Goal: Information Seeking & Learning: Check status

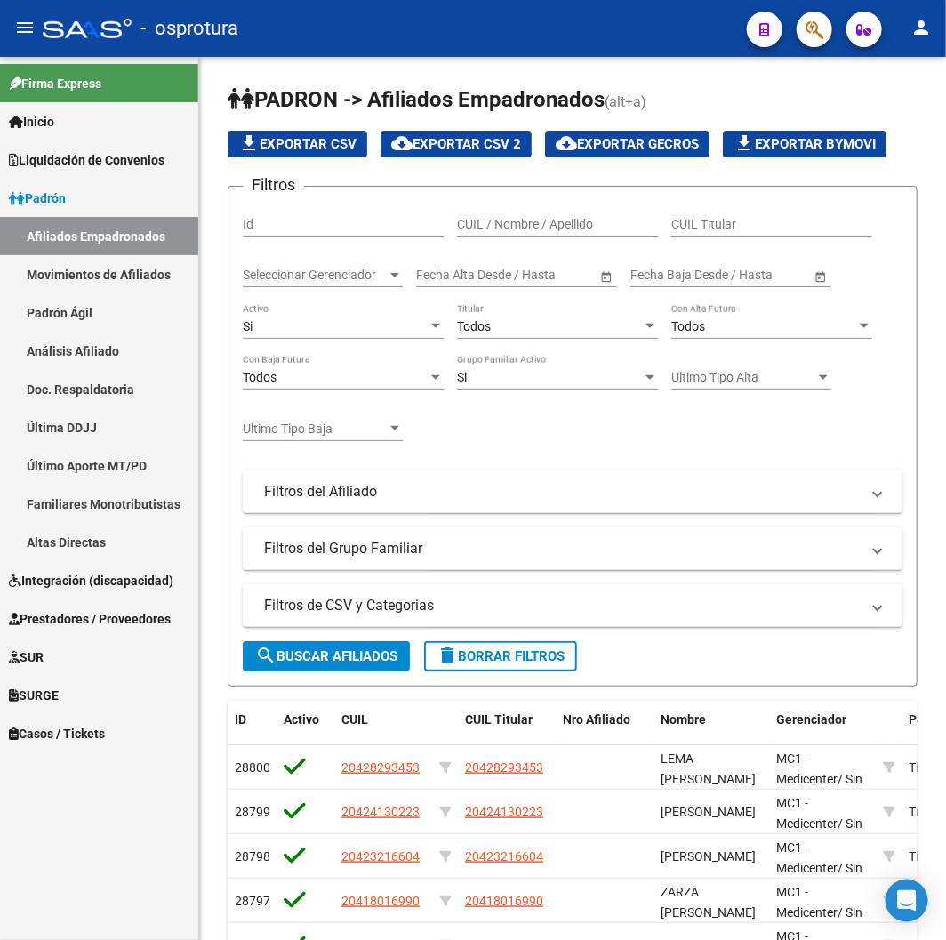
scroll to position [372, 0]
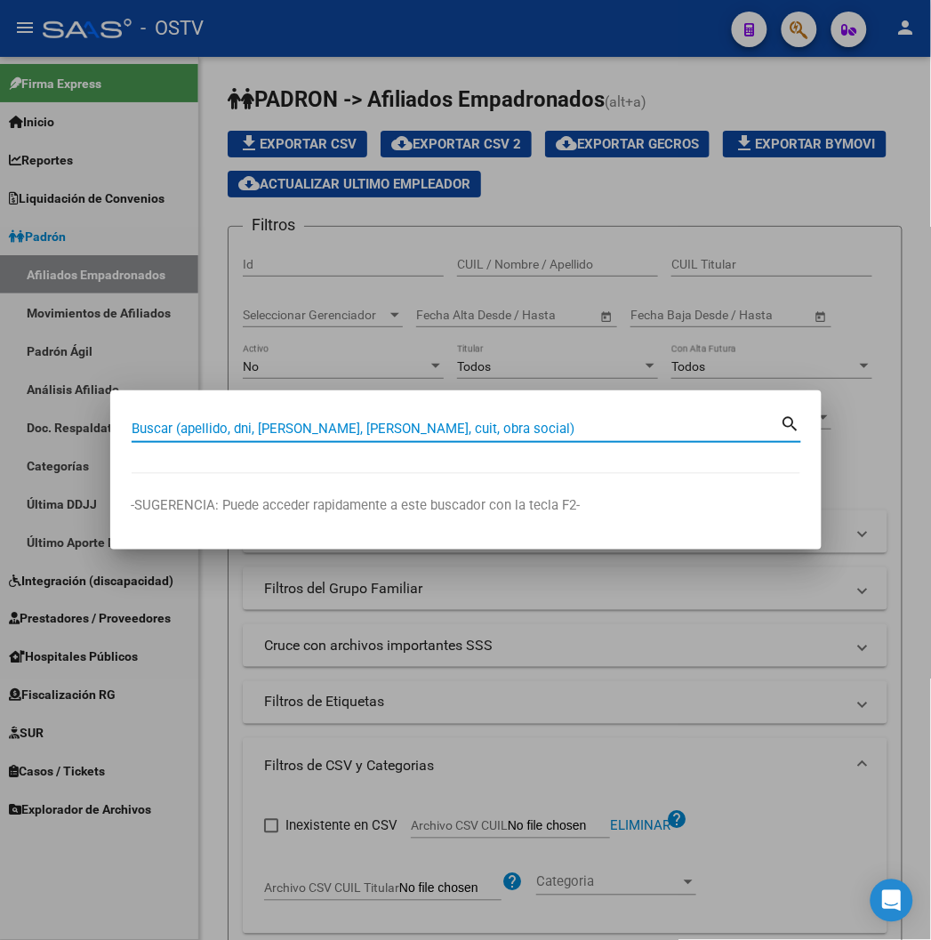
paste input "95182346"
type input "95182346"
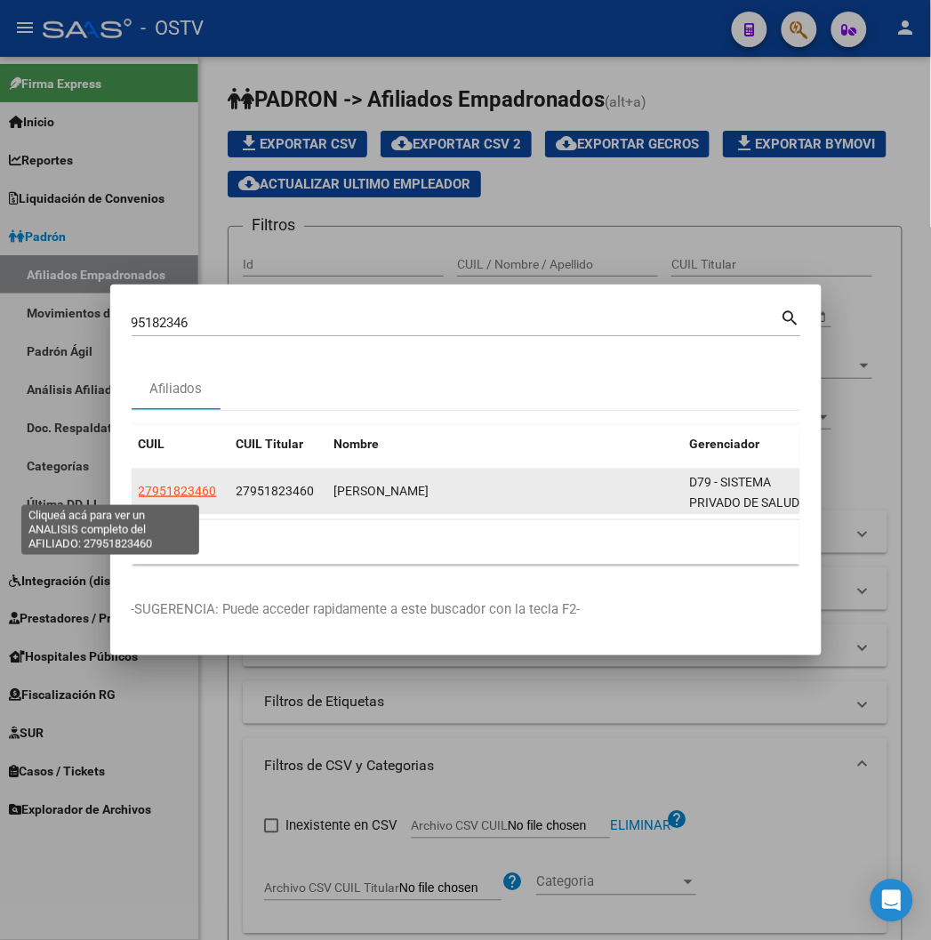
click at [139, 486] on span "27951823460" at bounding box center [178, 491] width 78 height 14
type textarea "27951823460"
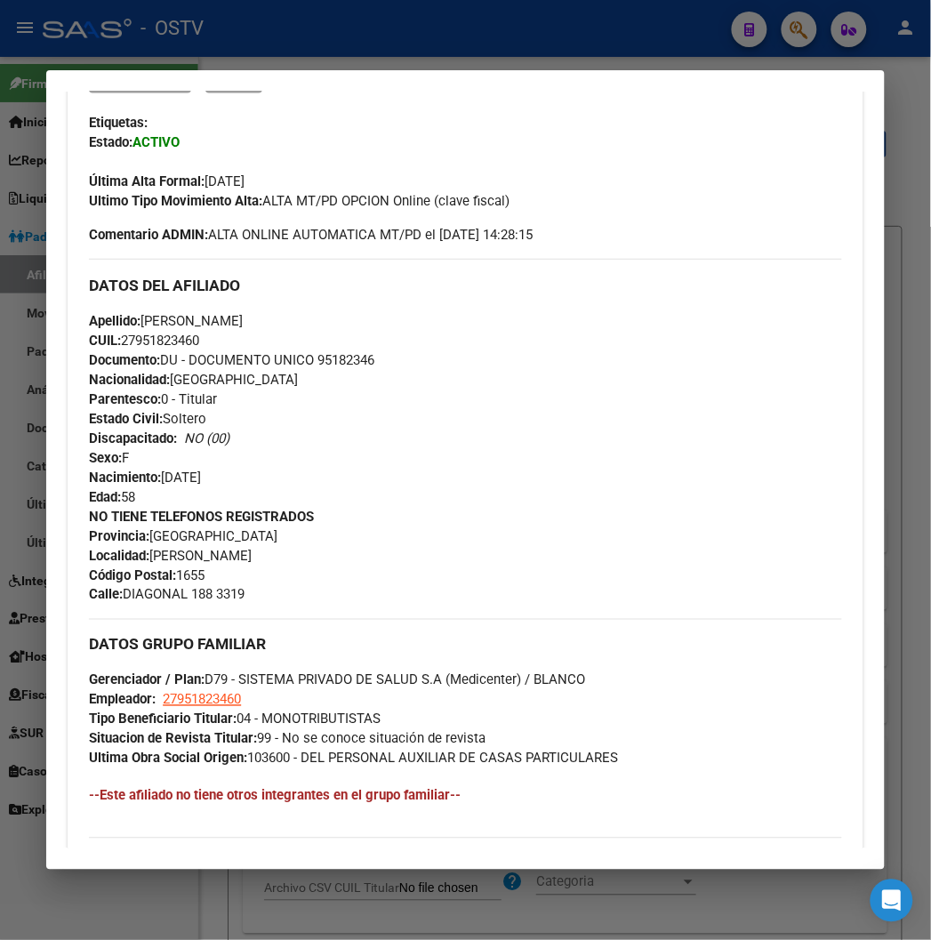
scroll to position [781, 0]
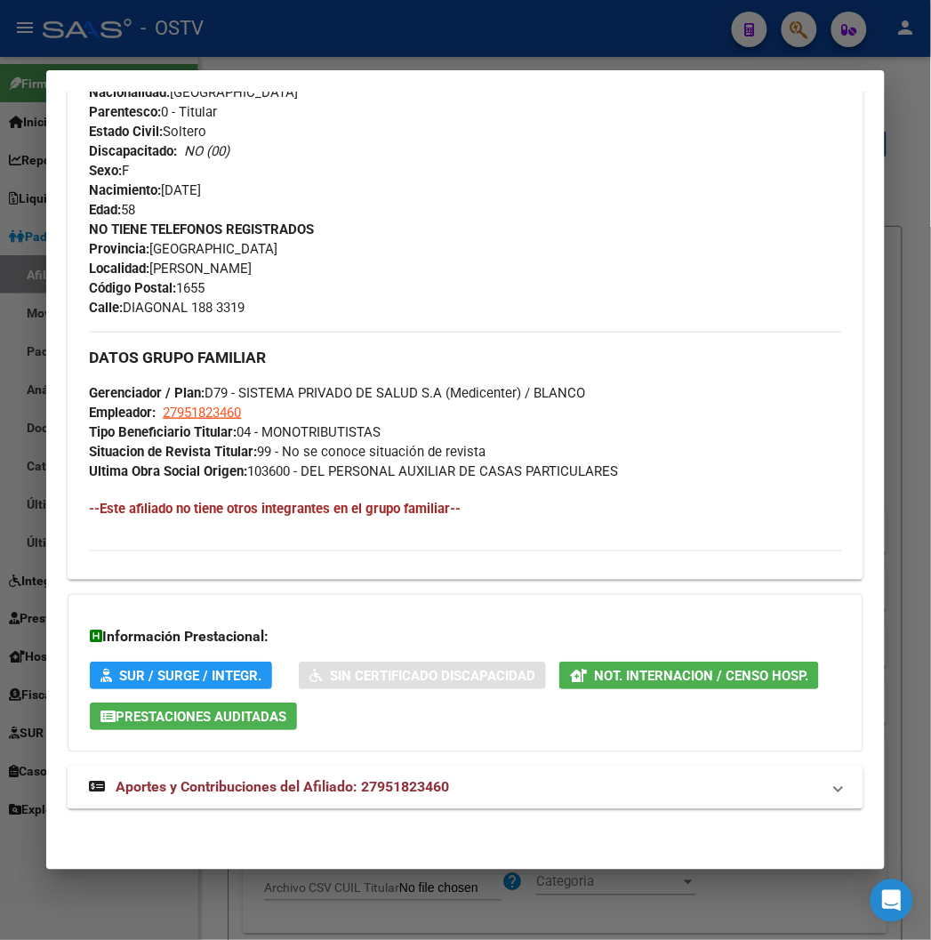
click at [224, 774] on mat-expansion-panel-header "Aportes y Contribuciones del Afiliado: 27951823460" at bounding box center [465, 788] width 795 height 43
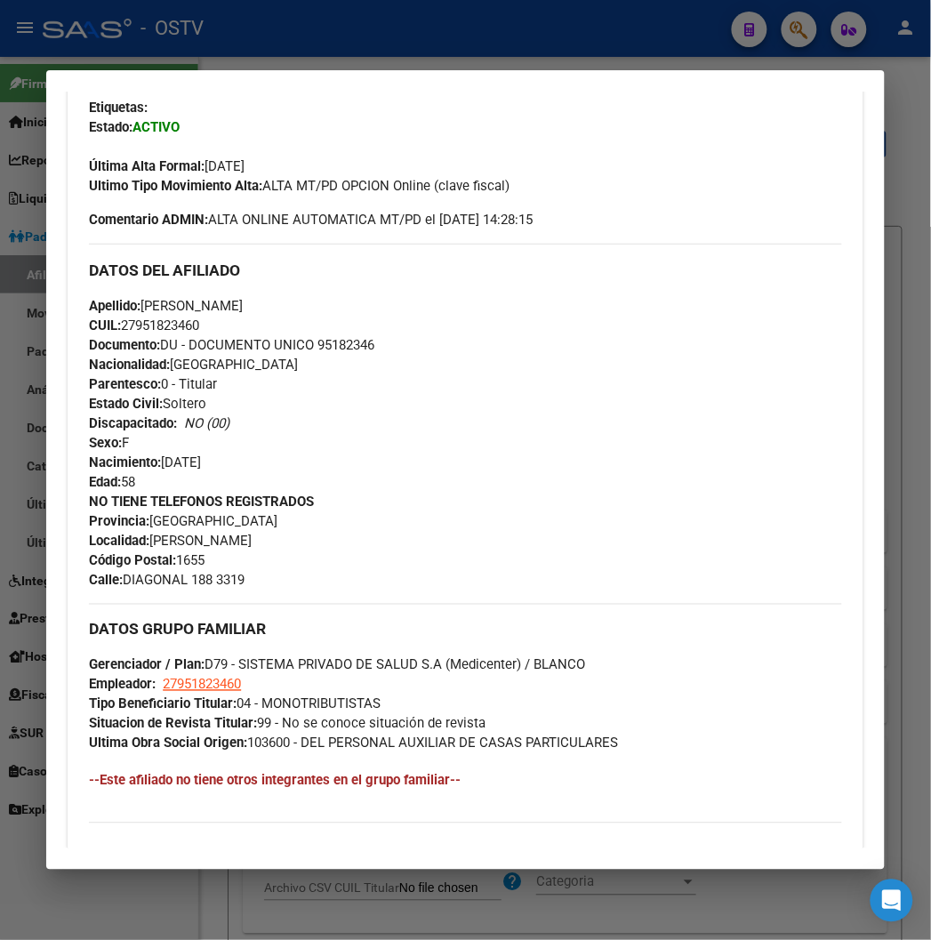
scroll to position [30, 0]
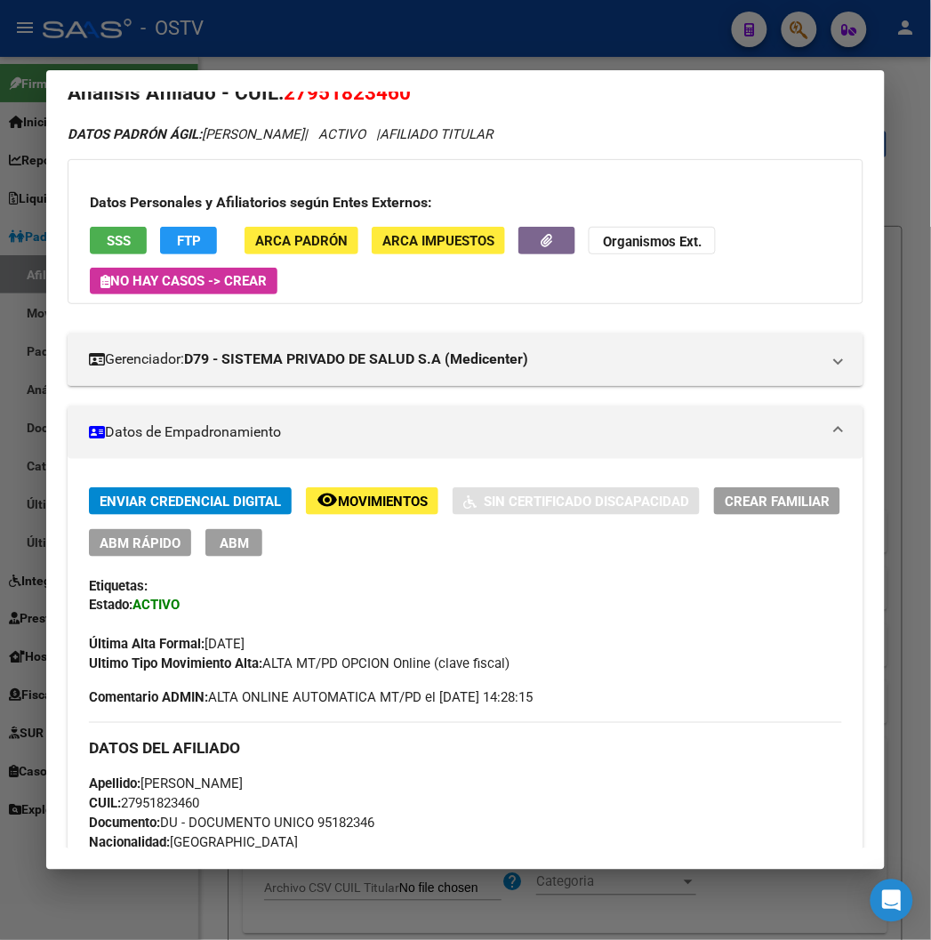
click at [359, 94] on span "27951823460" at bounding box center [347, 92] width 127 height 23
copy span "27951823460"
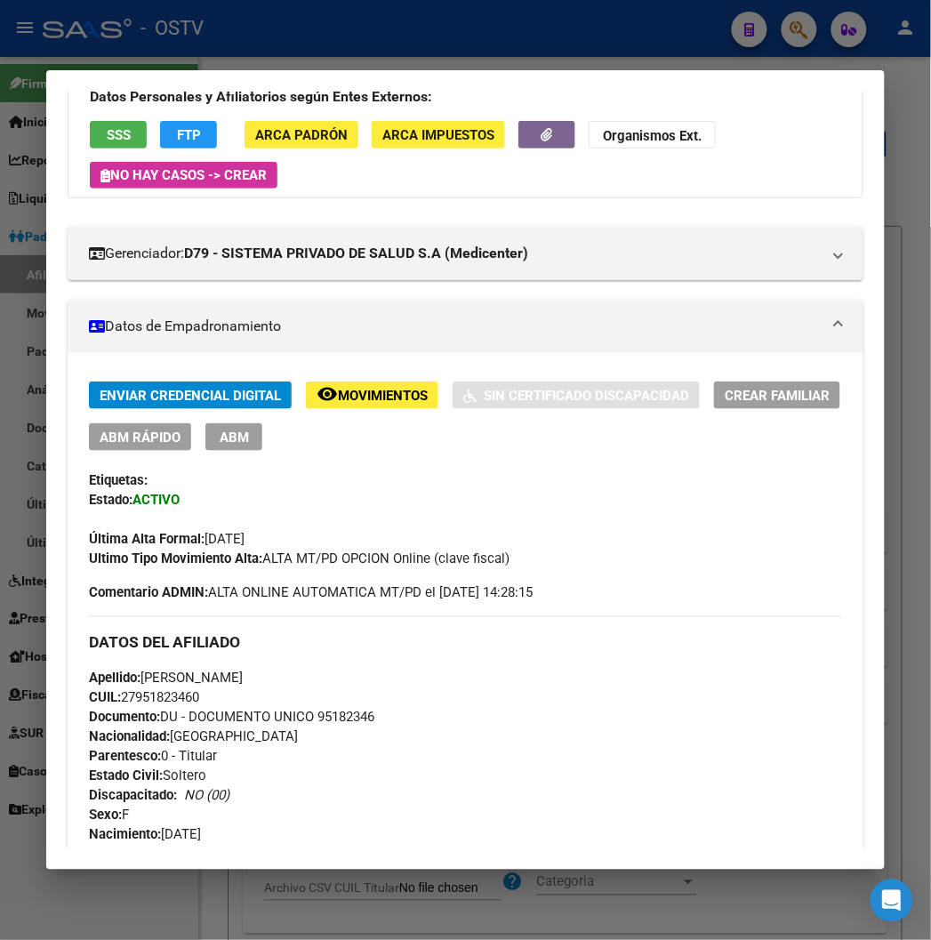
scroll to position [0, 0]
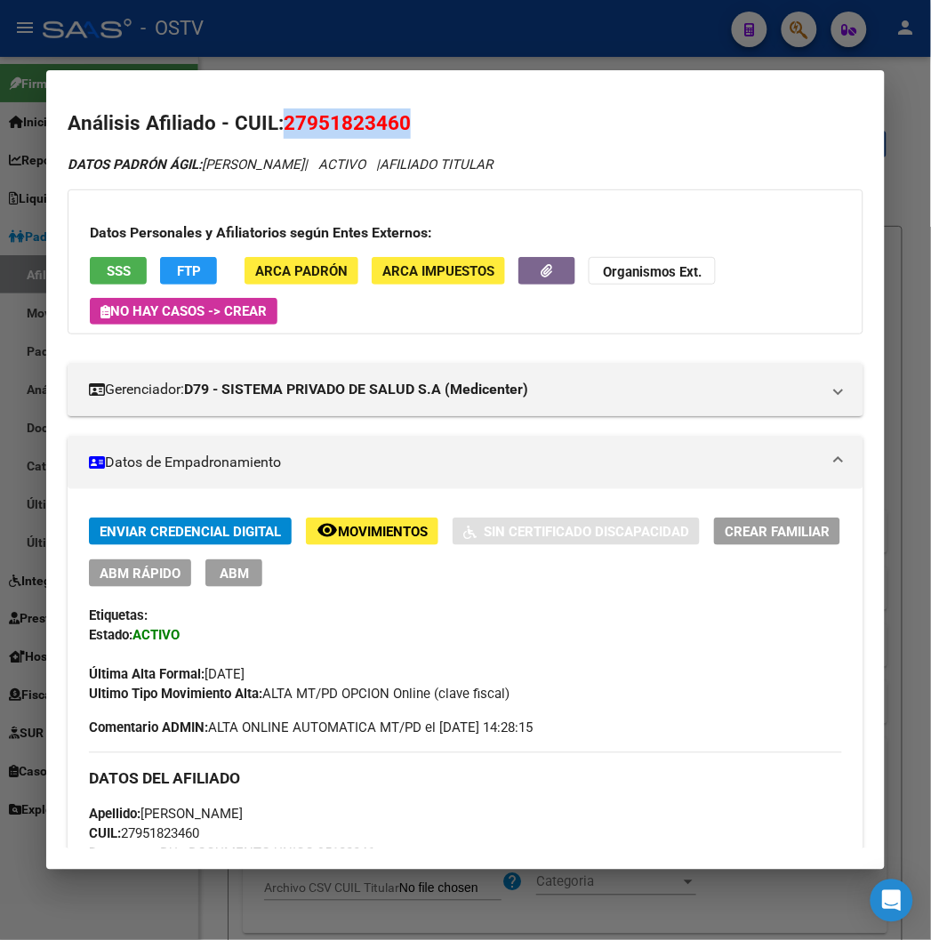
click at [105, 267] on button "SSS" at bounding box center [118, 271] width 57 height 28
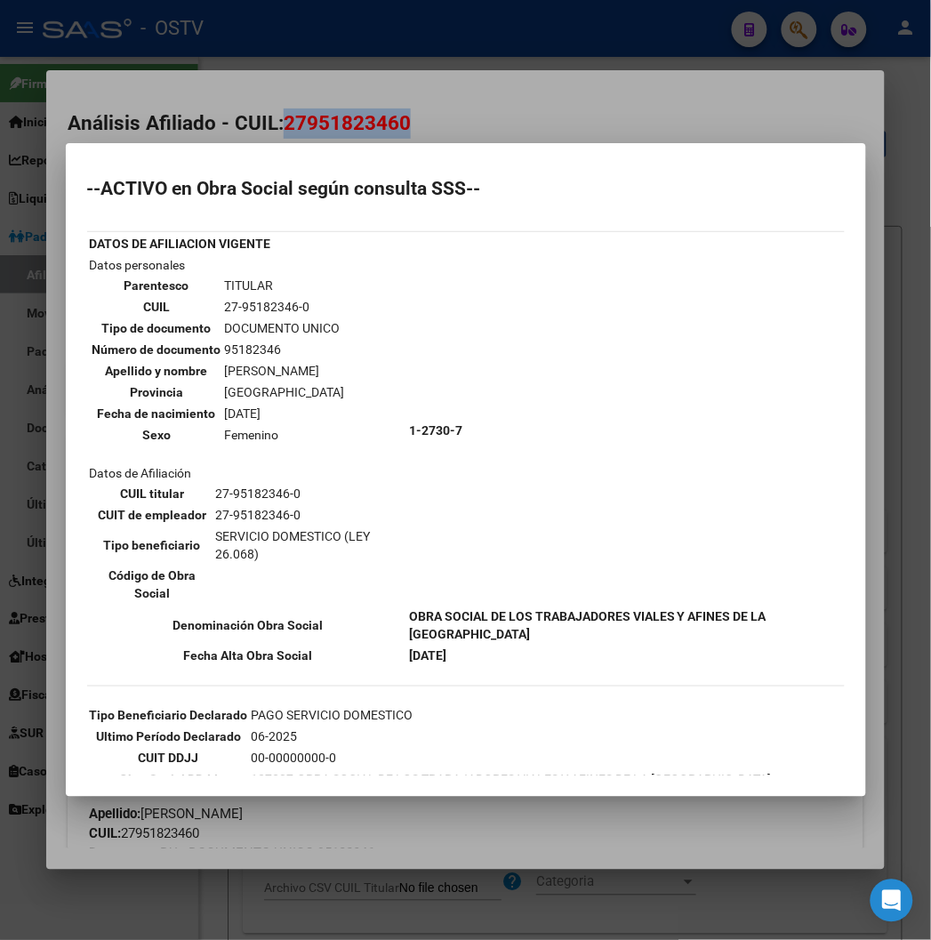
click at [419, 110] on div at bounding box center [465, 470] width 931 height 940
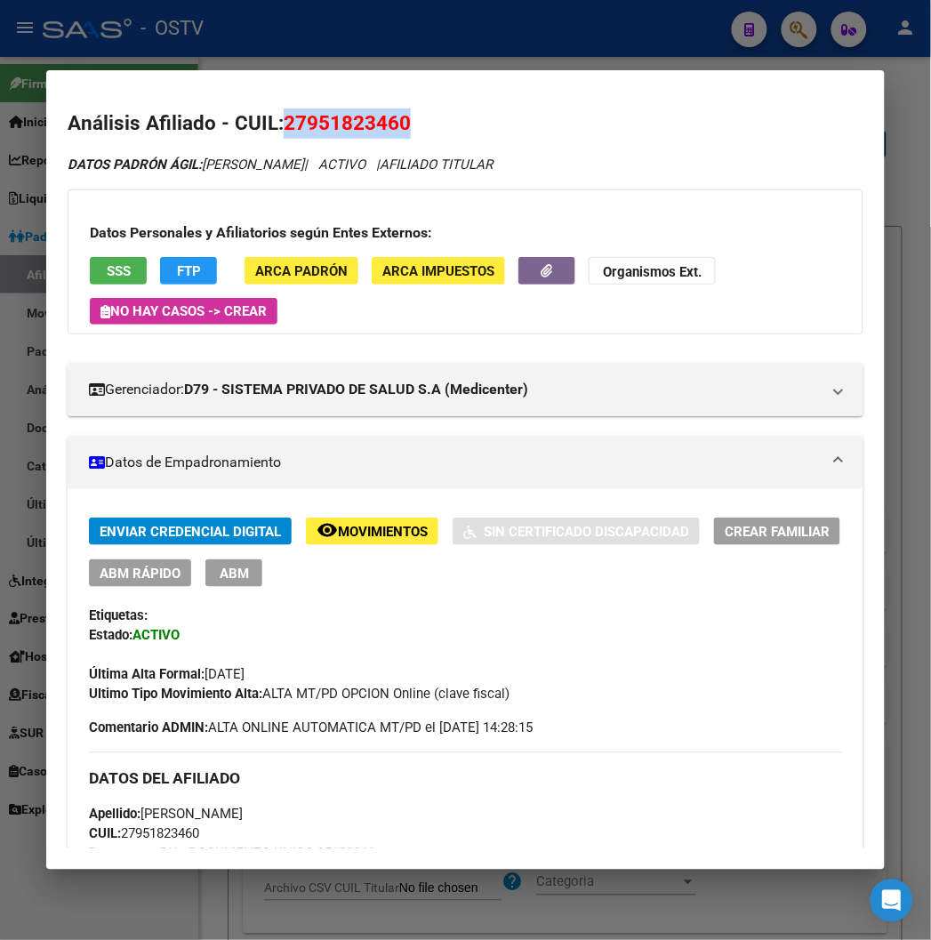
drag, startPoint x: 69, startPoint y: 245, endPoint x: 76, endPoint y: 254, distance: 10.9
click at [69, 245] on div "Datos Personales y Afiliatorios según Entes Externos: SSS FTP ARCA Padrón ARCA …" at bounding box center [465, 261] width 795 height 145
click at [76, 254] on div "Datos Personales y Afiliatorios según Entes Externos: SSS FTP ARCA Padrón ARCA …" at bounding box center [465, 261] width 795 height 145
click at [90, 257] on button "SSS" at bounding box center [118, 271] width 57 height 28
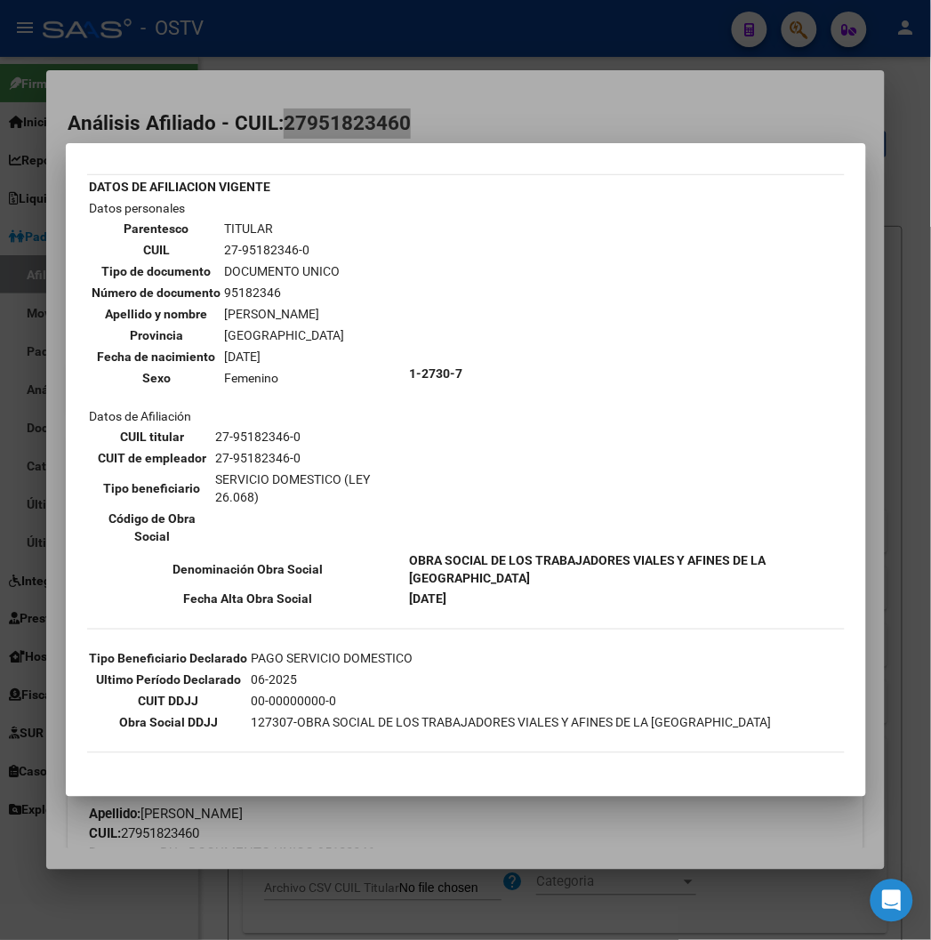
scroll to position [111, 0]
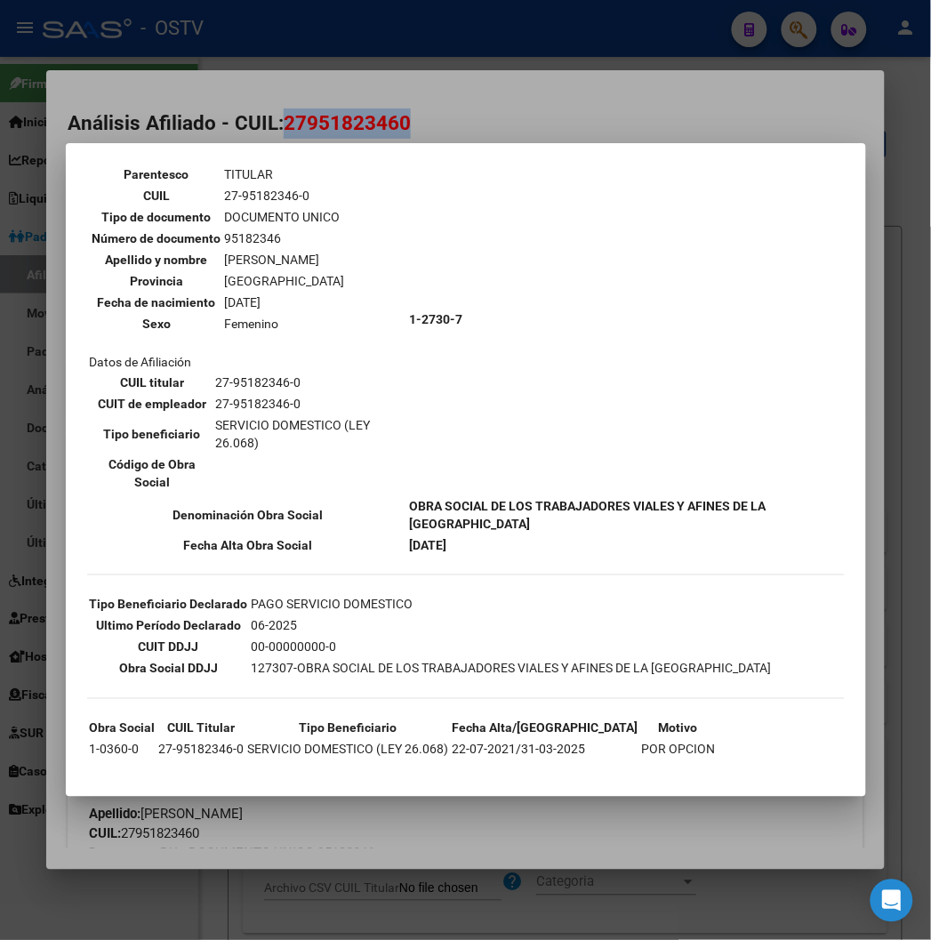
click at [448, 130] on div at bounding box center [465, 470] width 931 height 940
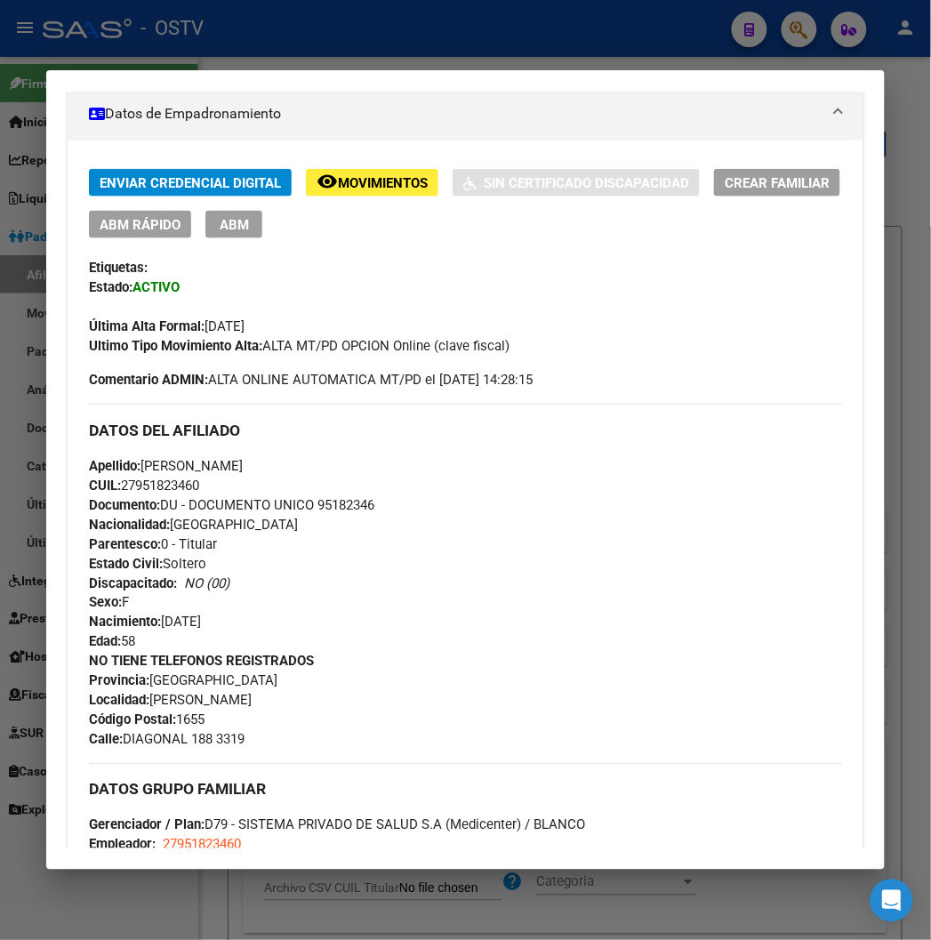
scroll to position [0, 0]
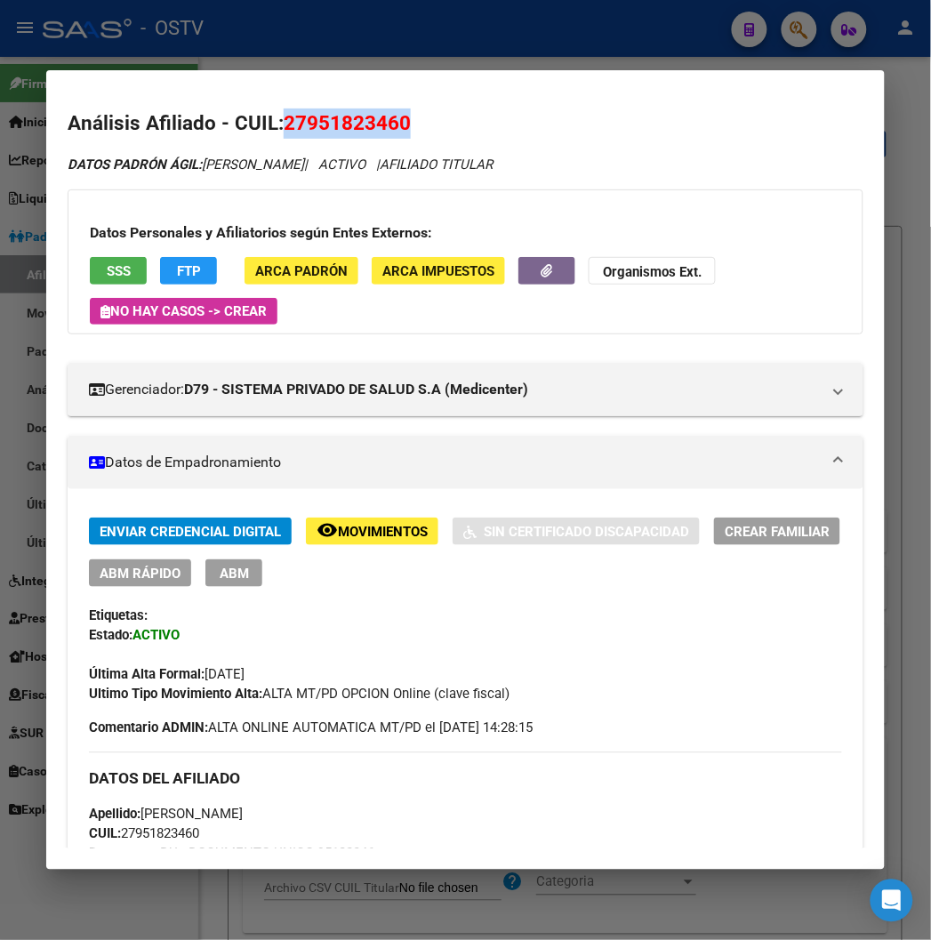
click at [101, 558] on div "Enviar Credencial Digital remove_red_eye Movimientos Sin Certificado Discapacid…" at bounding box center [465, 552] width 752 height 69
click at [101, 567] on span "ABM Rápido" at bounding box center [140, 574] width 81 height 16
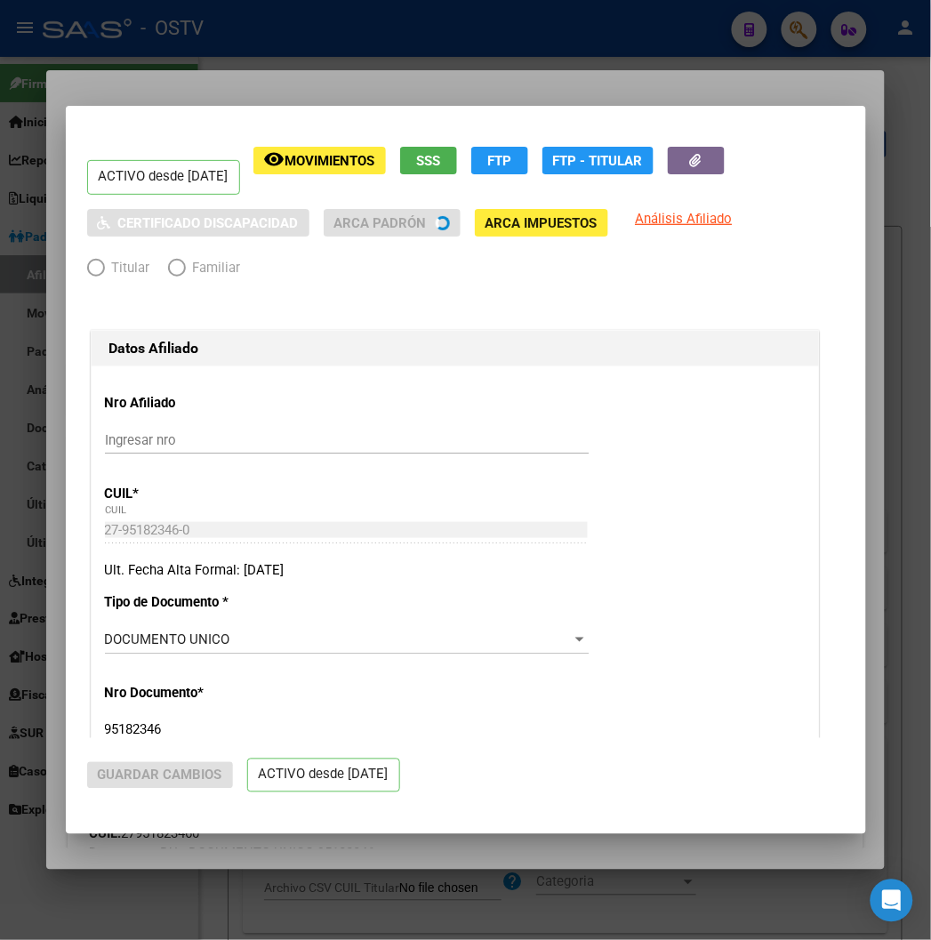
radio input "true"
type input "27-95182346-0"
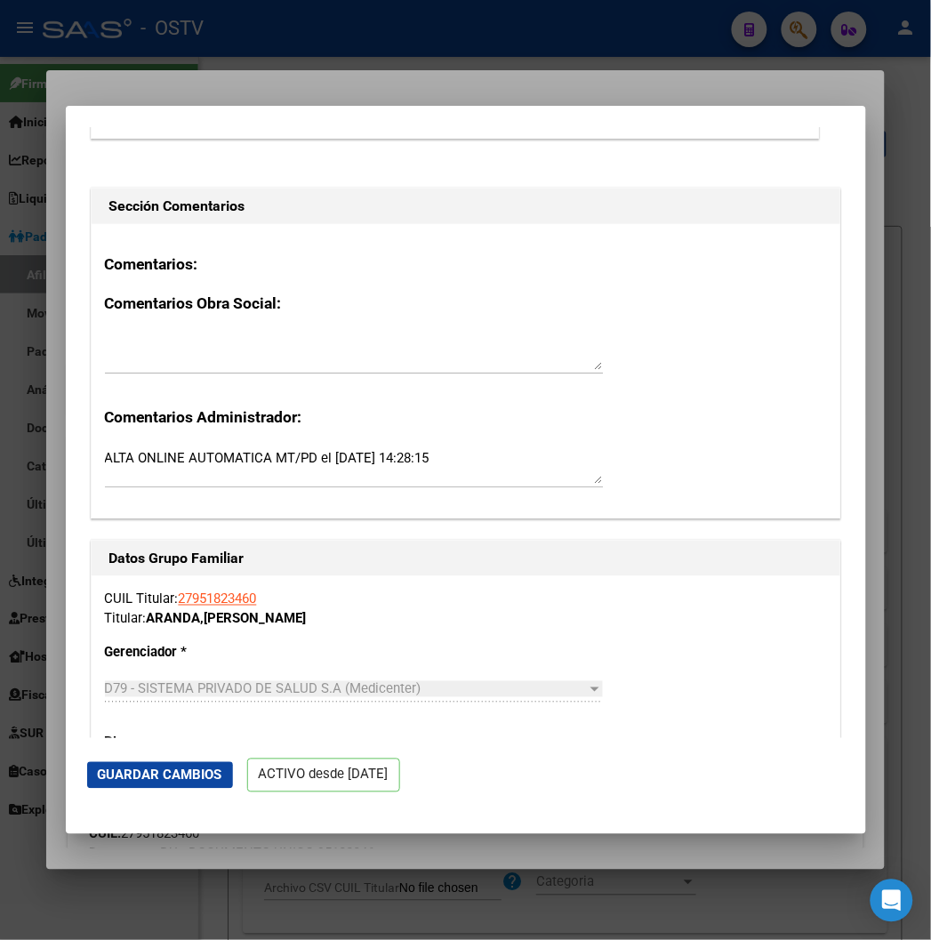
scroll to position [1561, 0]
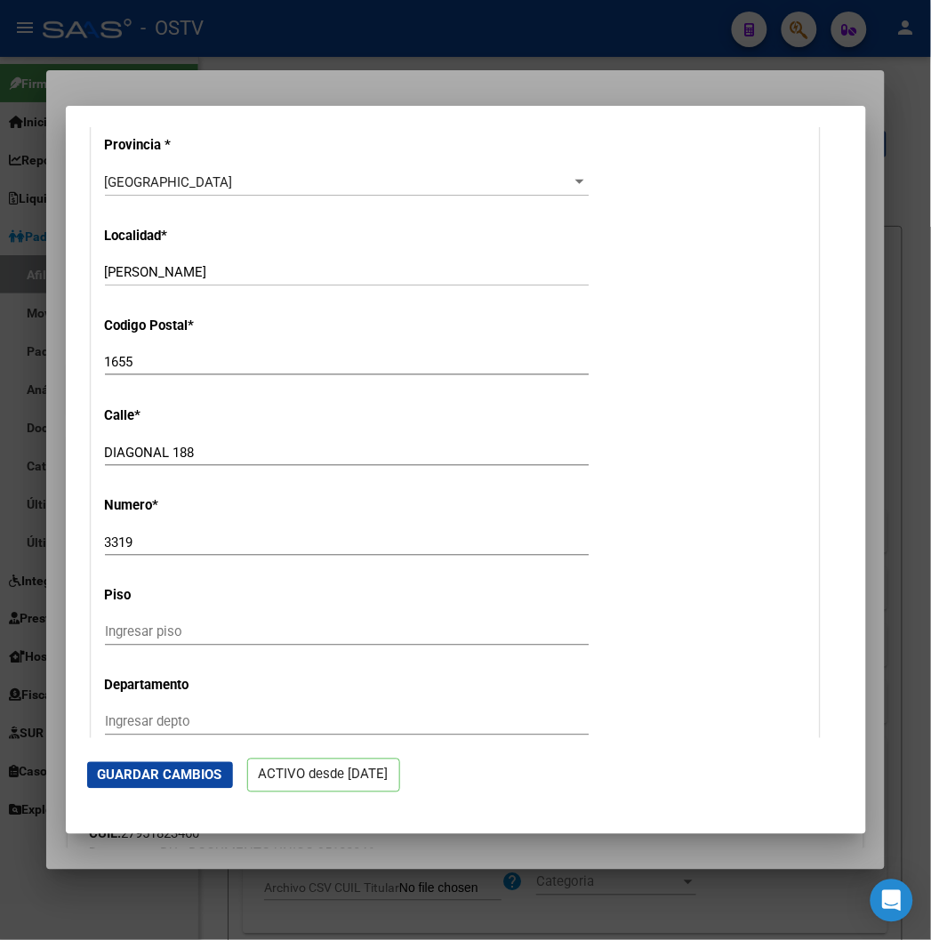
click at [254, 90] on div at bounding box center [465, 470] width 931 height 940
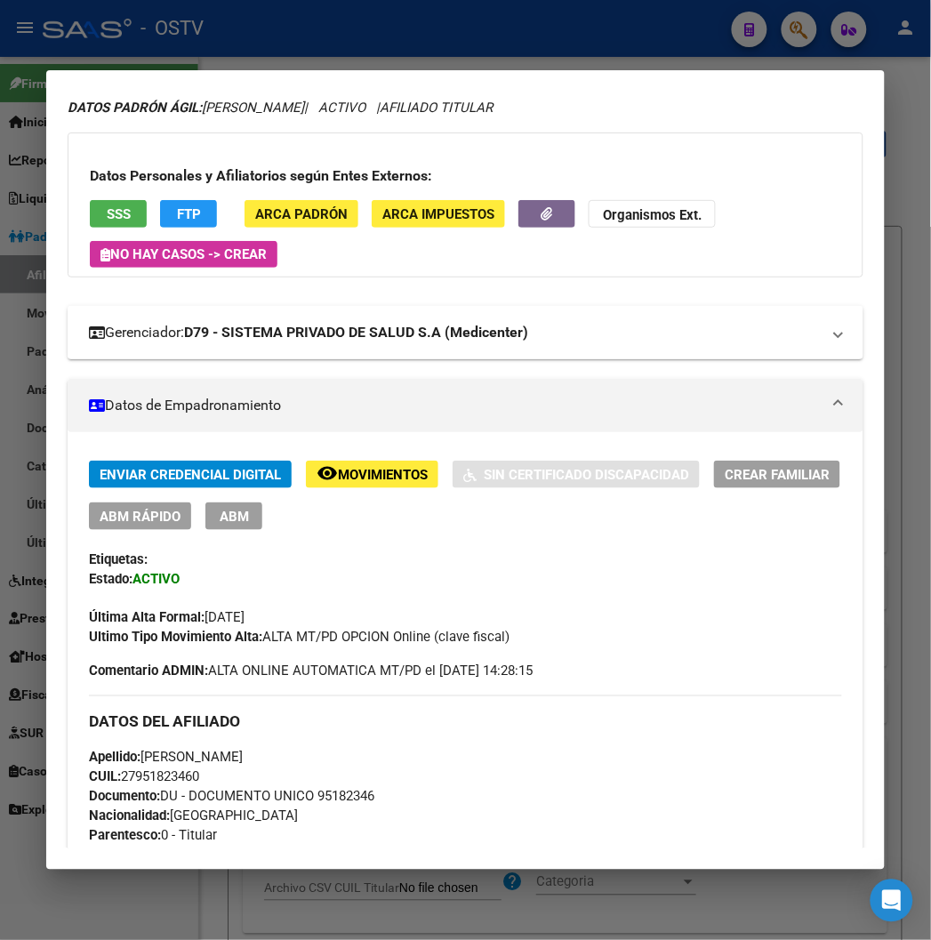
scroll to position [0, 0]
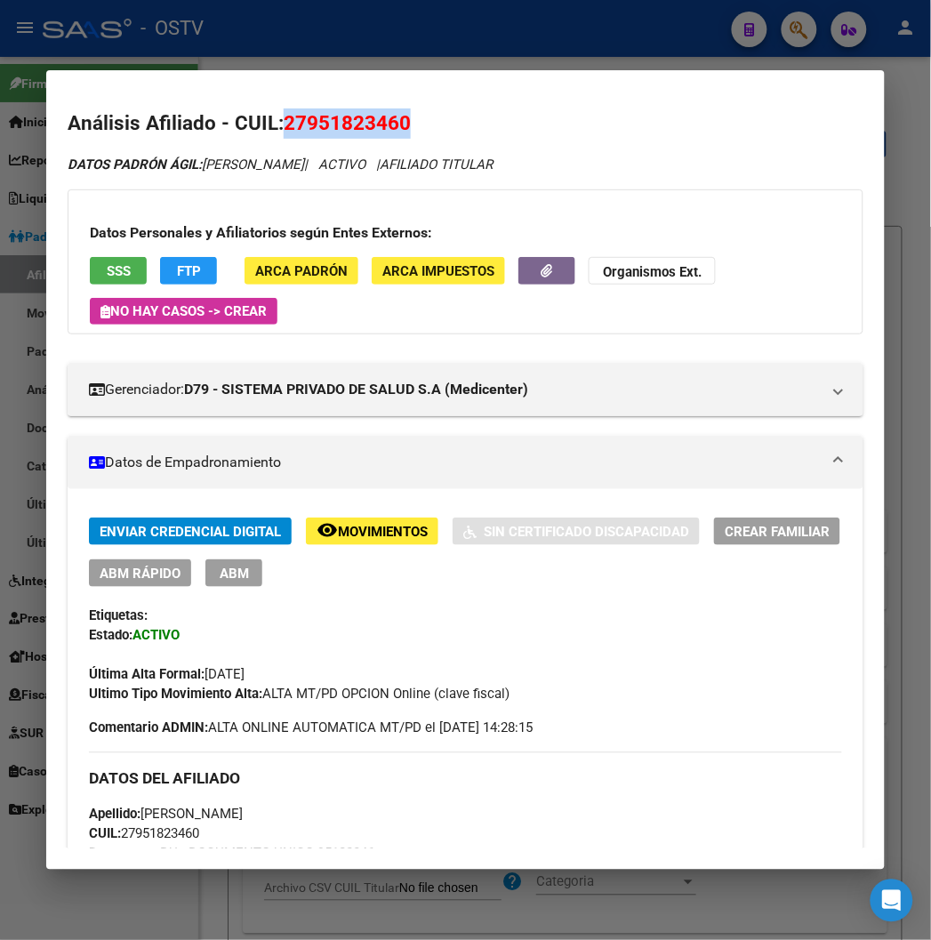
click at [107, 263] on span "SSS" at bounding box center [119, 271] width 24 height 16
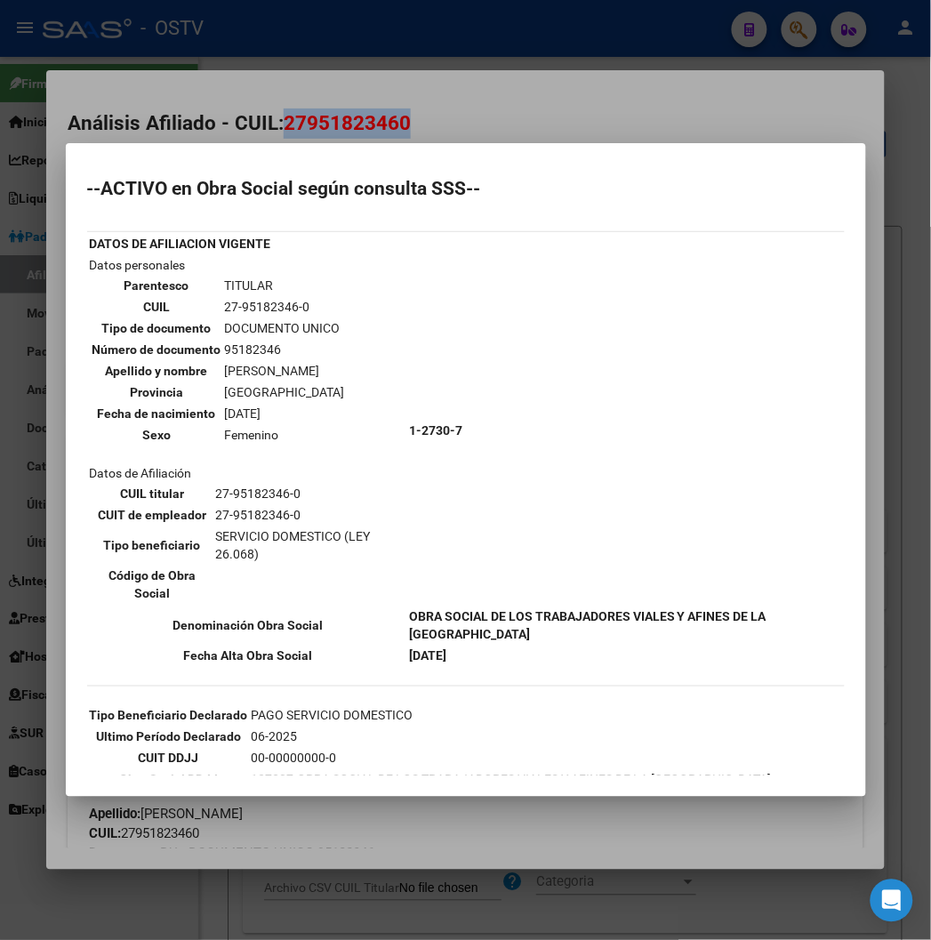
click at [144, 102] on div at bounding box center [465, 470] width 931 height 940
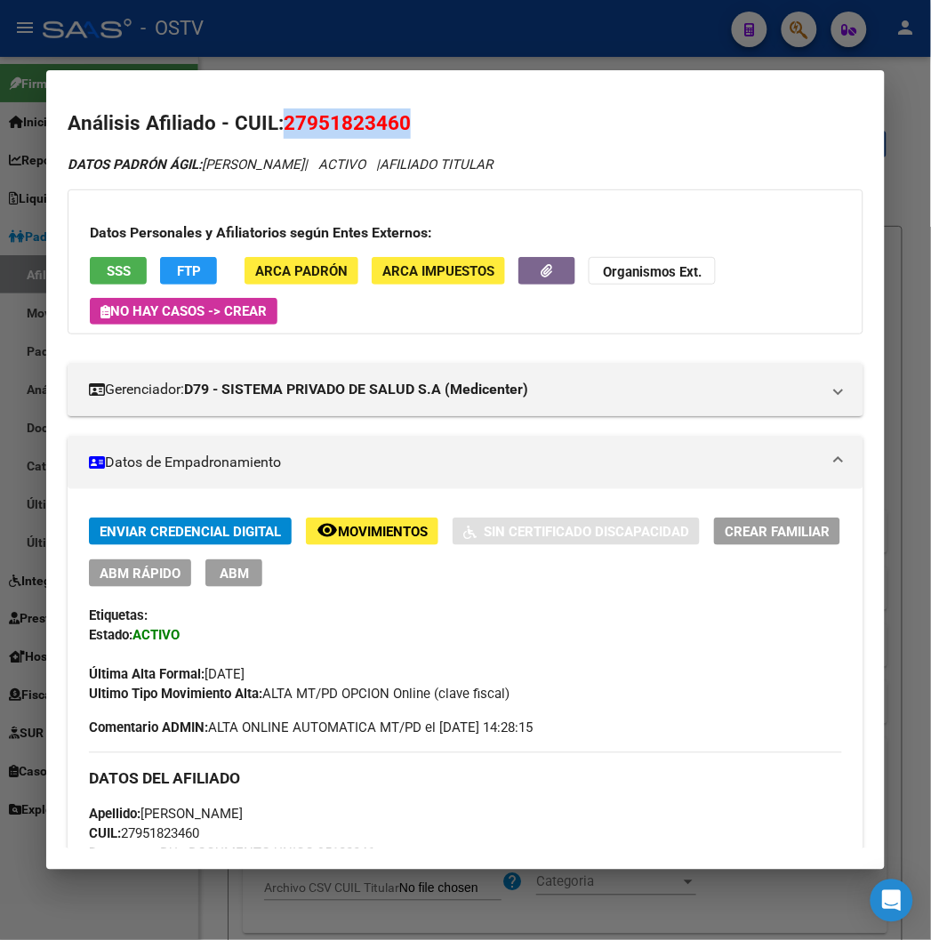
click at [353, 111] on span "27951823460" at bounding box center [347, 122] width 127 height 23
copy span "27951823460"
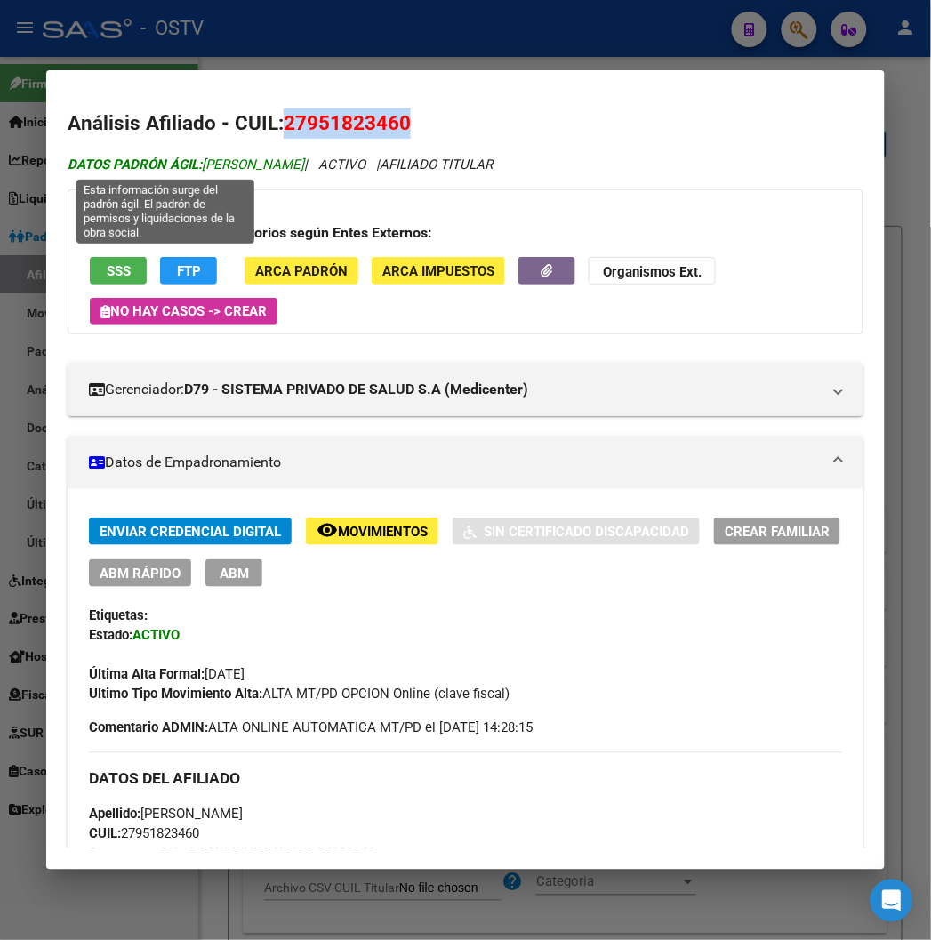
click at [217, 169] on span "DATOS PADRÓN ÁGIL: ARANDA RAQUEL" at bounding box center [186, 165] width 237 height 16
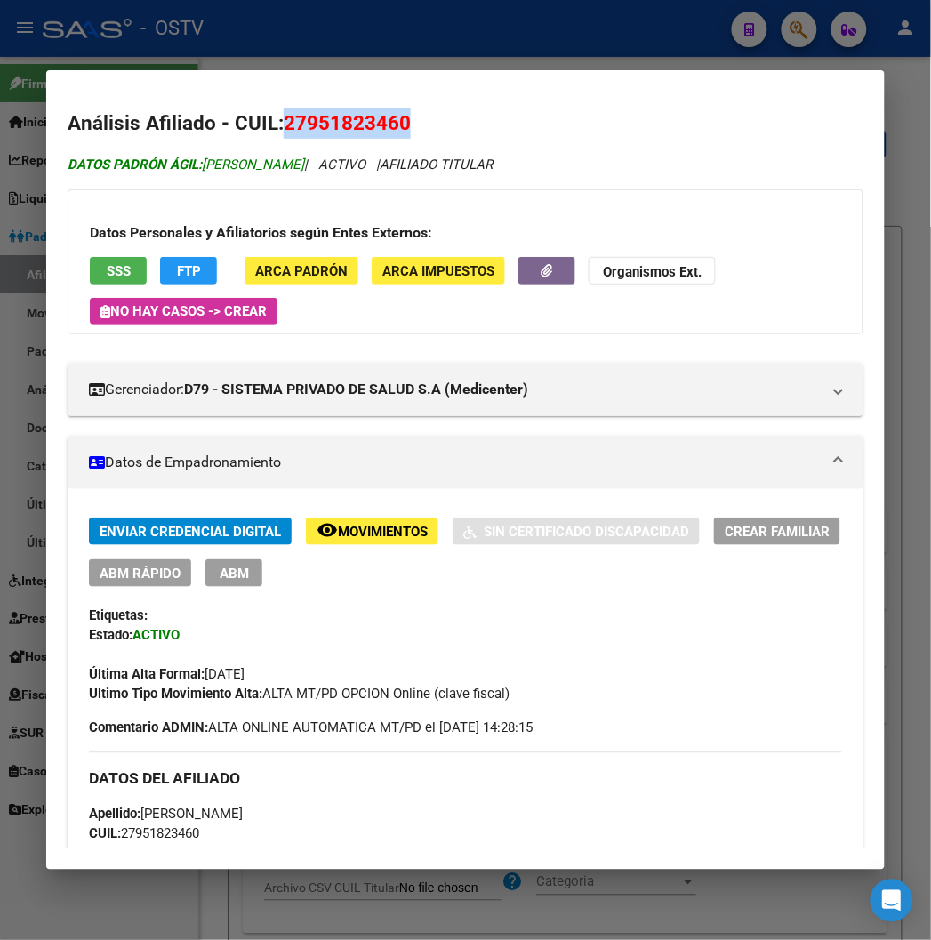
click at [217, 169] on span "DATOS PADRÓN ÁGIL: ARANDA RAQUEL" at bounding box center [186, 165] width 237 height 16
click at [219, 169] on span "DATOS PADRÓN ÁGIL: ARANDA RAQUEL" at bounding box center [186, 165] width 237 height 16
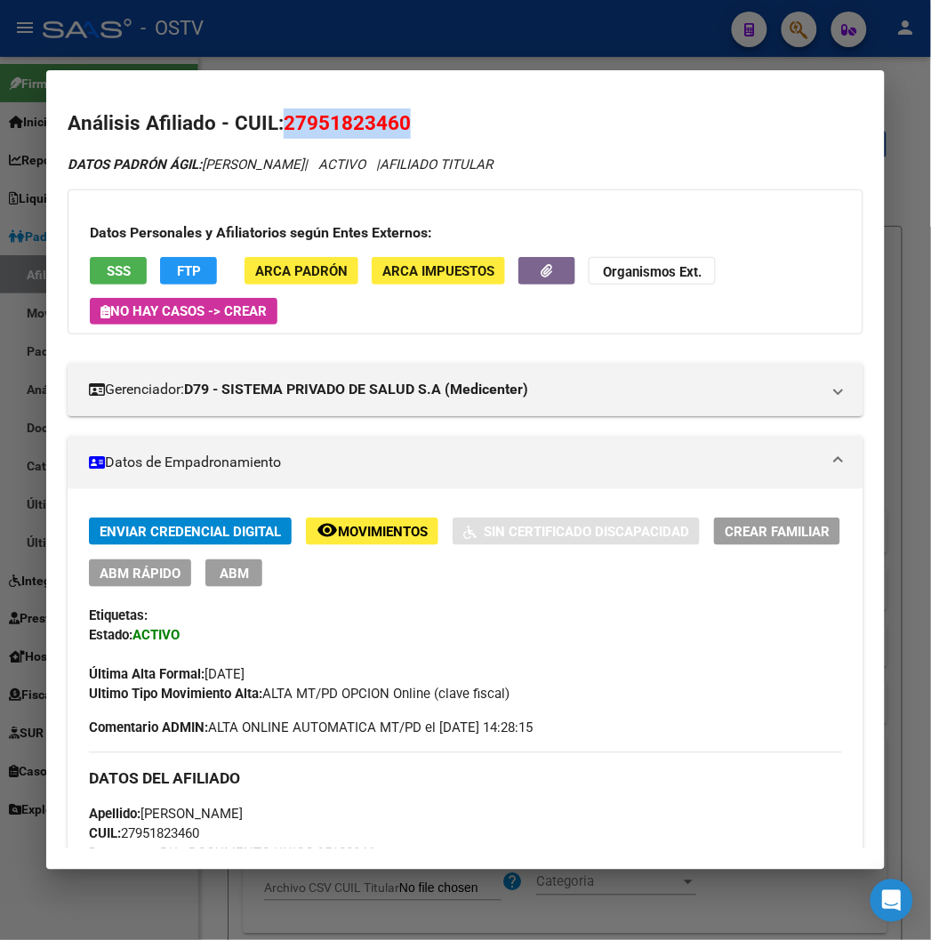
click at [107, 269] on span "SSS" at bounding box center [119, 271] width 24 height 16
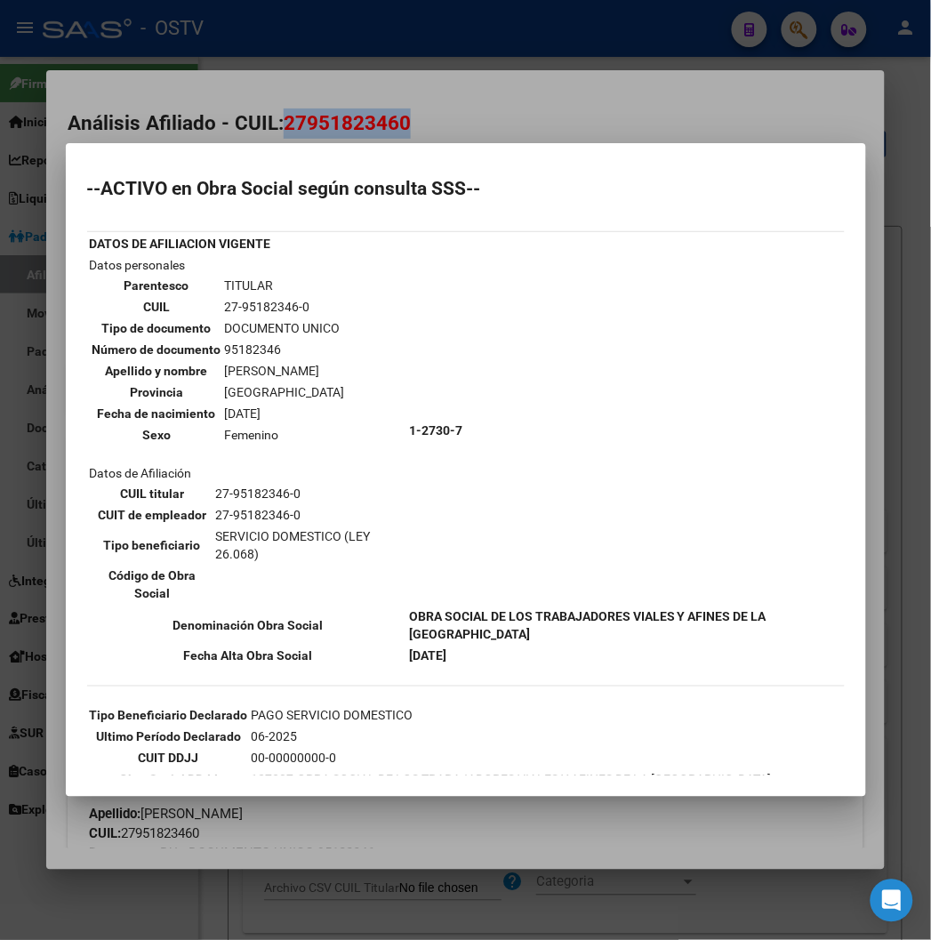
drag, startPoint x: 171, startPoint y: 523, endPoint x: 316, endPoint y: 522, distance: 145.0
click at [316, 526] on td "SERVICIO DOMESTICO (LEY 26.068)" at bounding box center [308, 544] width 189 height 37
click at [298, 194] on h2 "--ACTIVO en Obra Social según consulta SSS--" at bounding box center [466, 189] width 758 height 18
click at [298, 132] on div at bounding box center [465, 470] width 931 height 940
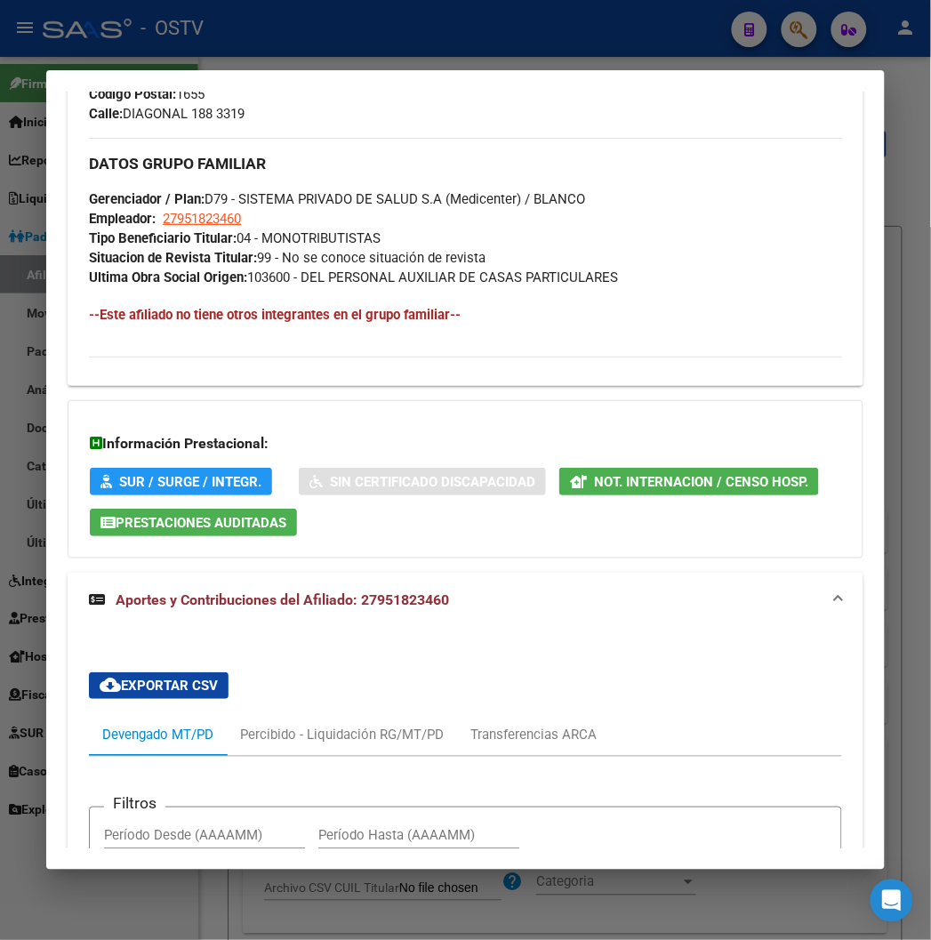
scroll to position [988, 0]
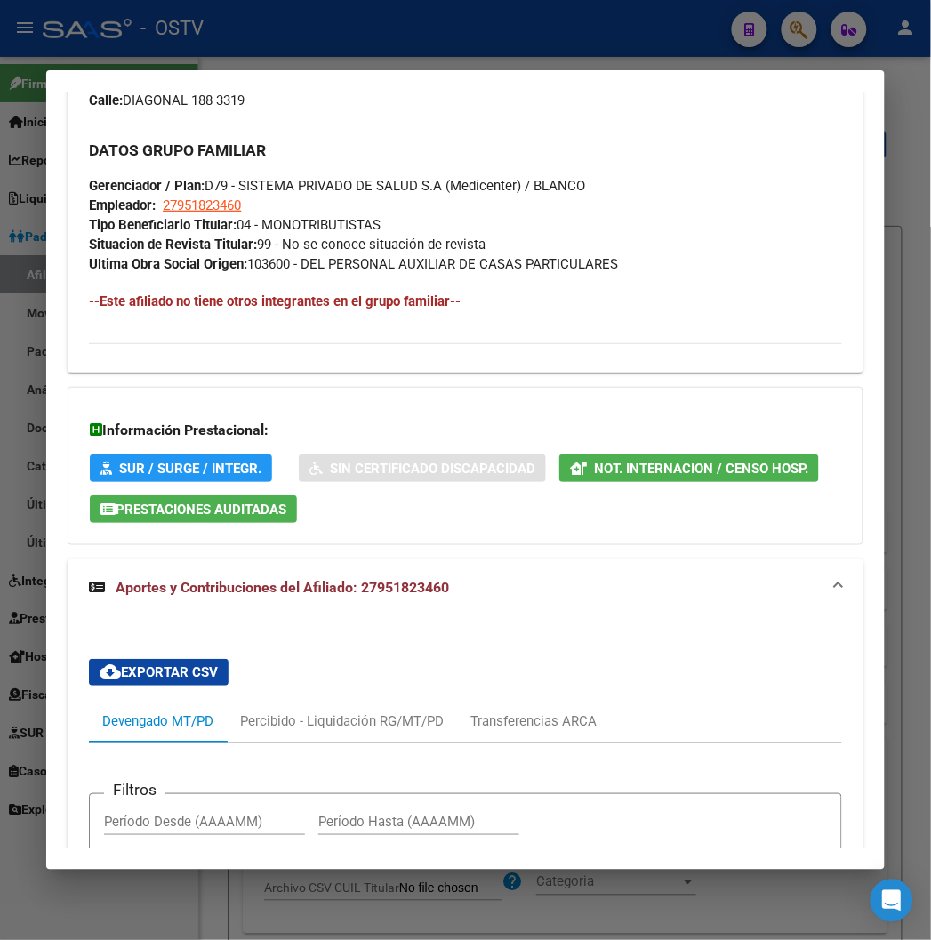
click at [315, 229] on span "Tipo Beneficiario Titular: 04 - MONOTRIBUTISTAS" at bounding box center [235, 225] width 292 height 16
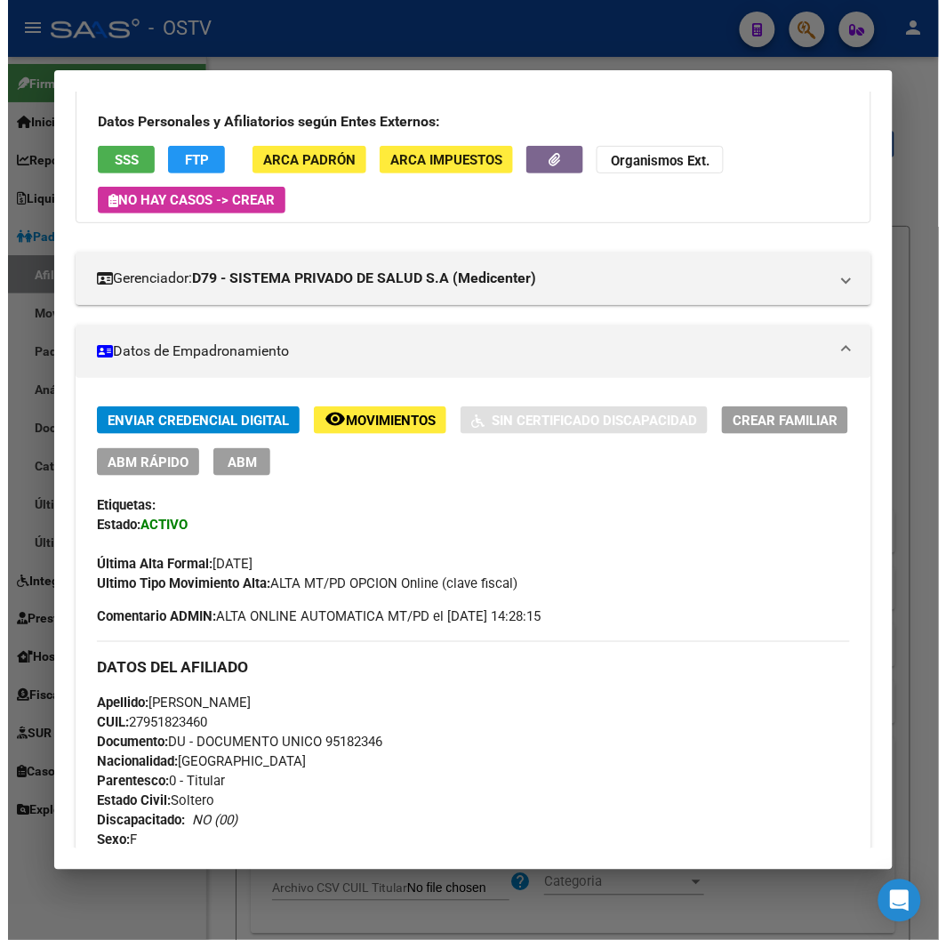
scroll to position [0, 0]
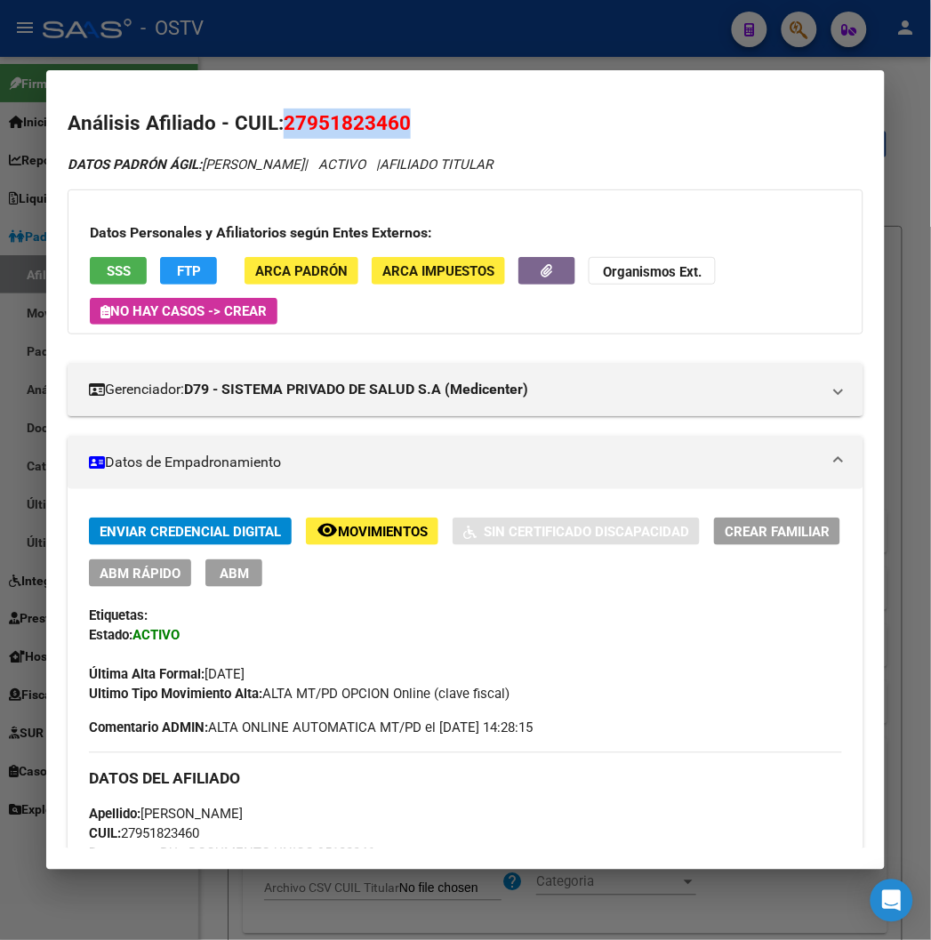
click at [372, 43] on div at bounding box center [465, 470] width 931 height 940
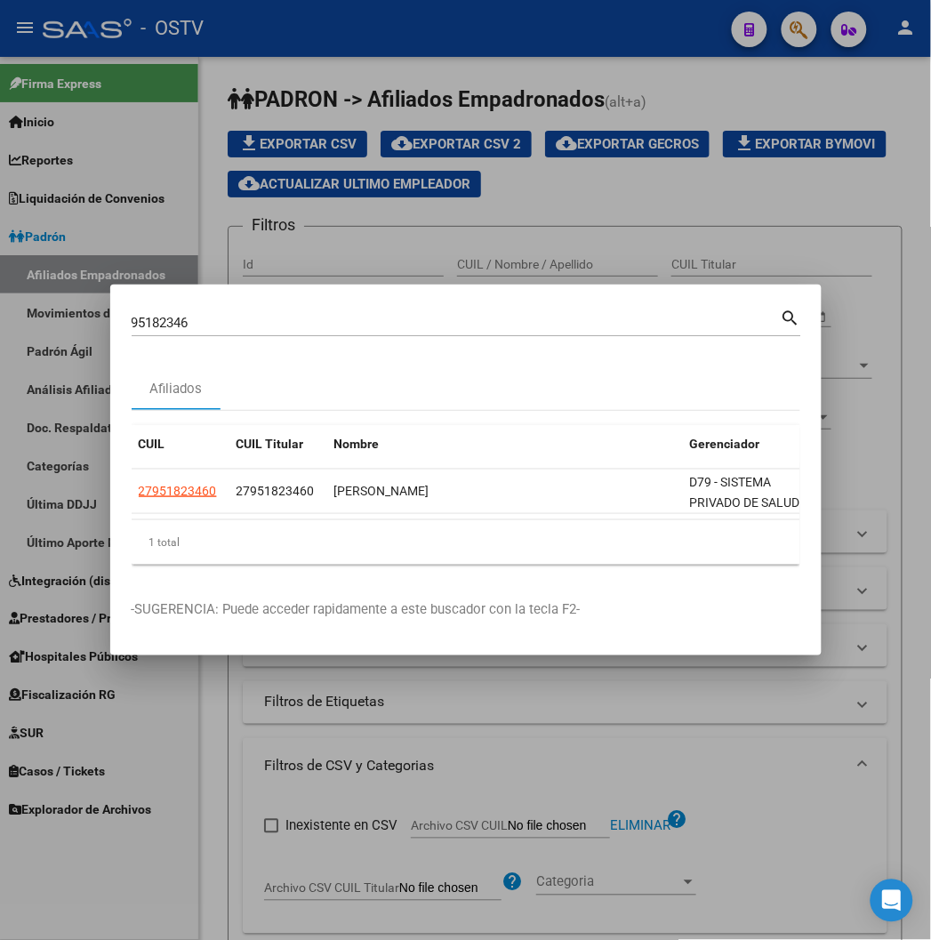
click at [372, 43] on div at bounding box center [465, 470] width 931 height 940
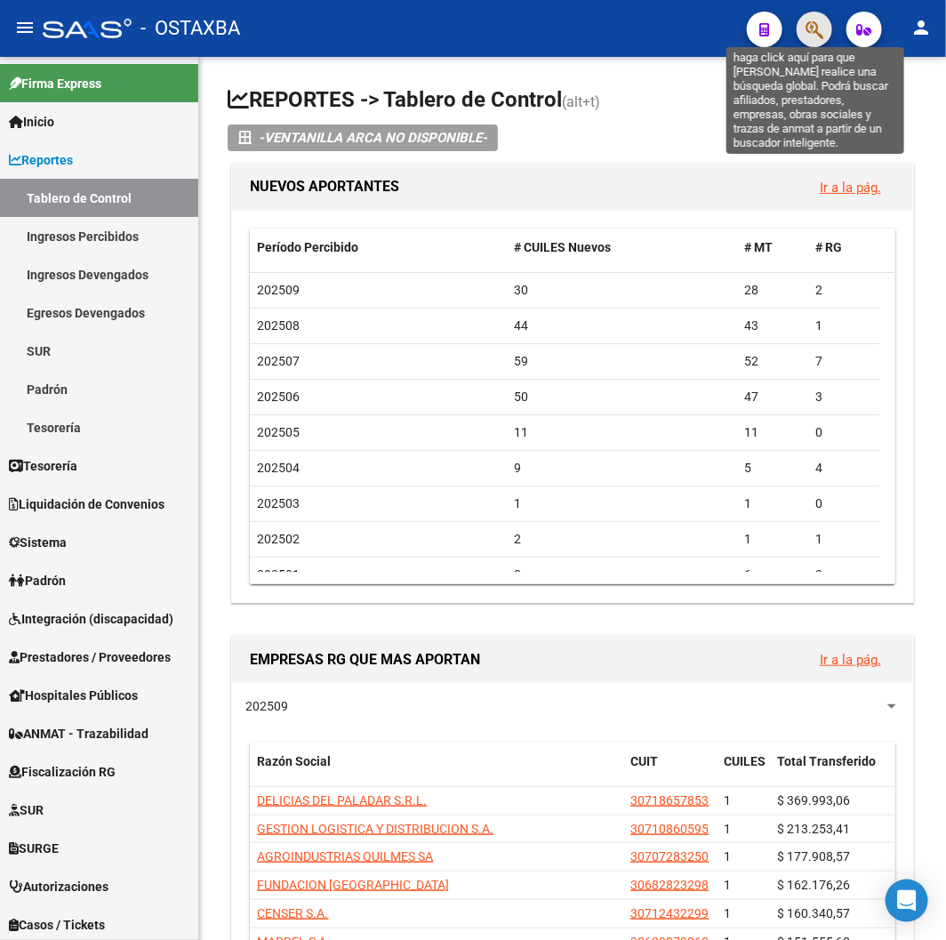
click at [813, 36] on icon "button" at bounding box center [815, 30] width 18 height 20
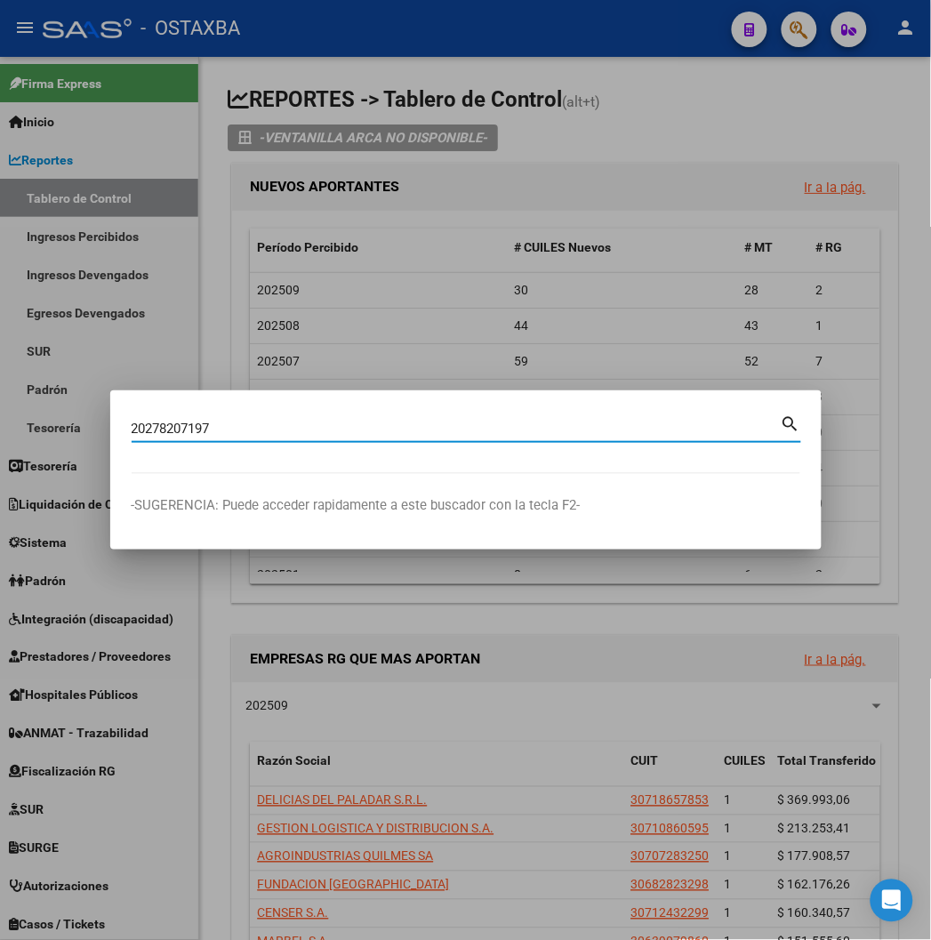
type input "20278207197"
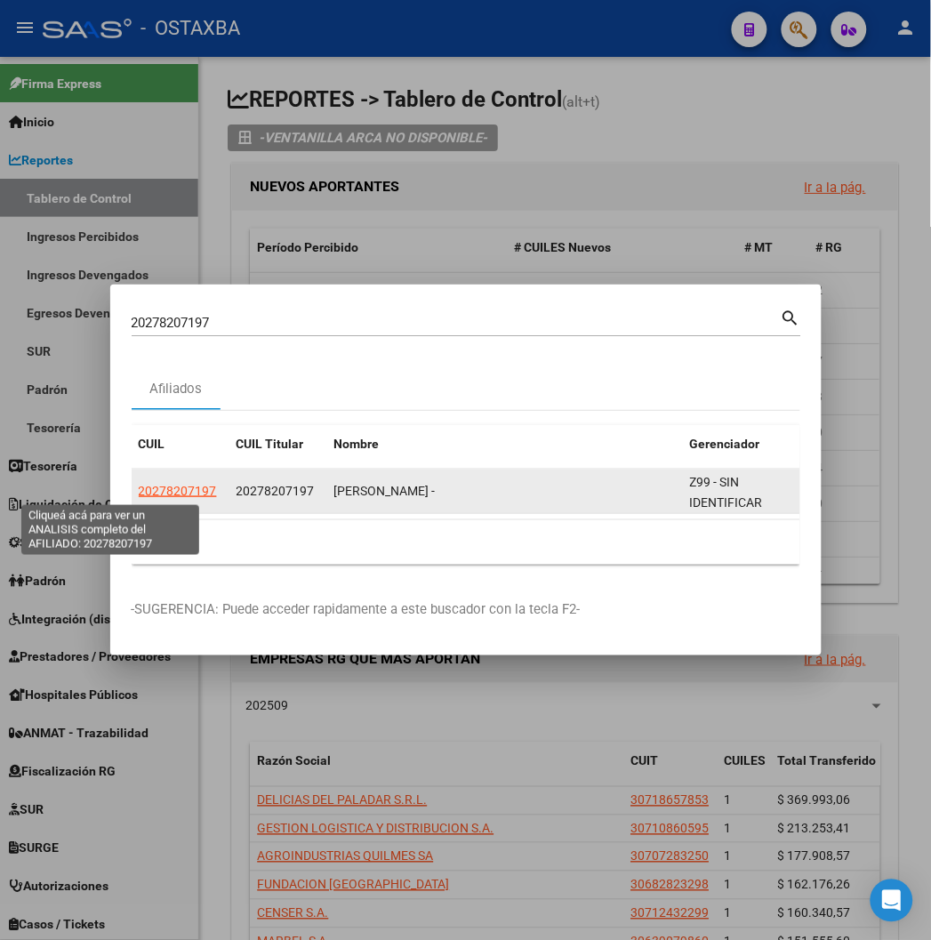
click at [139, 489] on span "20278207197" at bounding box center [178, 491] width 78 height 14
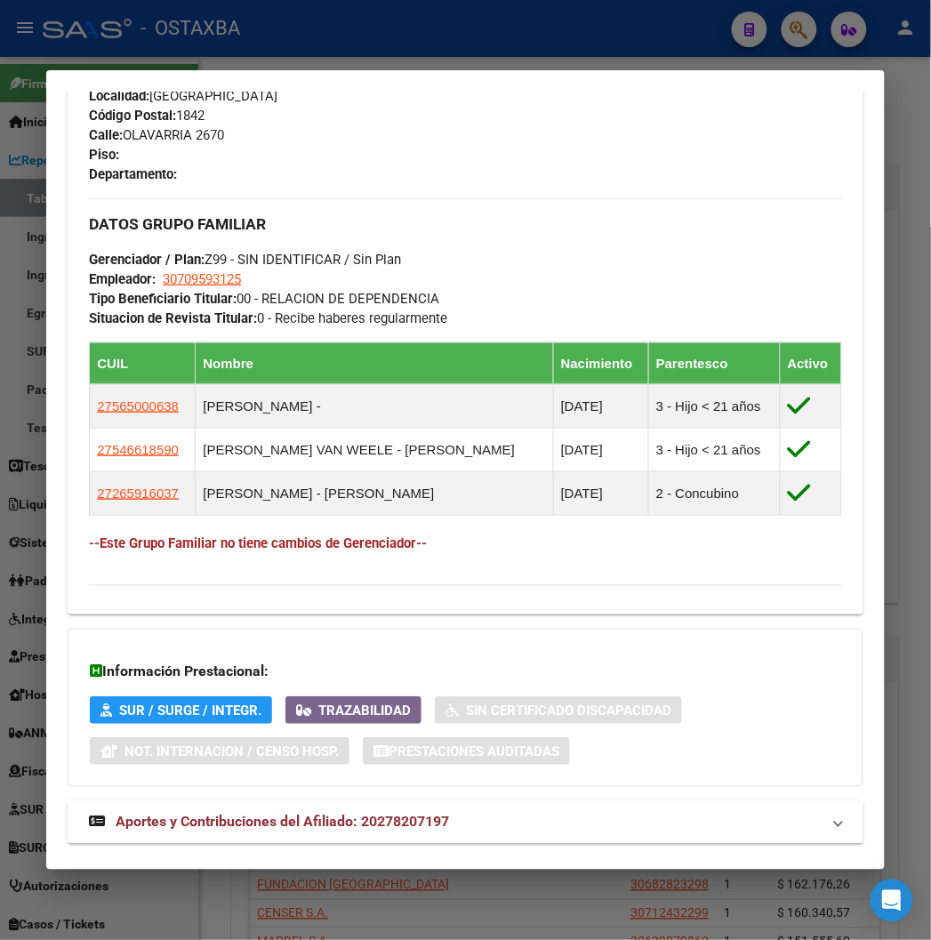
scroll to position [989, 0]
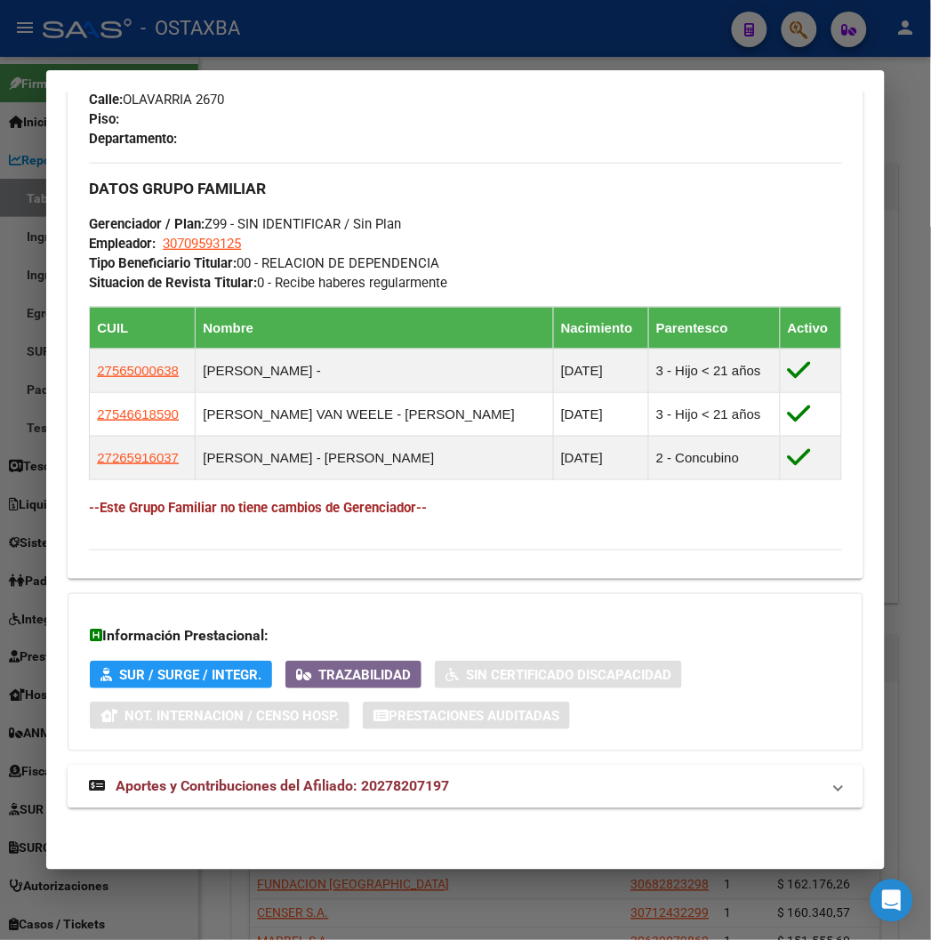
click at [276, 771] on mat-expansion-panel-header "Aportes y Contribuciones del Afiliado: 20278207197" at bounding box center [465, 787] width 795 height 43
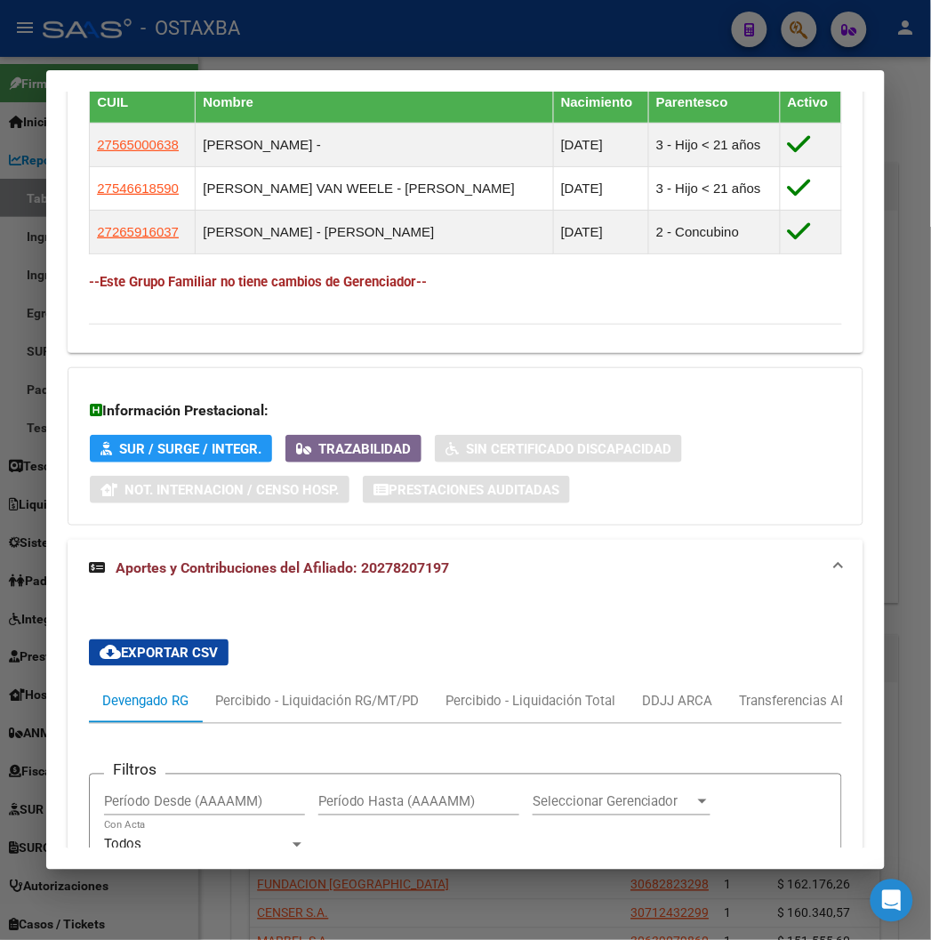
scroll to position [1210, 0]
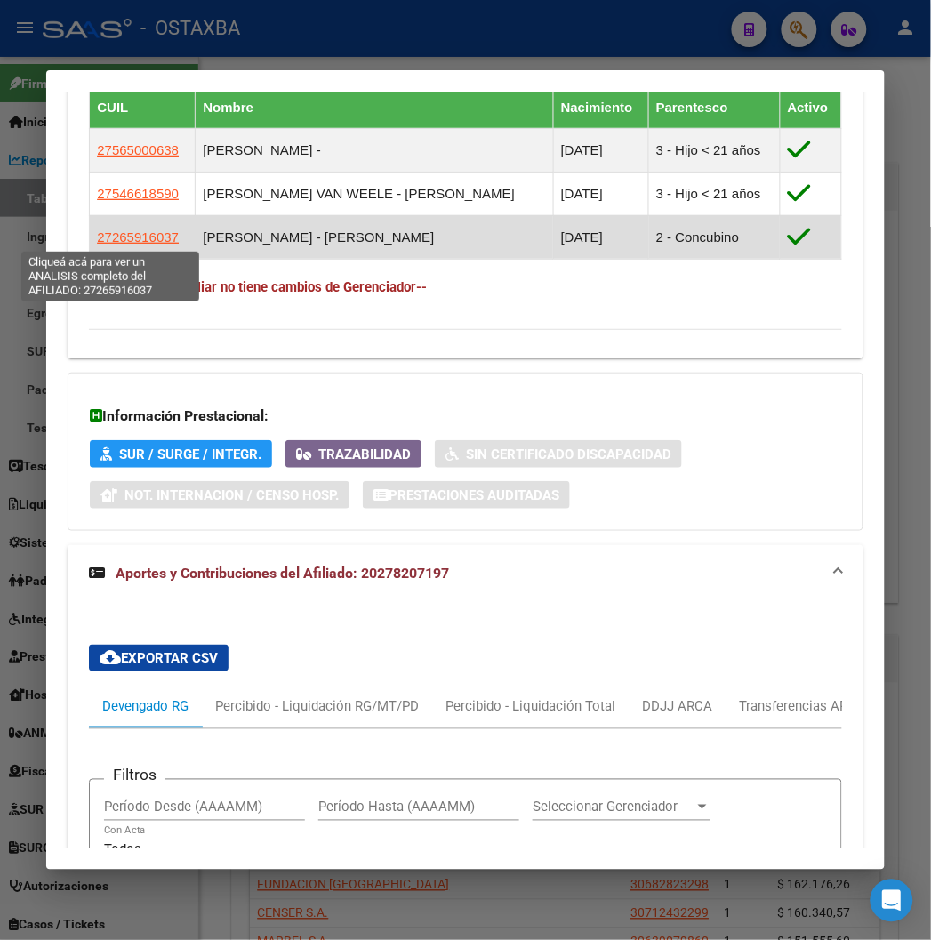
click at [121, 237] on span "27265916037" at bounding box center [138, 236] width 82 height 15
type textarea "27265916037"
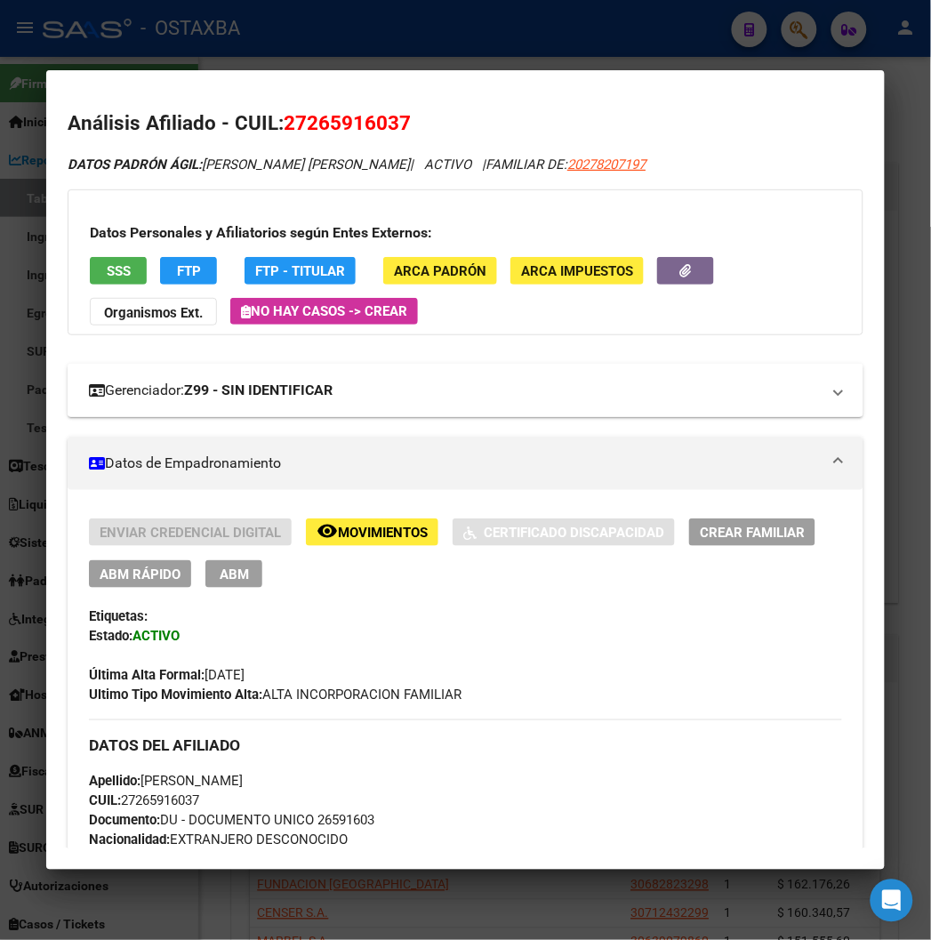
scroll to position [99, 0]
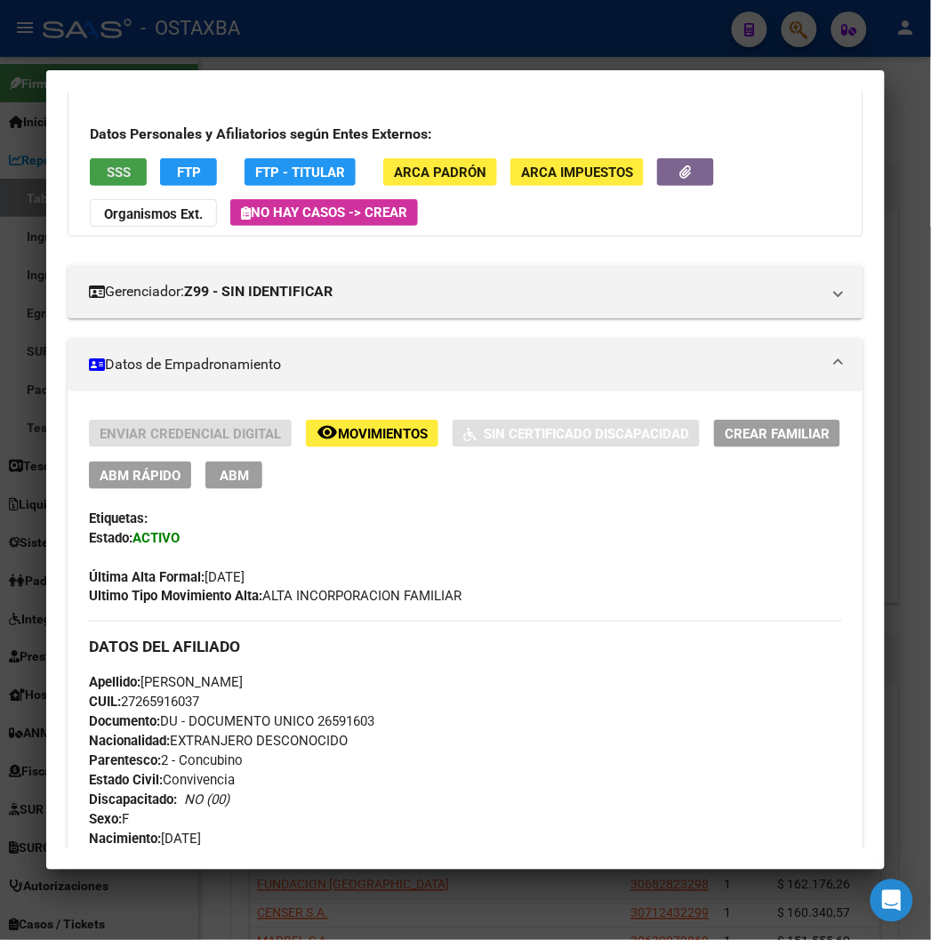
click at [108, 165] on button "SSS" at bounding box center [118, 172] width 57 height 28
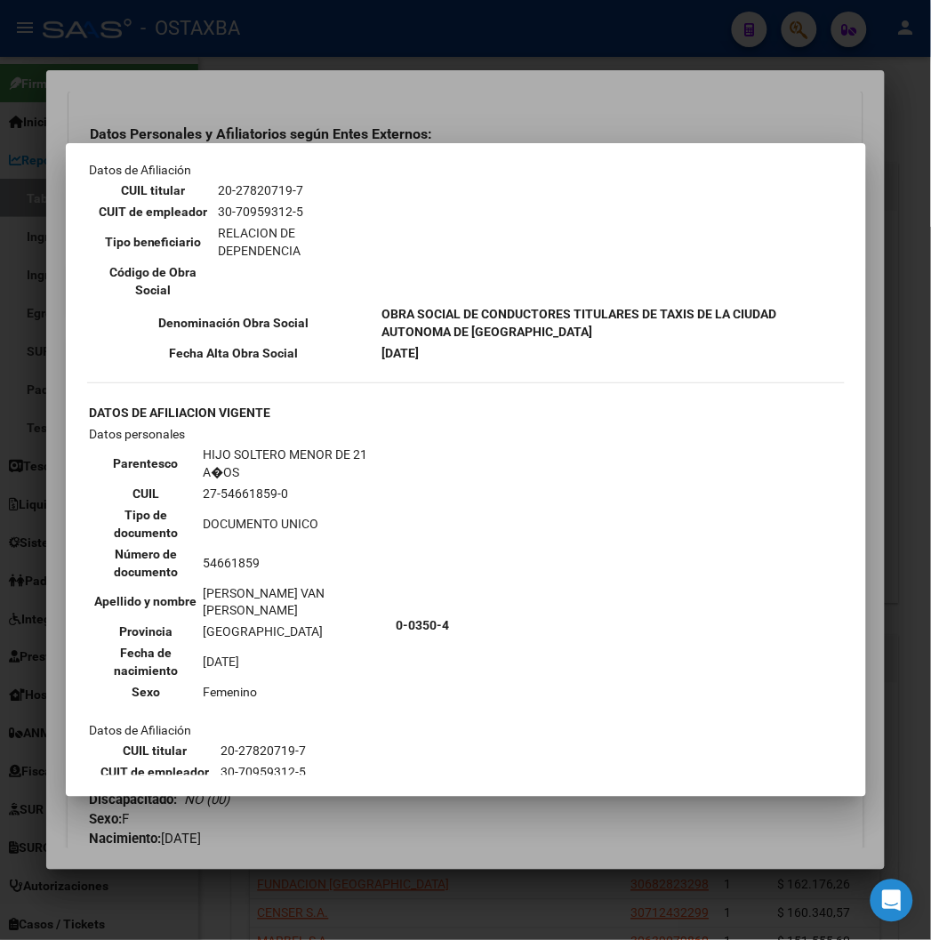
scroll to position [1087, 0]
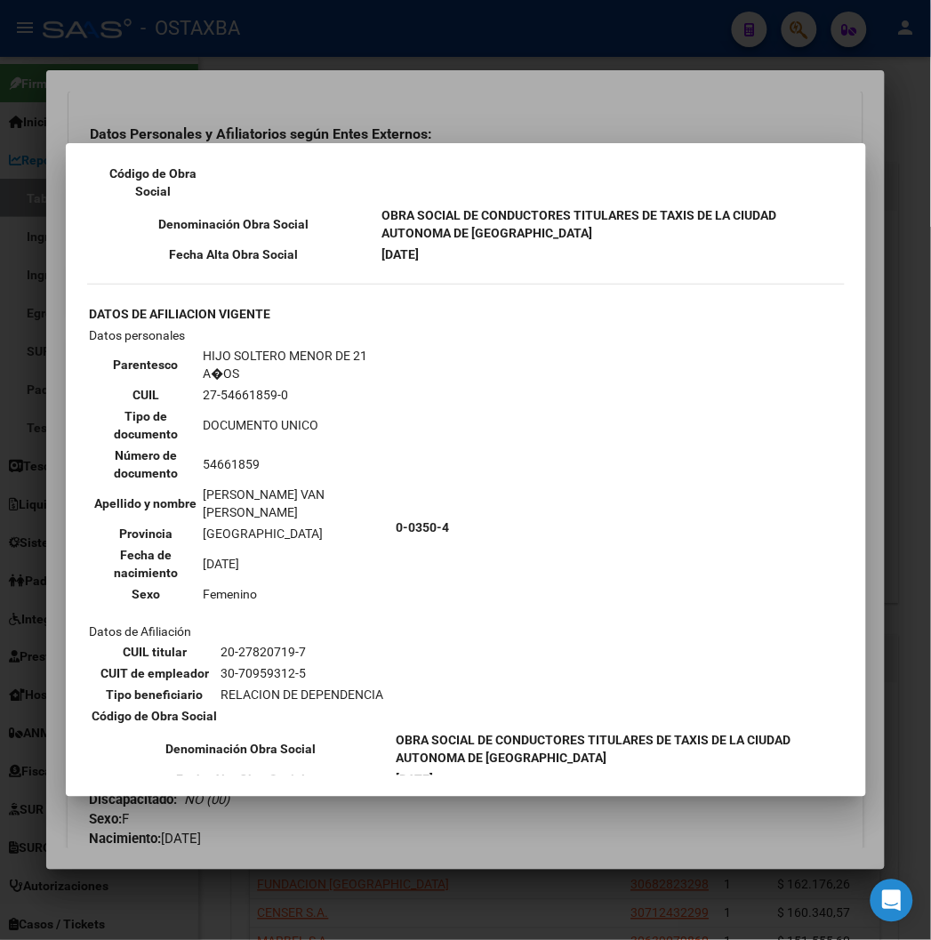
click at [165, 128] on div at bounding box center [465, 470] width 931 height 940
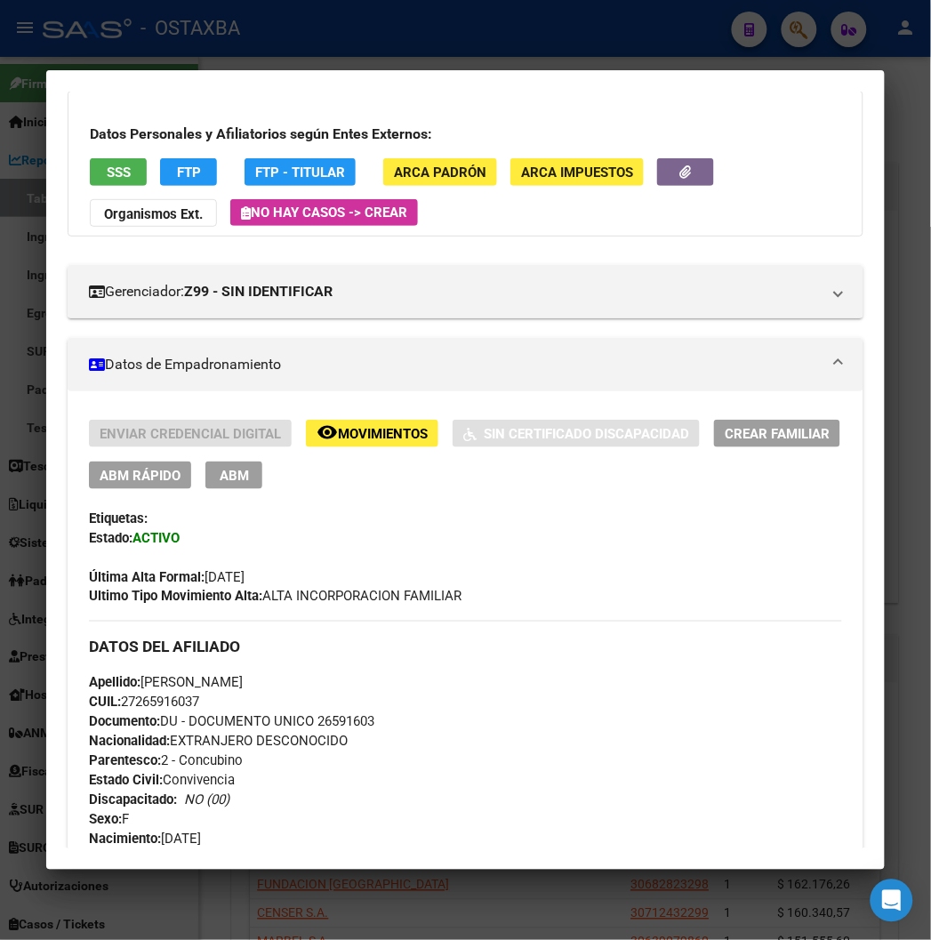
click at [306, 429] on button "remove_red_eye Movimientos" at bounding box center [372, 434] width 133 height 28
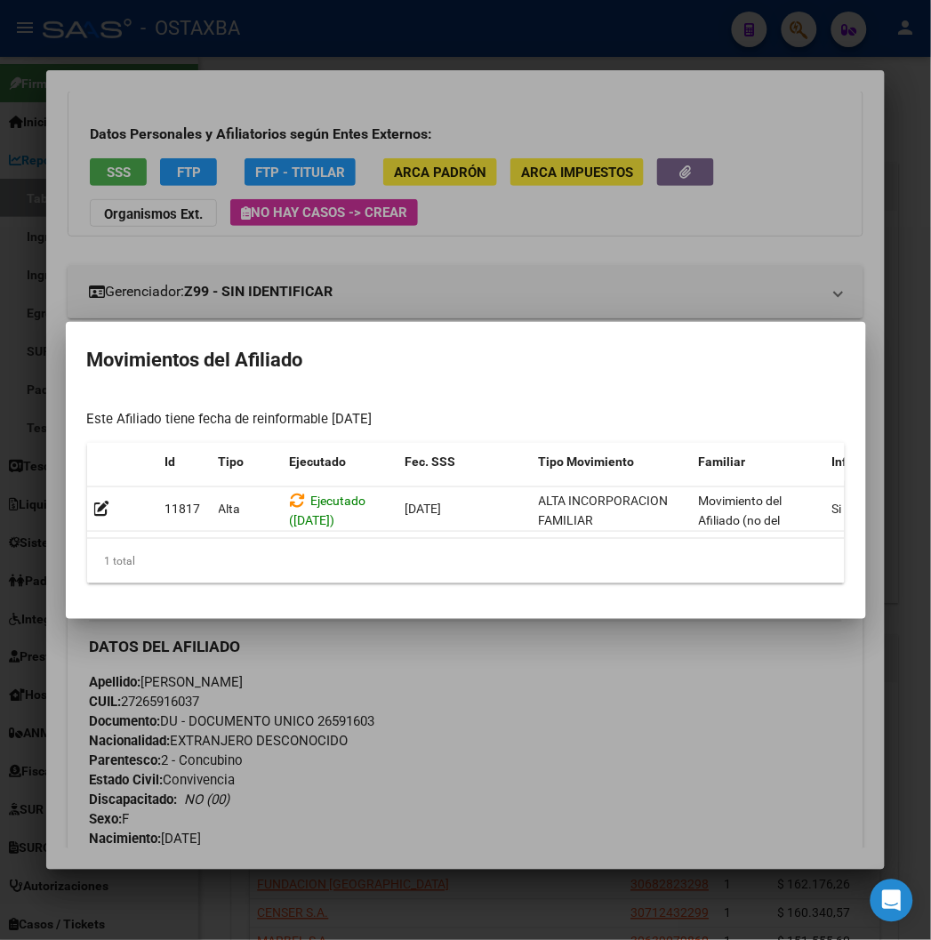
click at [343, 287] on div at bounding box center [465, 470] width 931 height 940
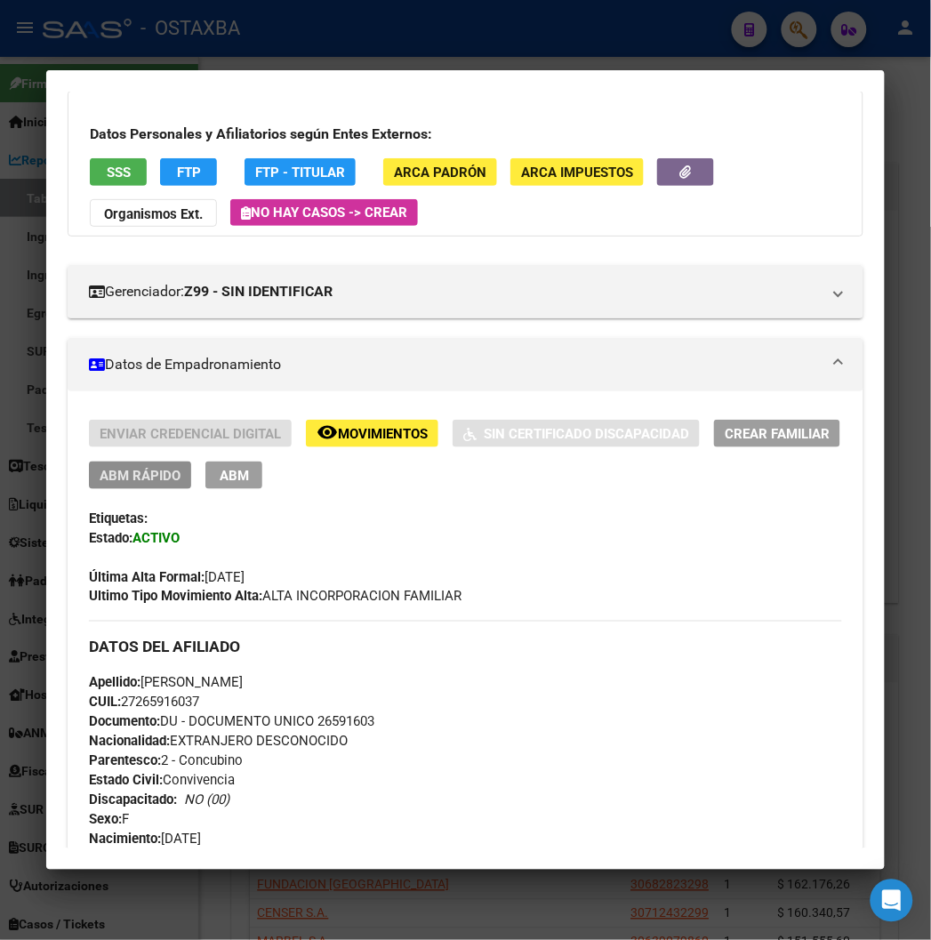
click at [135, 475] on span "ABM Rápido" at bounding box center [140, 476] width 81 height 16
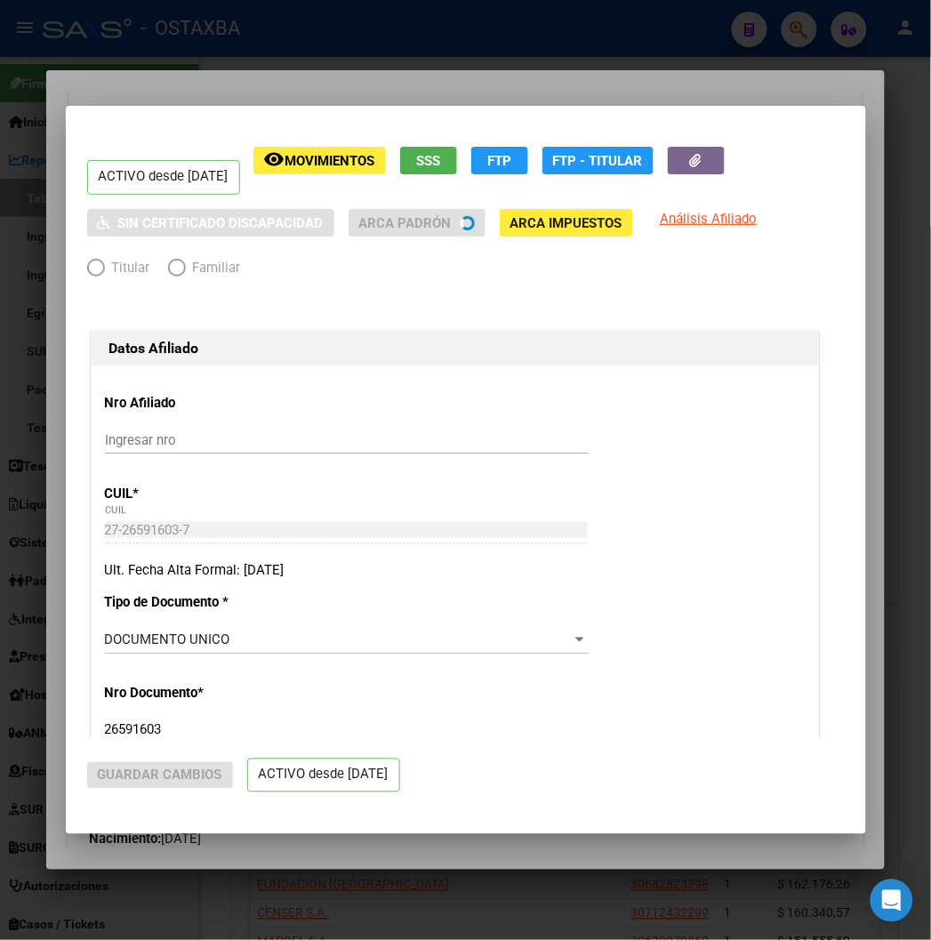
radio input "true"
type input "30-70959312-5"
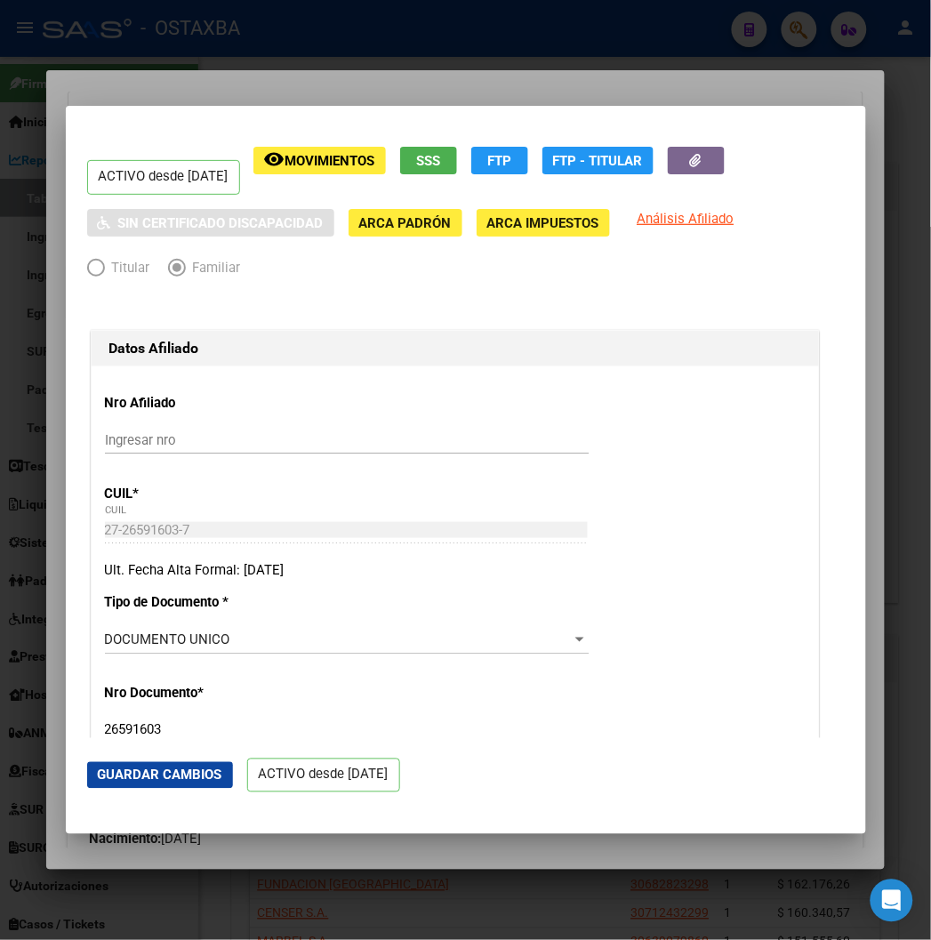
click at [395, 84] on div at bounding box center [465, 470] width 931 height 940
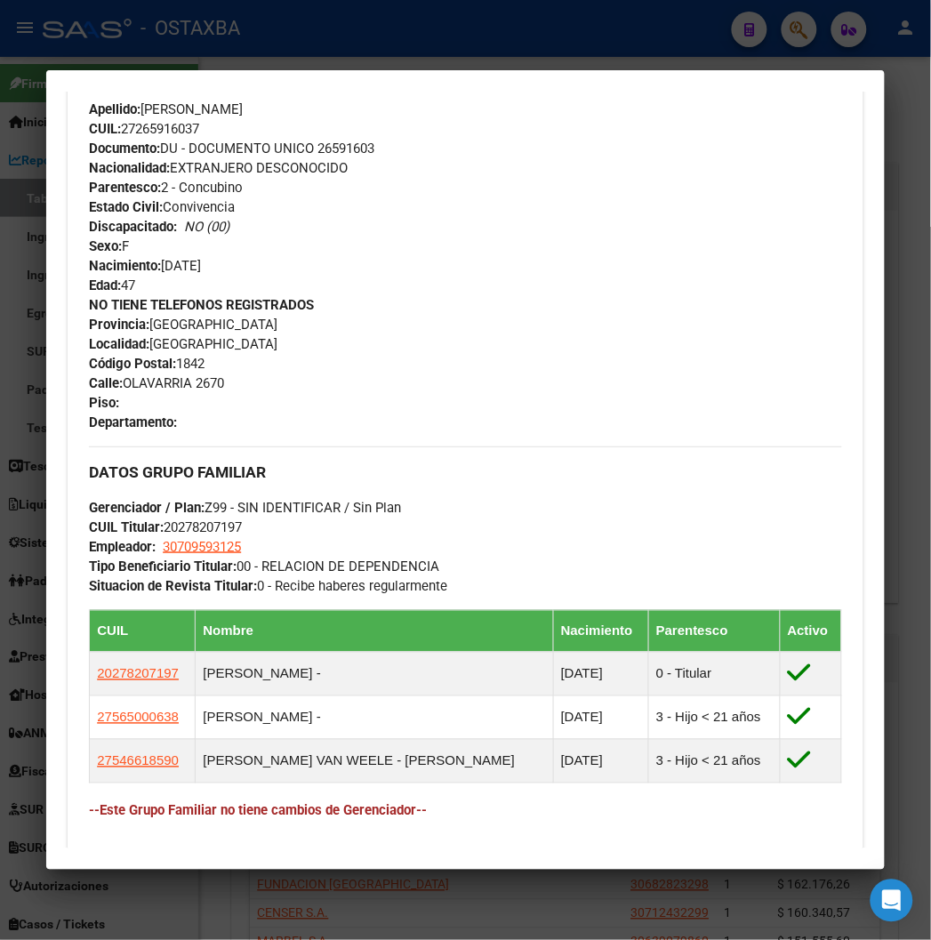
scroll to position [790, 0]
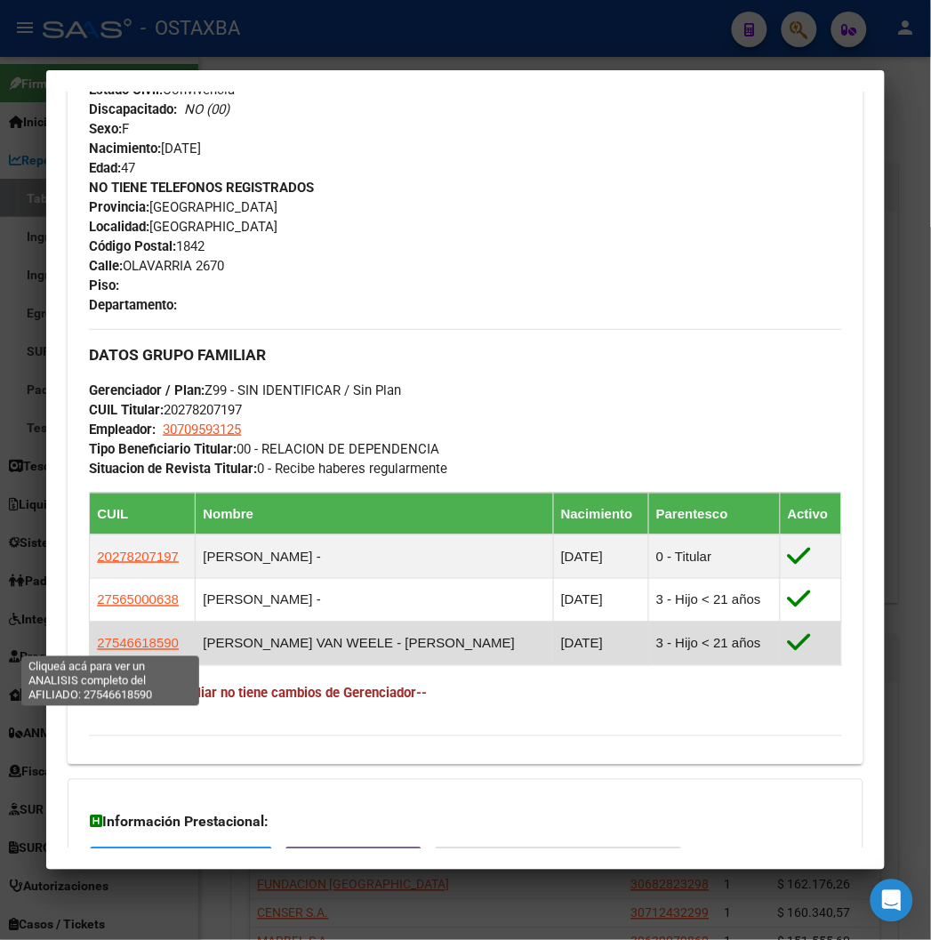
click at [131, 640] on span "27546618590" at bounding box center [138, 643] width 82 height 15
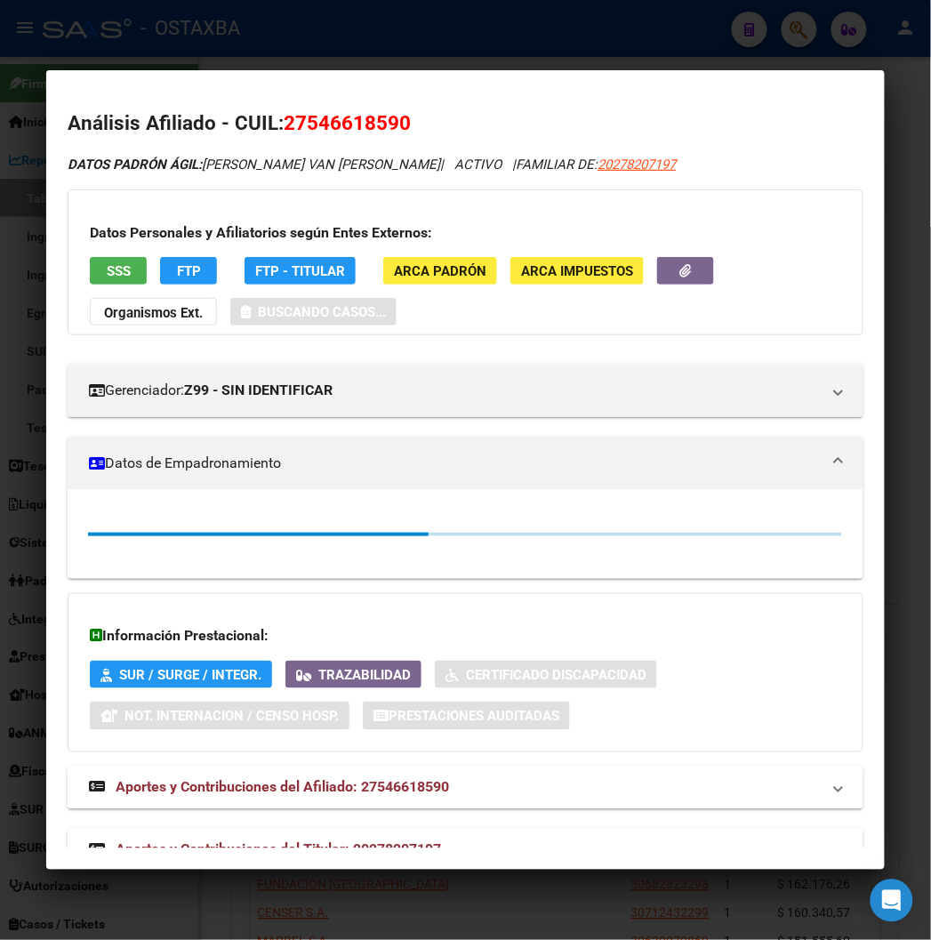
scroll to position [43, 0]
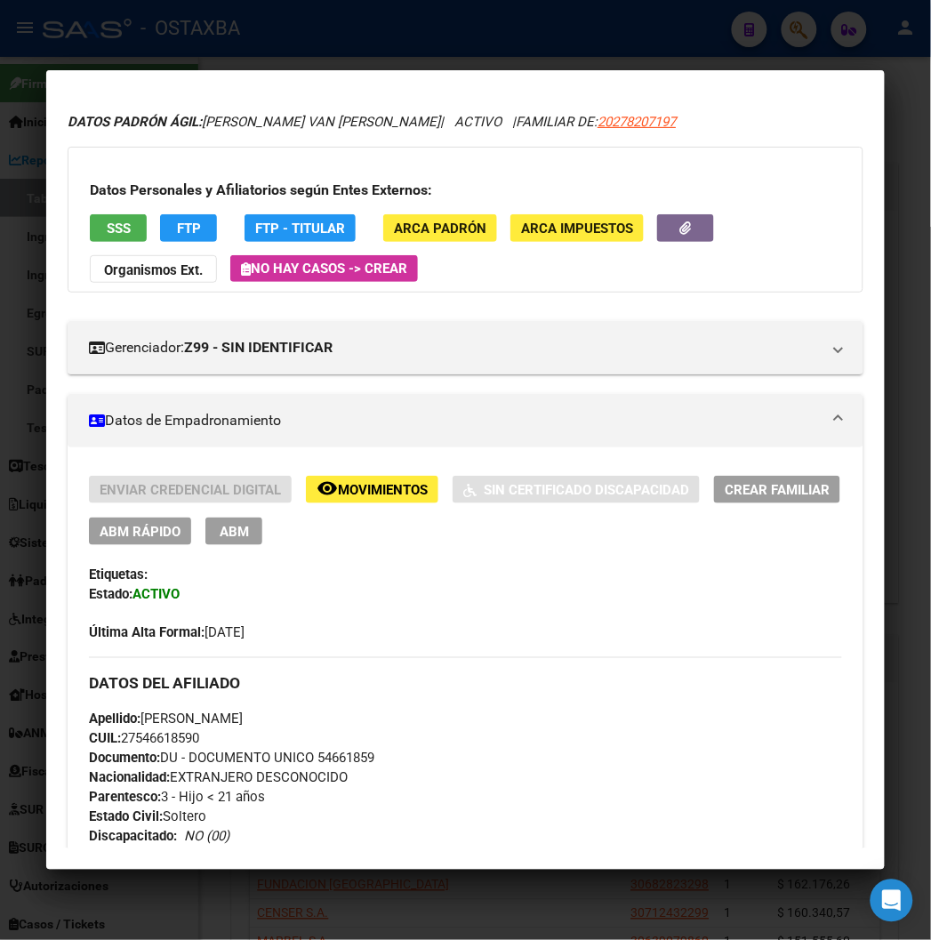
click at [317, 491] on mat-icon "remove_red_eye" at bounding box center [327, 488] width 21 height 21
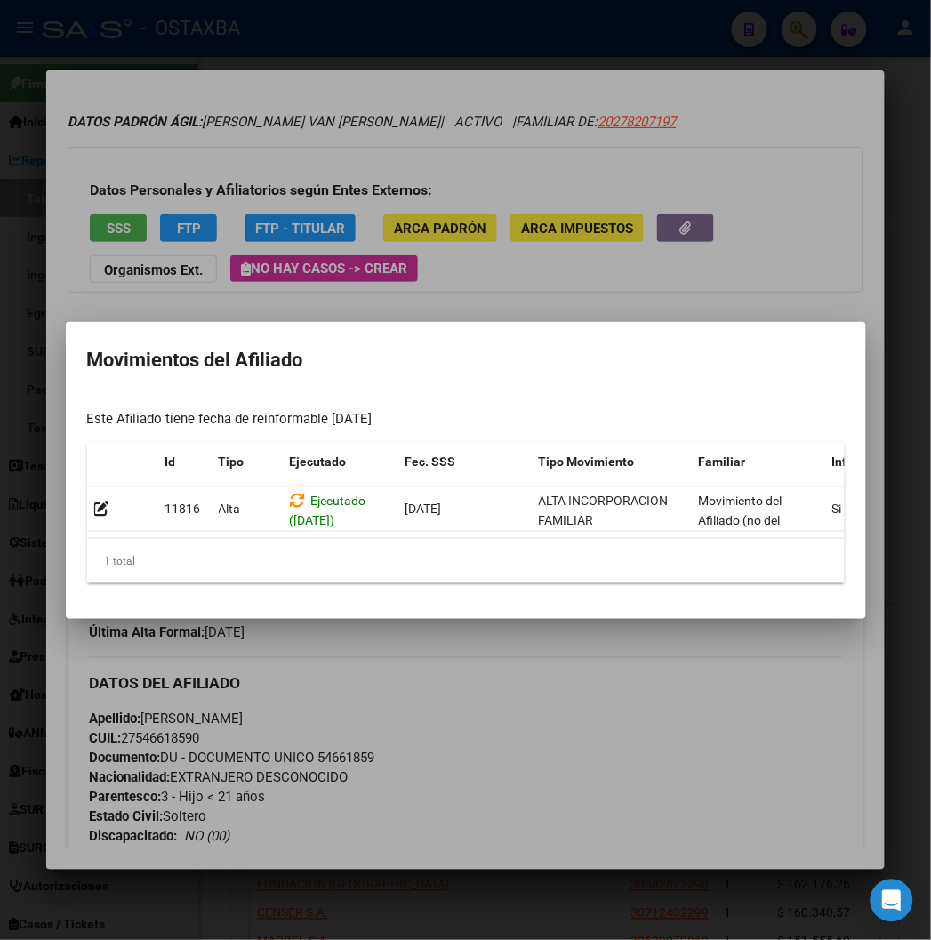
click at [185, 674] on div at bounding box center [465, 470] width 931 height 940
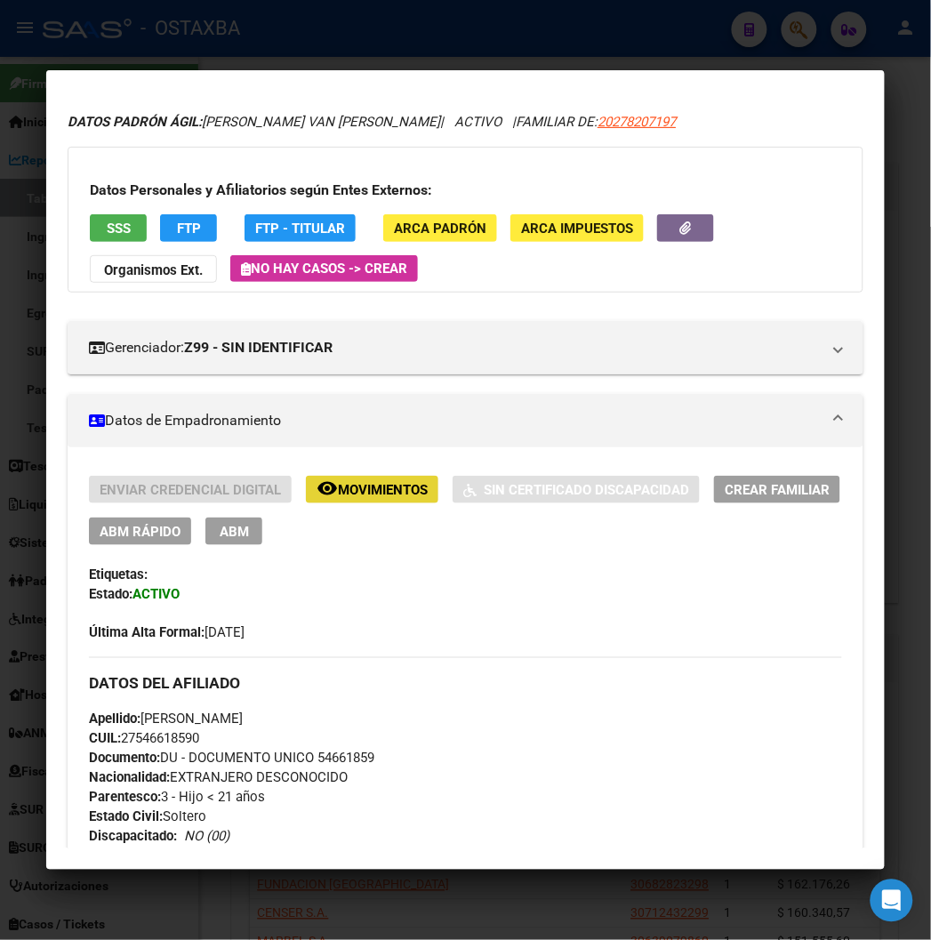
click at [317, 482] on mat-icon "remove_red_eye" at bounding box center [327, 488] width 21 height 21
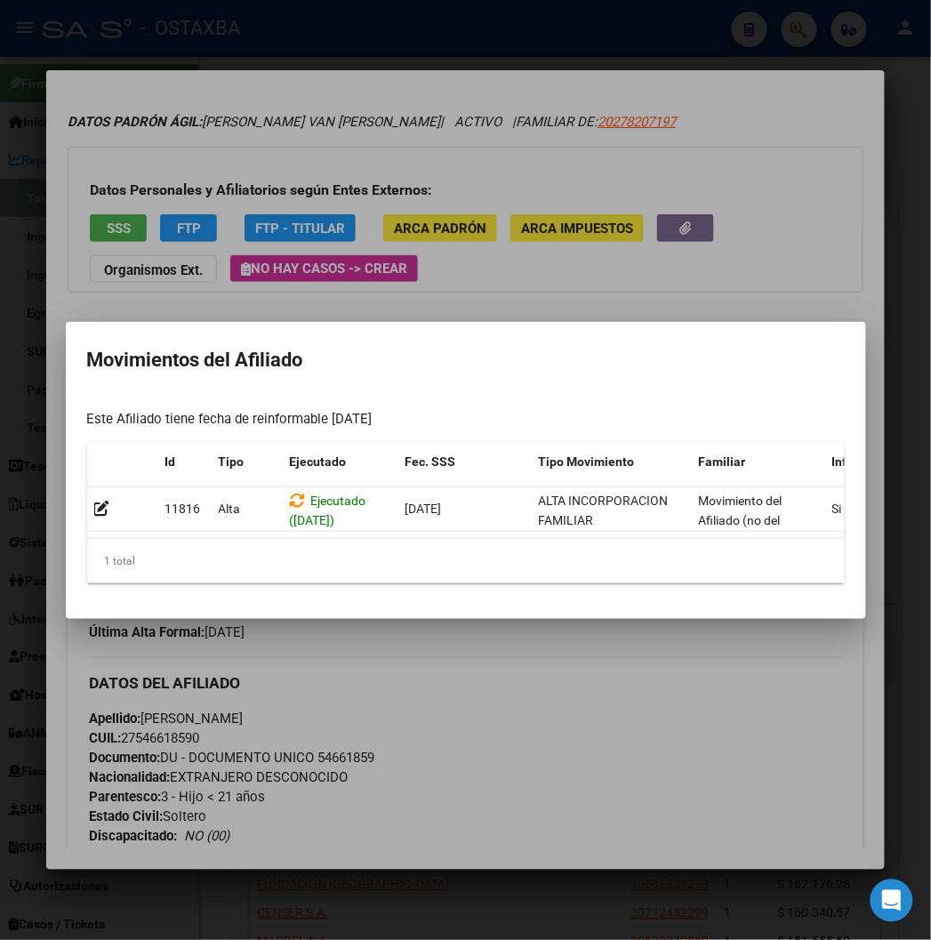
click at [306, 651] on div at bounding box center [465, 470] width 931 height 940
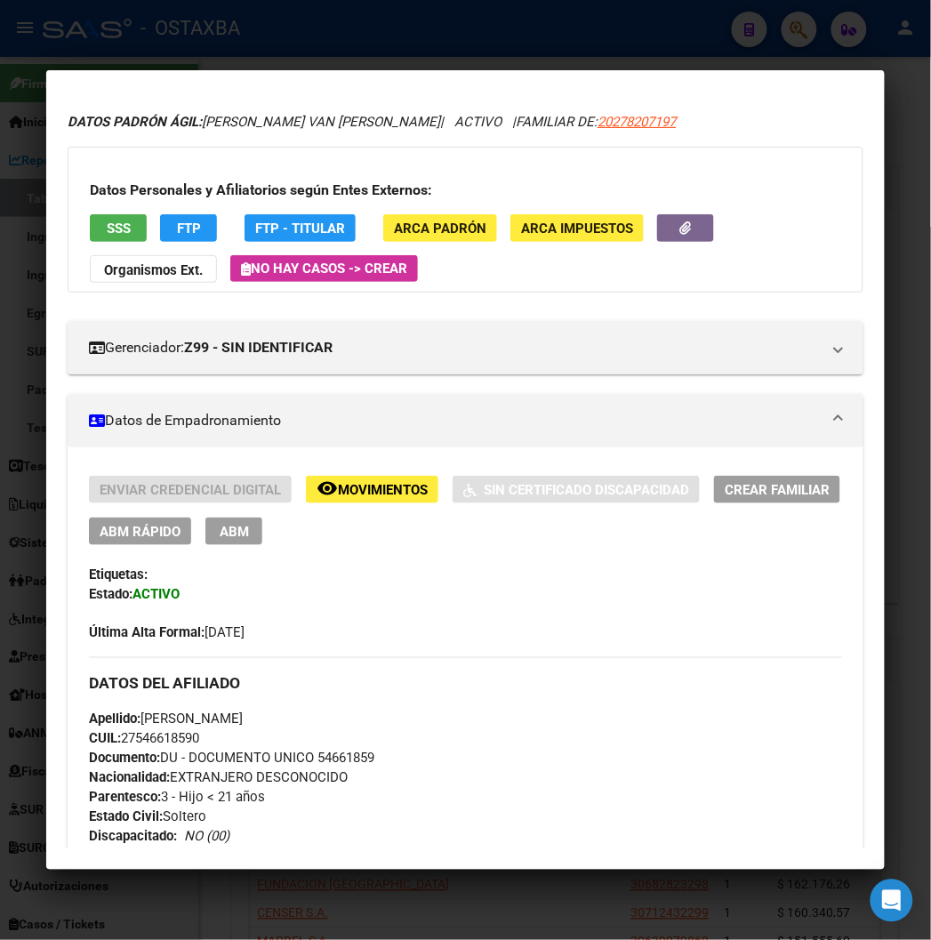
click at [112, 226] on button "SSS" at bounding box center [118, 228] width 57 height 28
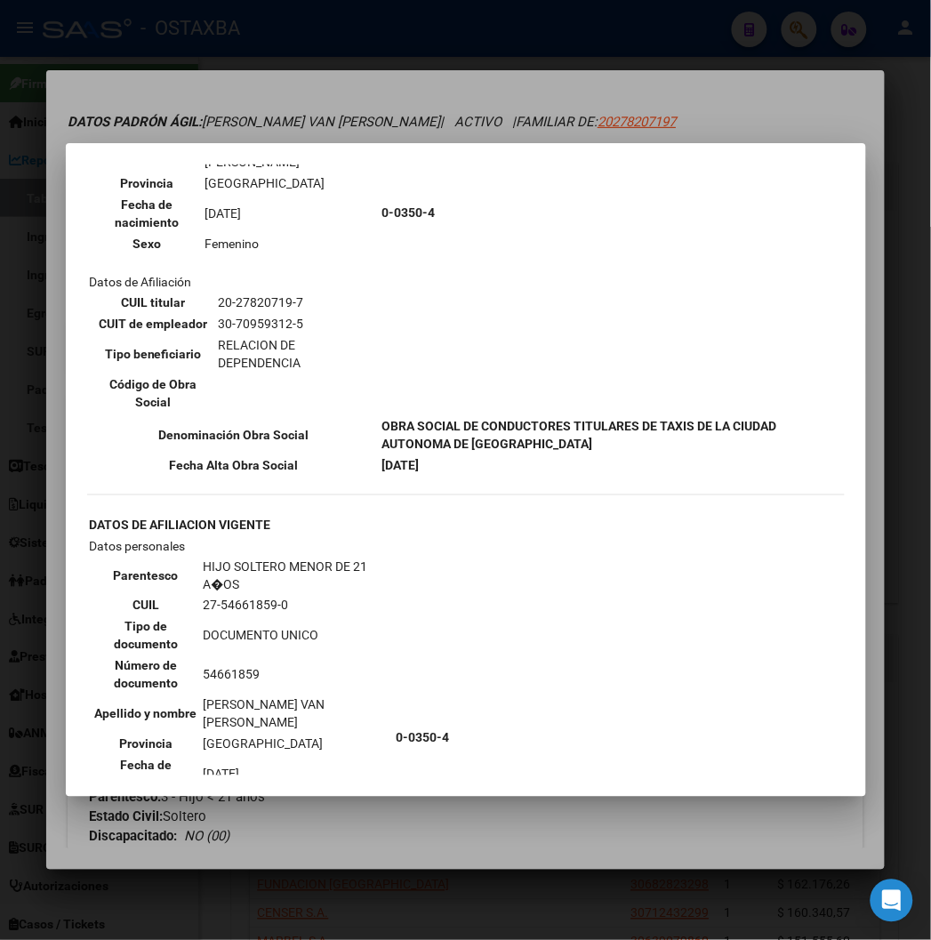
scroll to position [1087, 0]
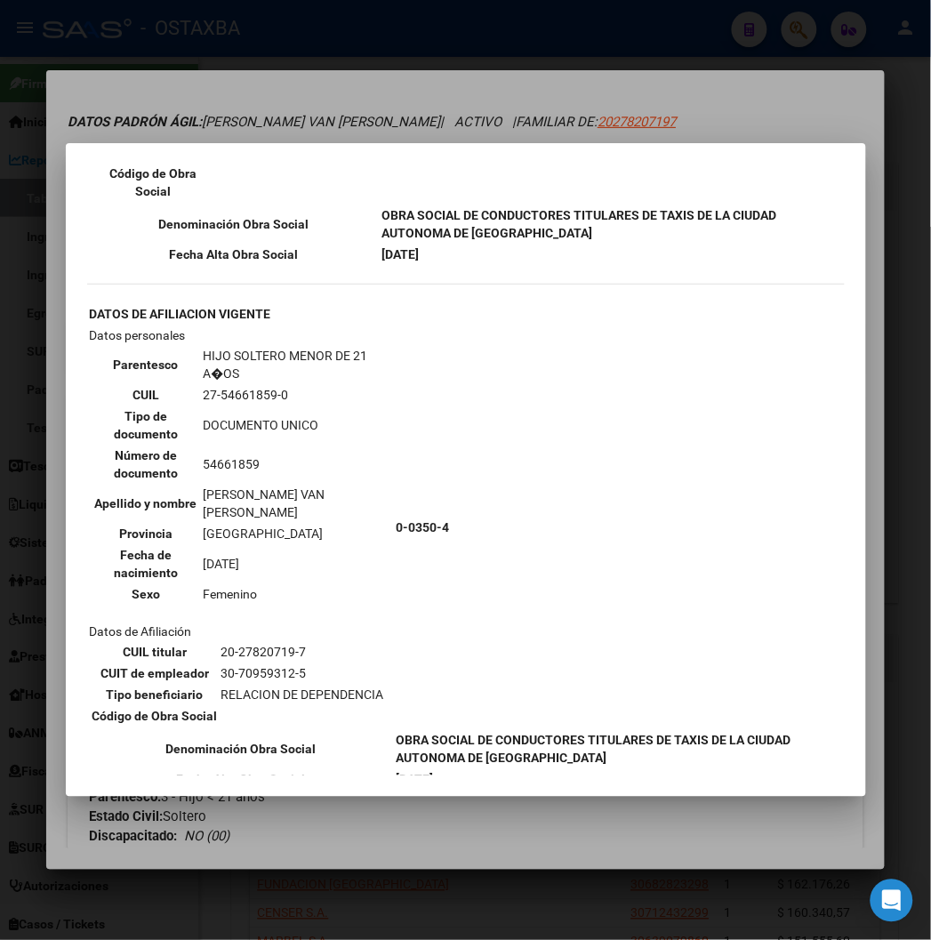
click at [382, 63] on div at bounding box center [465, 470] width 931 height 940
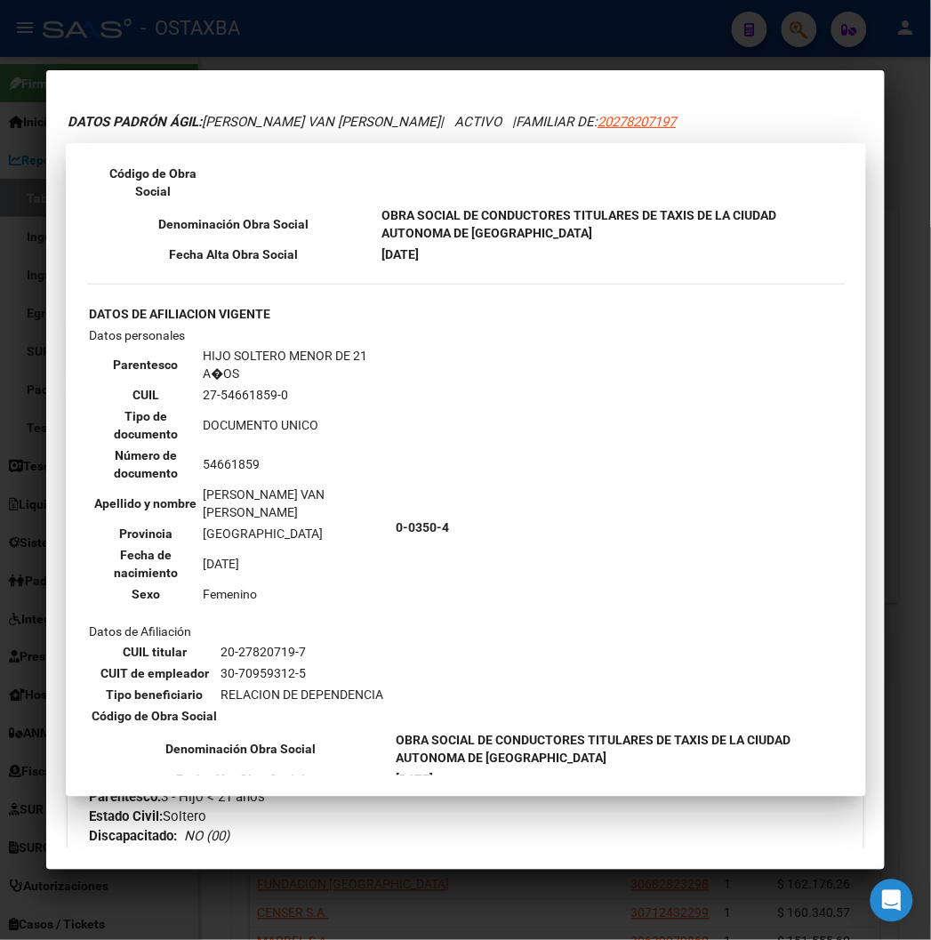
click at [382, 63] on div at bounding box center [465, 470] width 931 height 940
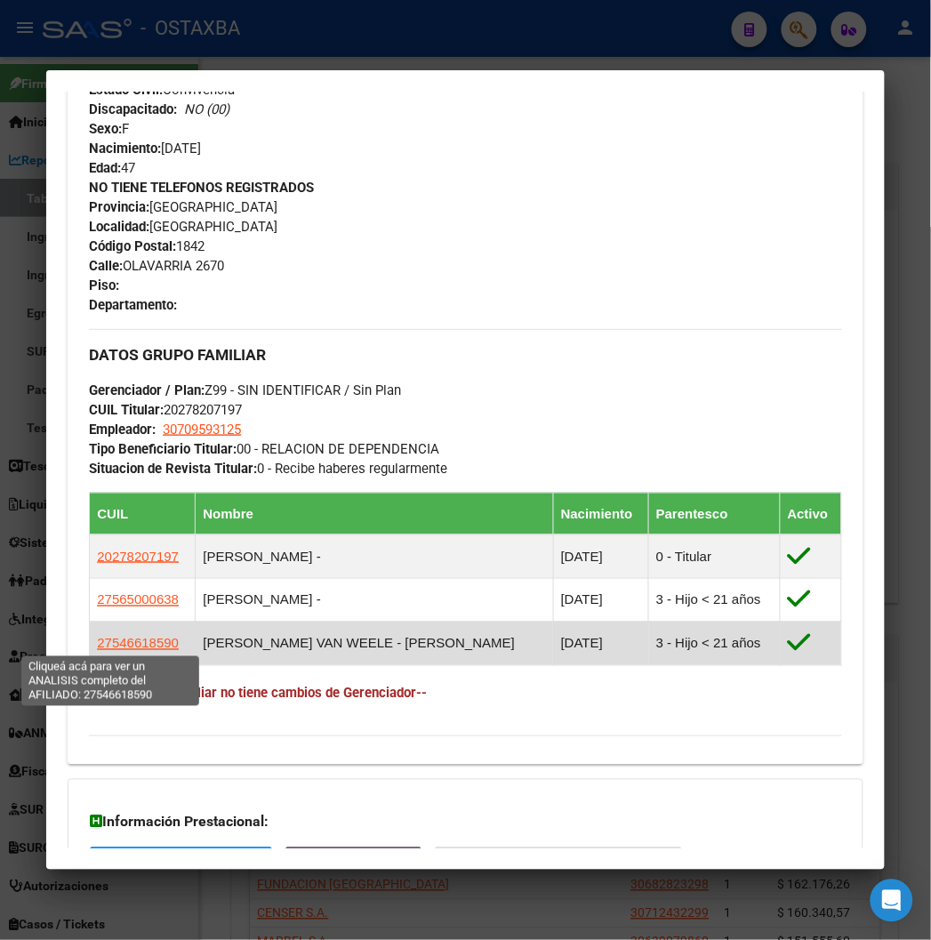
click at [109, 647] on span "27546618590" at bounding box center [138, 643] width 82 height 15
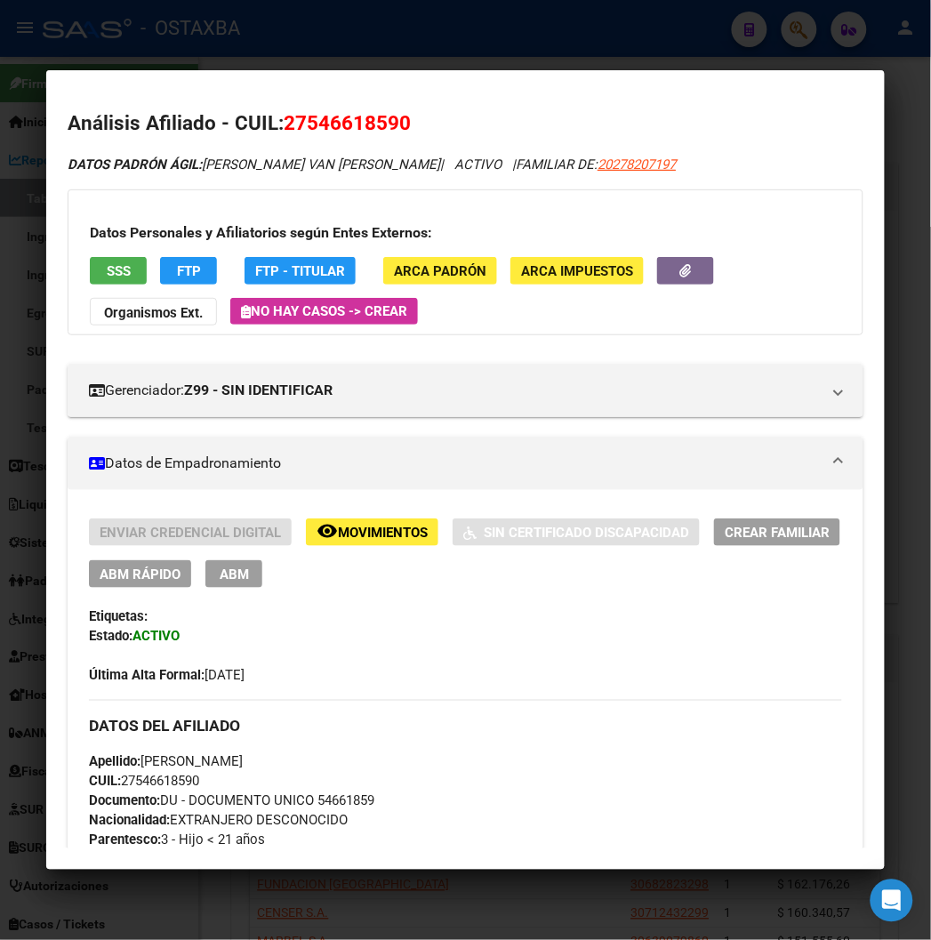
click at [372, 51] on div at bounding box center [465, 470] width 931 height 940
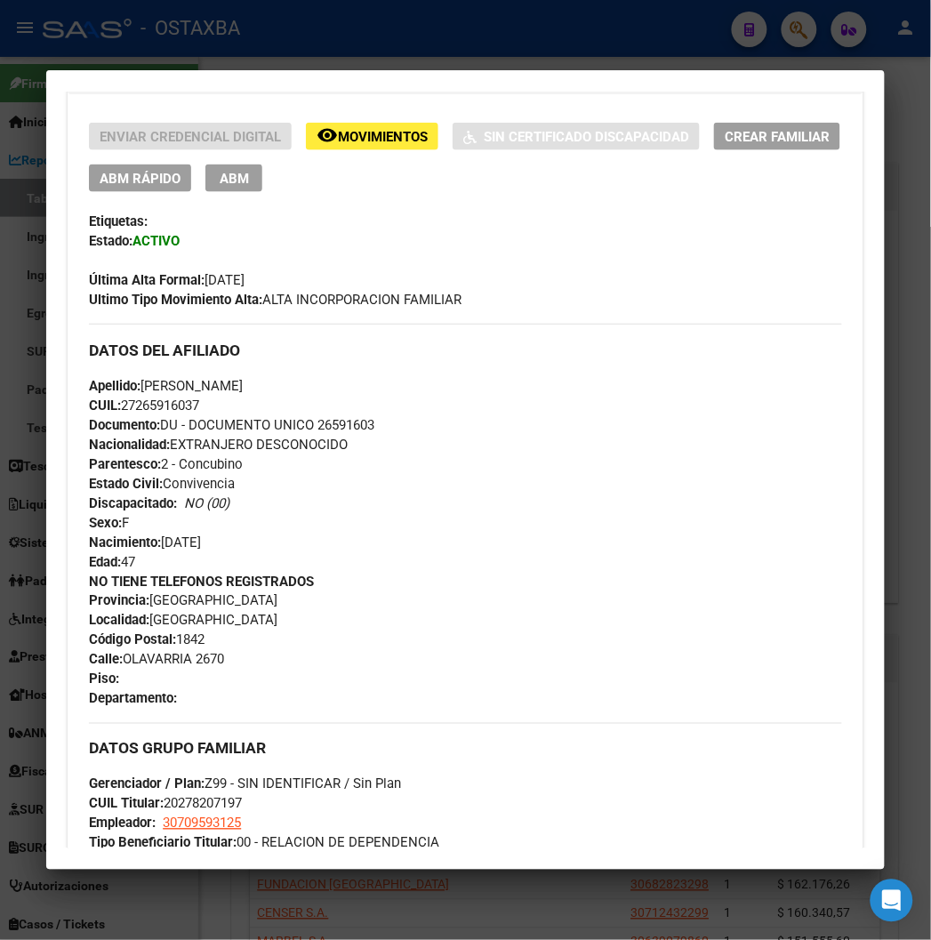
scroll to position [691, 0]
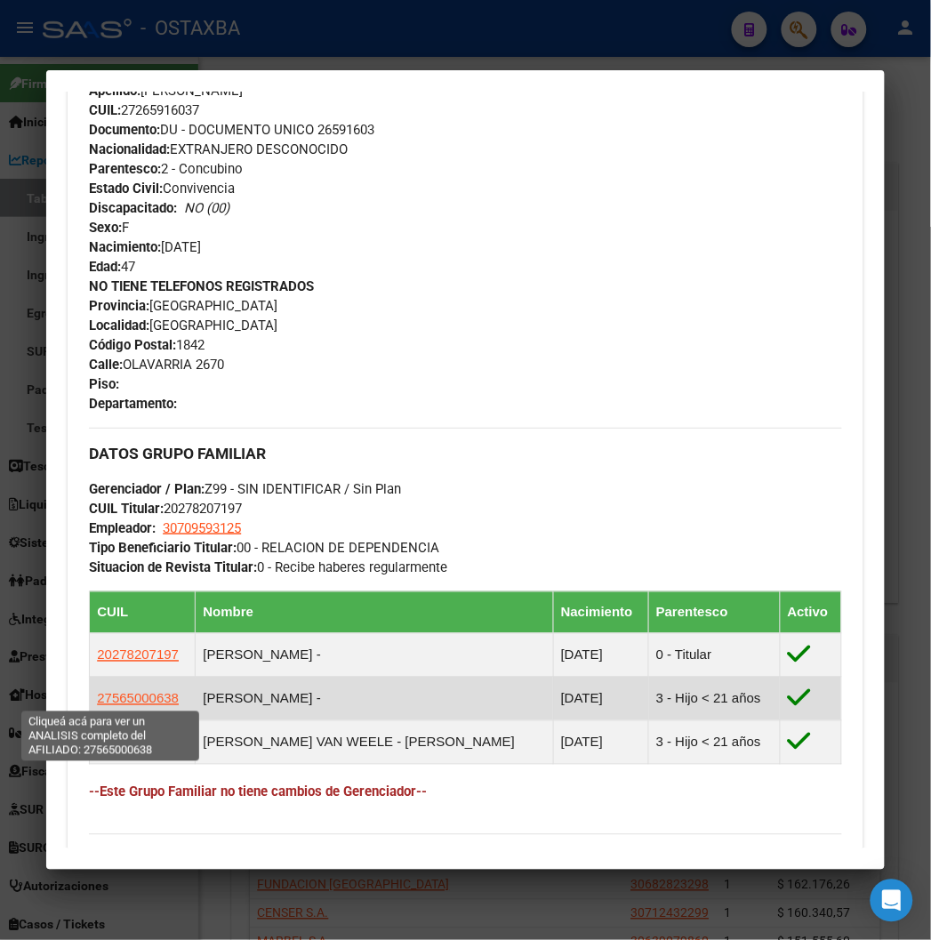
click at [127, 700] on span "27565000638" at bounding box center [138, 698] width 82 height 15
type textarea "27565000638"
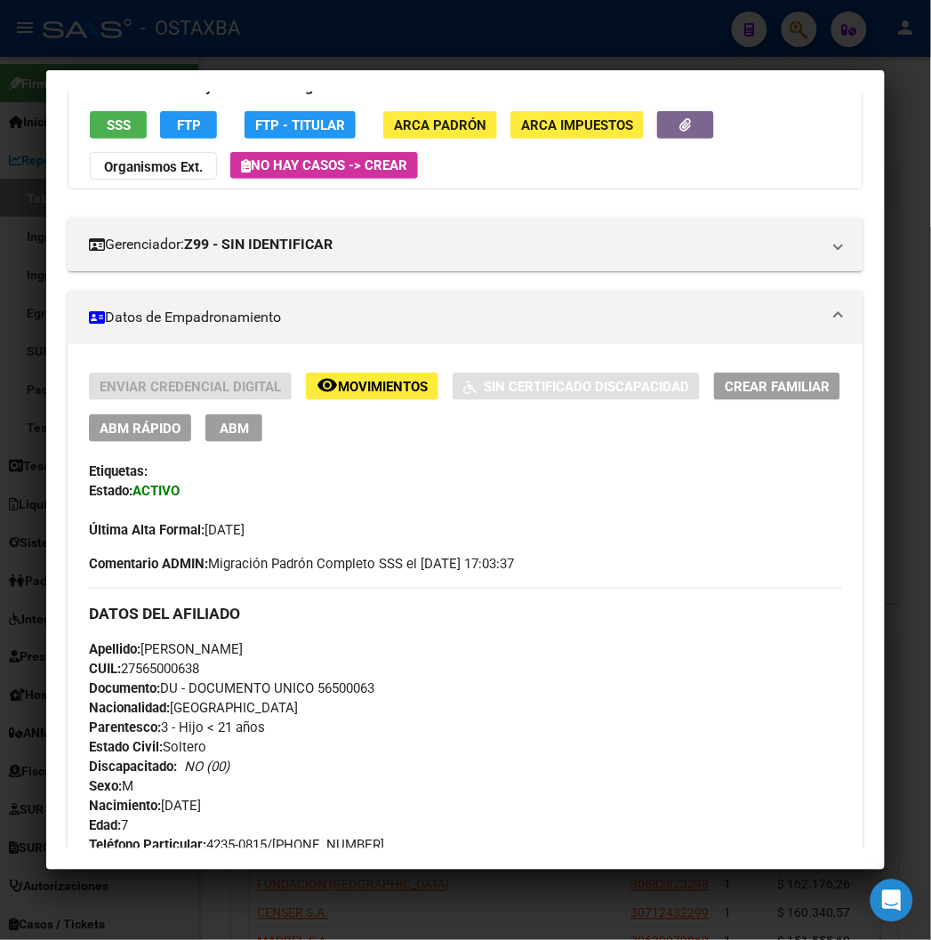
scroll to position [0, 0]
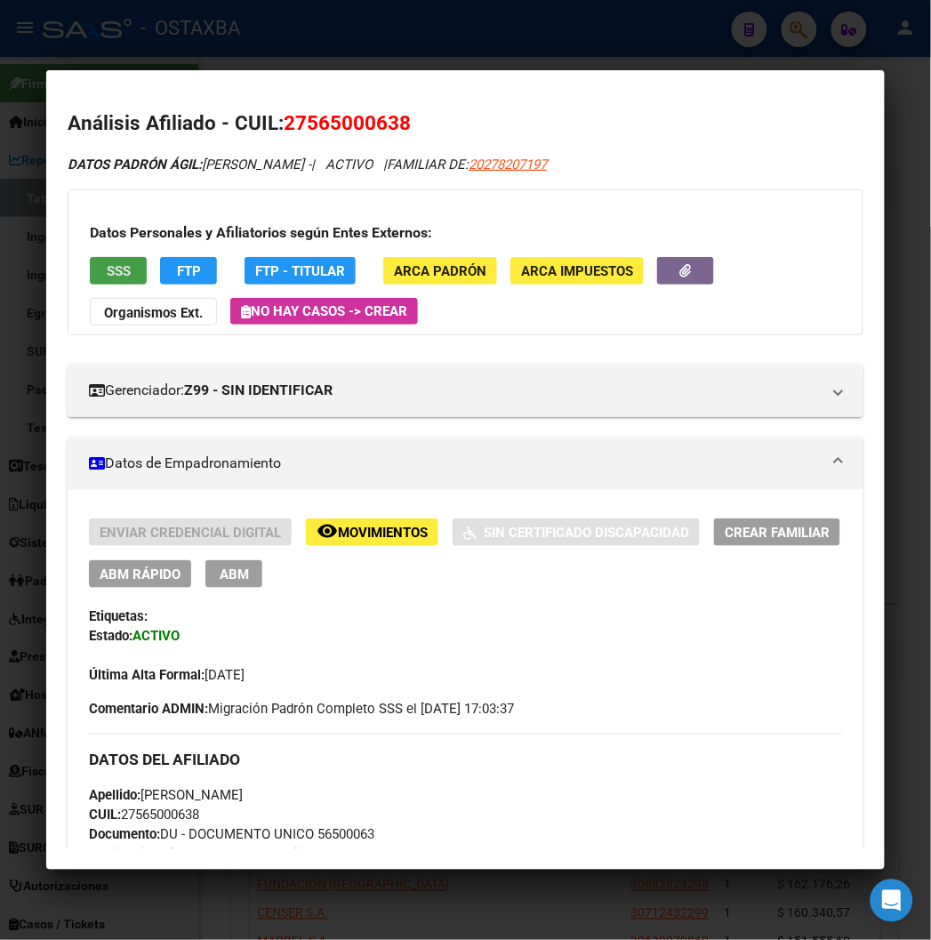
click at [100, 258] on button "SSS" at bounding box center [118, 271] width 57 height 28
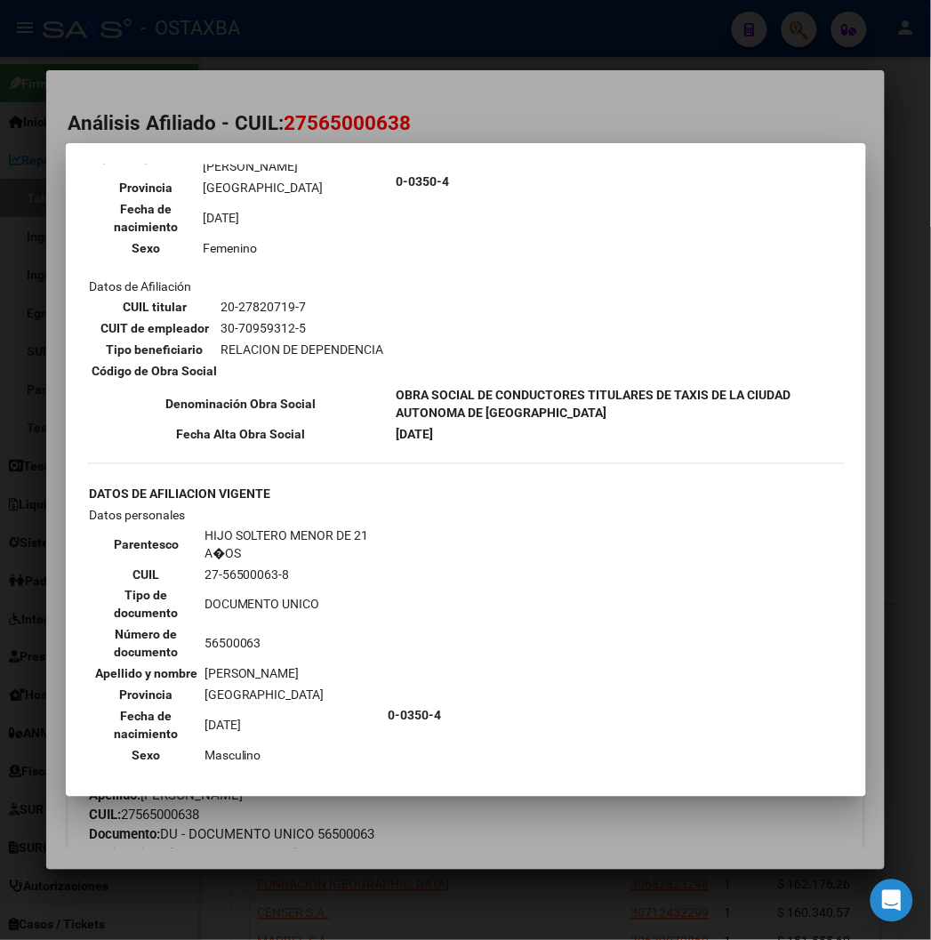
scroll to position [1474, 0]
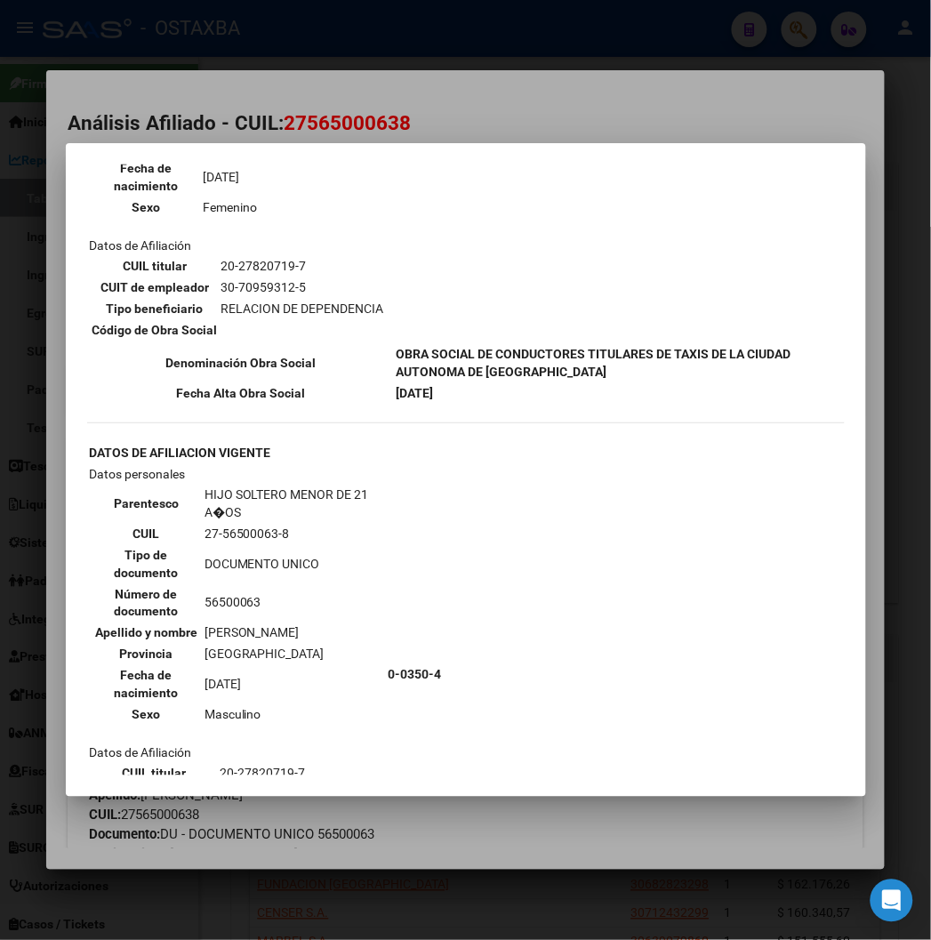
click at [360, 101] on div at bounding box center [465, 470] width 931 height 940
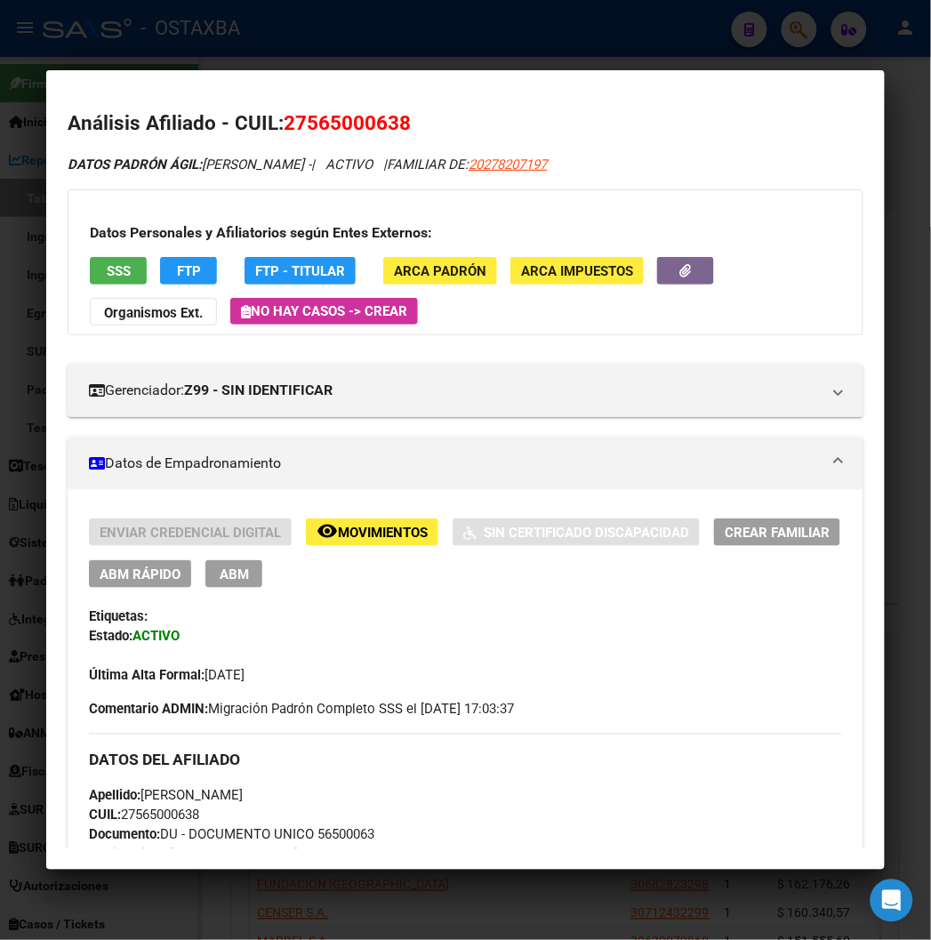
click at [362, 33] on div at bounding box center [465, 470] width 931 height 940
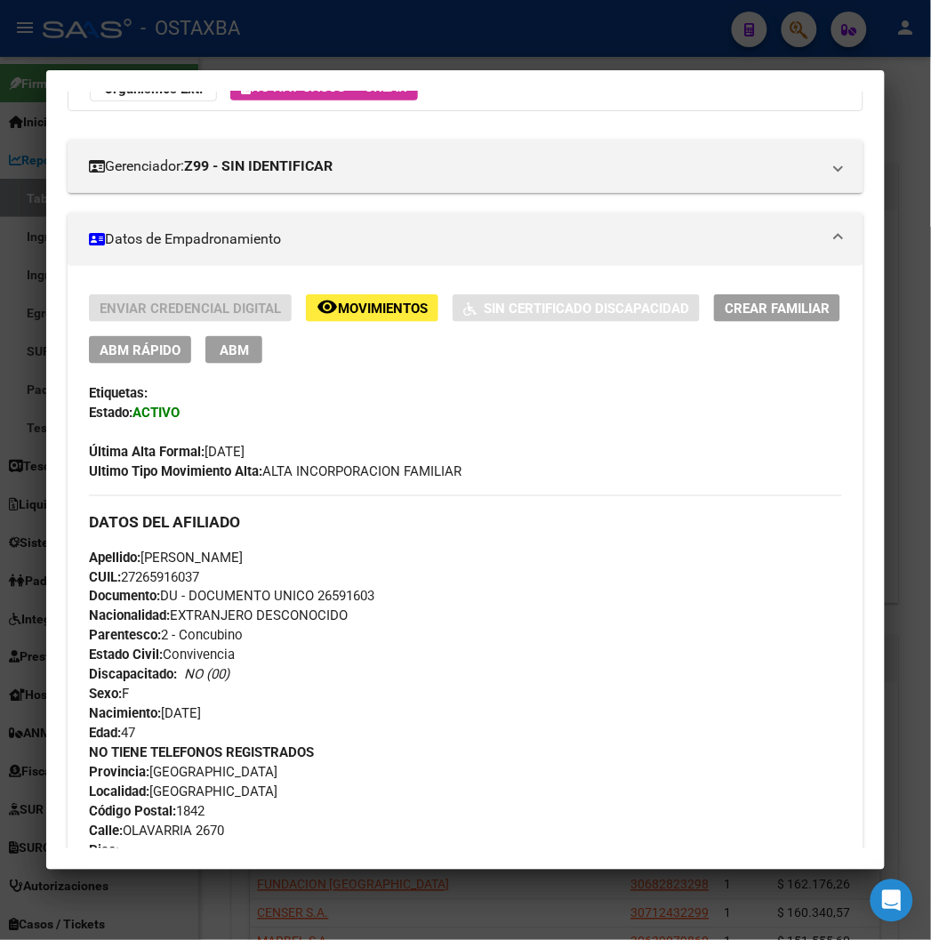
scroll to position [0, 0]
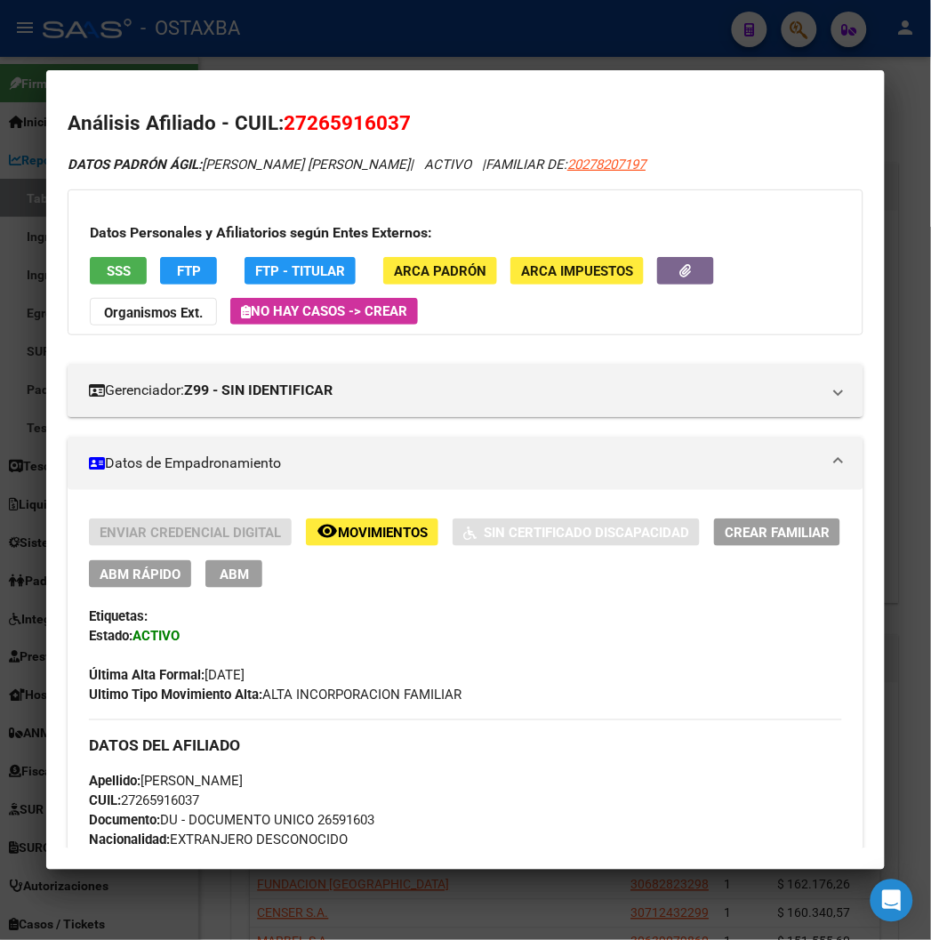
click at [420, 65] on div at bounding box center [465, 470] width 931 height 940
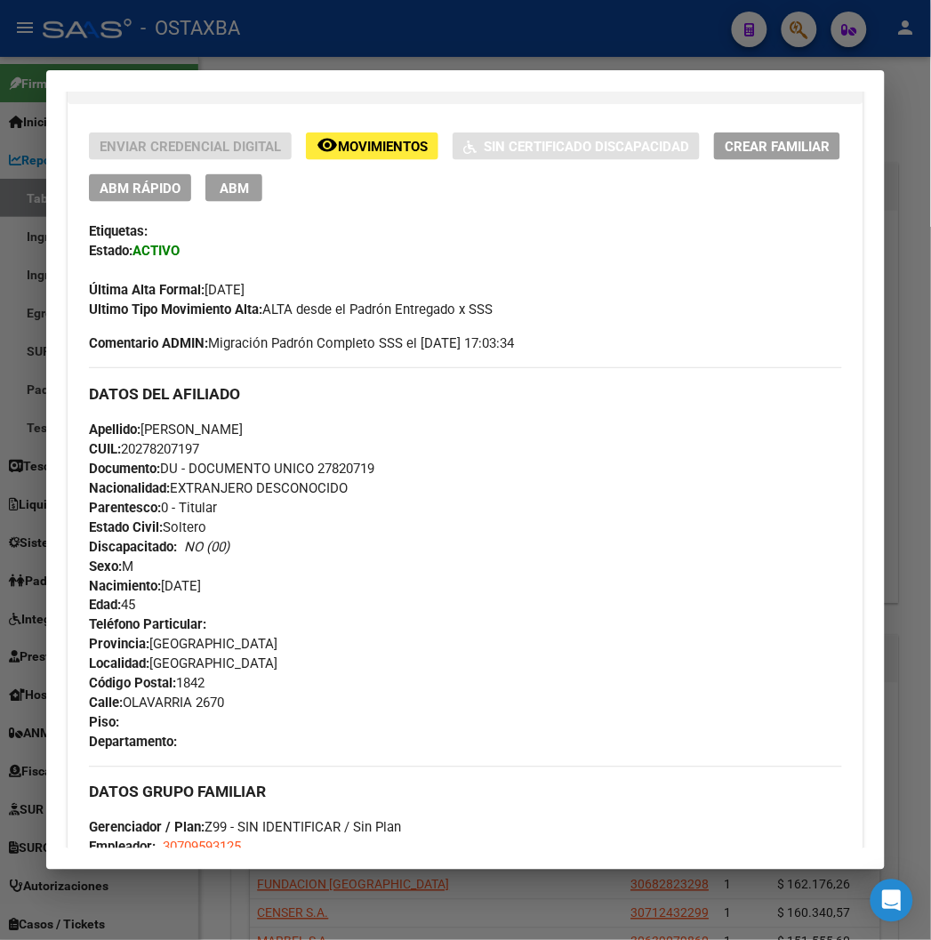
scroll to position [395, 0]
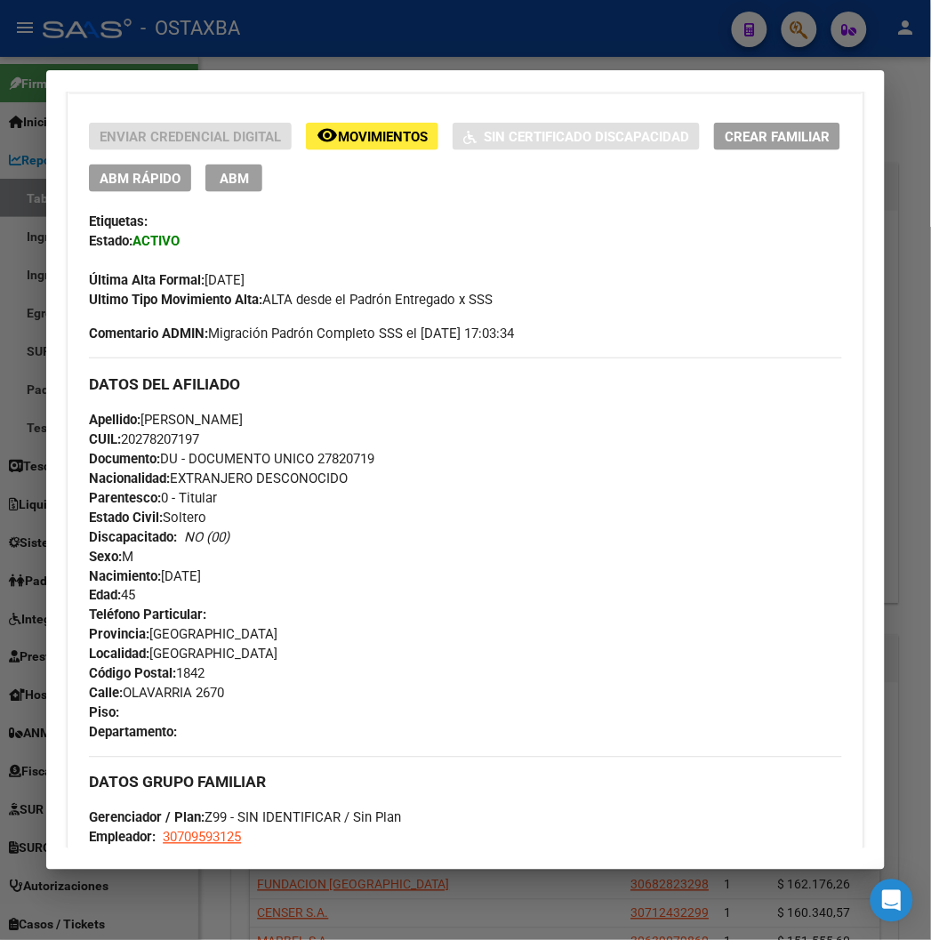
click at [330, 451] on span "Documento: DU - DOCUMENTO UNICO 27820719" at bounding box center [231, 459] width 285 height 16
copy span "27820719"
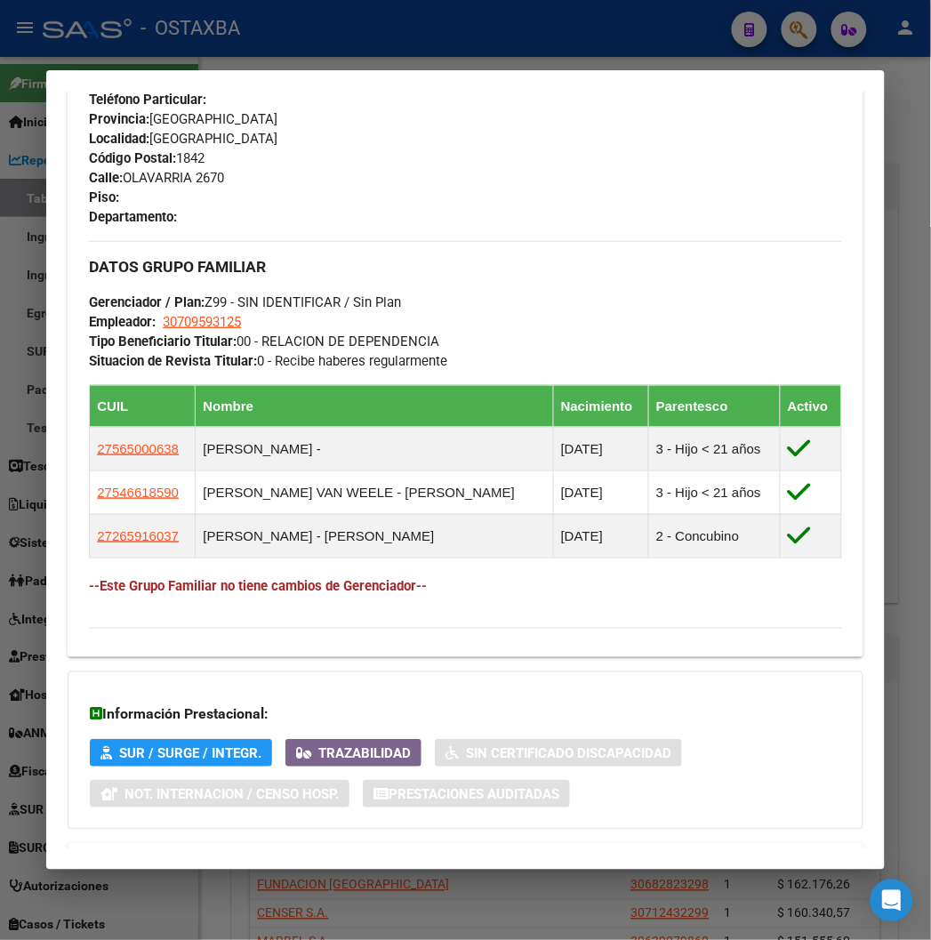
scroll to position [1087, 0]
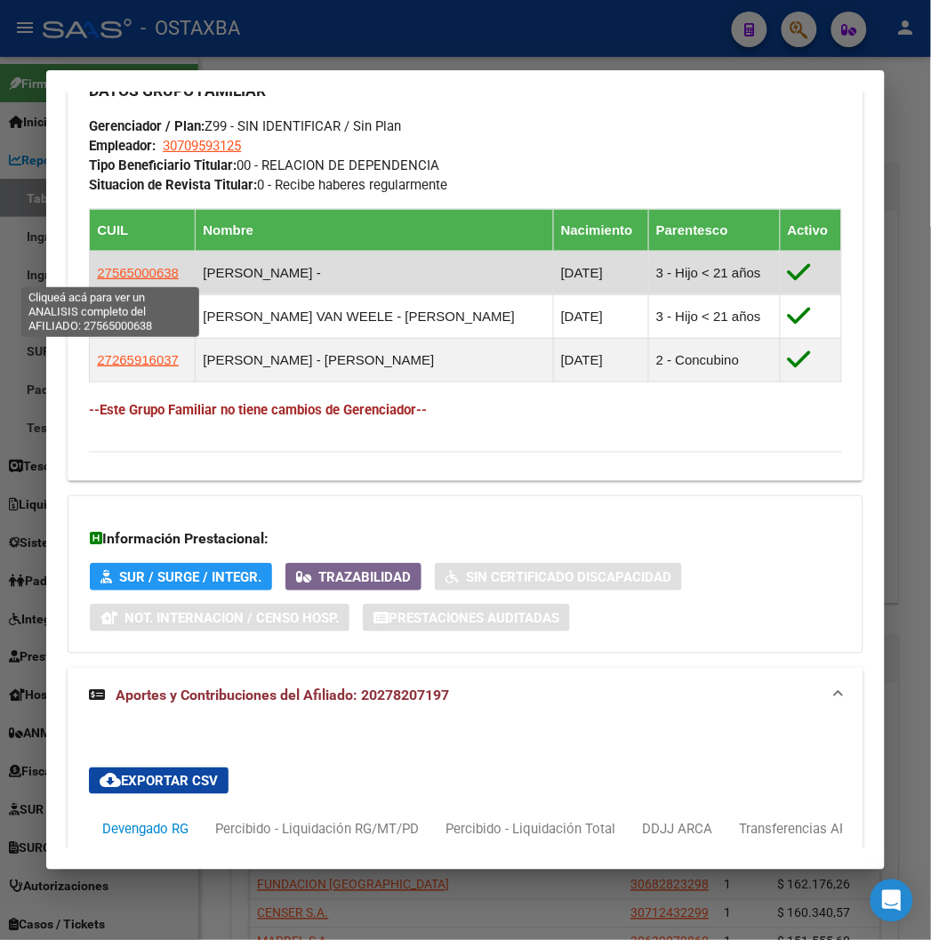
click at [104, 267] on span "27565000638" at bounding box center [138, 272] width 82 height 15
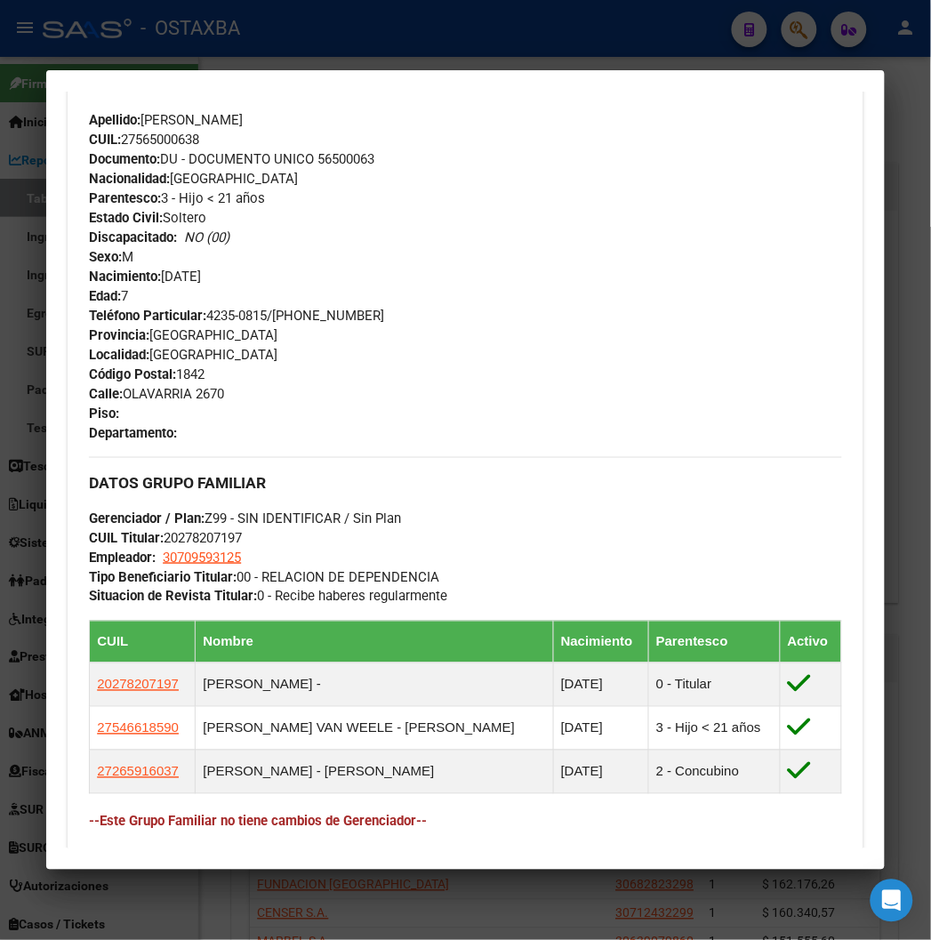
scroll to position [1032, 0]
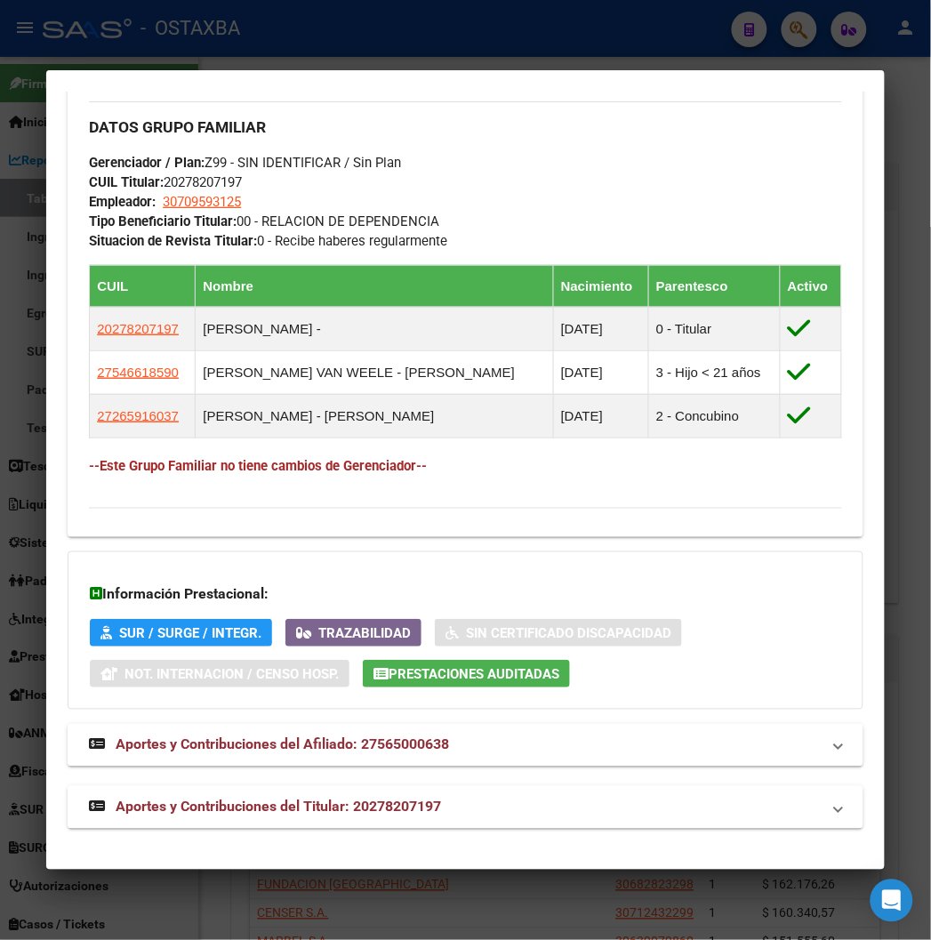
click at [320, 809] on span "Aportes y Contribuciones del Titular: 20278207197" at bounding box center [279, 807] width 326 height 17
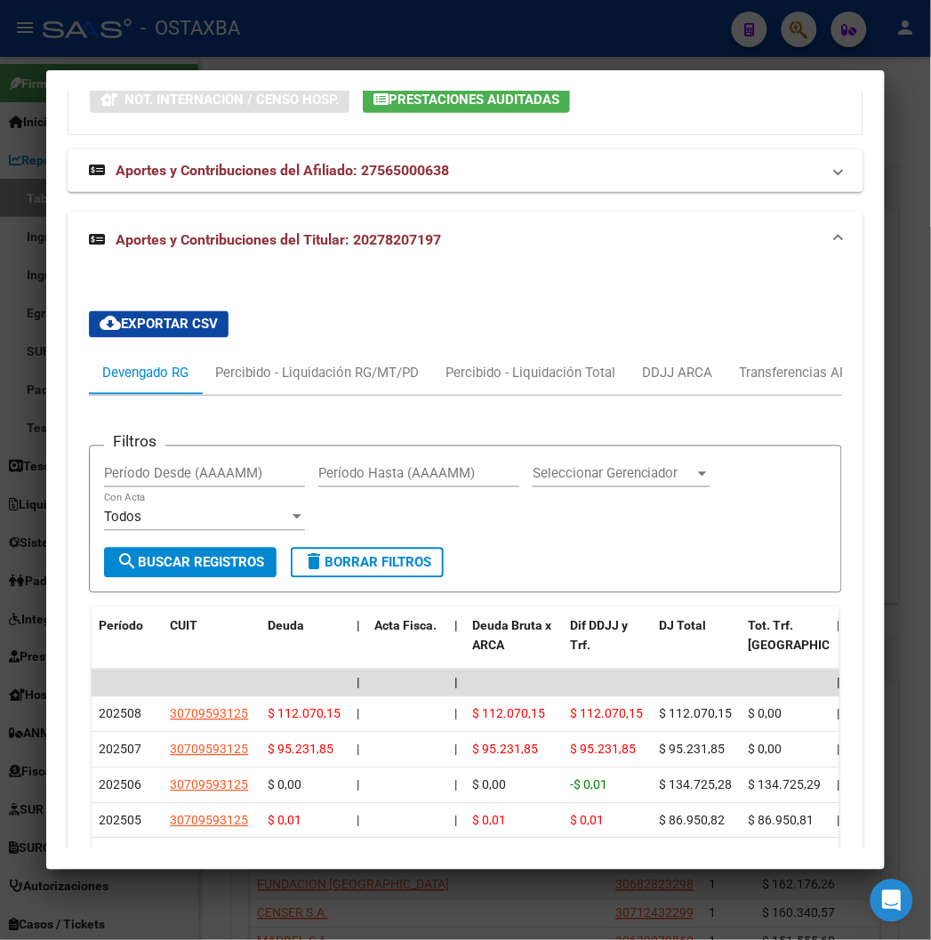
scroll to position [1821, 0]
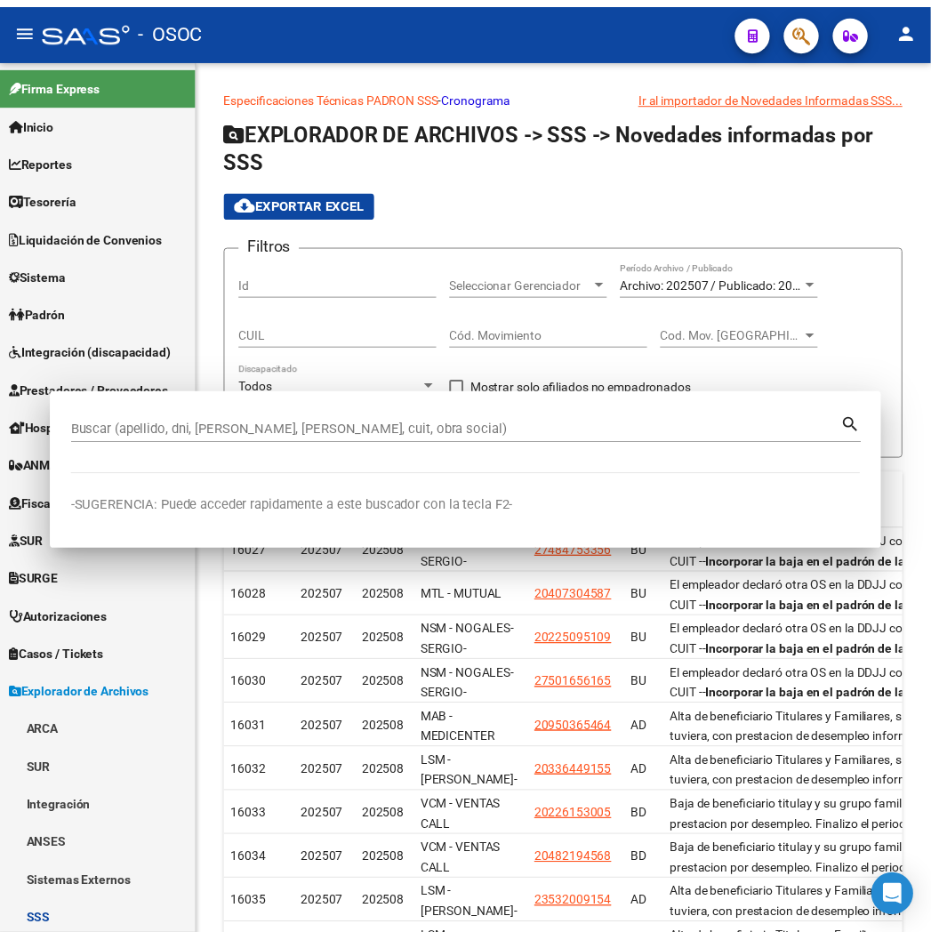
scroll to position [869, 0]
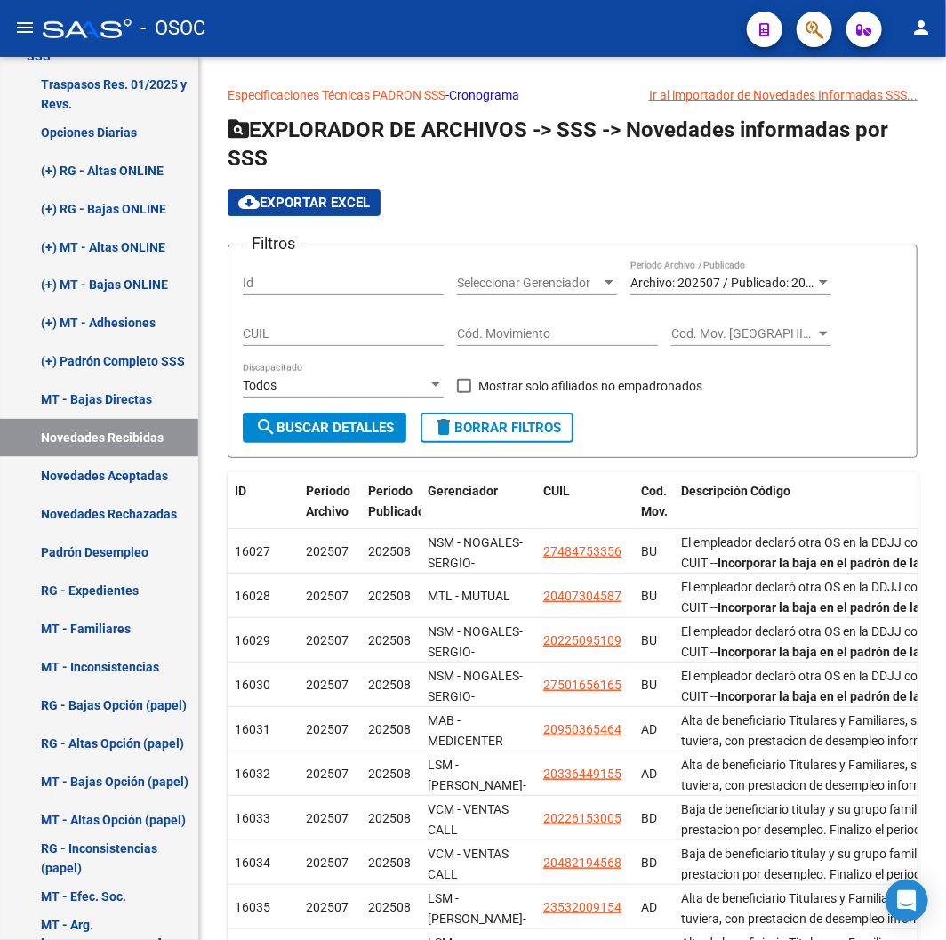
click at [334, 49] on body "menu - OSOC person Firma Express Inicio Calendario SSS Instructivos Contacto OS…" at bounding box center [473, 470] width 946 height 940
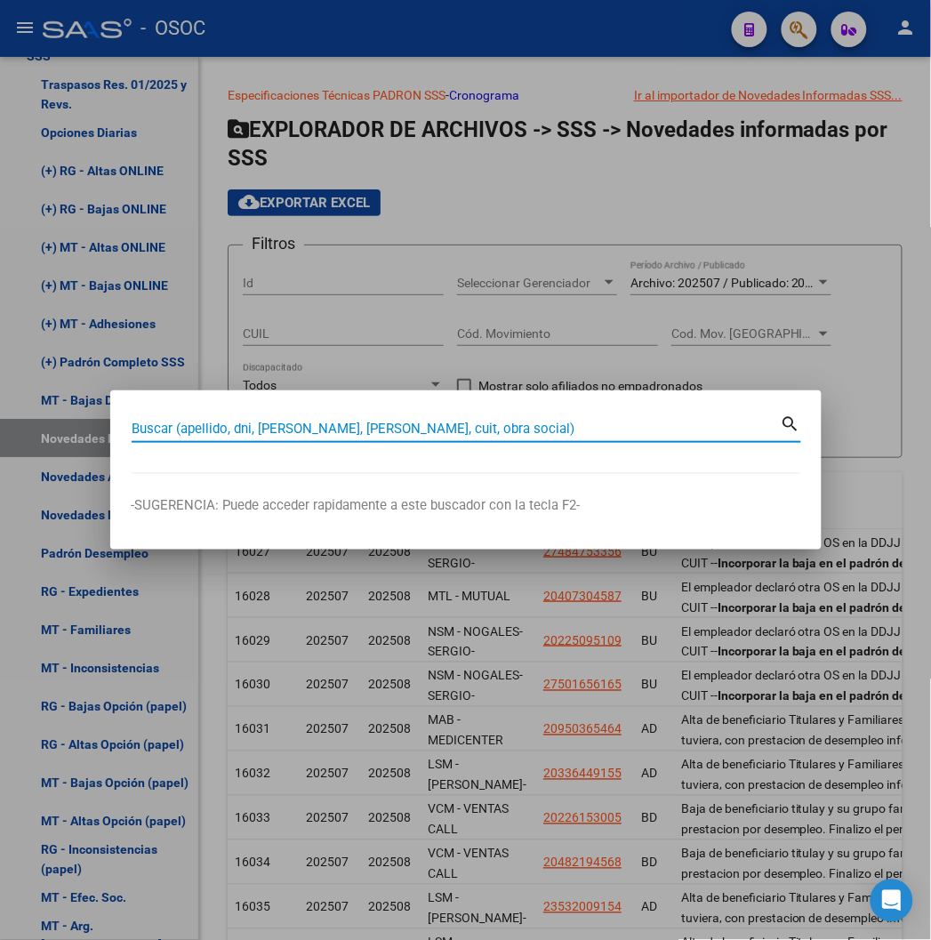
paste input "49883979"
type input "49883979"
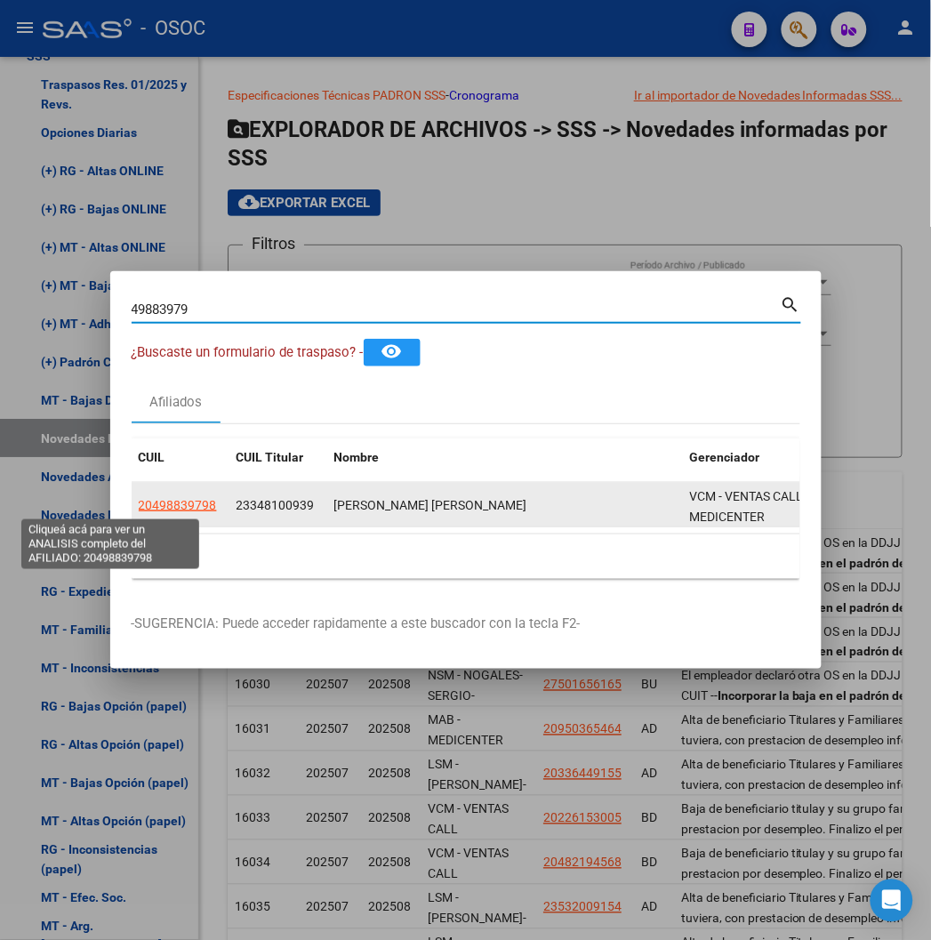
click at [139, 511] on span "20498839798" at bounding box center [178, 505] width 78 height 14
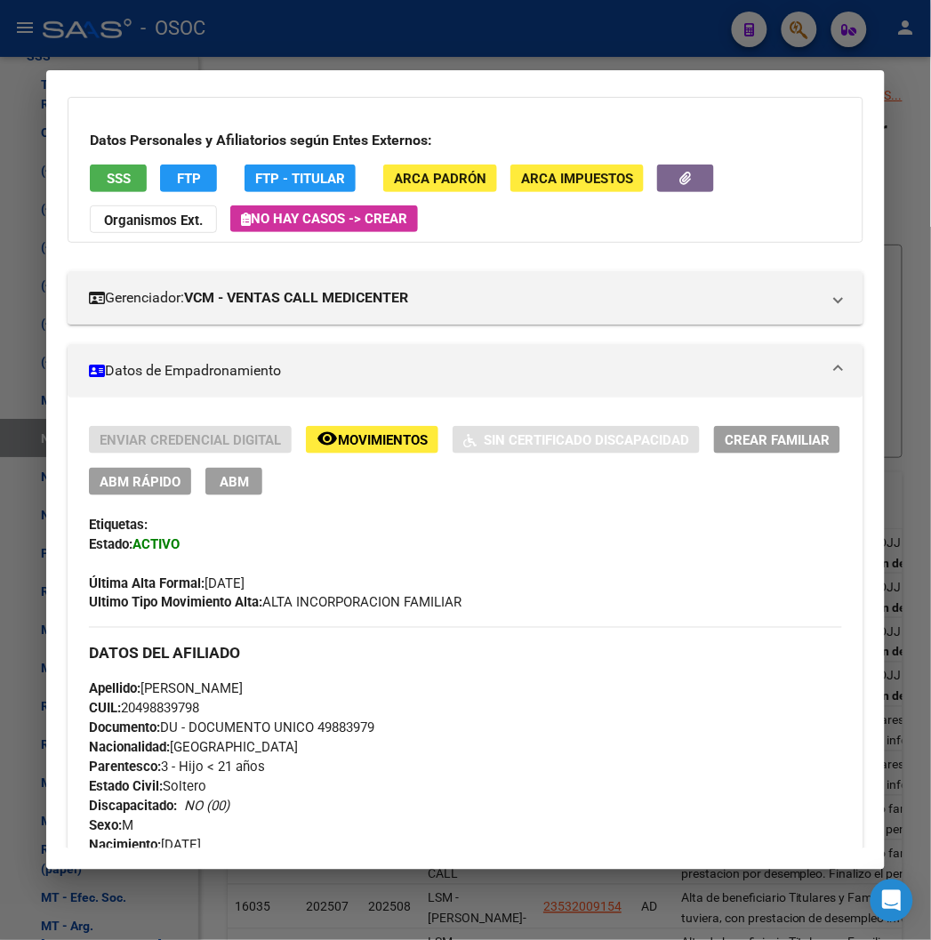
scroll to position [0, 0]
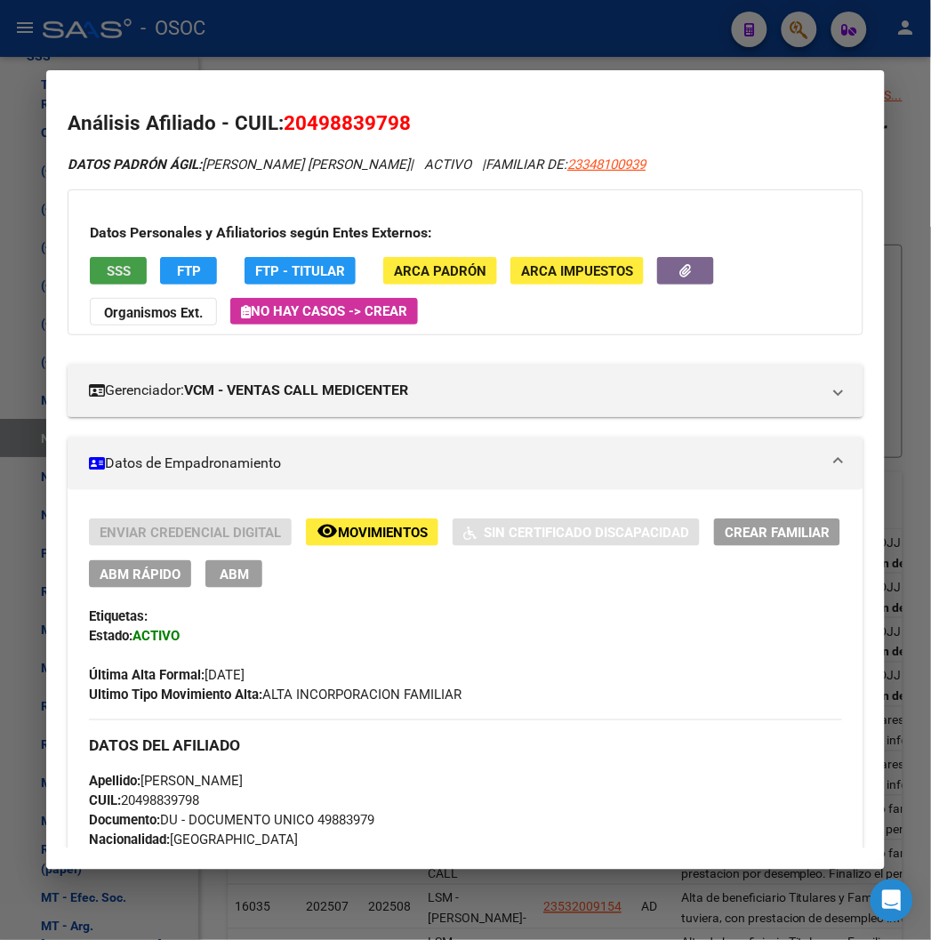
click at [107, 270] on span "SSS" at bounding box center [119, 271] width 24 height 16
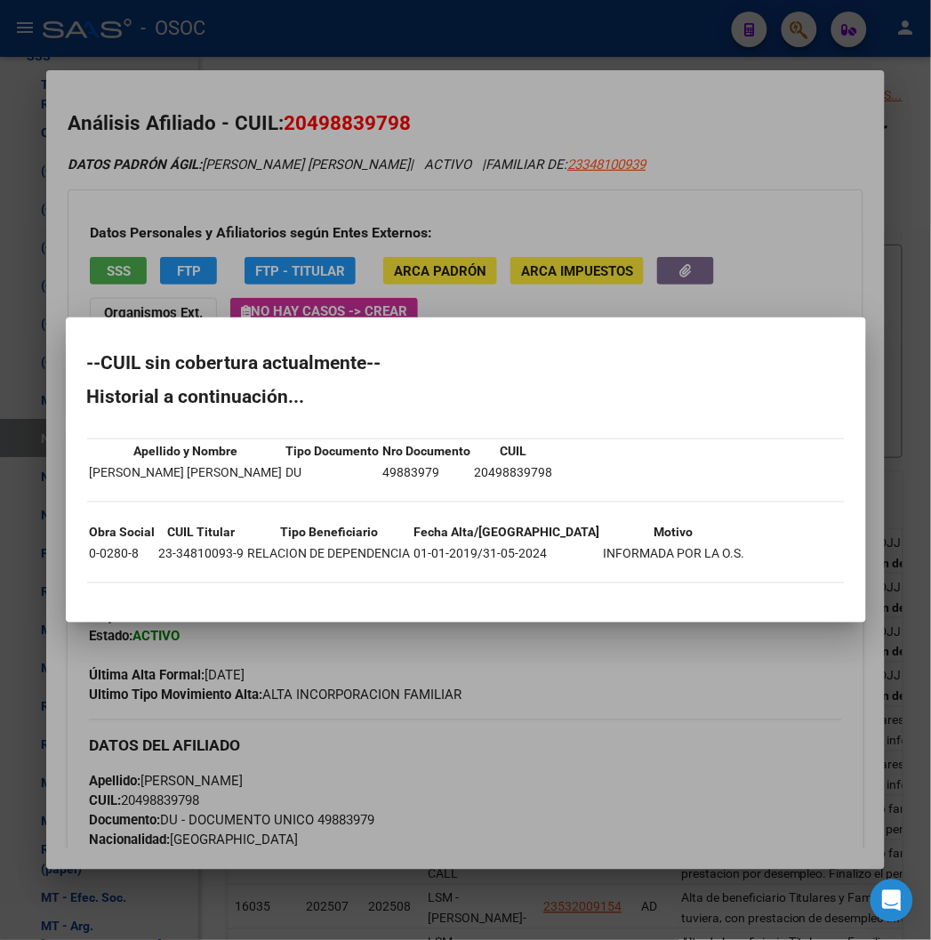
click at [414, 203] on div at bounding box center [465, 470] width 931 height 940
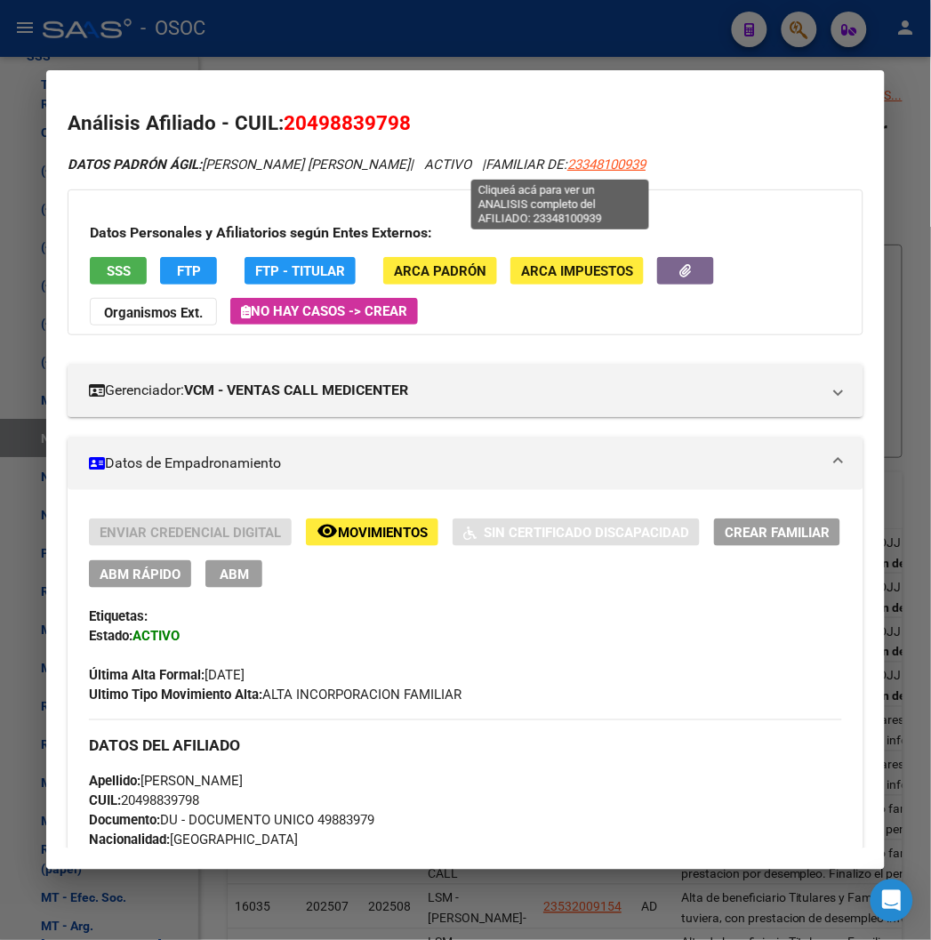
click at [567, 169] on span "23348100939" at bounding box center [606, 165] width 78 height 16
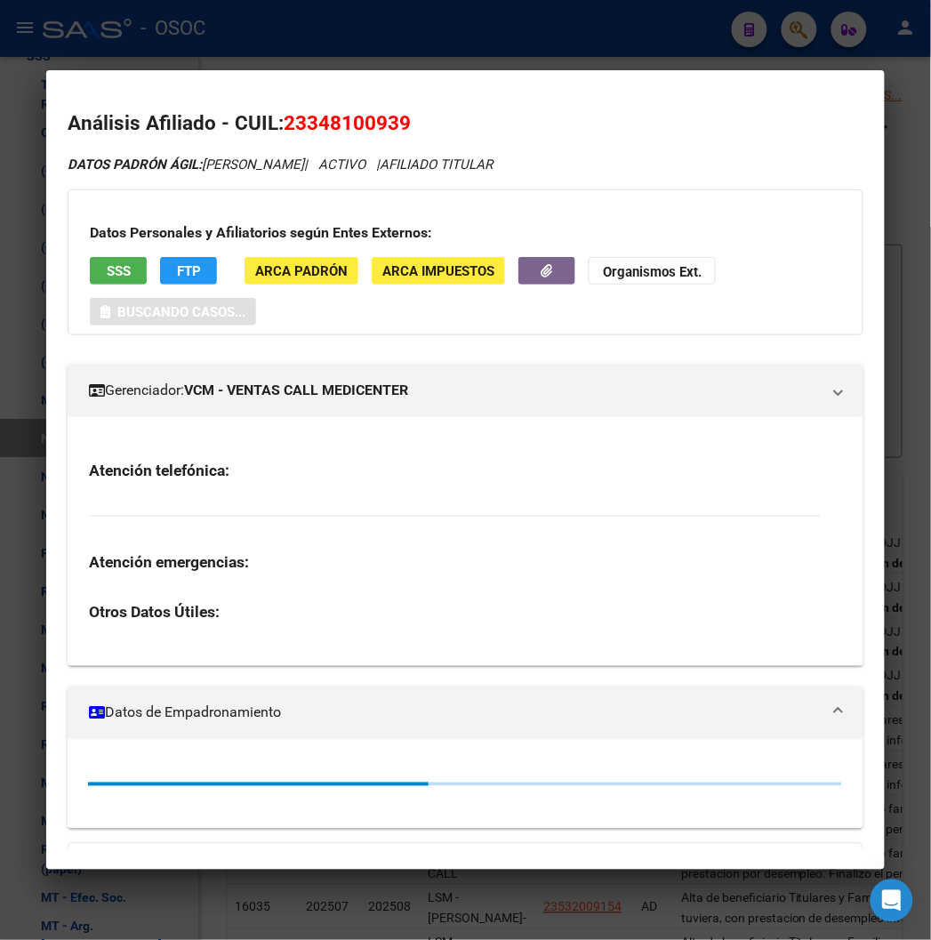
click at [359, 121] on span "23348100939" at bounding box center [347, 122] width 127 height 23
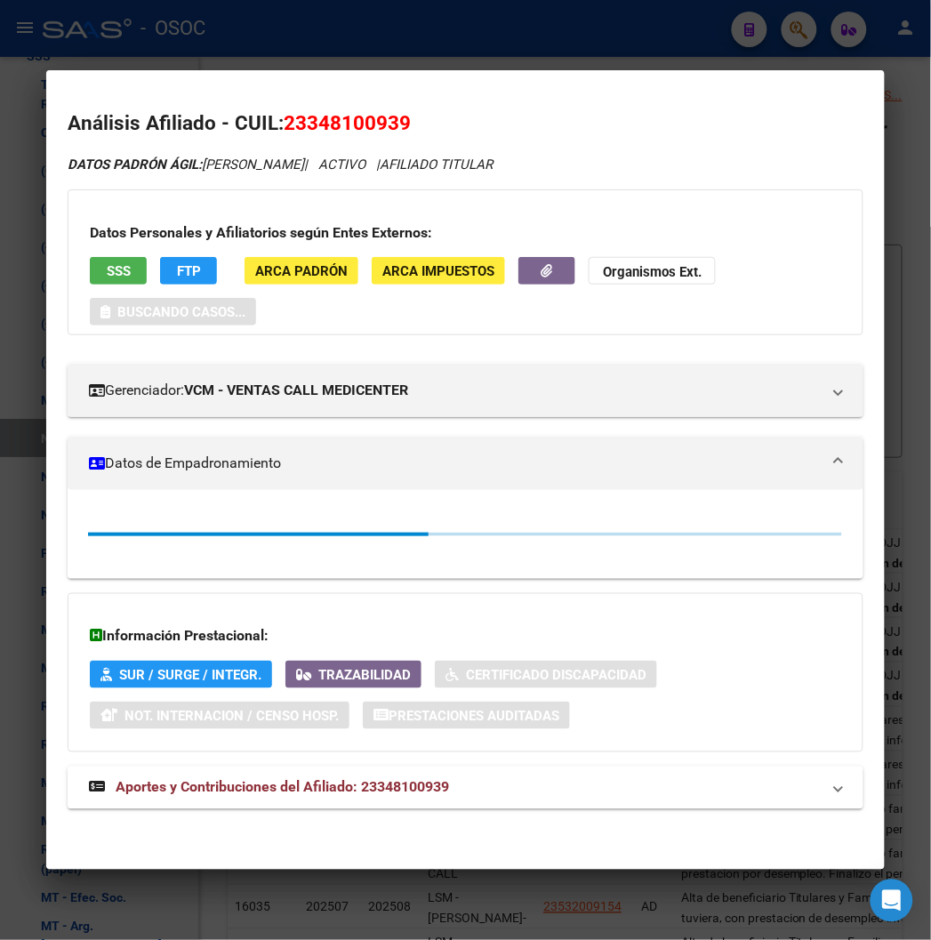
click at [359, 121] on span "23348100939" at bounding box center [347, 122] width 127 height 23
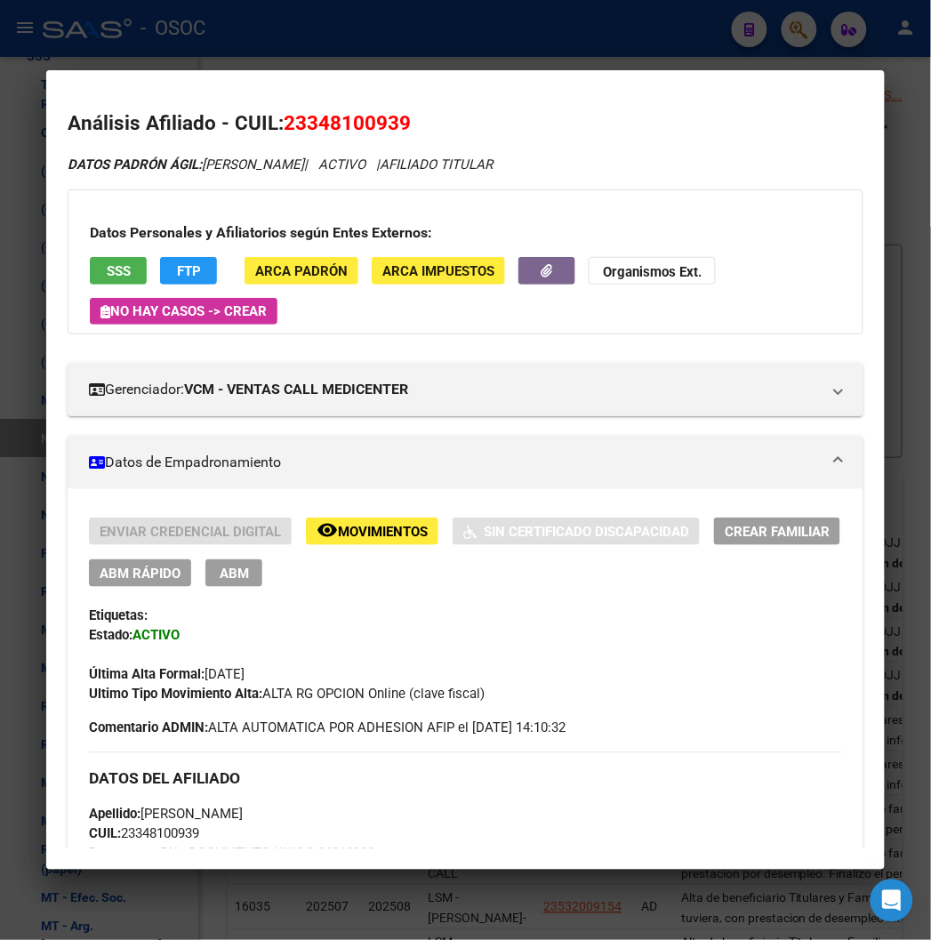
click at [359, 121] on span "23348100939" at bounding box center [347, 122] width 127 height 23
click at [305, 109] on h2 "Análisis Afiliado - CUIL: 23348100939" at bounding box center [465, 124] width 795 height 30
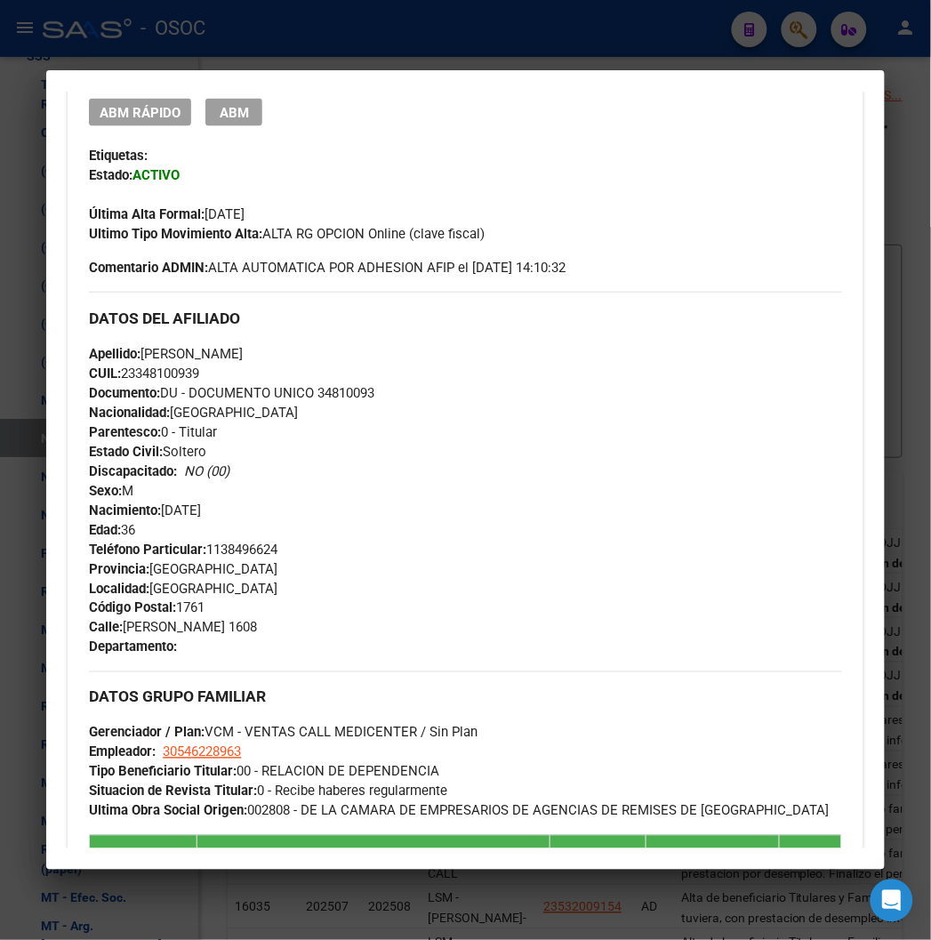
scroll to position [790, 0]
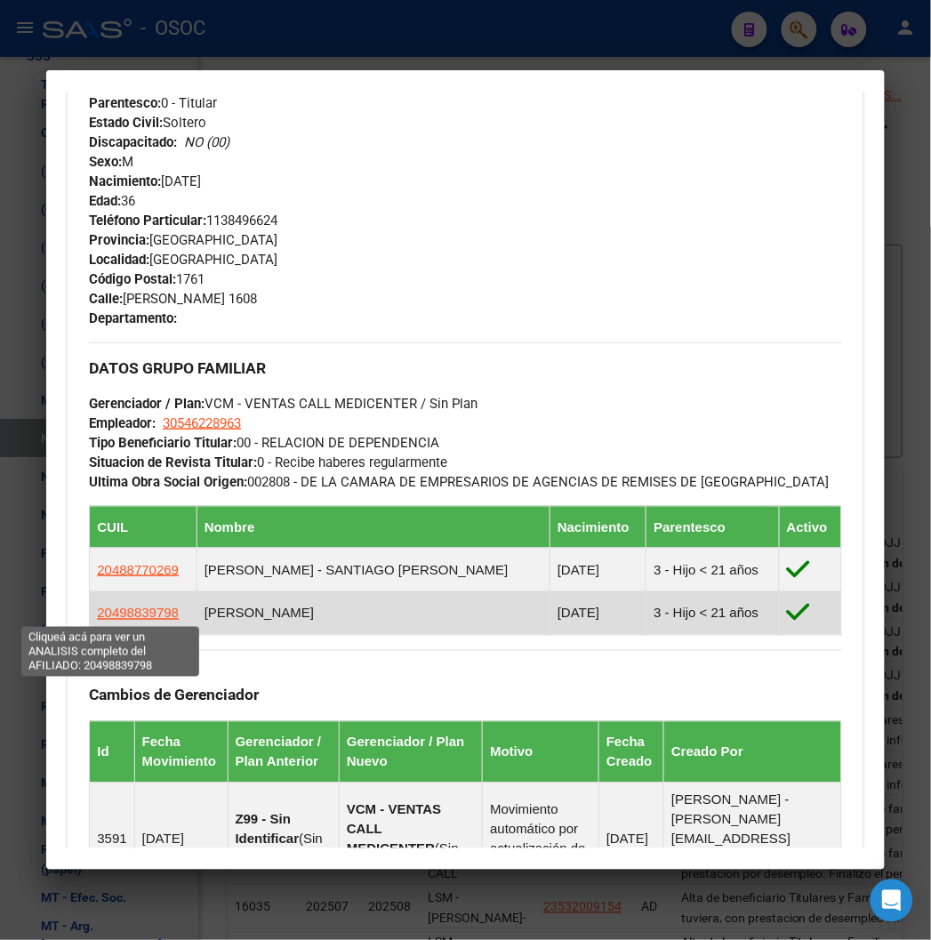
click at [110, 612] on span "20498839798" at bounding box center [138, 613] width 82 height 15
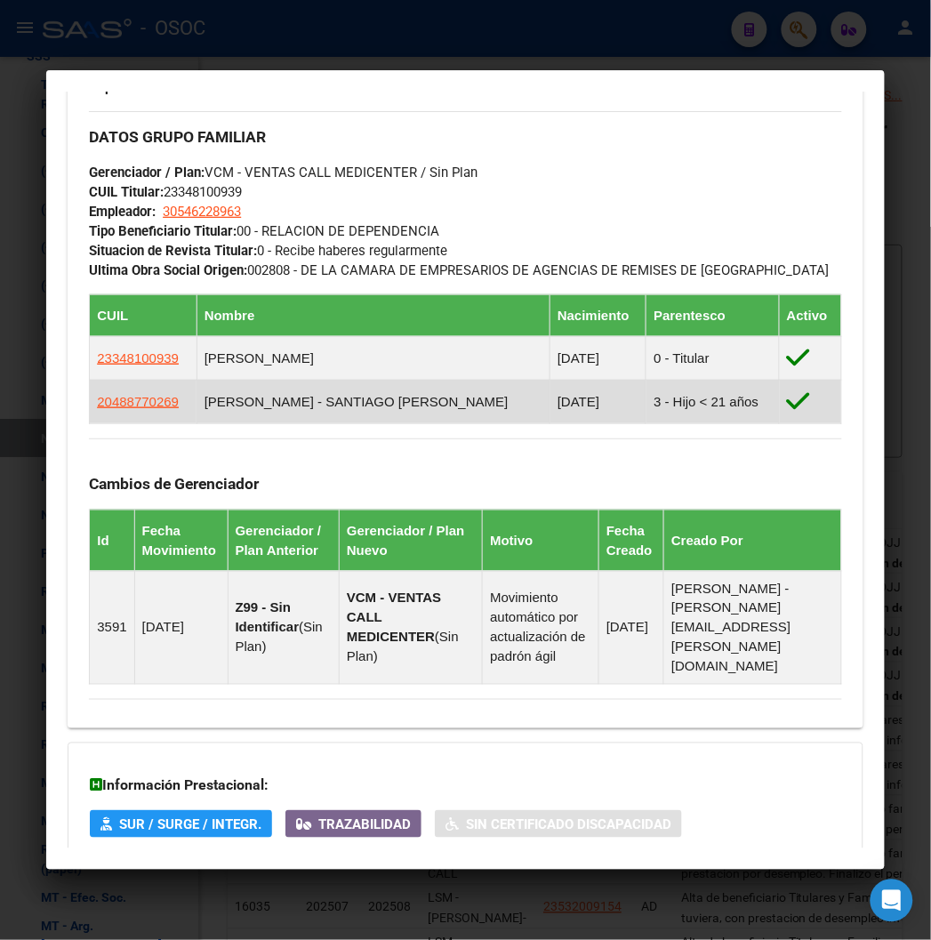
scroll to position [197, 0]
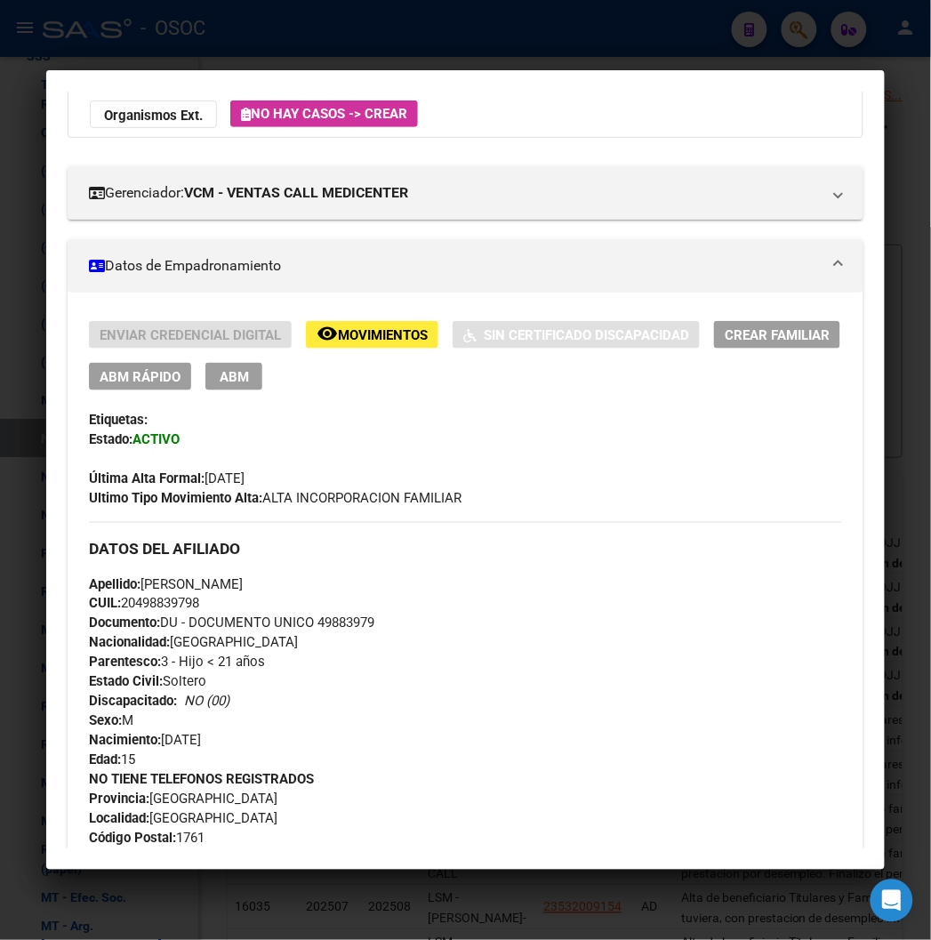
click at [324, 636] on div "Apellido: GONZALO ANGEL DOVANO CUIL: 20498839798 Documento: DU - DOCUMENTO UNIC…" at bounding box center [465, 673] width 752 height 196
click at [325, 620] on span "Documento: DU - DOCUMENTO UNICO 49883979" at bounding box center [231, 623] width 285 height 16
copy span "49883979"
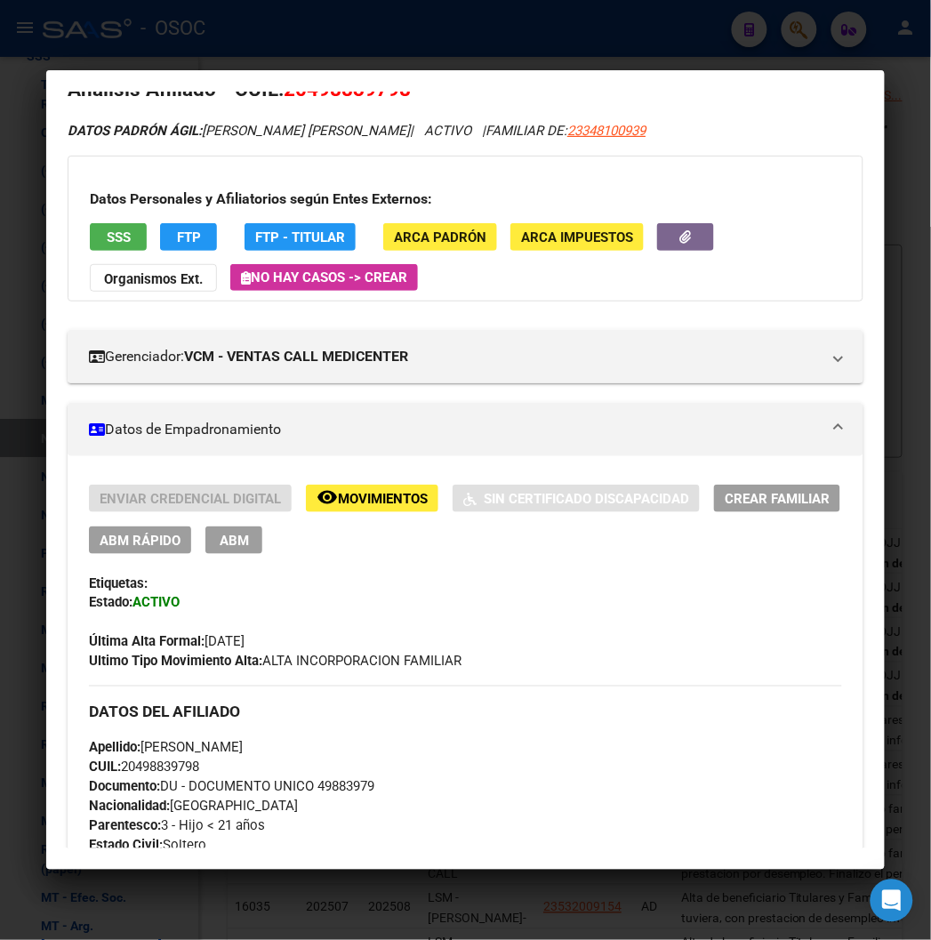
scroll to position [0, 0]
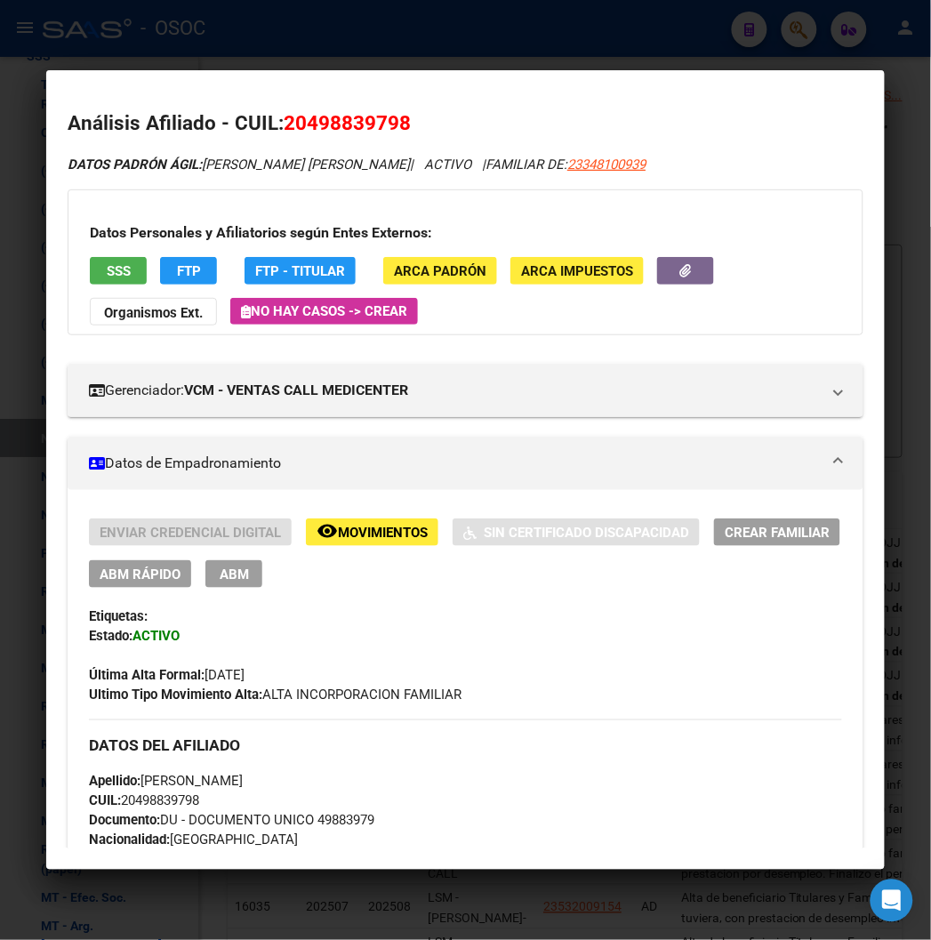
click at [116, 277] on button "SSS" at bounding box center [118, 271] width 57 height 28
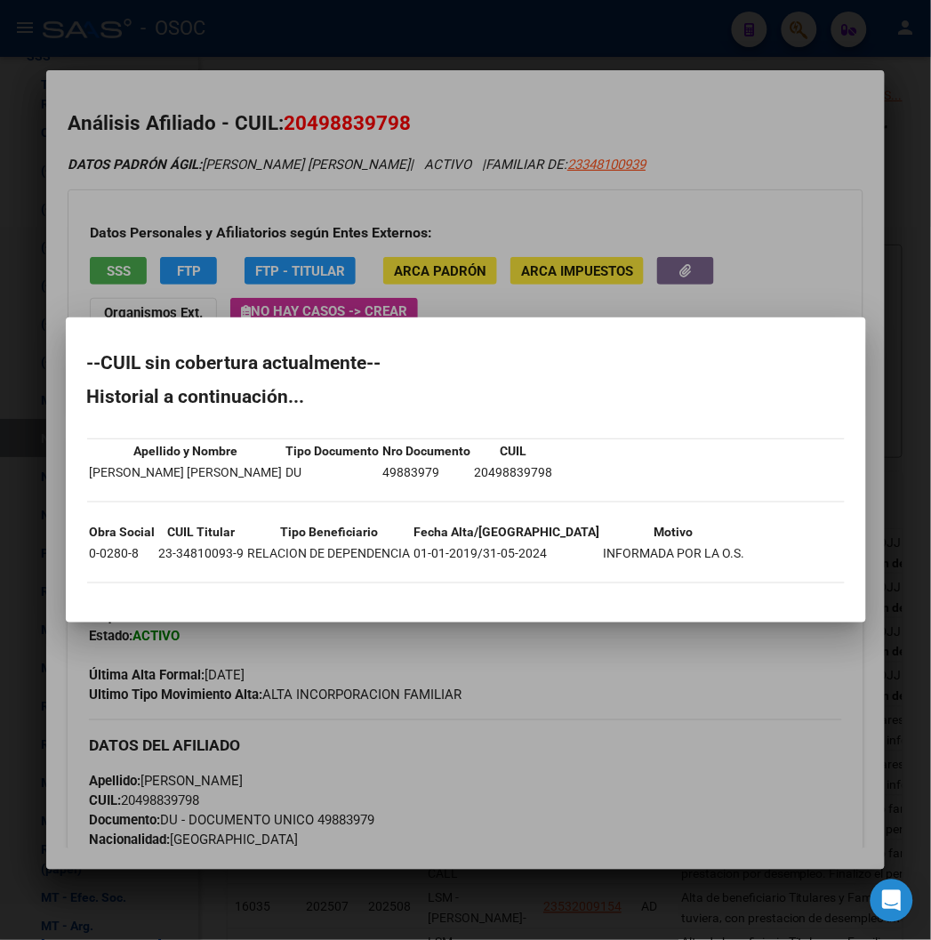
click at [216, 110] on div at bounding box center [465, 470] width 931 height 940
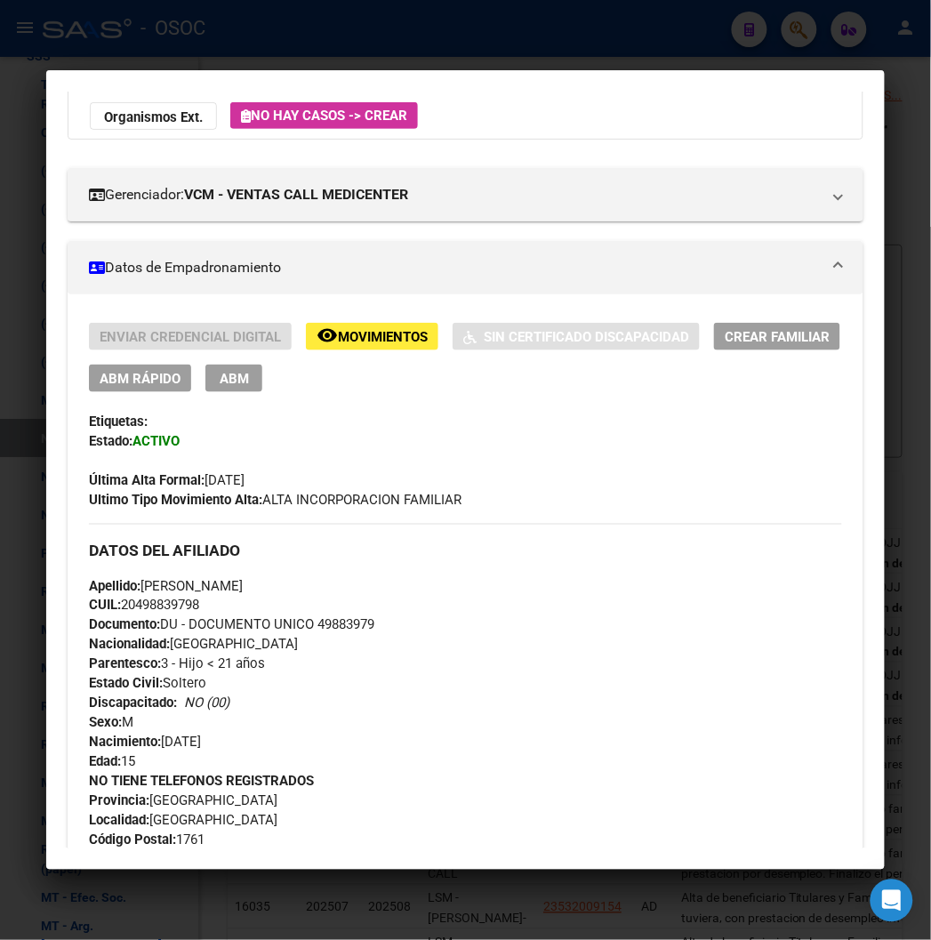
scroll to position [197, 0]
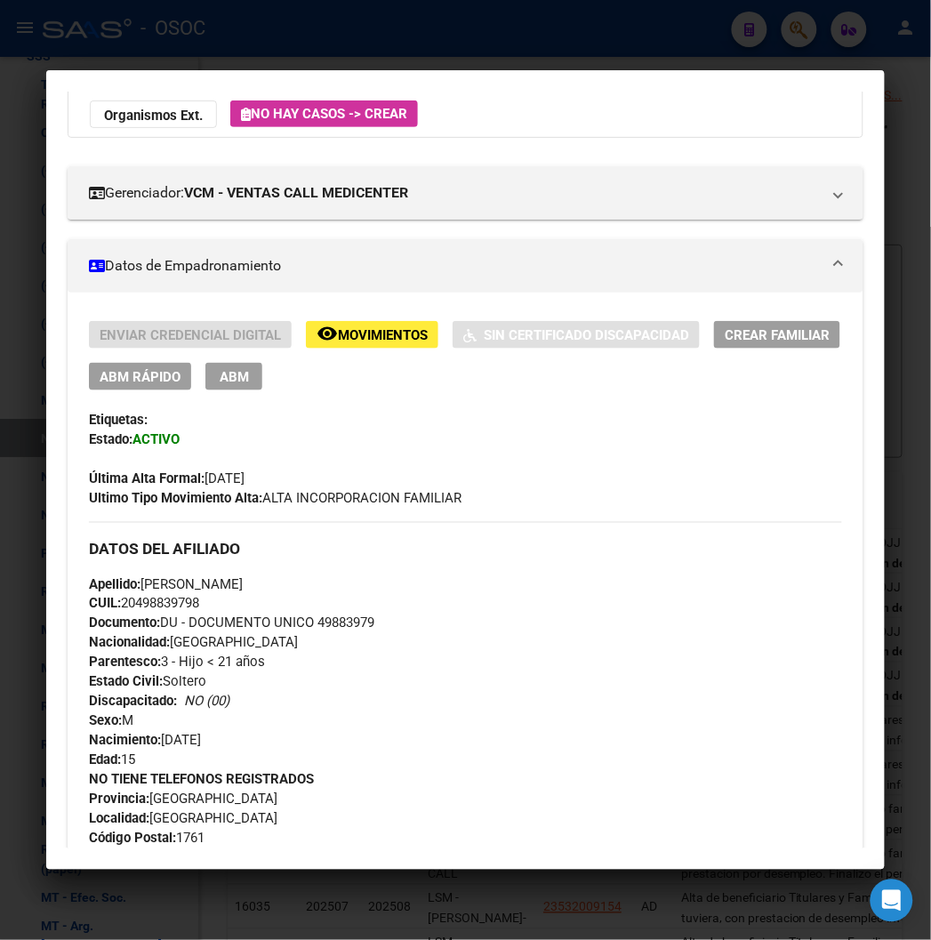
click at [329, 621] on span "Documento: DU - DOCUMENTO UNICO 49883979" at bounding box center [231, 623] width 285 height 16
copy span "49883979"
click at [326, 615] on span "Documento: DU - DOCUMENTO UNICO 49883979" at bounding box center [231, 623] width 285 height 16
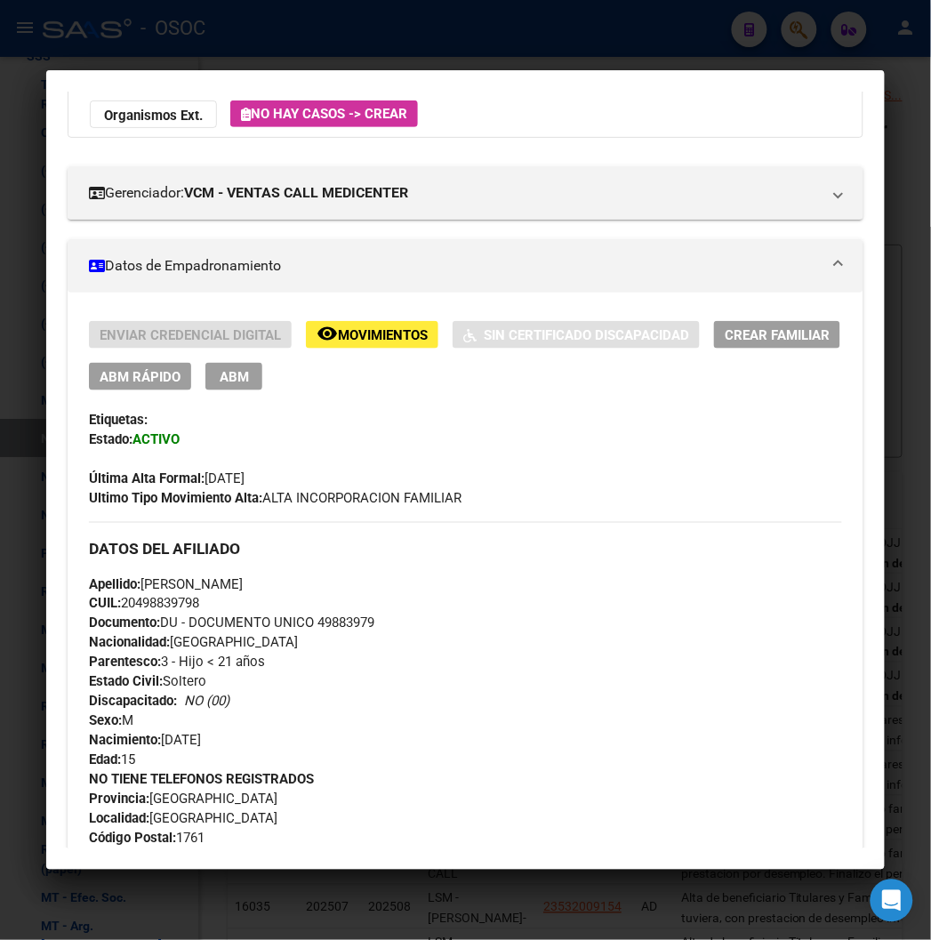
click at [358, 330] on span "Movimientos" at bounding box center [383, 335] width 90 height 16
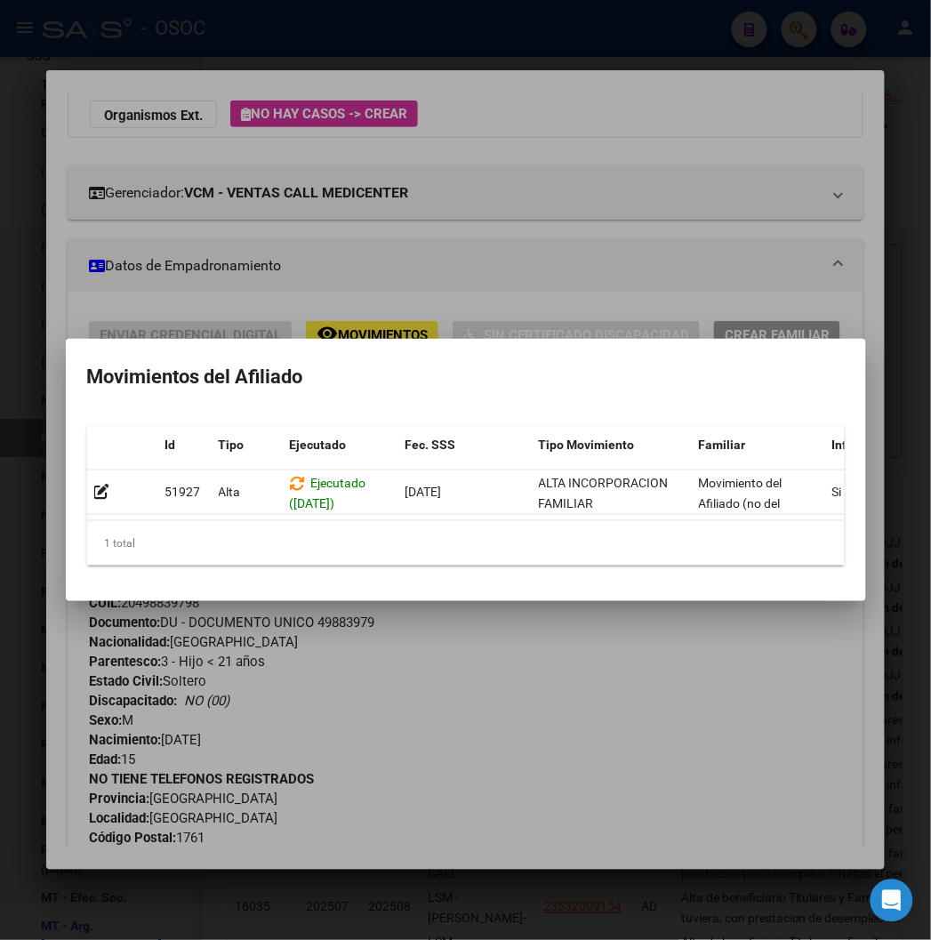
click at [434, 235] on div at bounding box center [465, 470] width 931 height 940
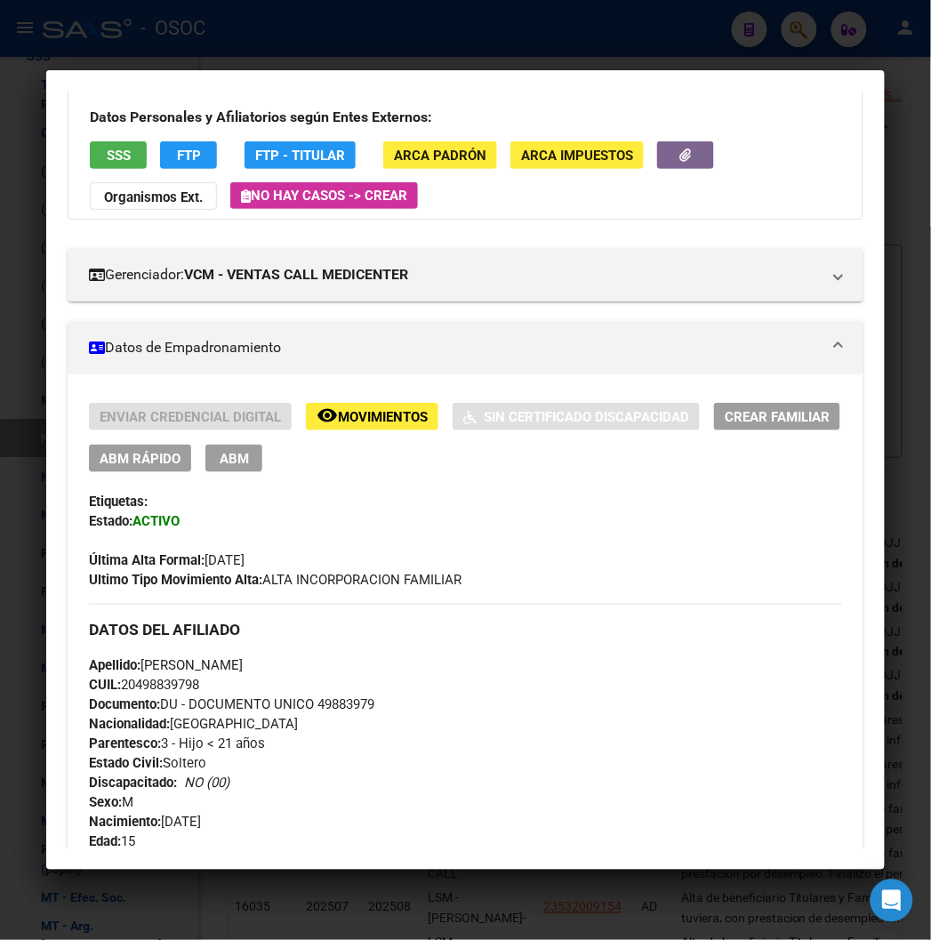
scroll to position [0, 0]
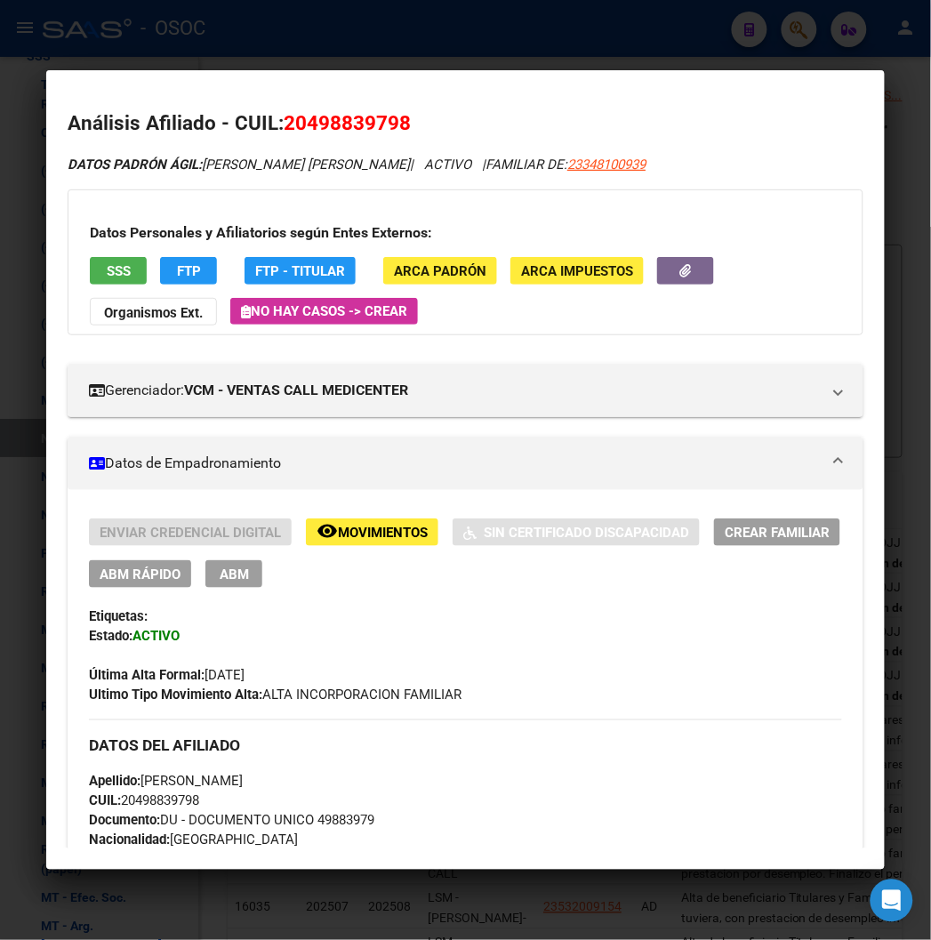
click at [183, 260] on button "FTP" at bounding box center [188, 271] width 57 height 28
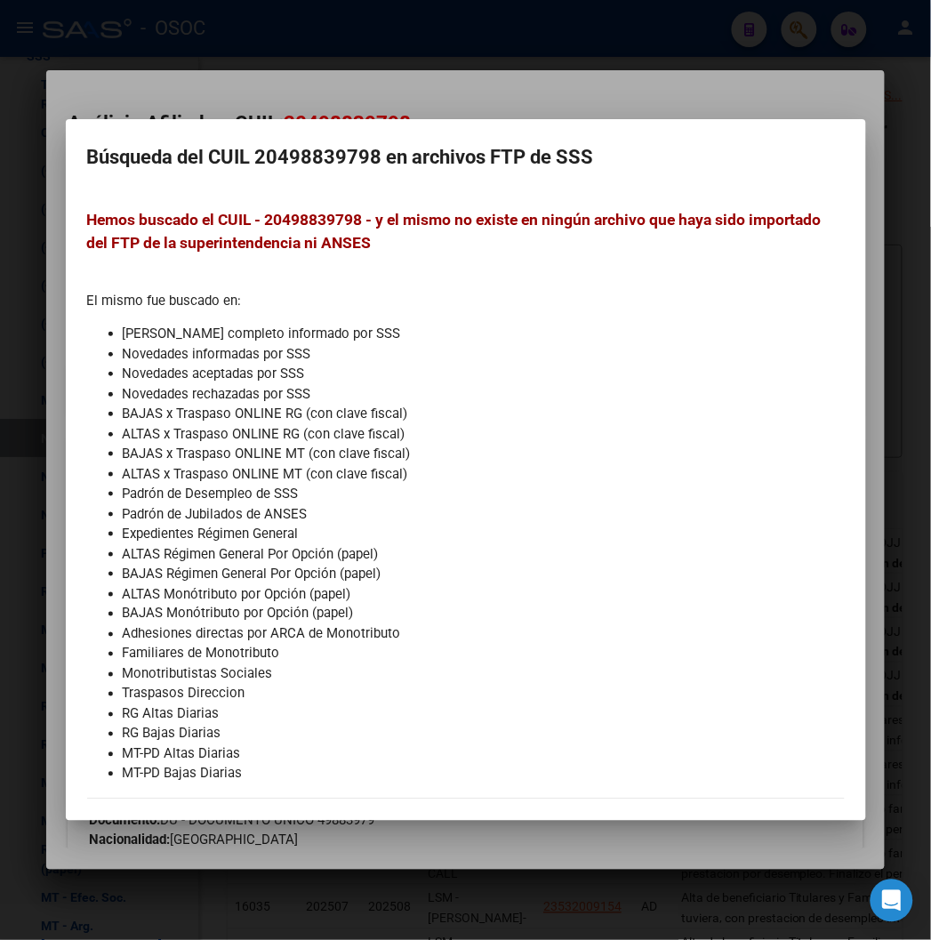
click at [261, 108] on div at bounding box center [465, 470] width 931 height 940
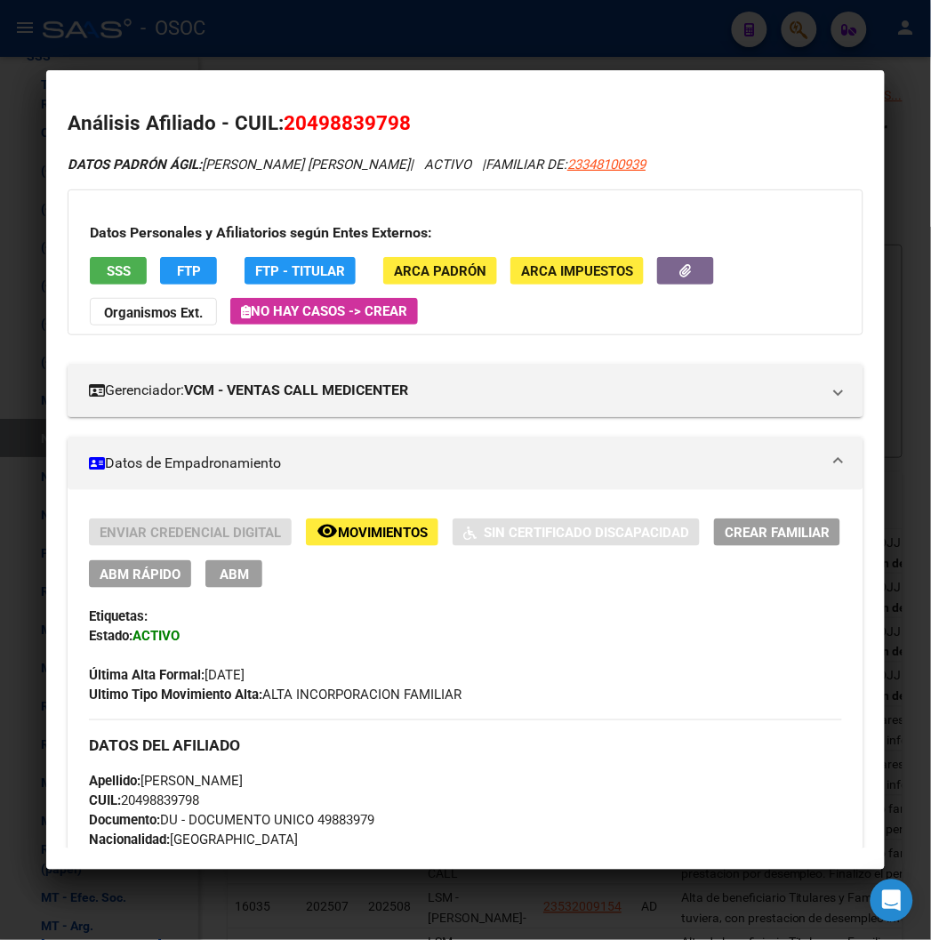
click at [160, 268] on button "FTP" at bounding box center [188, 271] width 57 height 28
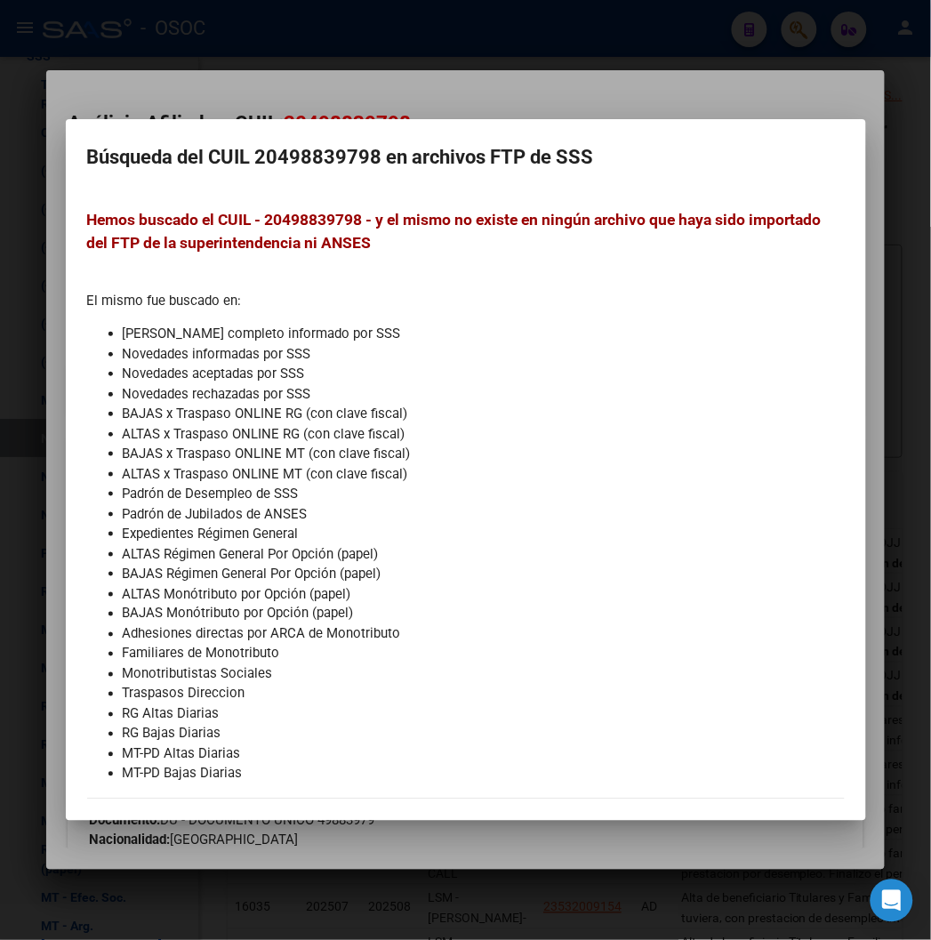
click at [127, 84] on div at bounding box center [465, 470] width 931 height 940
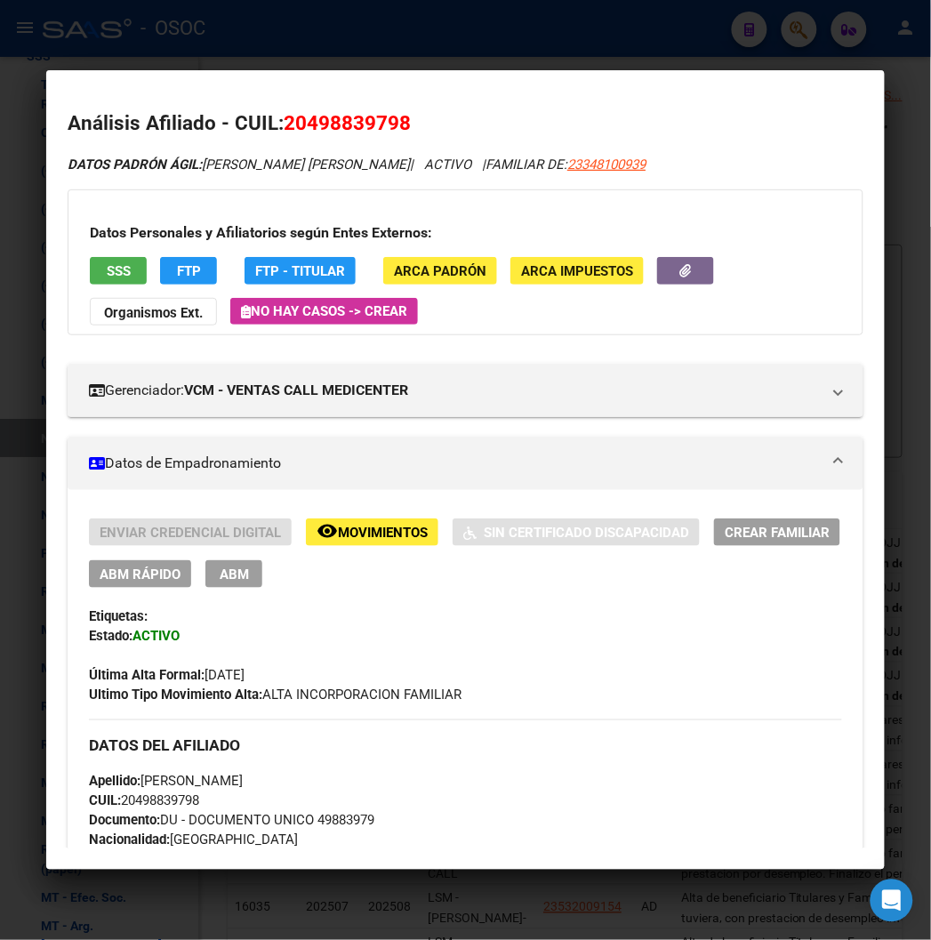
click at [516, 160] on span "FAMILIAR DE: 23348100939" at bounding box center [566, 165] width 160 height 16
click at [567, 162] on span "23348100939" at bounding box center [606, 165] width 78 height 16
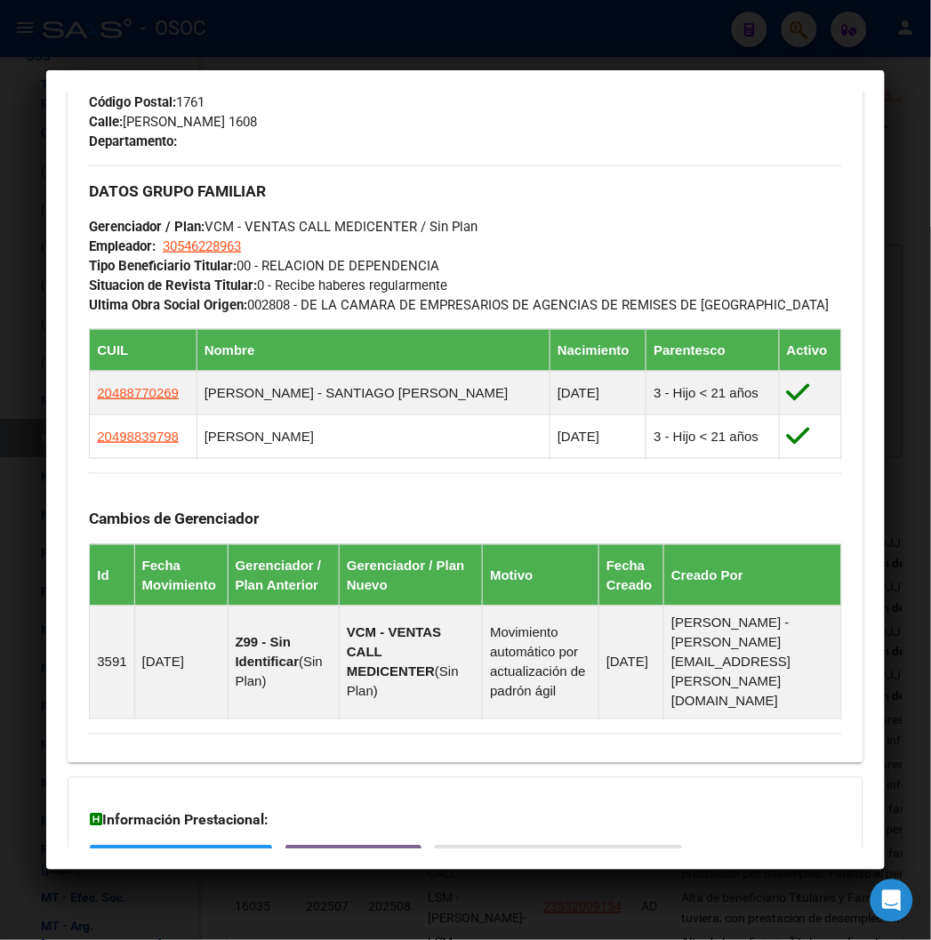
scroll to position [1087, 0]
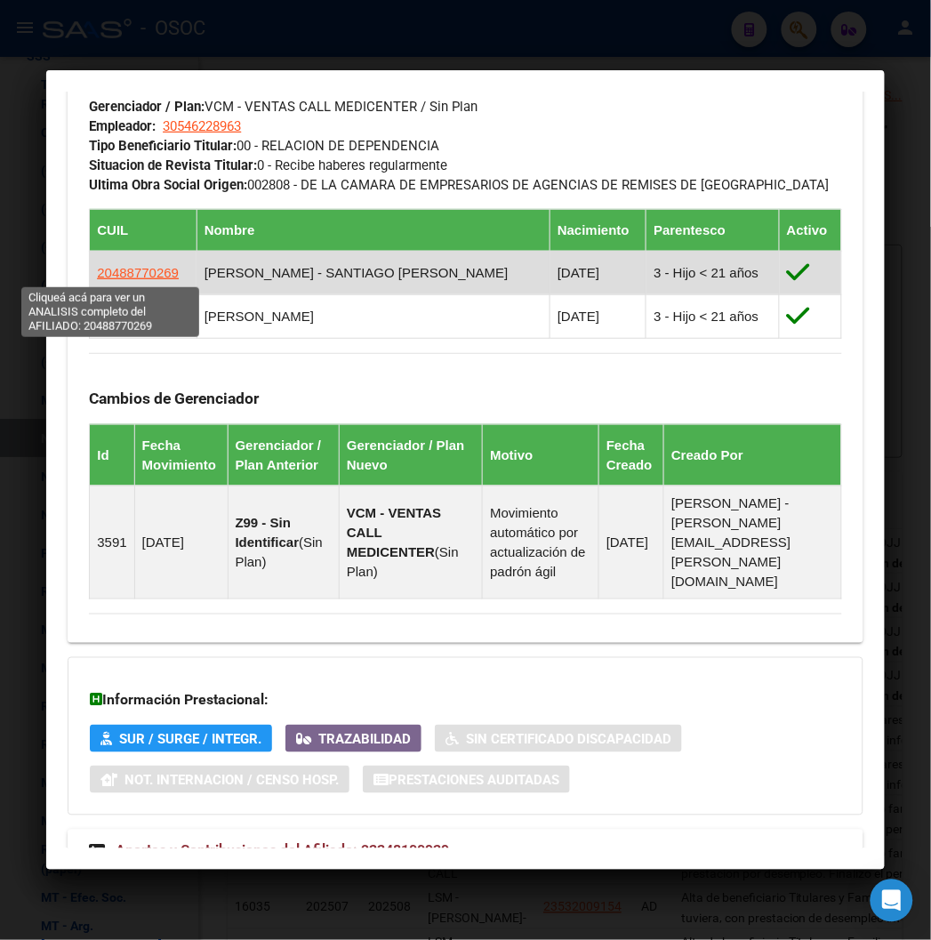
click at [128, 279] on span "20488770269" at bounding box center [138, 272] width 82 height 15
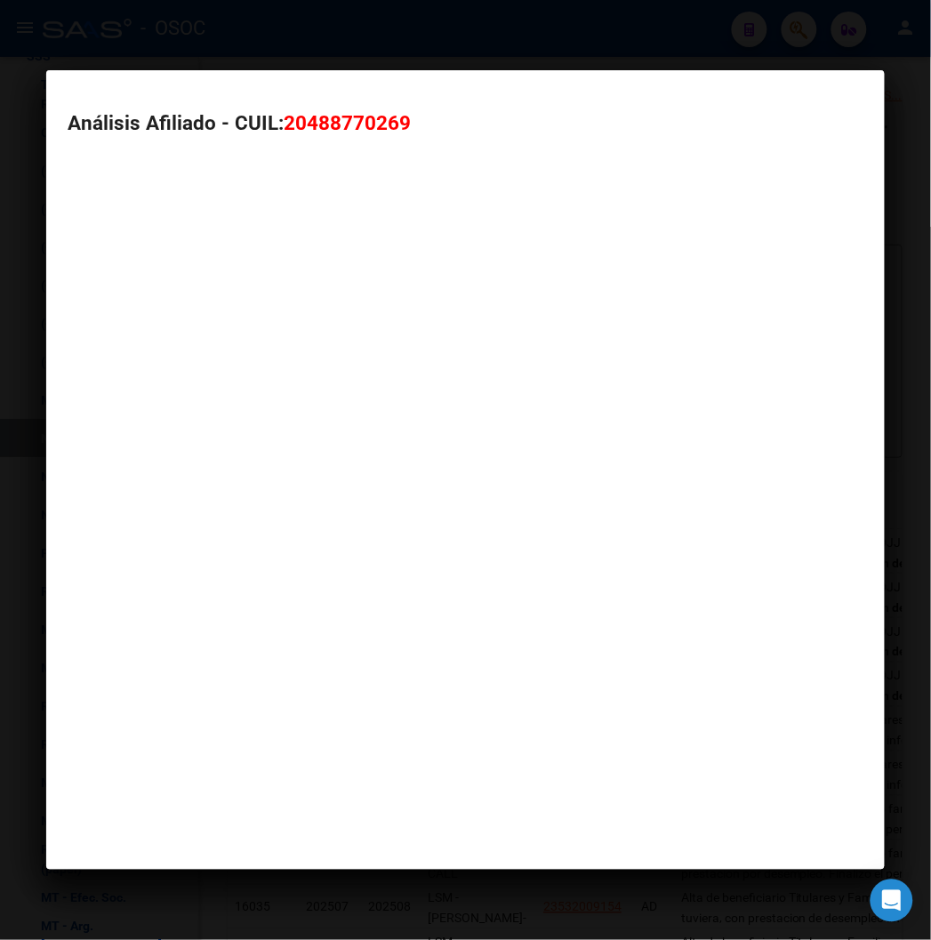
click at [127, 277] on mat-dialog-container "Análisis Afiliado - CUIL: 20488770269" at bounding box center [465, 469] width 838 height 799
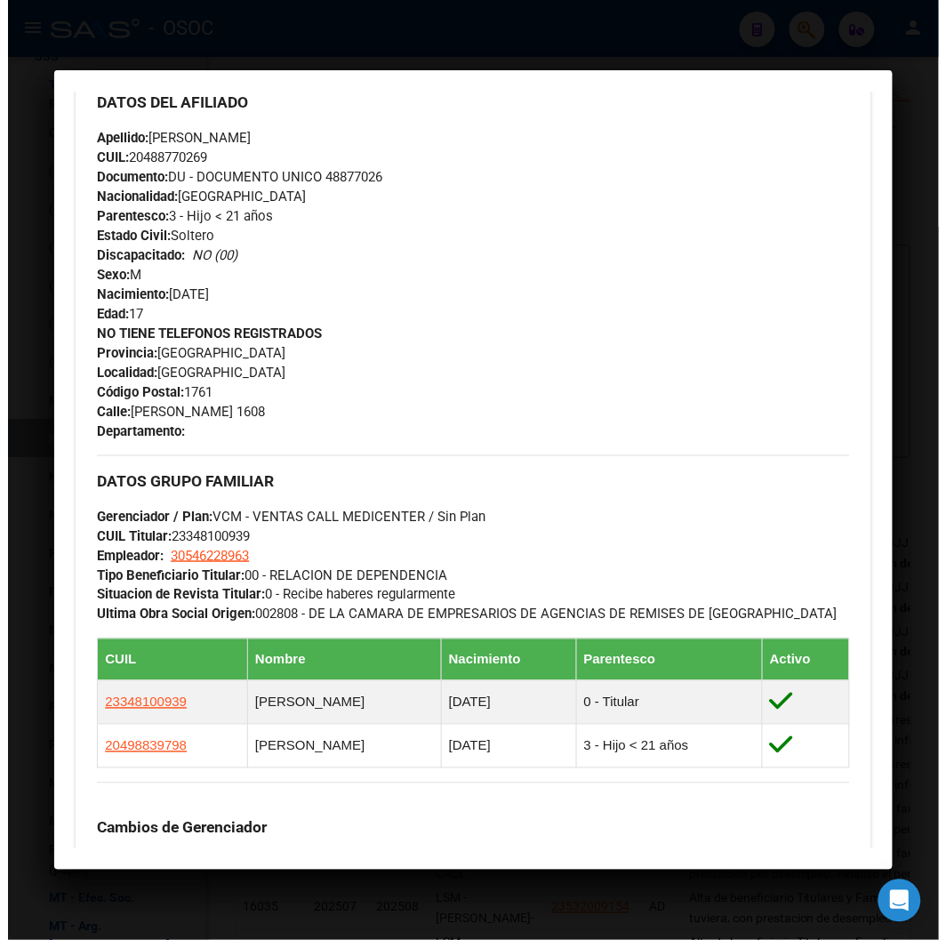
scroll to position [790, 0]
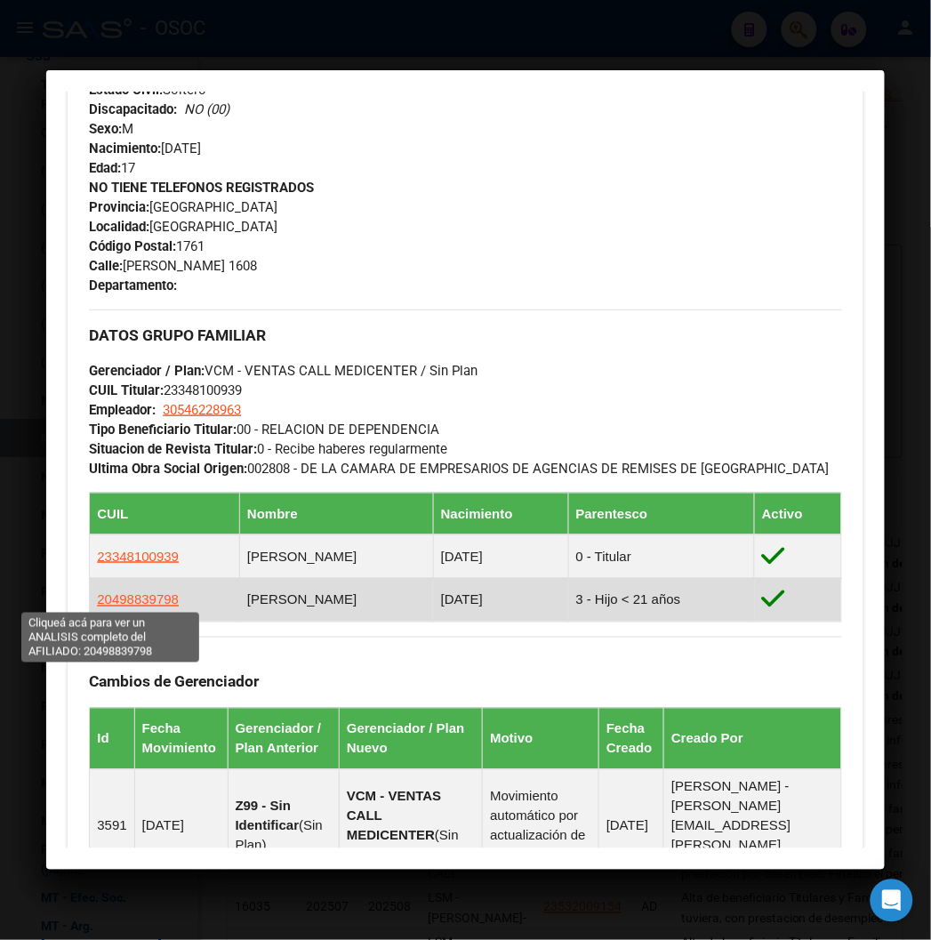
click at [103, 599] on span "20498839798" at bounding box center [138, 599] width 82 height 15
type textarea "20498839798"
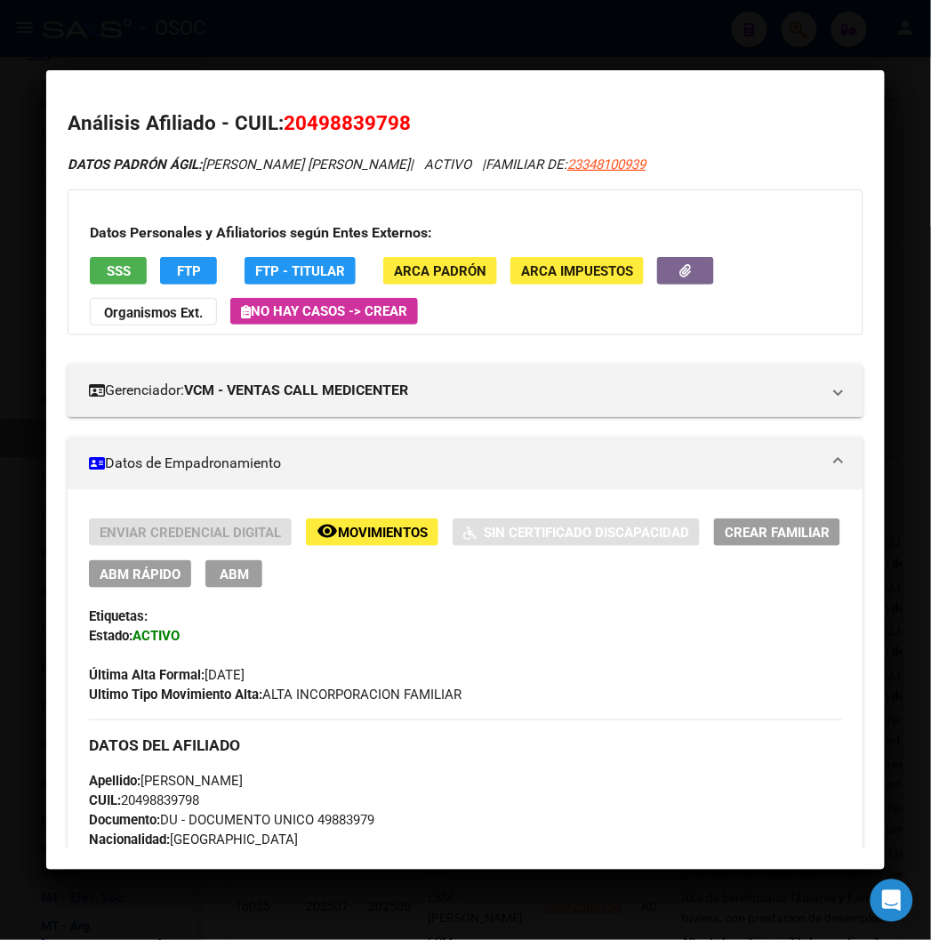
click at [543, 36] on div at bounding box center [465, 470] width 931 height 940
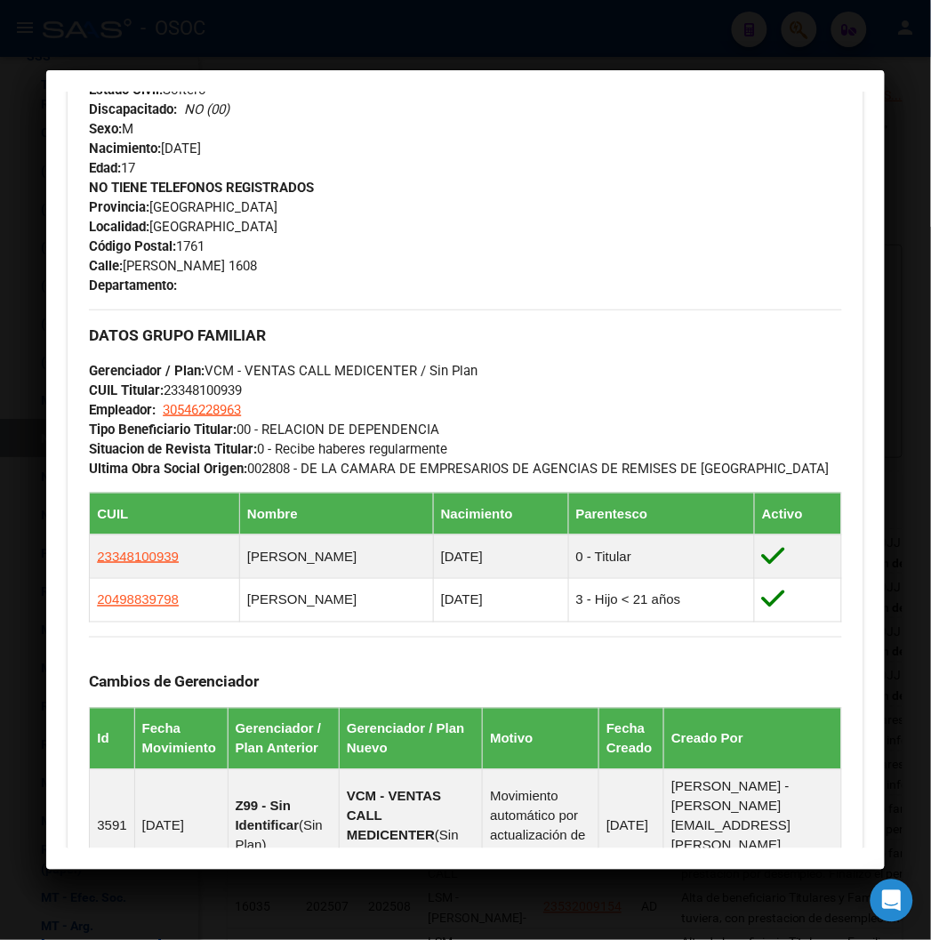
click at [543, 36] on div at bounding box center [465, 470] width 931 height 940
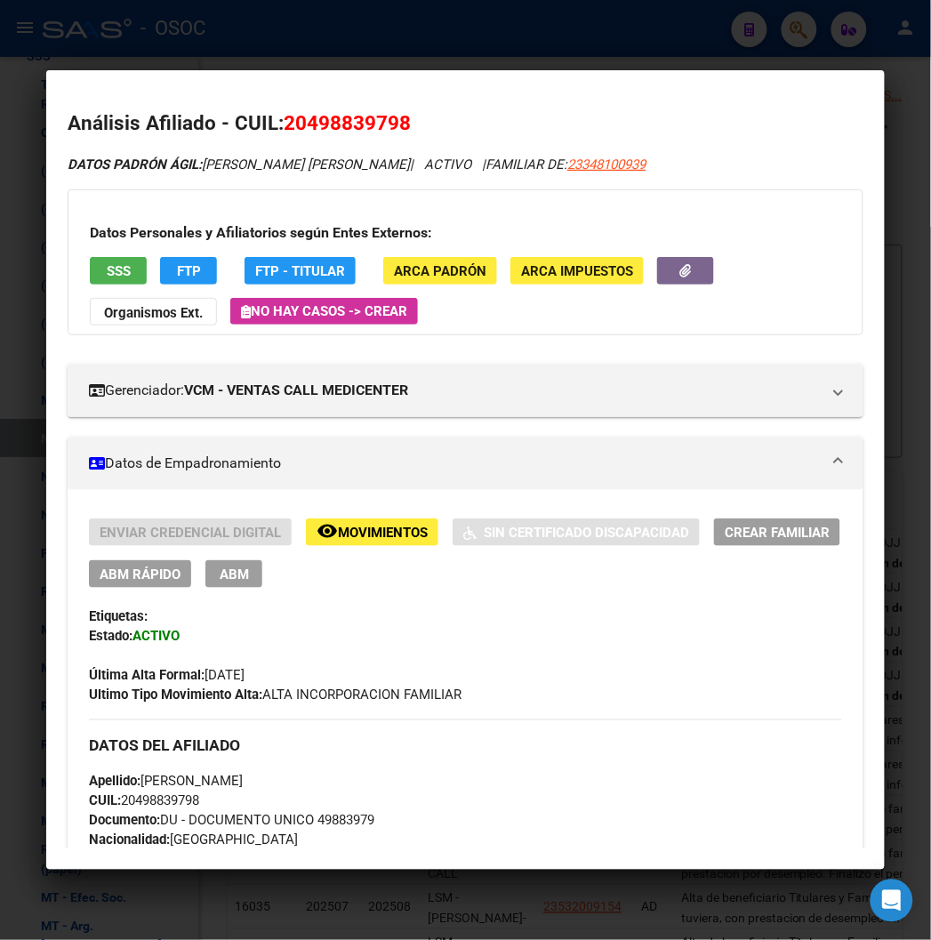
click at [543, 36] on div at bounding box center [465, 470] width 931 height 940
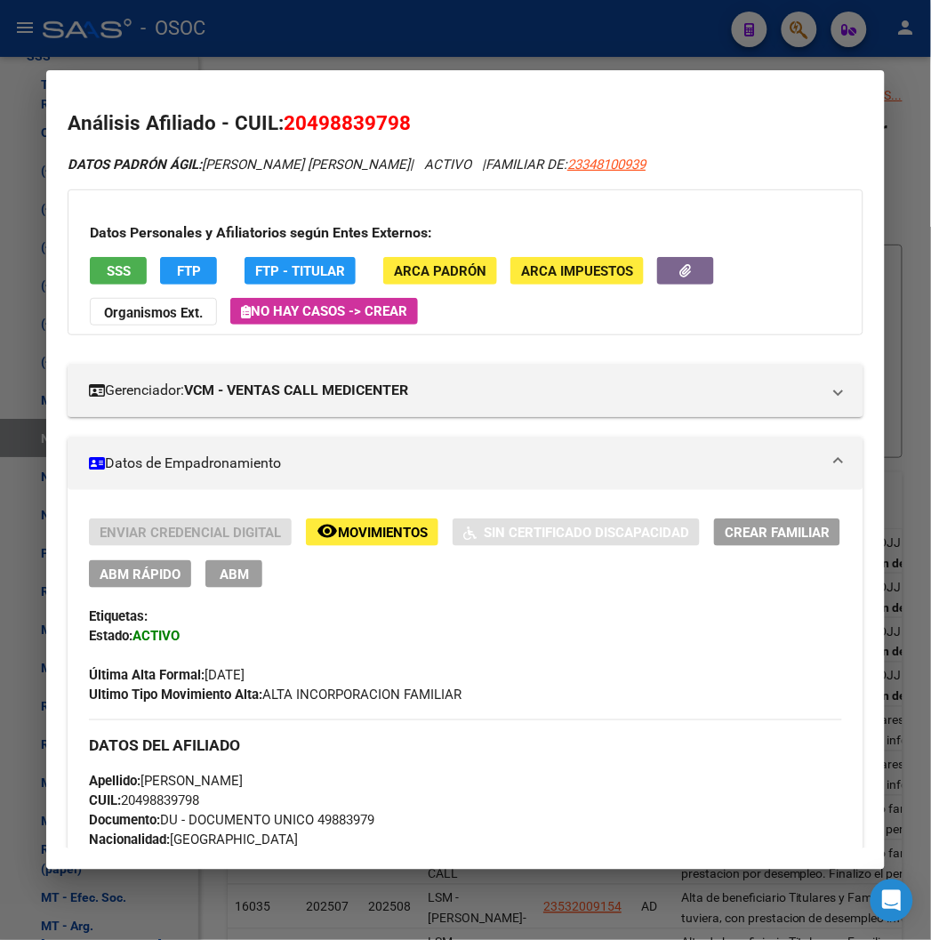
click at [543, 36] on div at bounding box center [465, 470] width 931 height 940
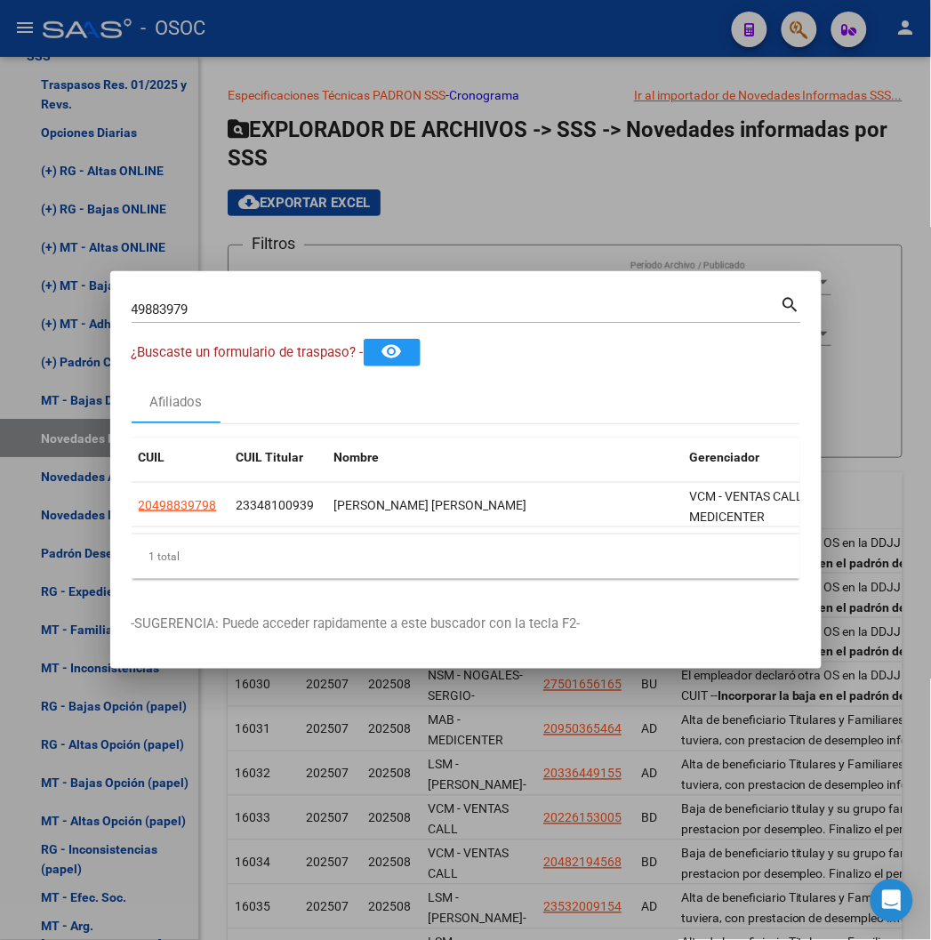
click at [543, 36] on div at bounding box center [465, 470] width 931 height 940
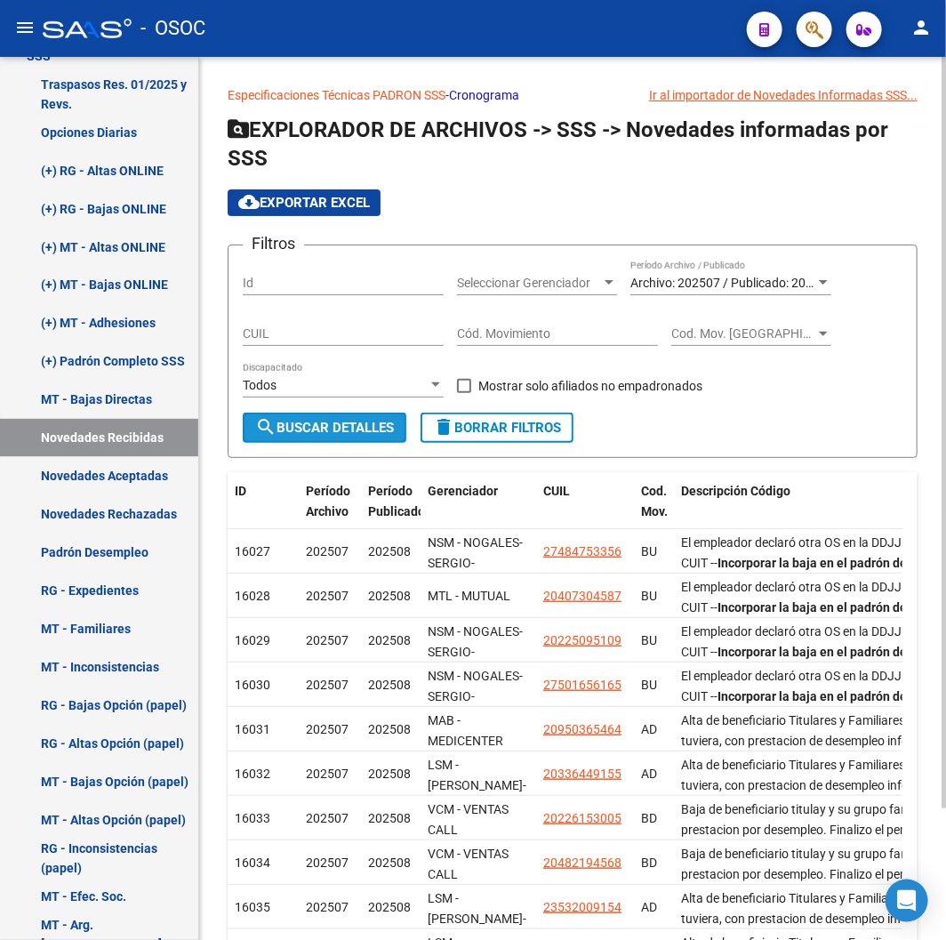
click at [265, 439] on button "search Buscar Detalles" at bounding box center [325, 428] width 164 height 30
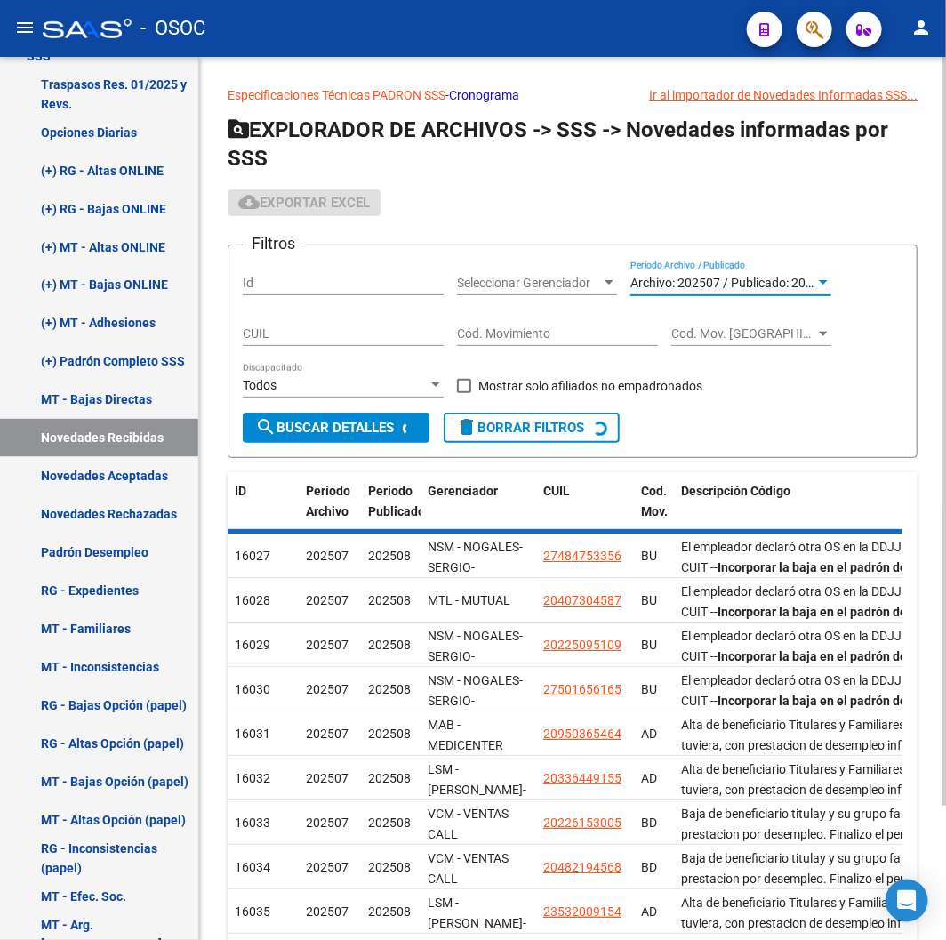
click at [756, 276] on span "Archivo: 202507 / Publicado: 202508" at bounding box center [733, 283] width 204 height 14
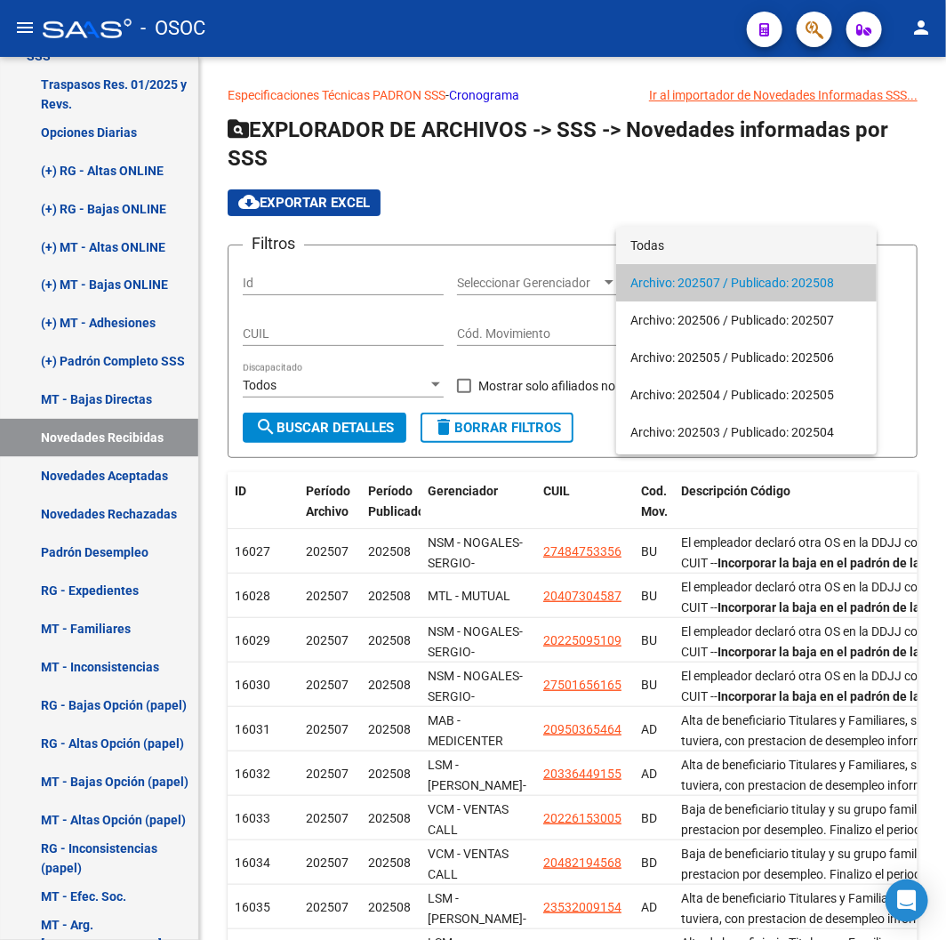
click at [718, 246] on span "Todas" at bounding box center [747, 245] width 232 height 37
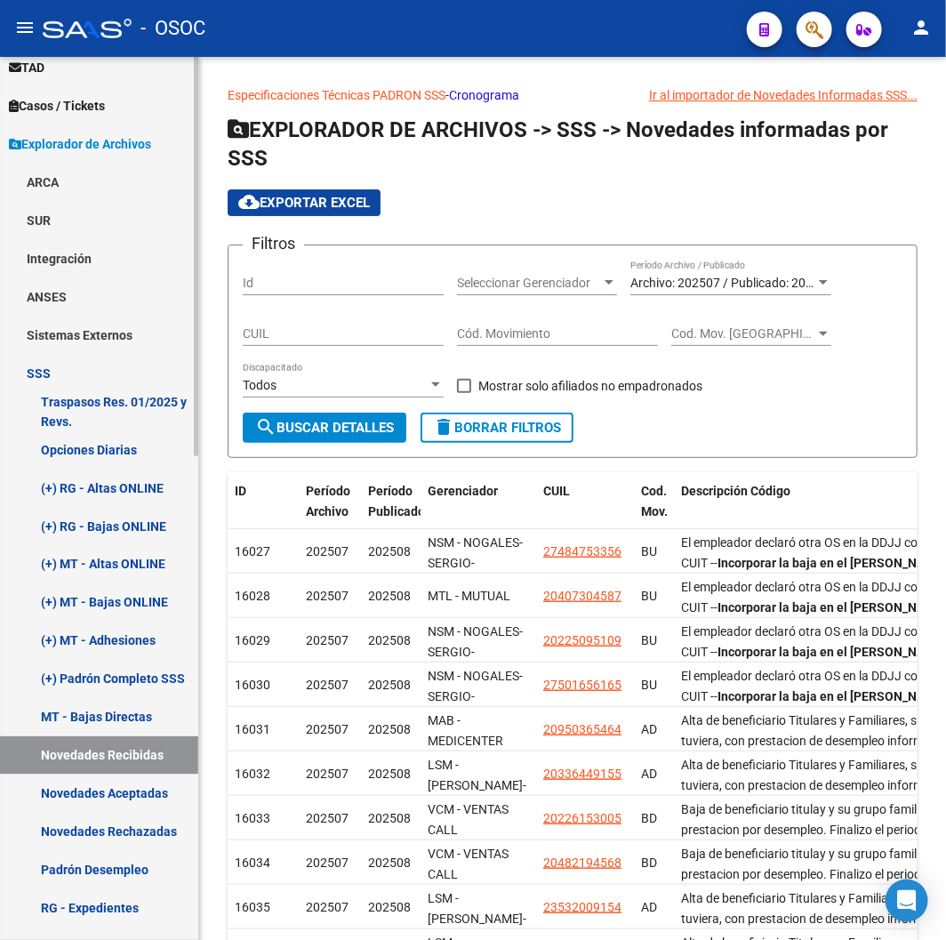
scroll to position [691, 0]
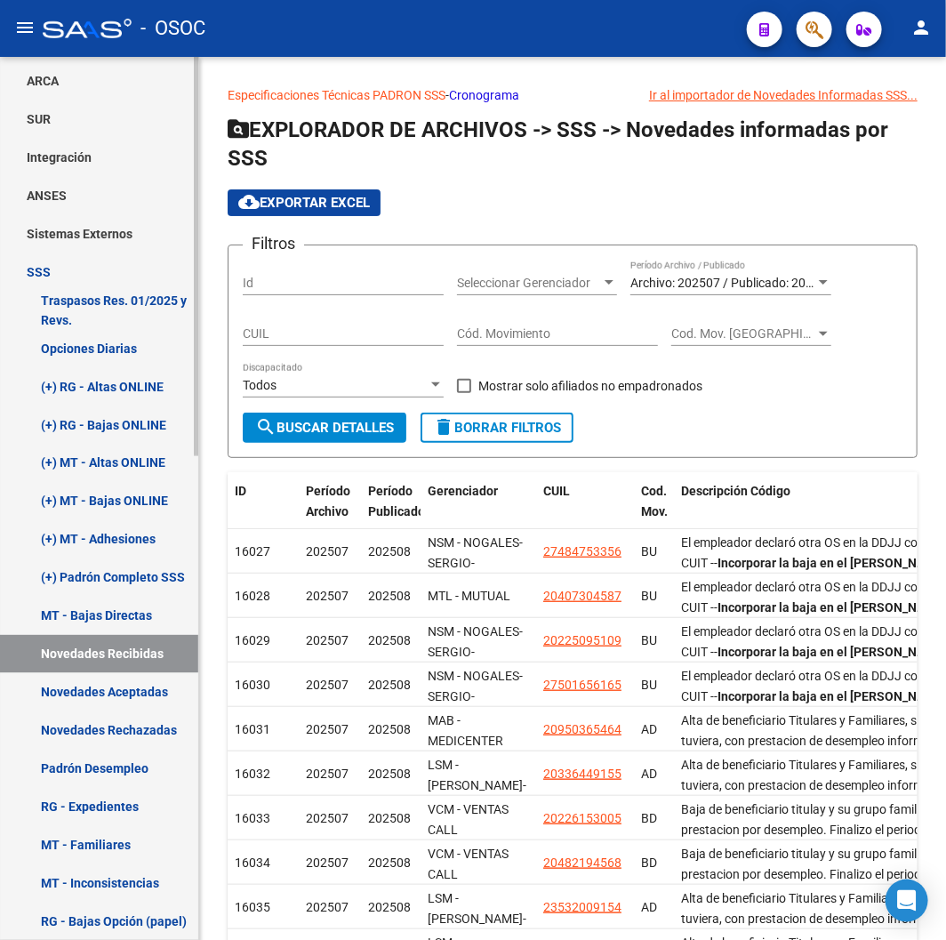
click at [138, 642] on link "Novedades Recibidas" at bounding box center [99, 654] width 198 height 38
click at [157, 696] on link "Novedades Aceptadas" at bounding box center [99, 692] width 198 height 38
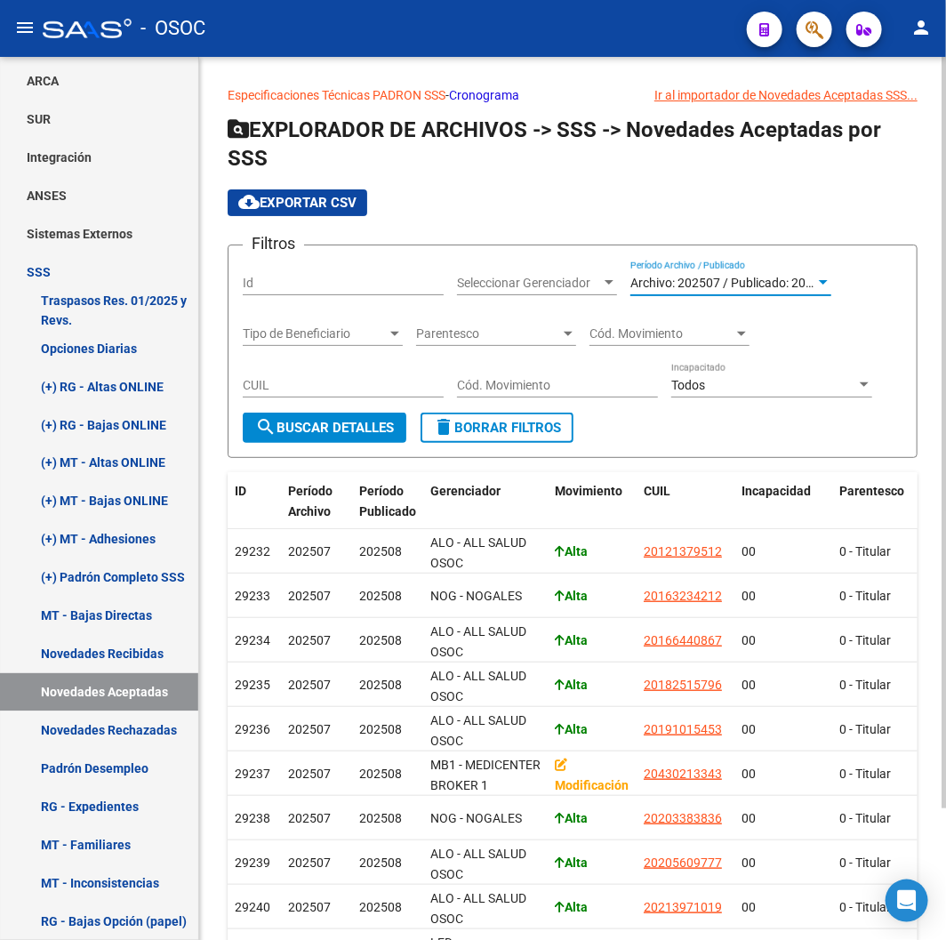
click at [765, 281] on span "Archivo: 202507 / Publicado: 202508" at bounding box center [733, 283] width 204 height 14
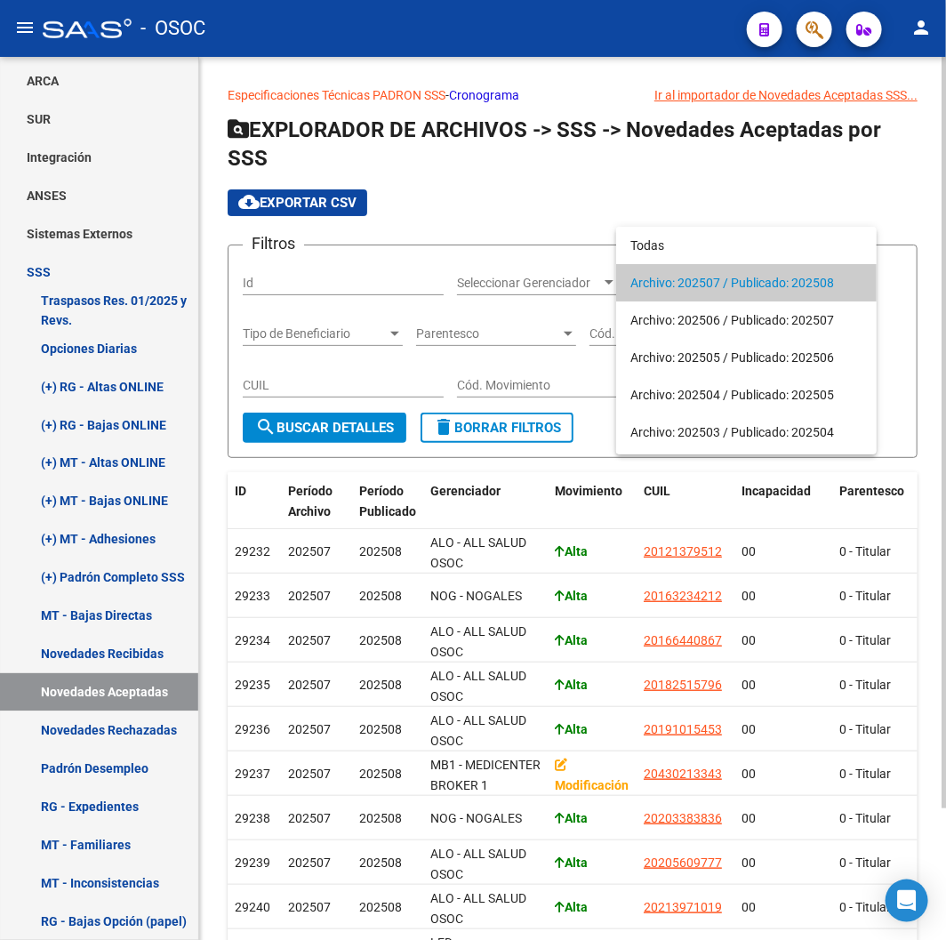
click at [765, 281] on span "Archivo: 202507 / Publicado: 202508" at bounding box center [747, 282] width 232 height 37
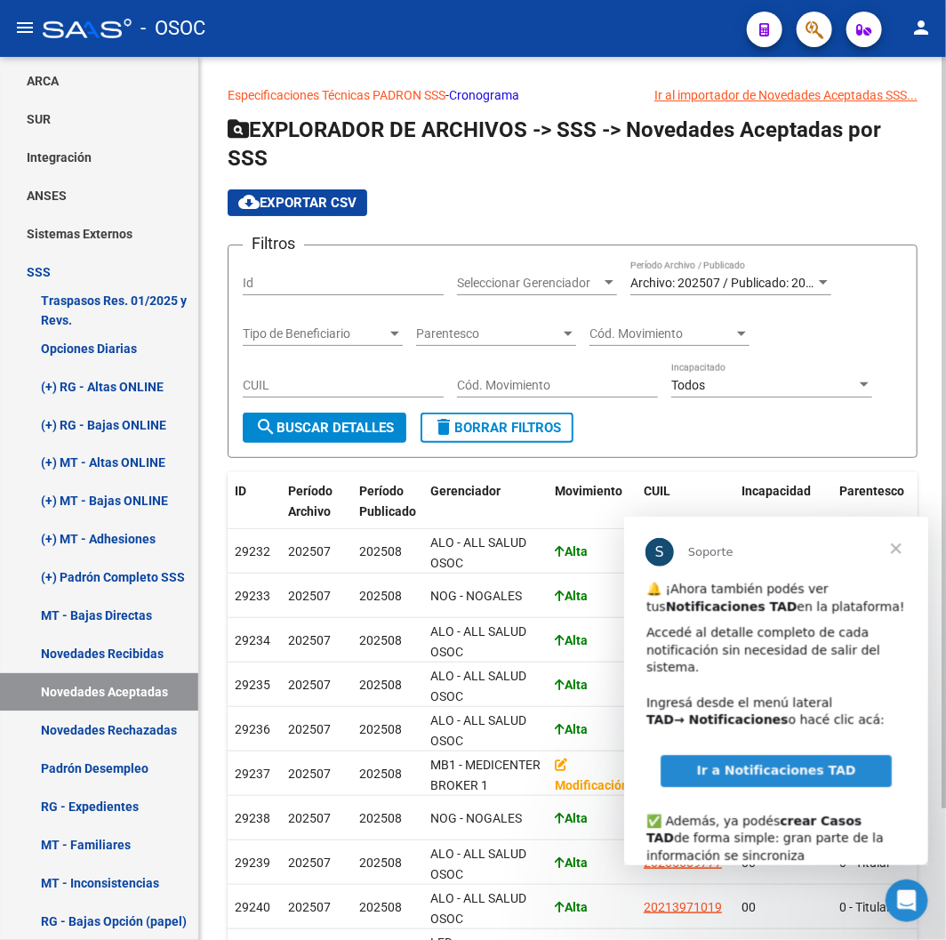
click at [578, 68] on div "Especificaciones Técnicas [PERSON_NAME] SSS - Cronograma Ir al importador de No…" at bounding box center [572, 569] width 747 height 1025
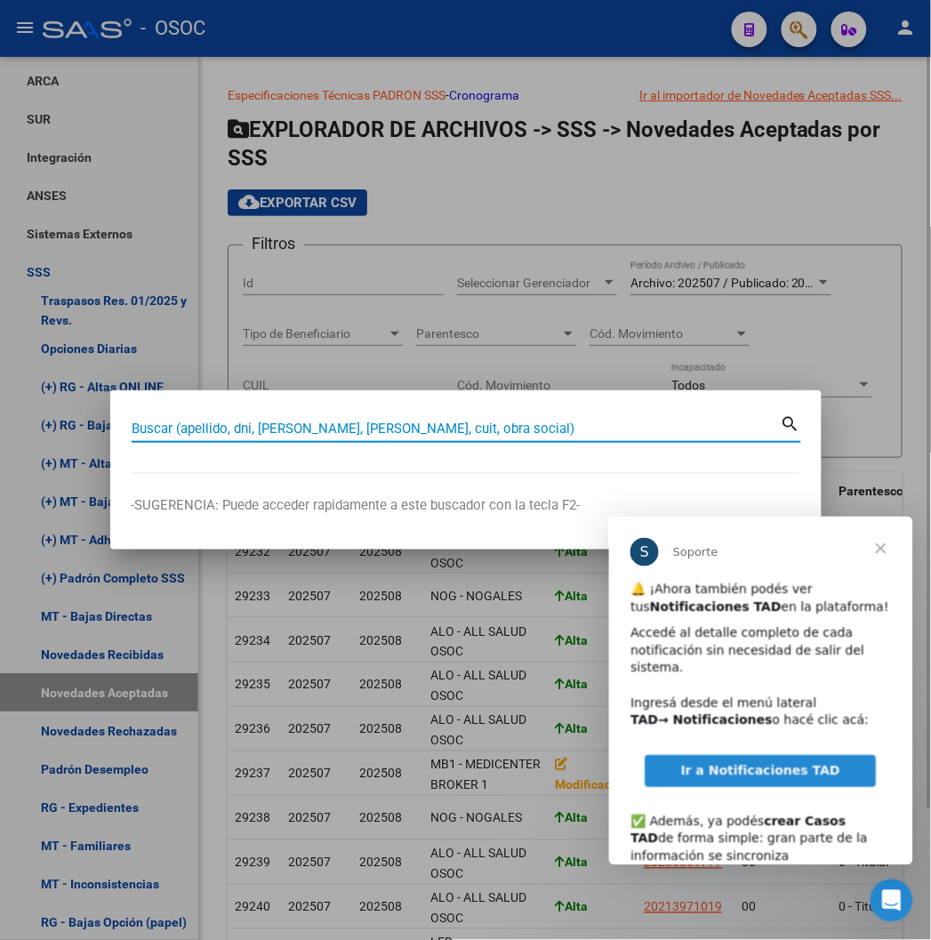
click at [578, 68] on div at bounding box center [465, 470] width 931 height 940
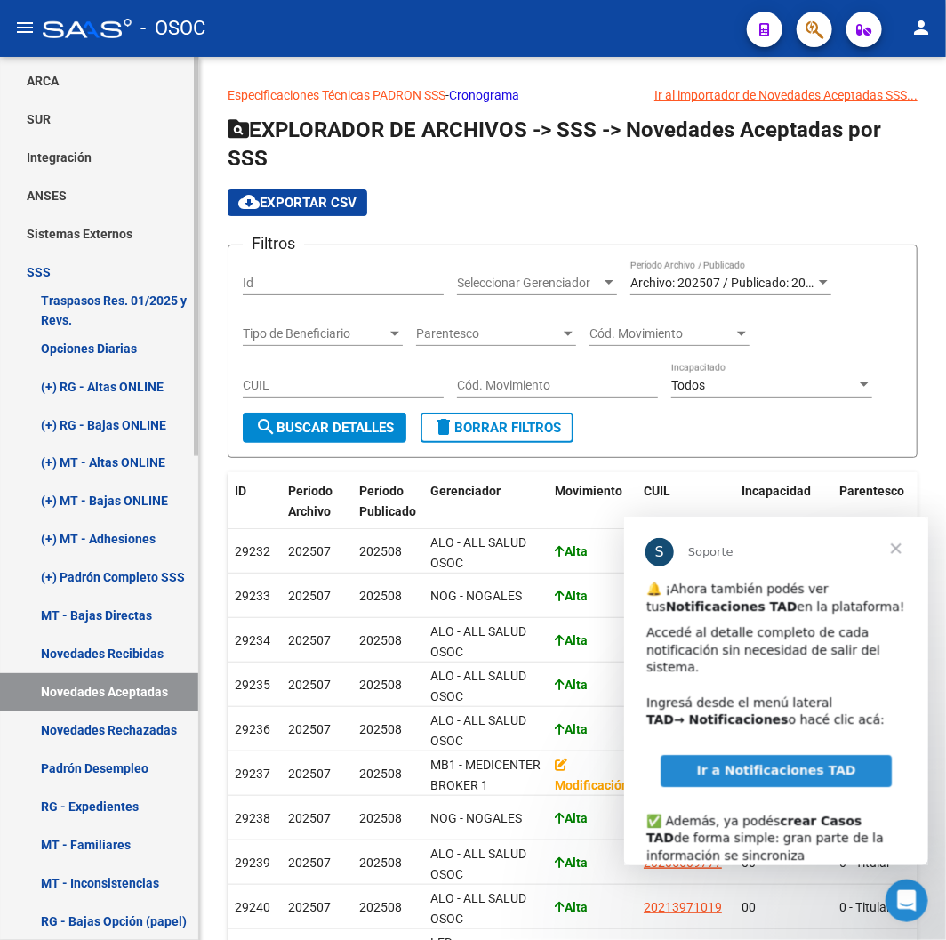
click at [77, 626] on link "MT - Bajas Directas" at bounding box center [99, 616] width 198 height 38
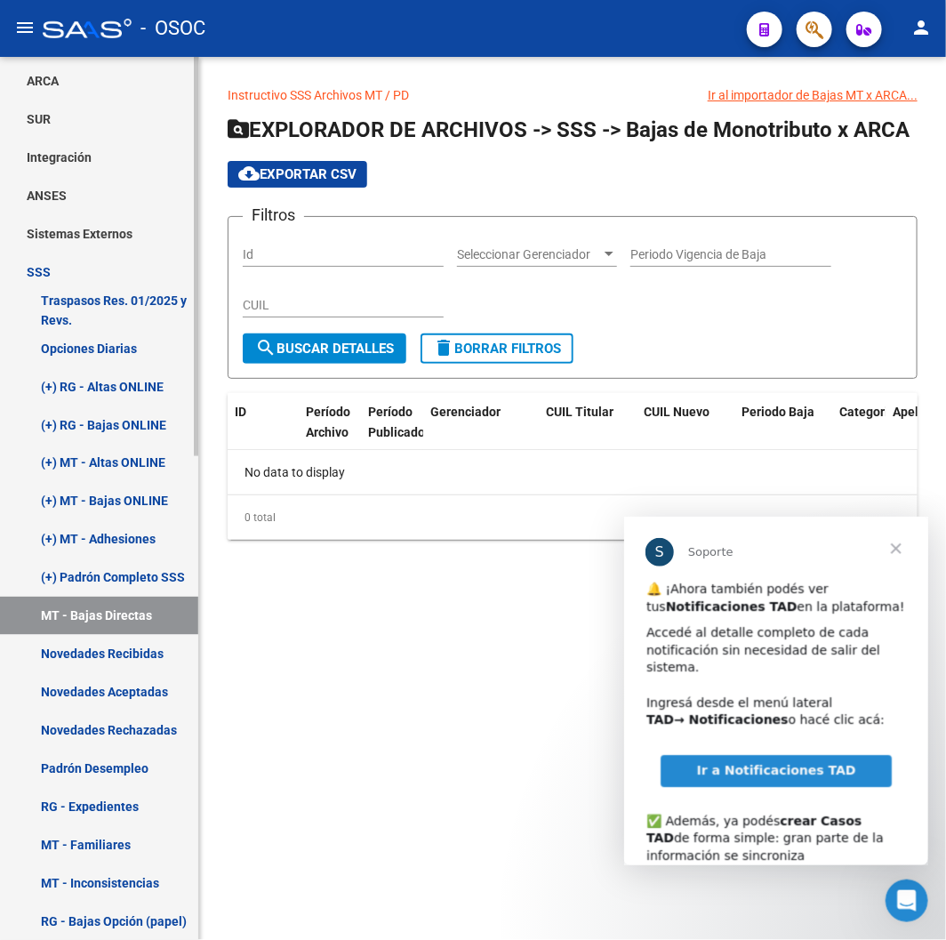
click at [72, 642] on link "Novedades Recibidas" at bounding box center [99, 654] width 198 height 38
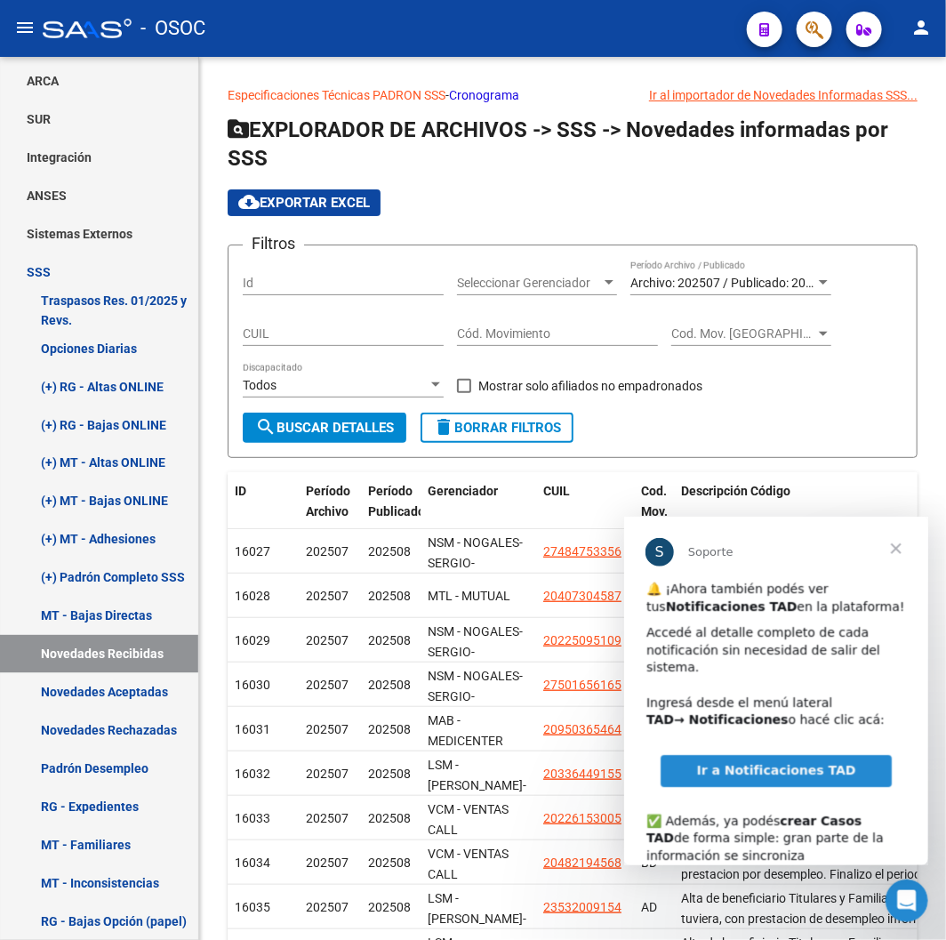
click at [716, 773] on span "Ir a Notificaciones TAD" at bounding box center [774, 769] width 159 height 14
click at [758, 103] on div "Ir al importador de Novedades Informadas SSS..." at bounding box center [783, 95] width 269 height 20
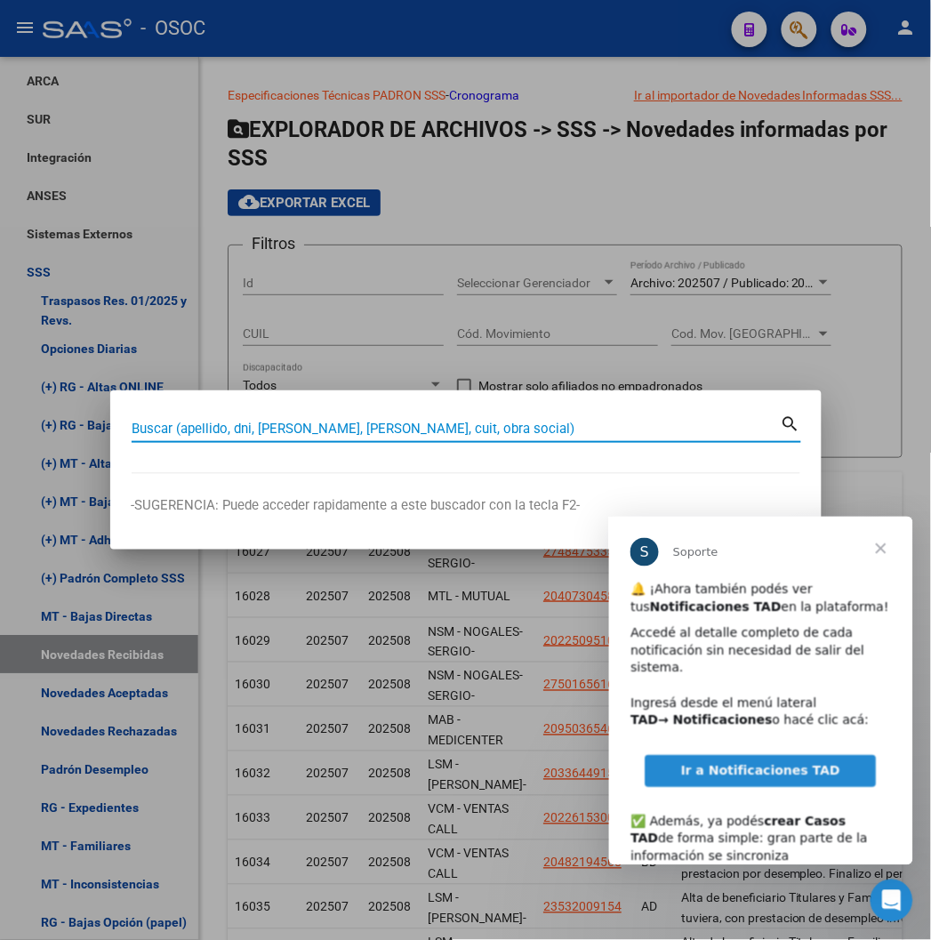
paste input "20353253086"
type input "20353253086"
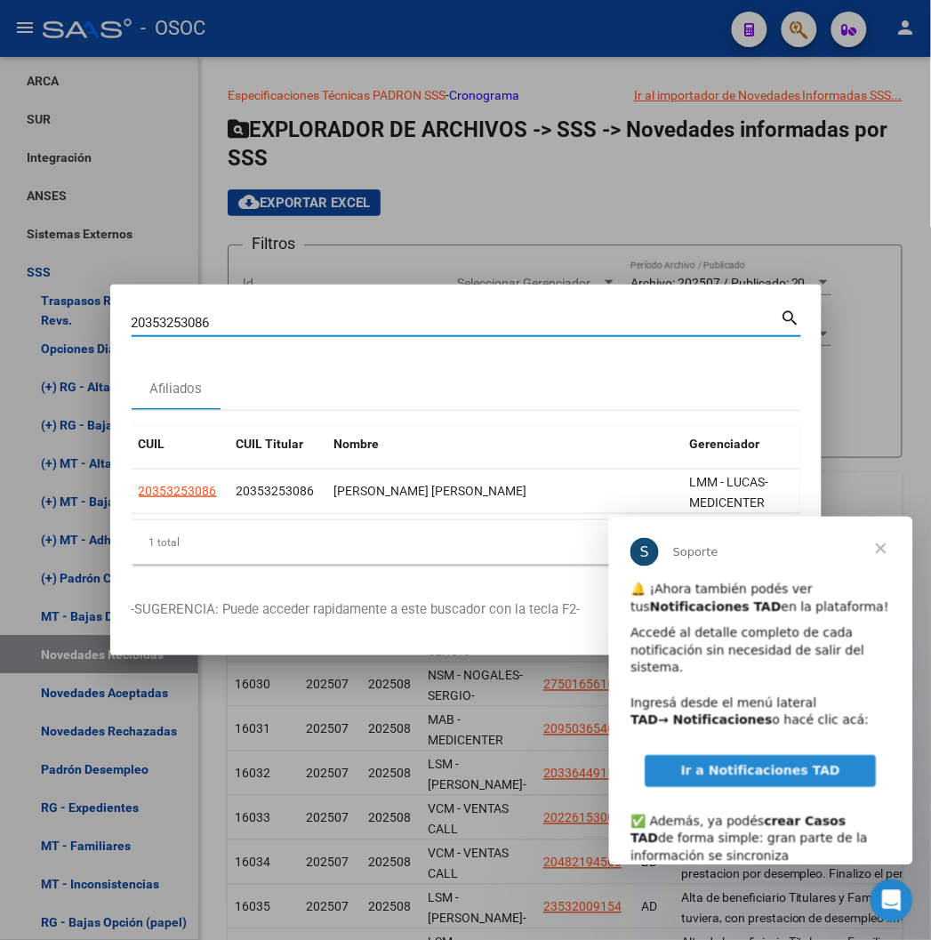
click at [876, 551] on span "Cerrar" at bounding box center [880, 548] width 64 height 64
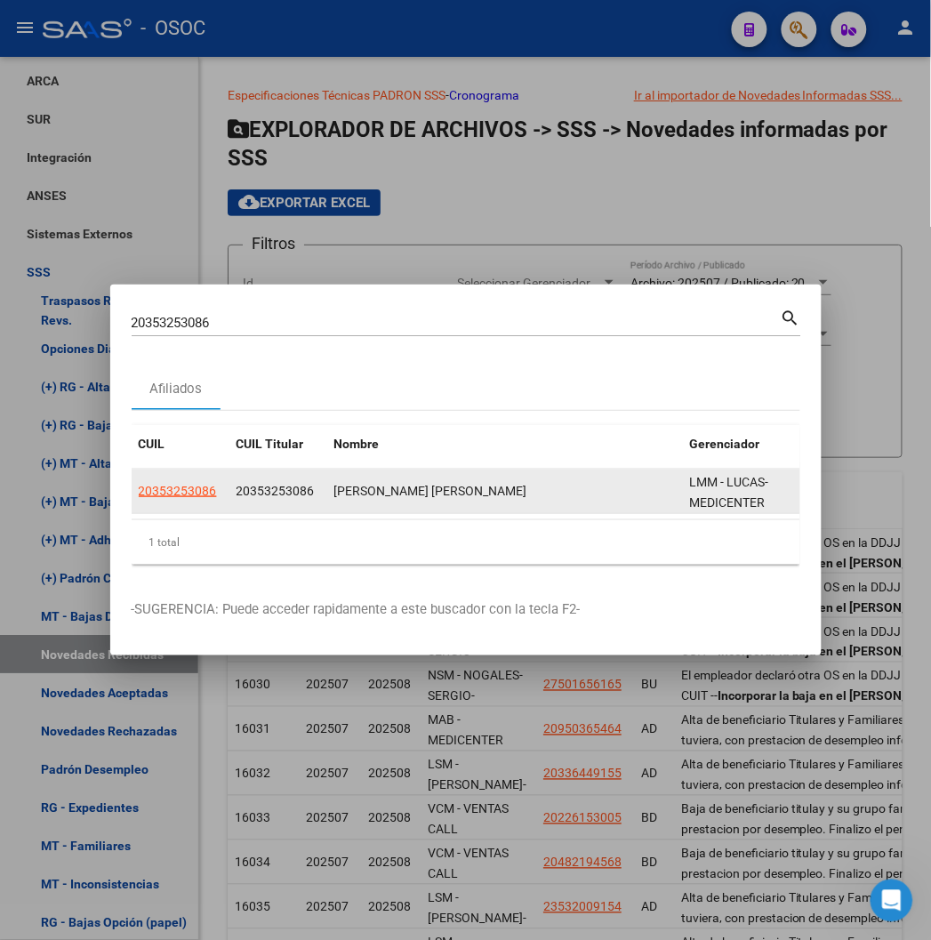
click at [237, 496] on span "20353253086" at bounding box center [276, 491] width 78 height 14
click at [144, 493] on span "20353253086" at bounding box center [178, 491] width 78 height 14
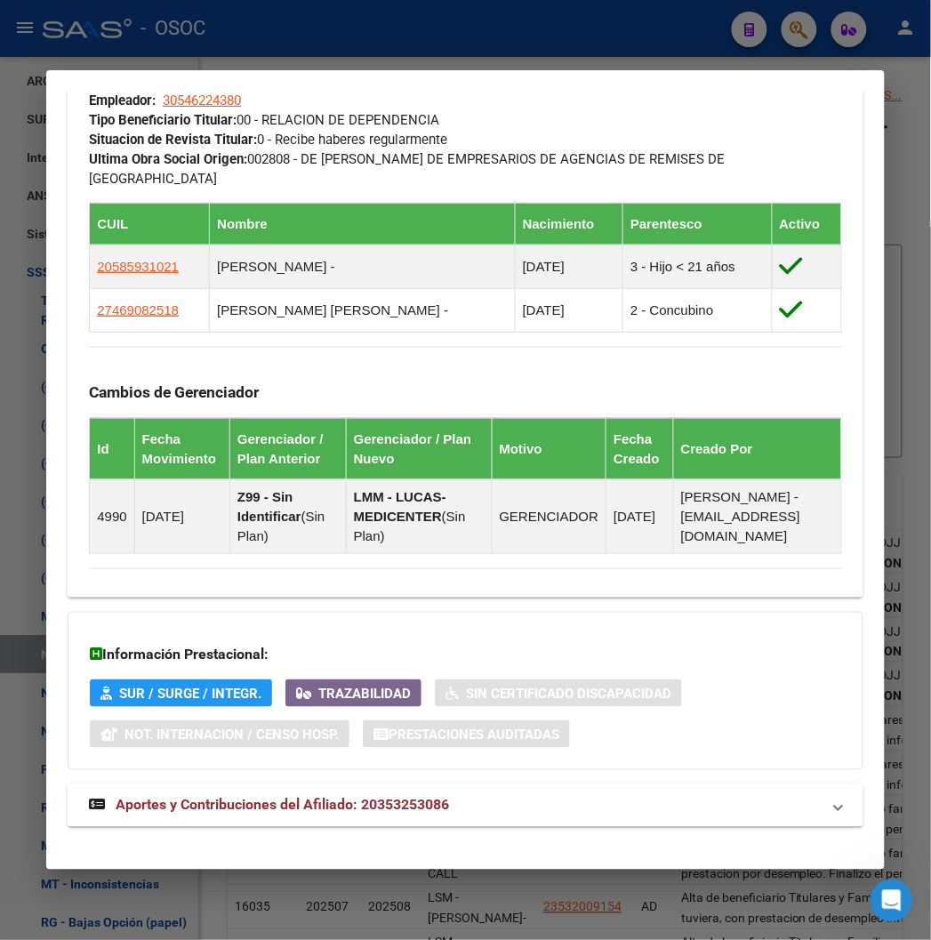
scroll to position [421, 0]
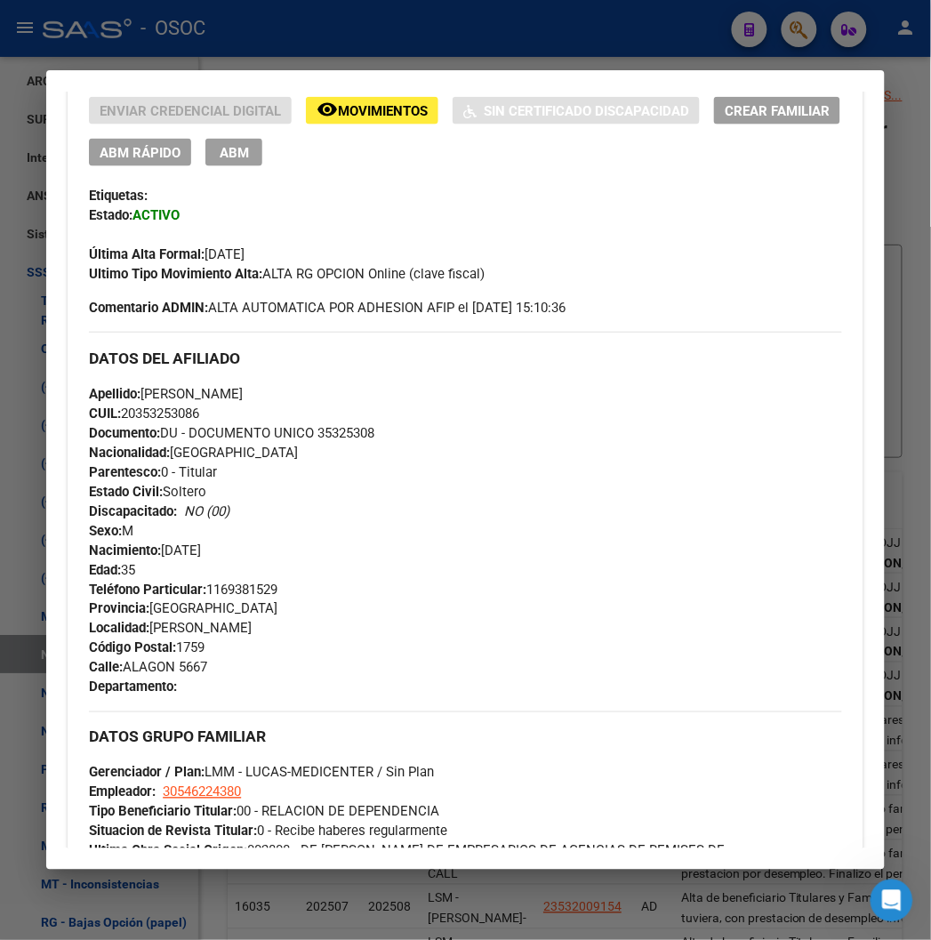
click at [418, 421] on div "Apellido: [PERSON_NAME]: 20353253086 Documento: DU - DOCUMENTO UNICO 35325308 N…" at bounding box center [465, 482] width 752 height 196
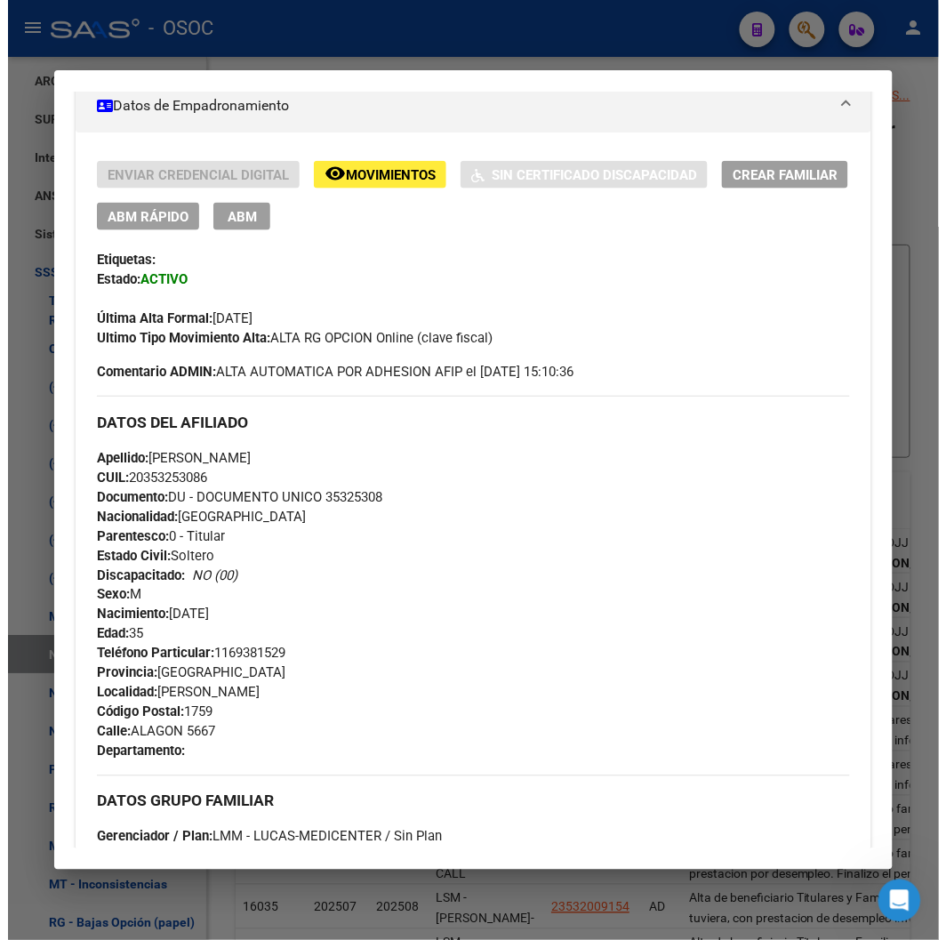
scroll to position [322, 0]
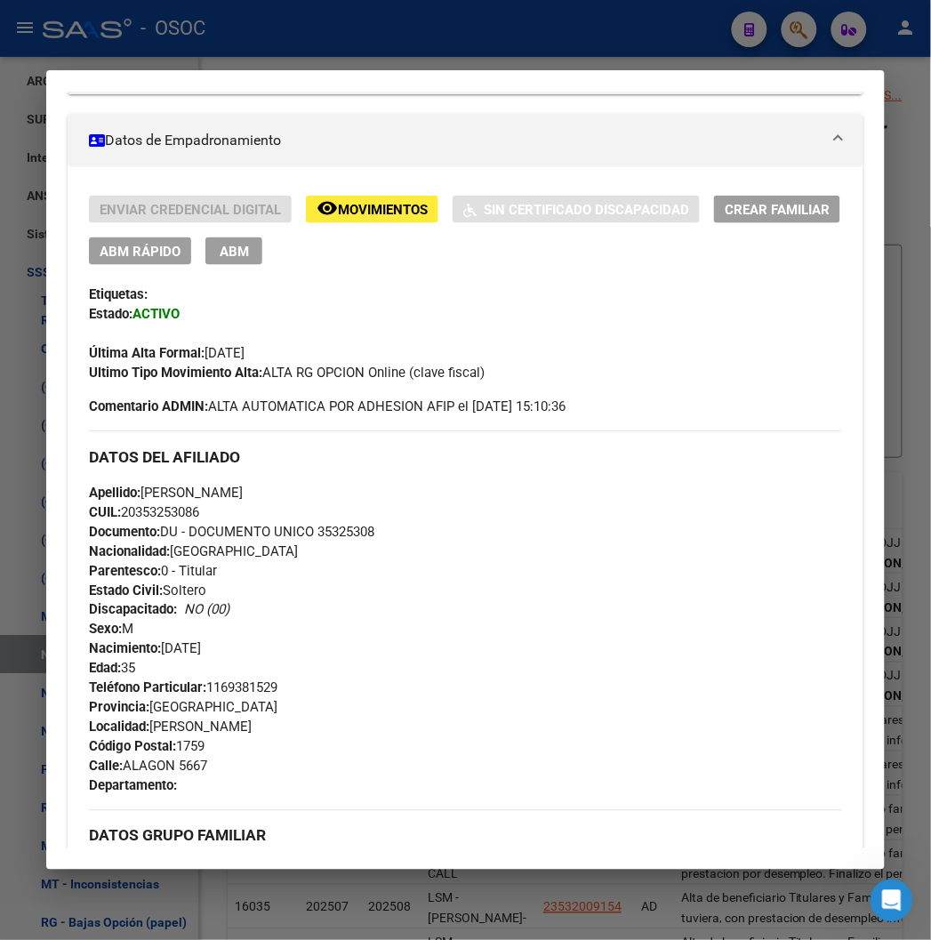
click at [206, 492] on span "Apellido: PABLO DAMIAN GOMEZ" at bounding box center [166, 493] width 154 height 16
click at [219, 524] on span "Documento: DU - DOCUMENTO UNICO 35325308" at bounding box center [231, 532] width 285 height 16
click at [311, 520] on div "Apellido: PABLO DAMIAN GOMEZ CUIL: 20353253086 Documento: DU - DOCUMENTO UNICO …" at bounding box center [465, 581] width 752 height 196
click at [313, 520] on div "Apellido: PABLO DAMIAN GOMEZ CUIL: 20353253086 Documento: DU - DOCUMENTO UNICO …" at bounding box center [465, 581] width 752 height 196
click at [158, 43] on div at bounding box center [465, 470] width 931 height 940
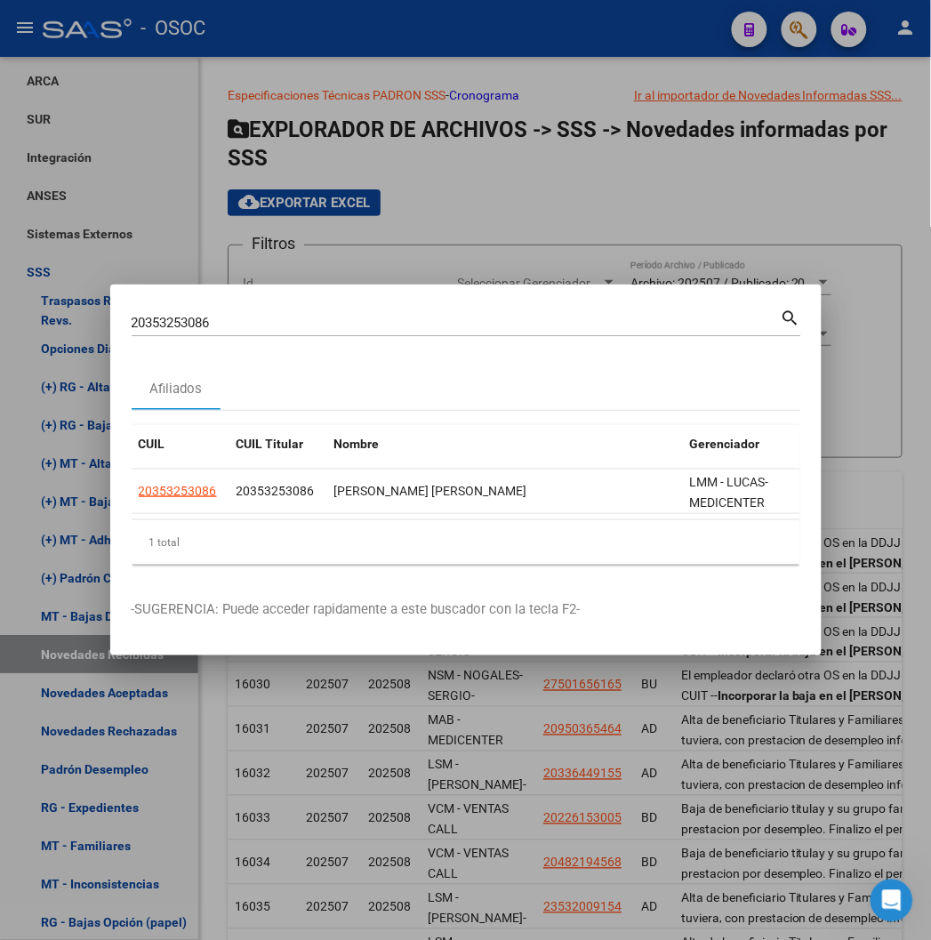
click at [125, 93] on div at bounding box center [465, 470] width 931 height 940
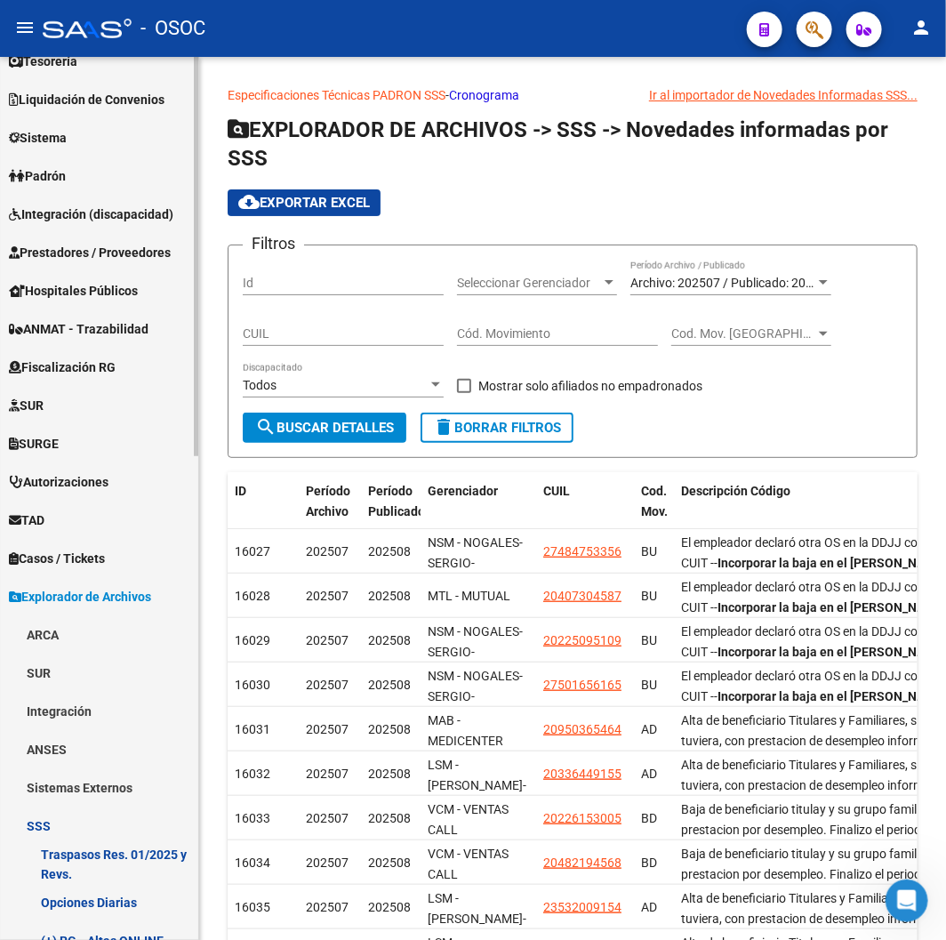
scroll to position [0, 0]
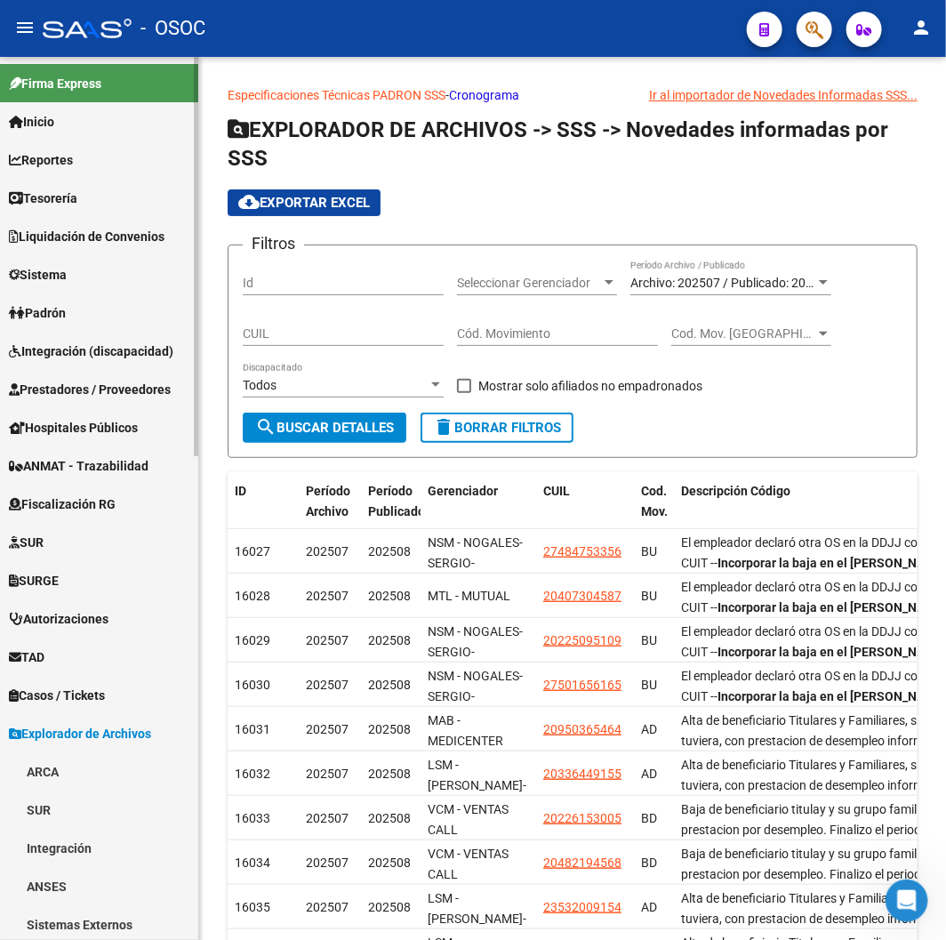
click at [90, 172] on link "Reportes" at bounding box center [99, 160] width 198 height 38
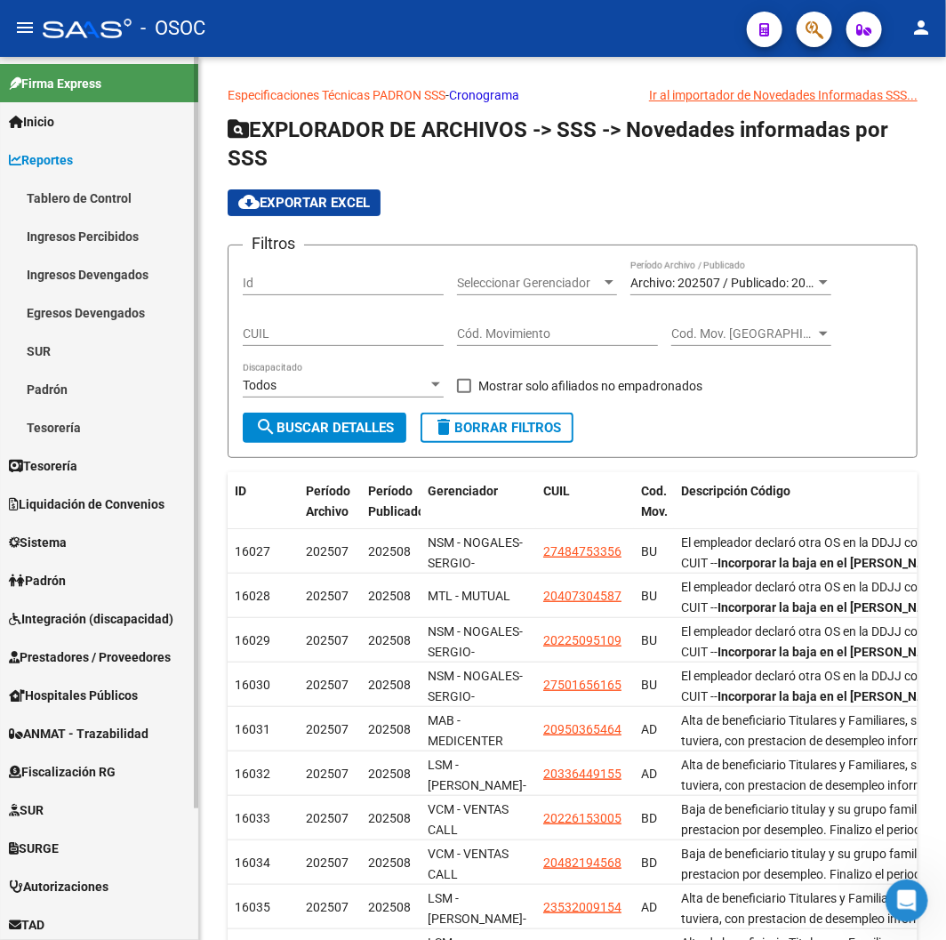
click at [83, 163] on link "Reportes" at bounding box center [99, 160] width 198 height 38
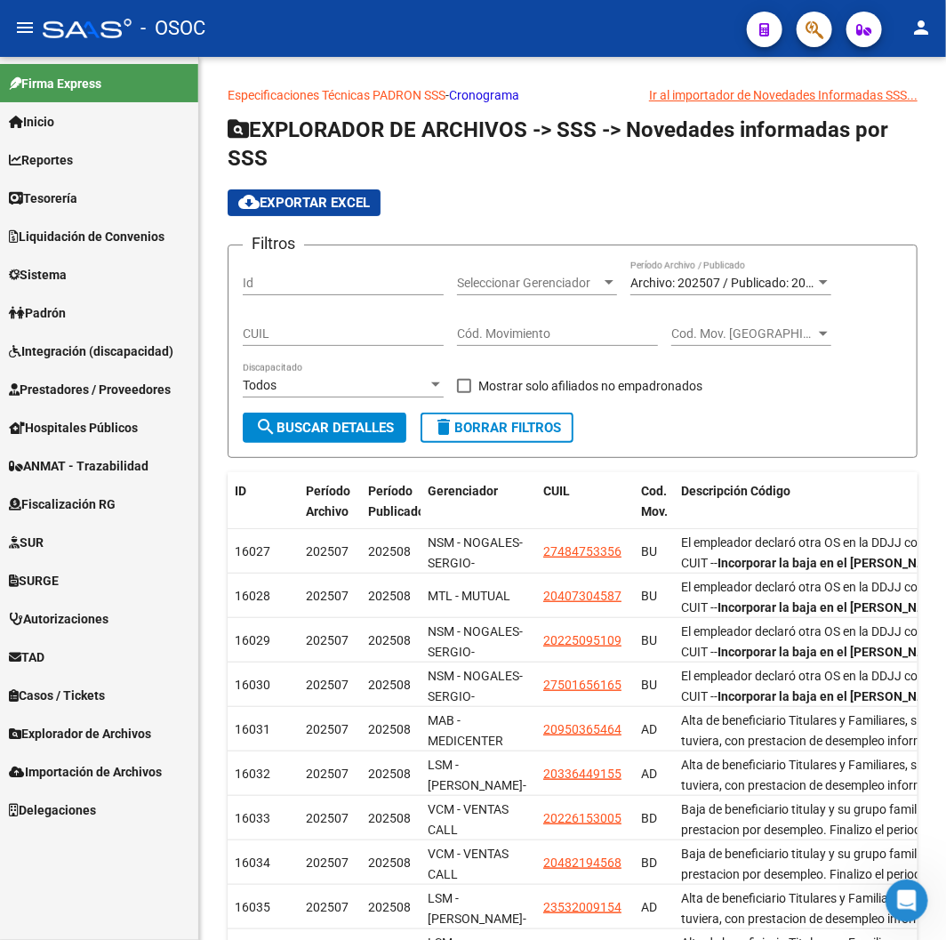
click at [68, 197] on span "Tesorería" at bounding box center [43, 199] width 68 height 20
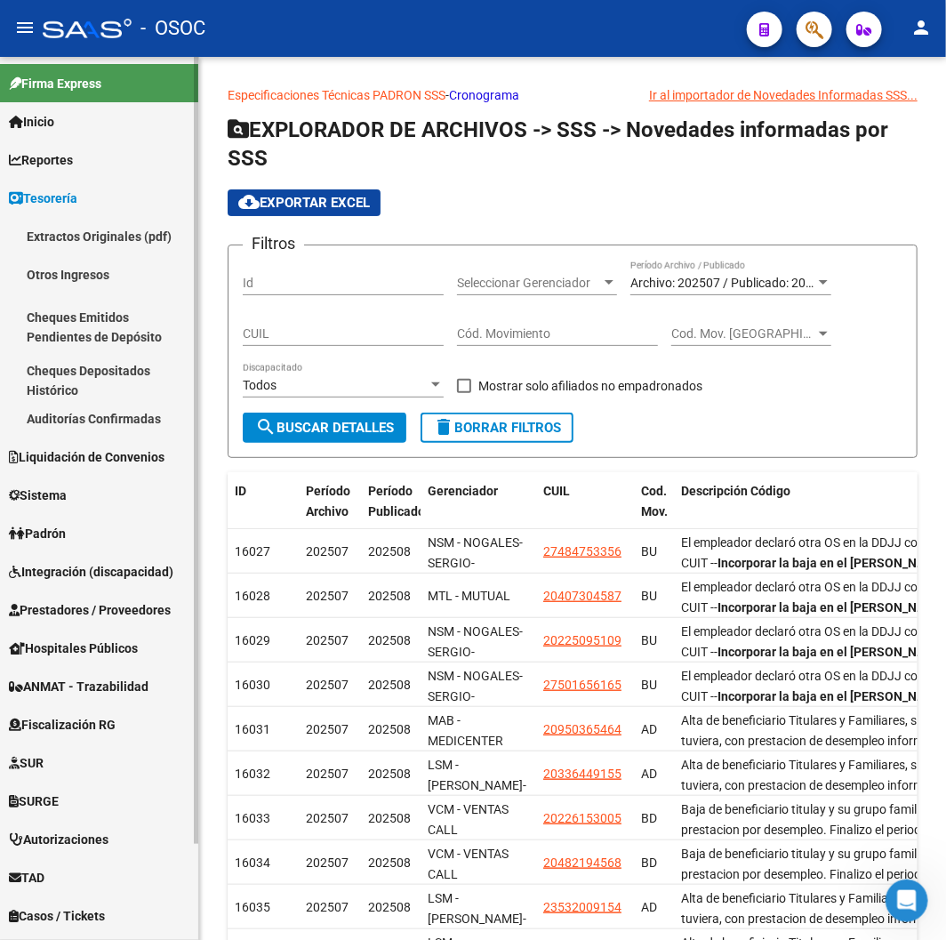
click at [68, 197] on span "Tesorería" at bounding box center [43, 199] width 68 height 20
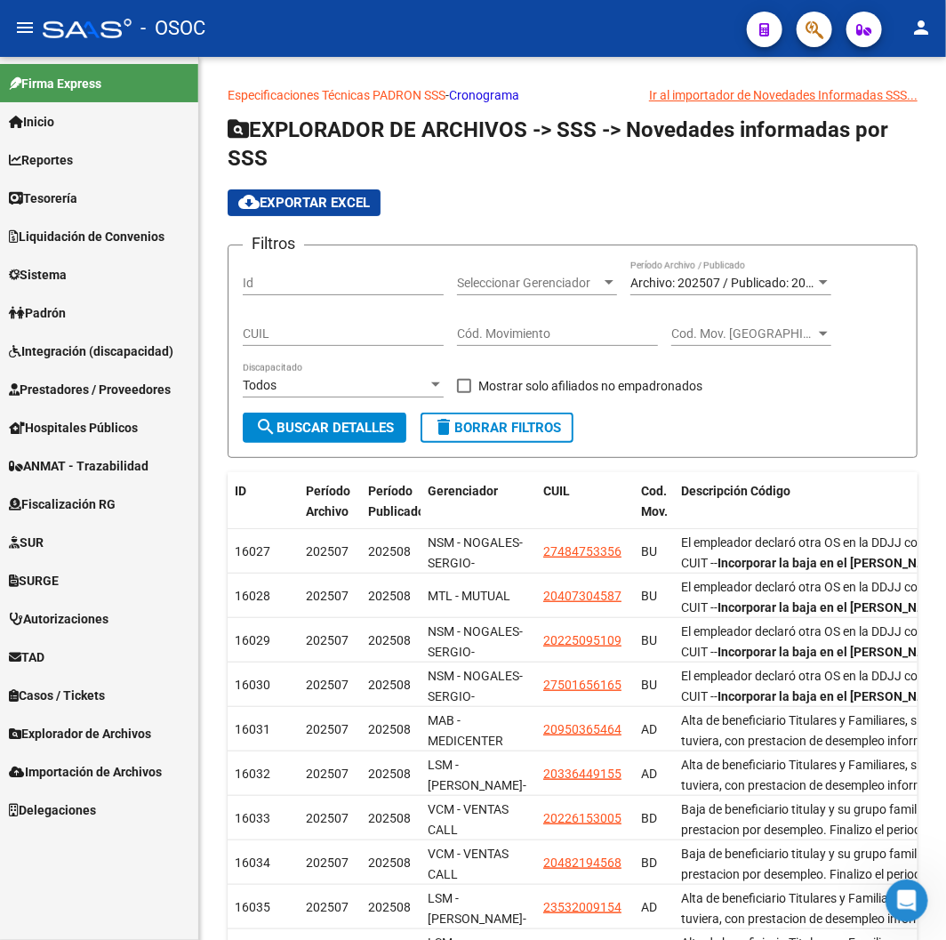
click at [69, 237] on span "Liquidación de Convenios" at bounding box center [87, 237] width 156 height 20
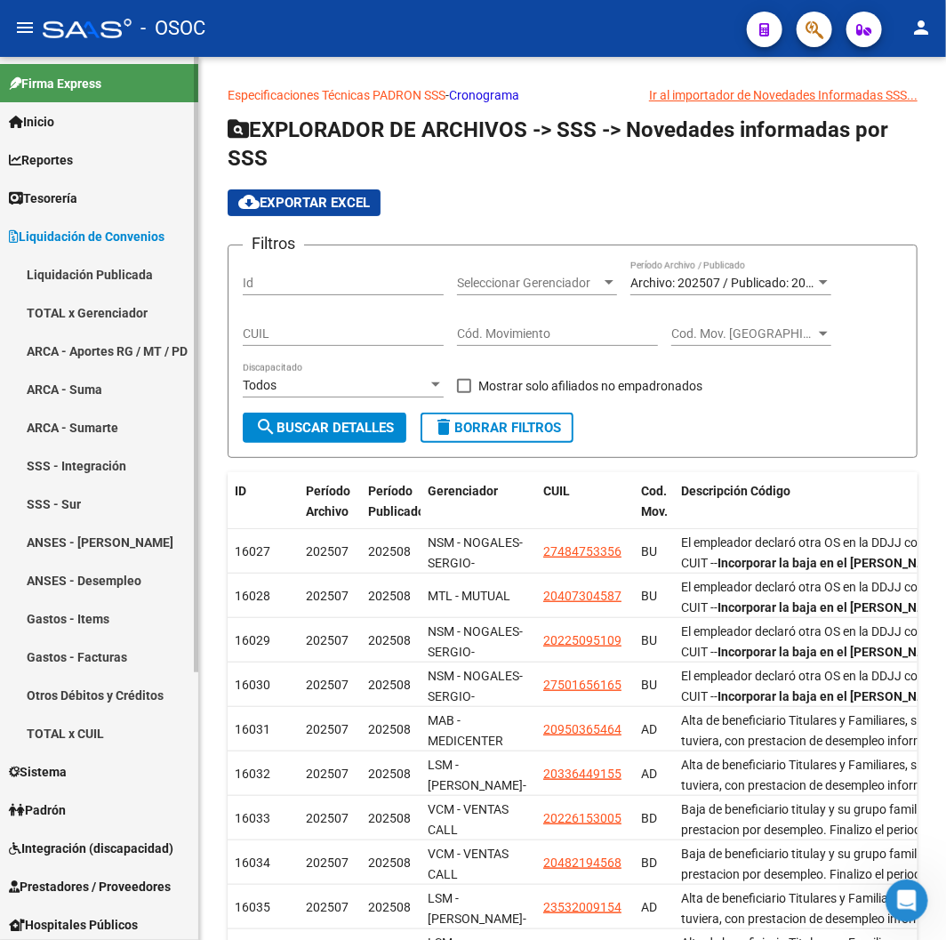
click at [100, 725] on link "TOTAL x CUIL" at bounding box center [99, 733] width 198 height 38
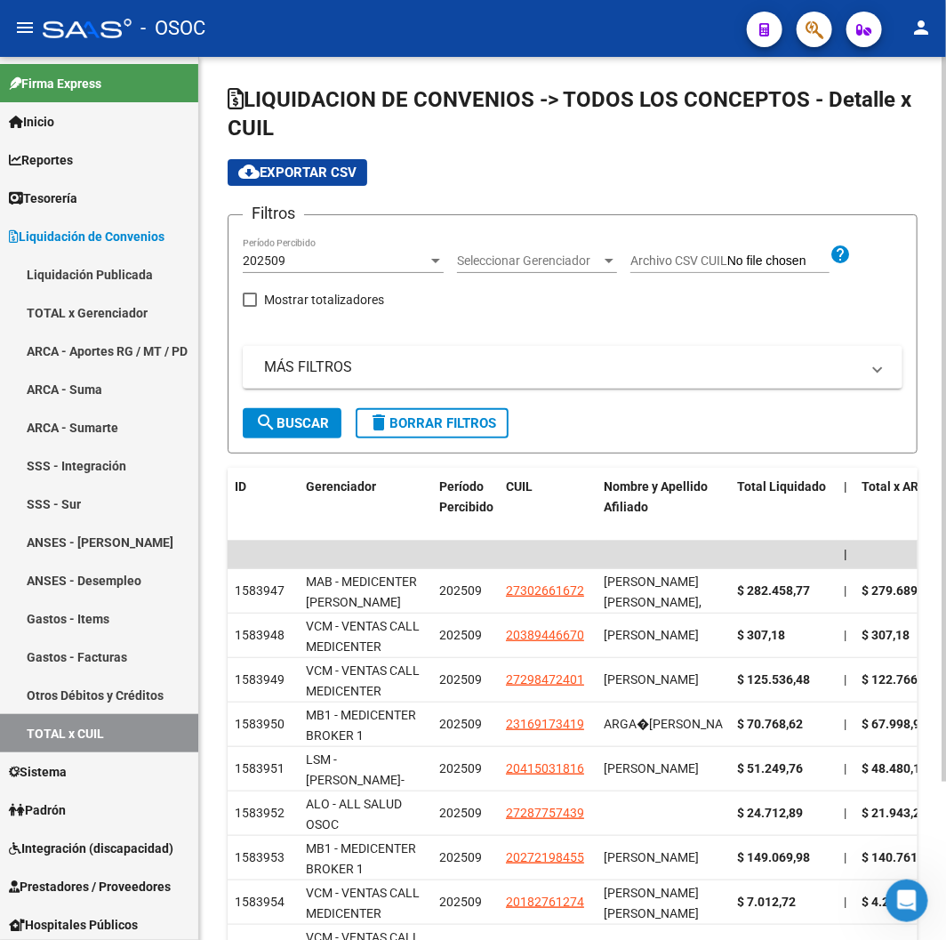
click at [290, 401] on div "MÁS FILTROS ID CUIL Todos Con CUIL Todos Excluido" at bounding box center [573, 377] width 660 height 62
click at [291, 425] on span "search Buscar" at bounding box center [292, 423] width 74 height 16
click at [518, 246] on div "Seleccionar Gerenciador Seleccionar Gerenciador" at bounding box center [537, 255] width 160 height 36
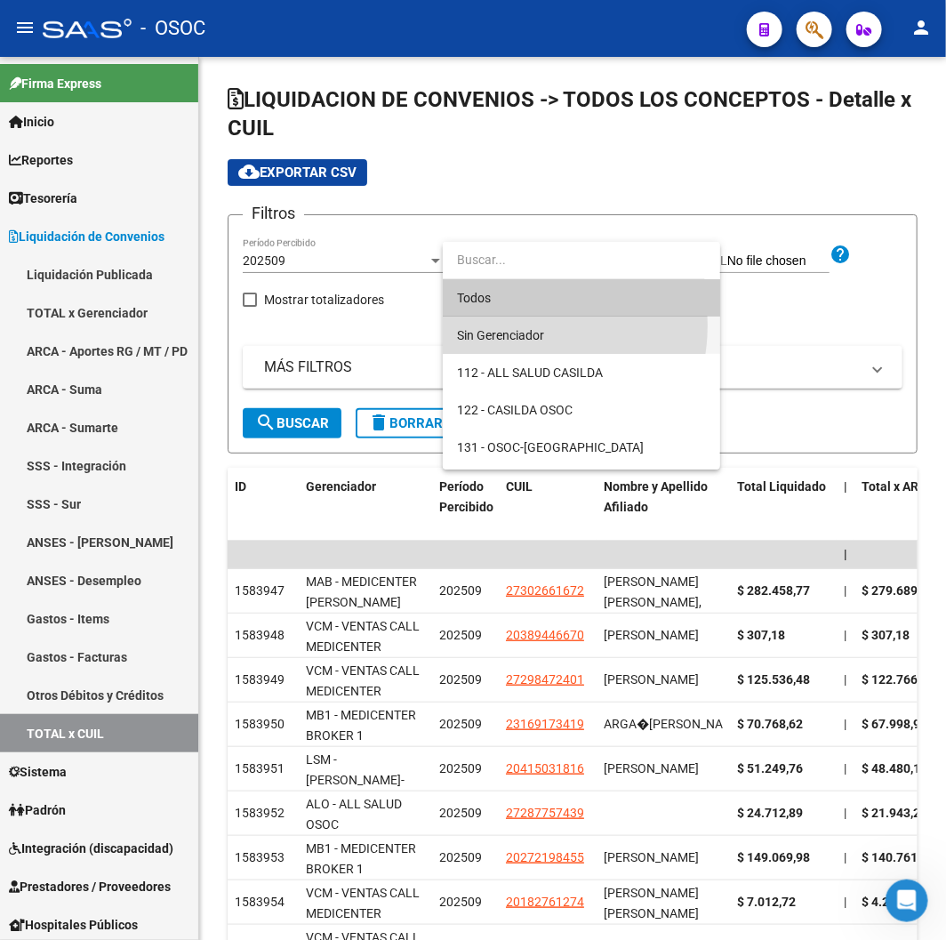
click at [516, 326] on span "Sin Gerenciador" at bounding box center [581, 335] width 249 height 37
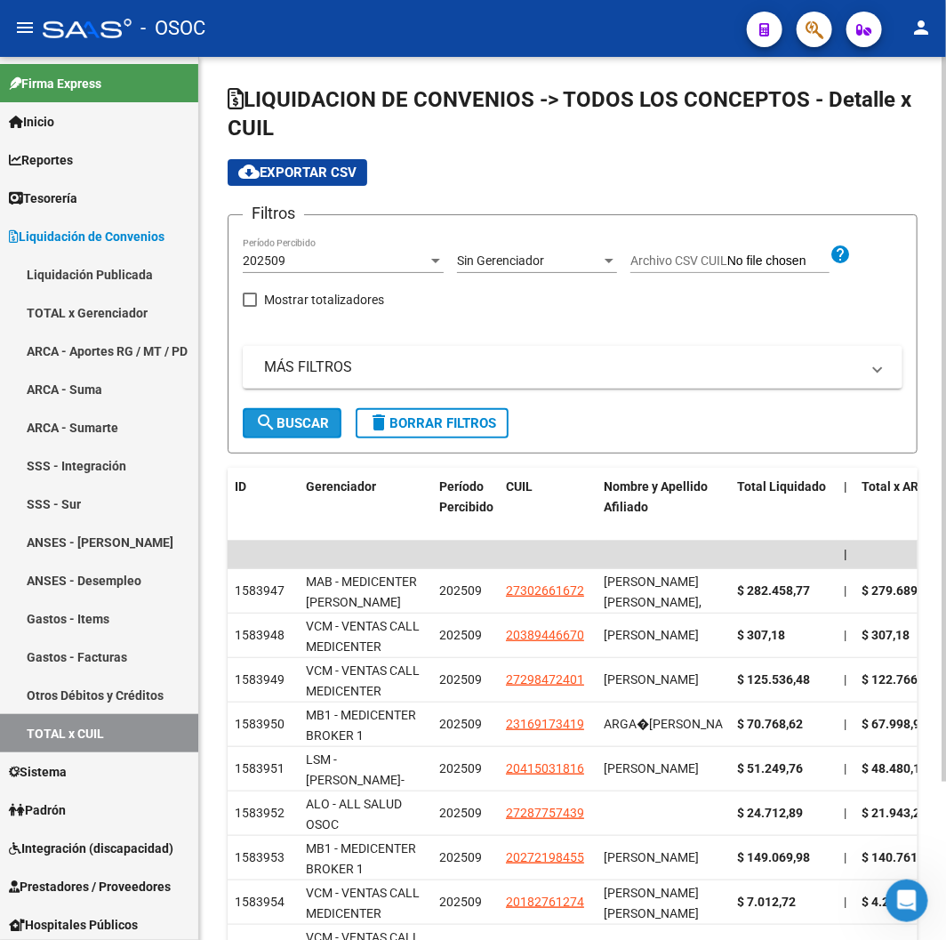
click at [291, 424] on span "search Buscar" at bounding box center [292, 423] width 74 height 16
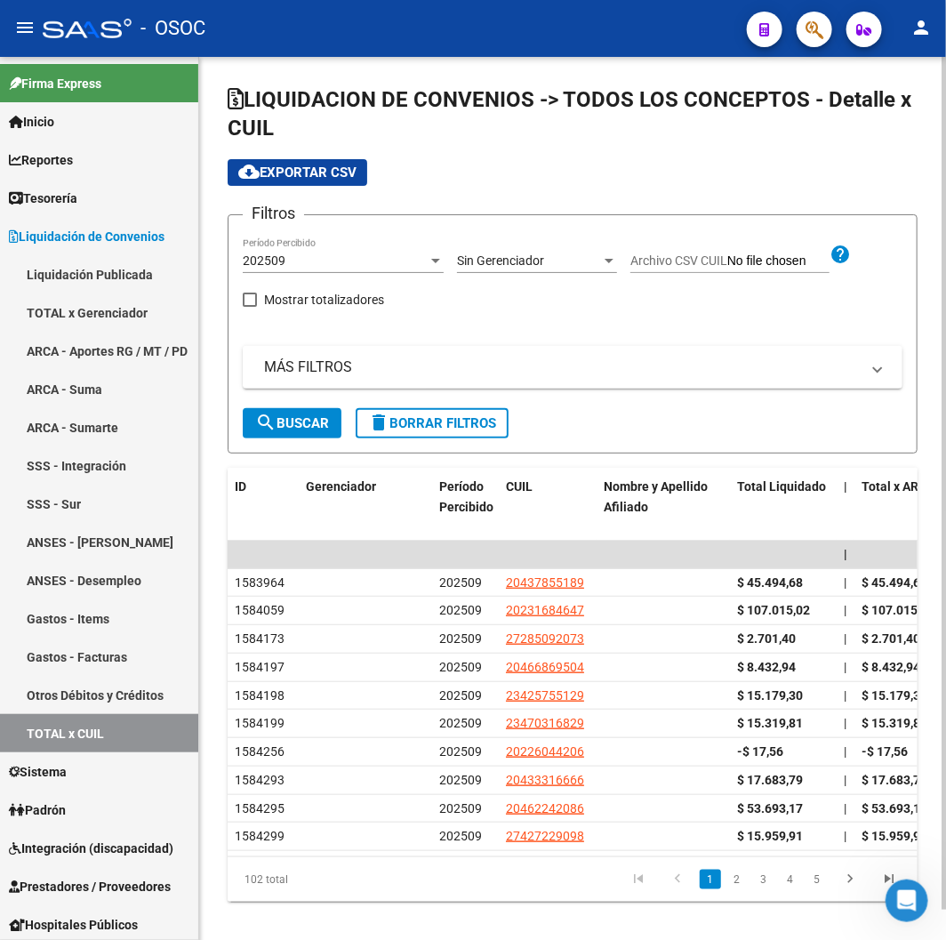
click at [335, 256] on div "202509" at bounding box center [335, 260] width 185 height 15
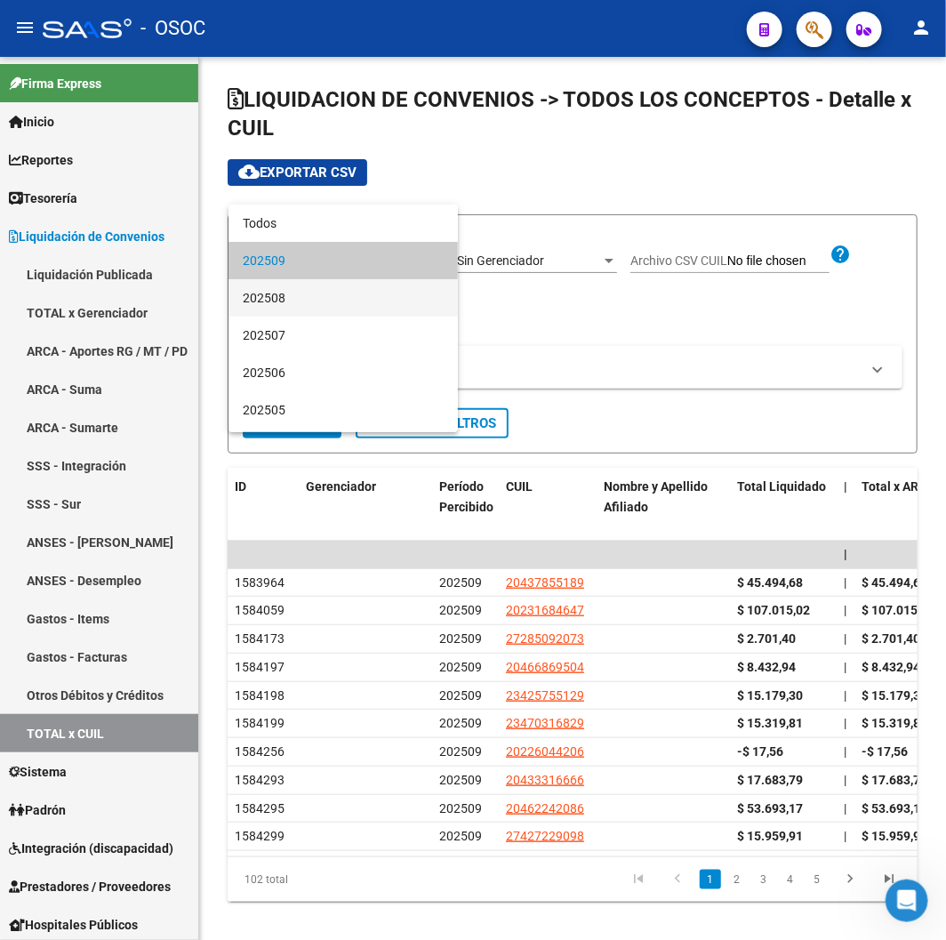
click at [331, 294] on span "202508" at bounding box center [343, 297] width 201 height 37
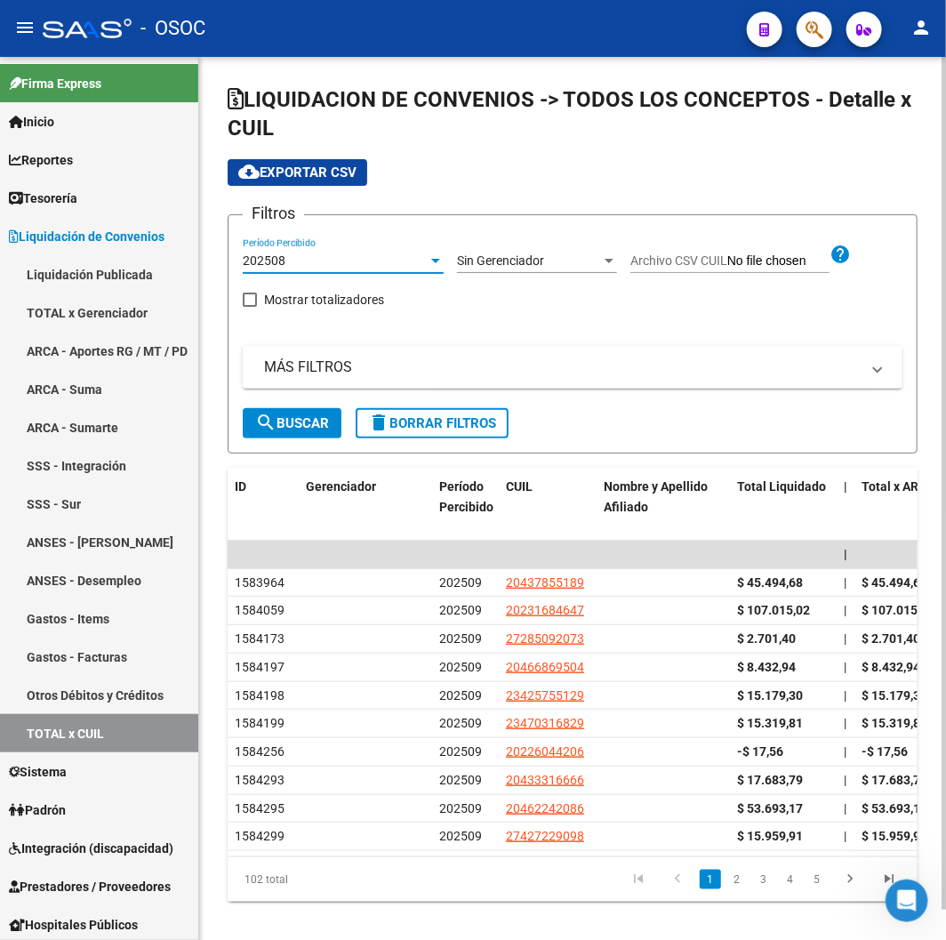
click at [293, 415] on span "search Buscar" at bounding box center [292, 423] width 74 height 16
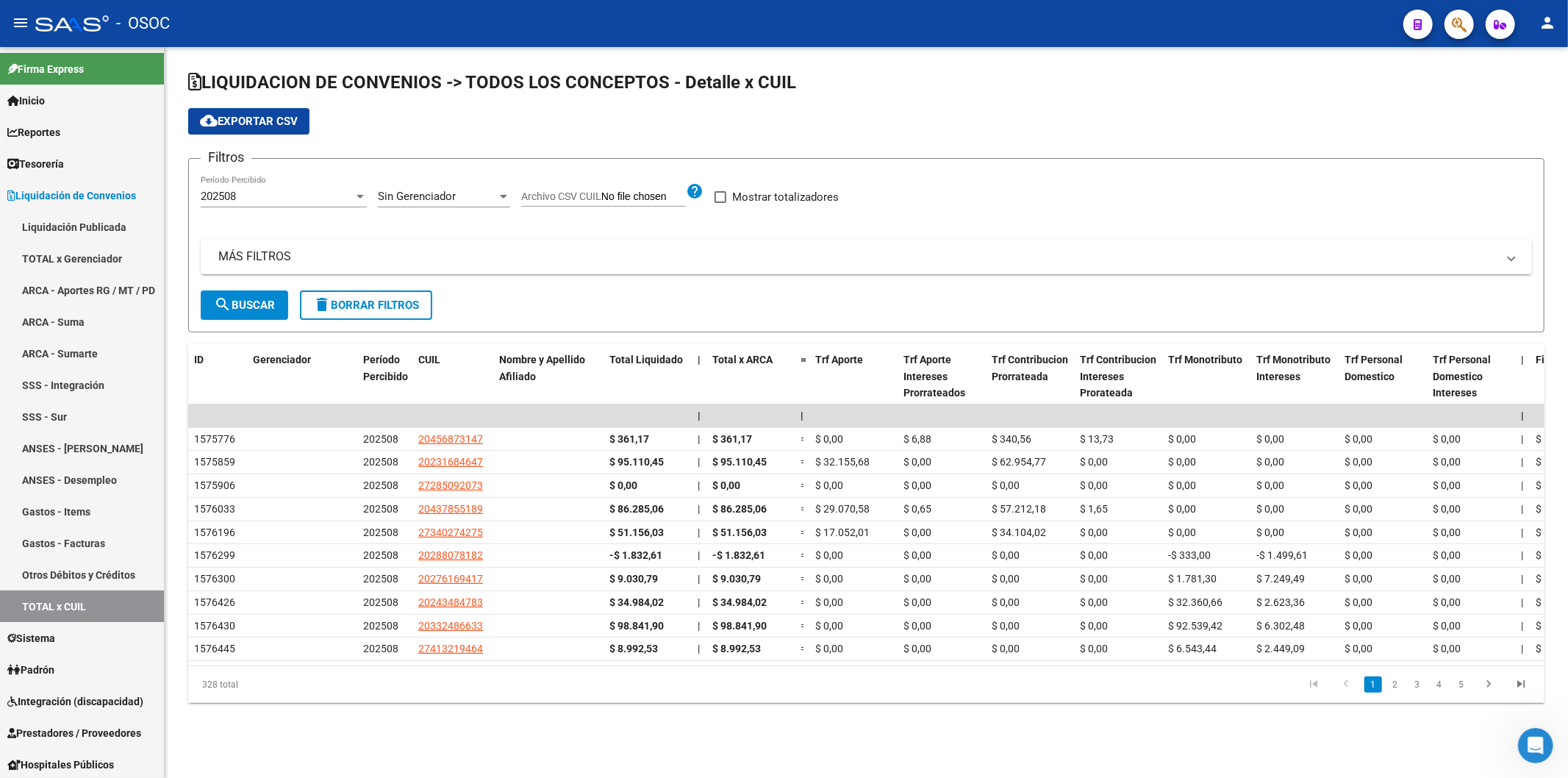
drag, startPoint x: 495, startPoint y: 680, endPoint x: 521, endPoint y: 680, distance: 26.0
click at [521, 680] on div "328 total 1 2 3 4 5" at bounding box center [866, 685] width 1356 height 36
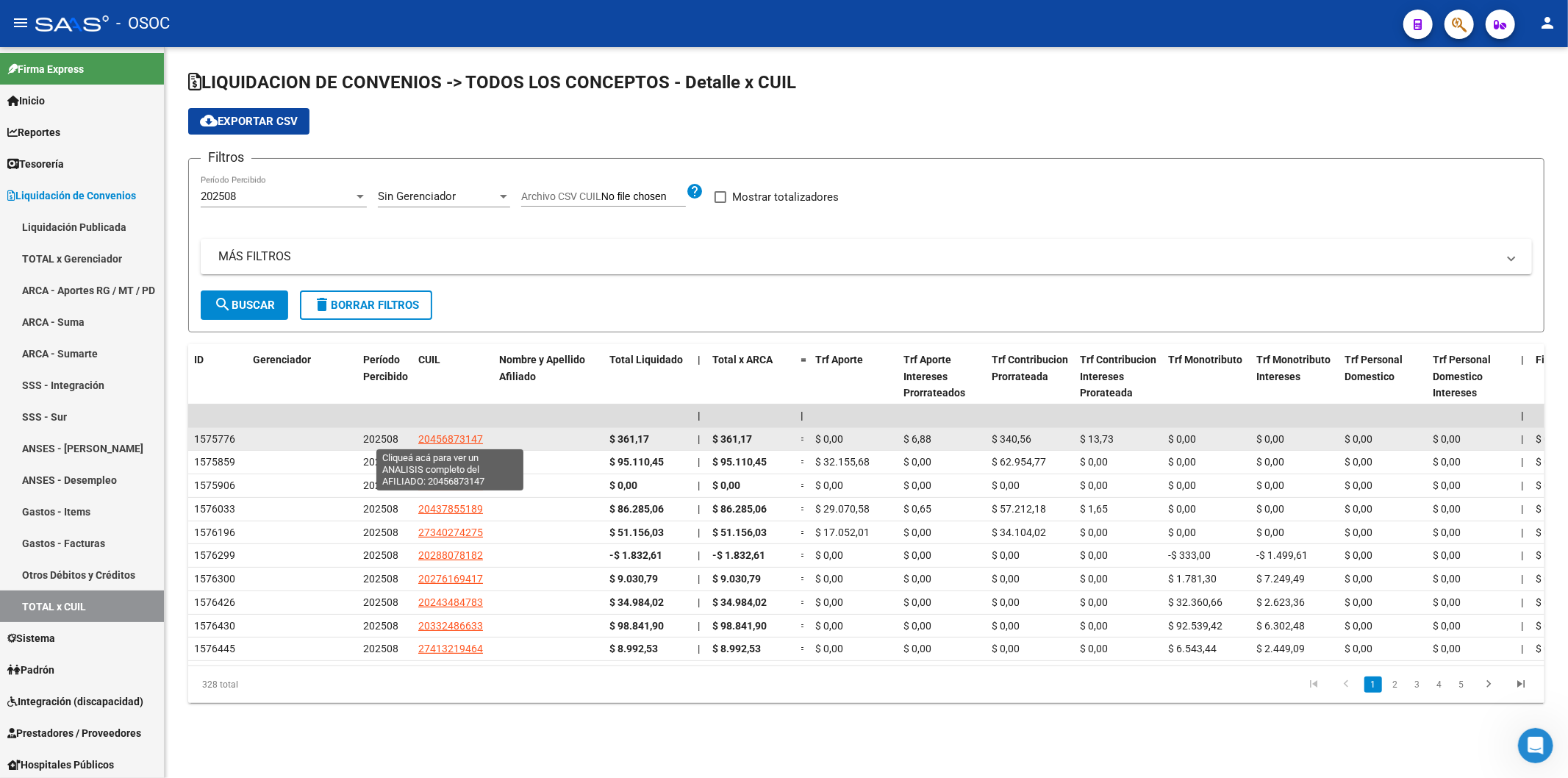
click at [472, 435] on span "20456873147" at bounding box center [450, 439] width 64 height 12
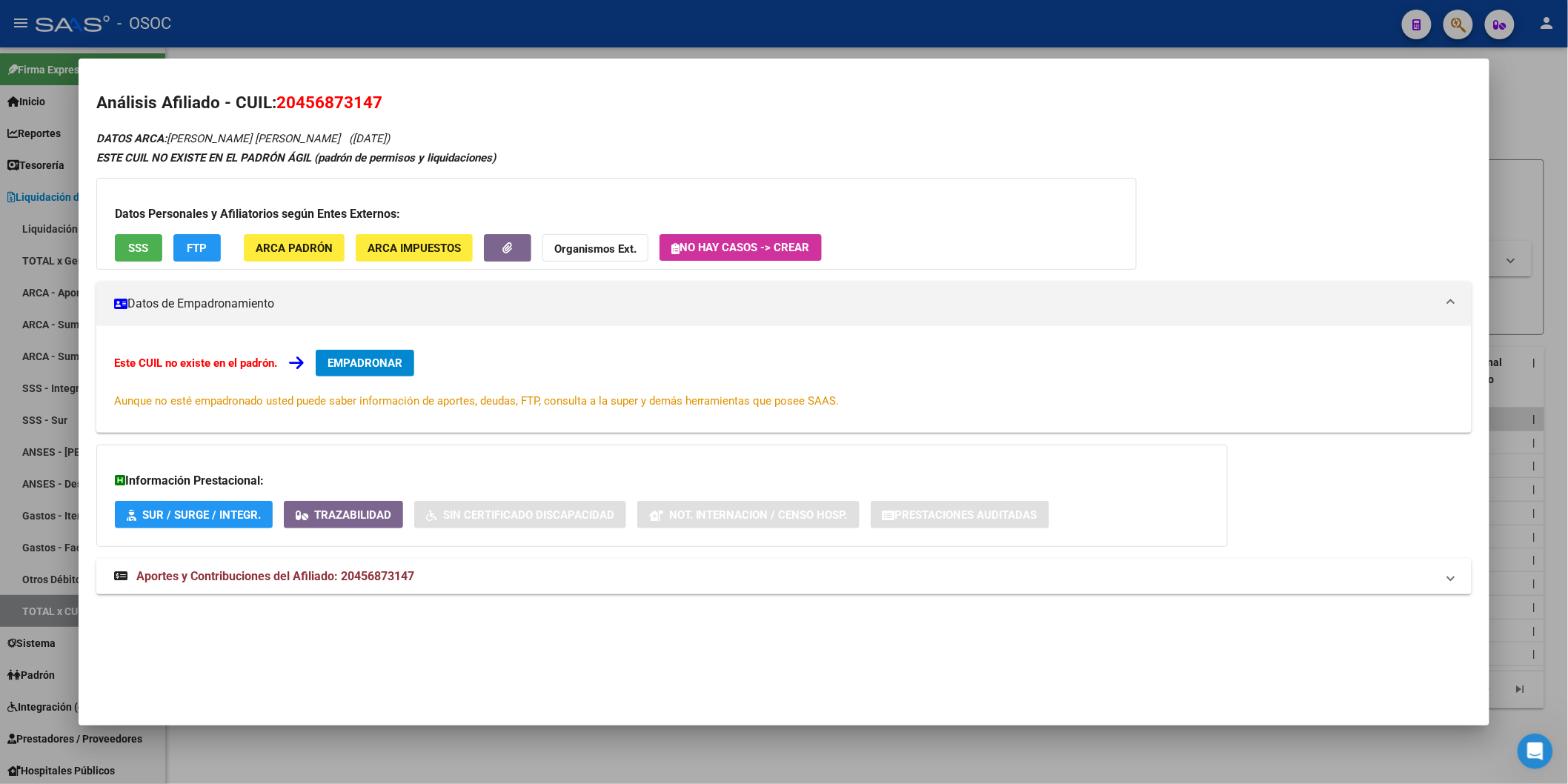
click at [198, 223] on h3 "Datos Personales y Afiliatorios según Entes Externos:" at bounding box center [617, 213] width 1003 height 17
click at [183, 236] on button "FTP" at bounding box center [197, 247] width 47 height 27
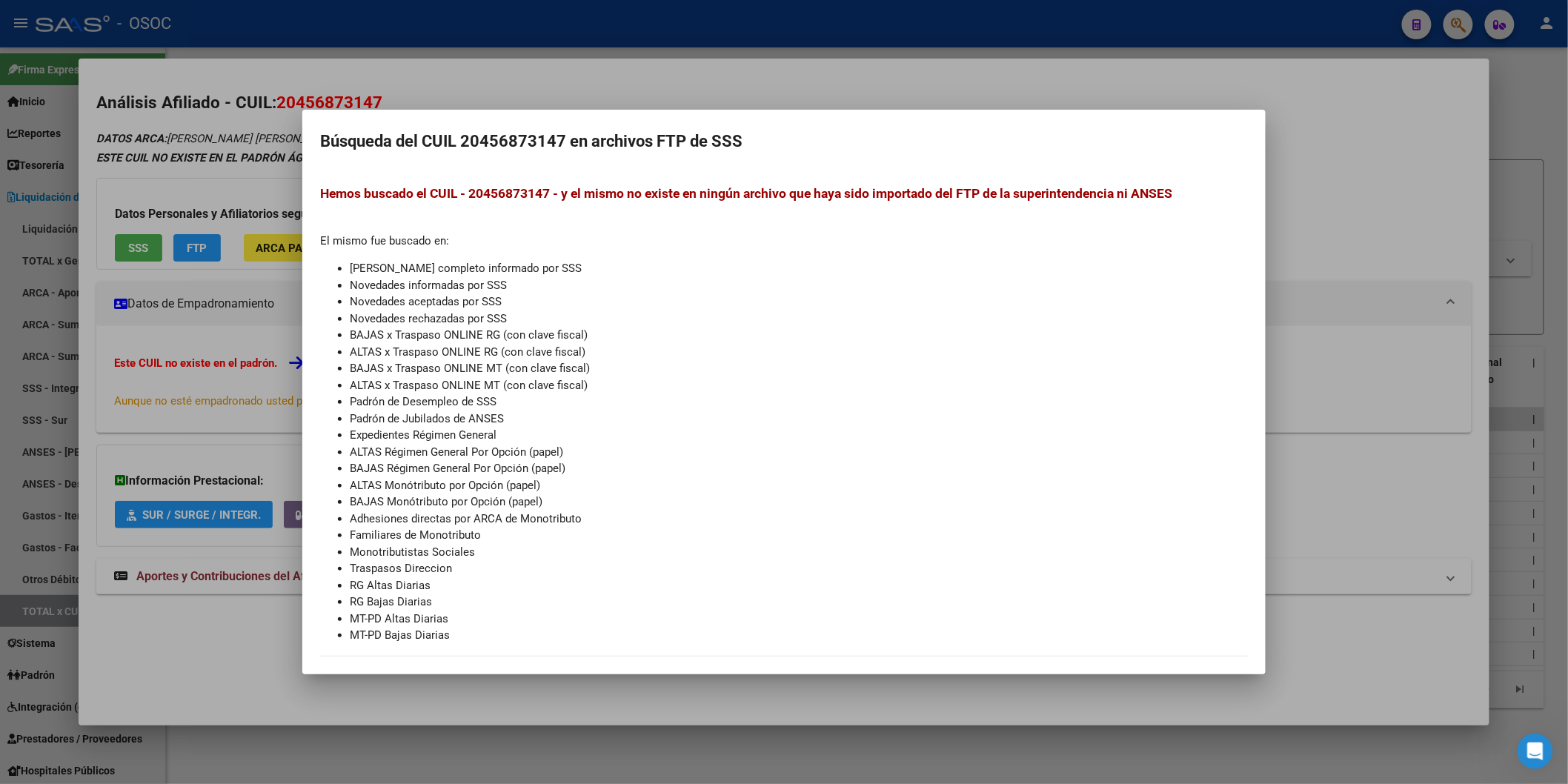
click at [164, 177] on div at bounding box center [784, 392] width 1568 height 784
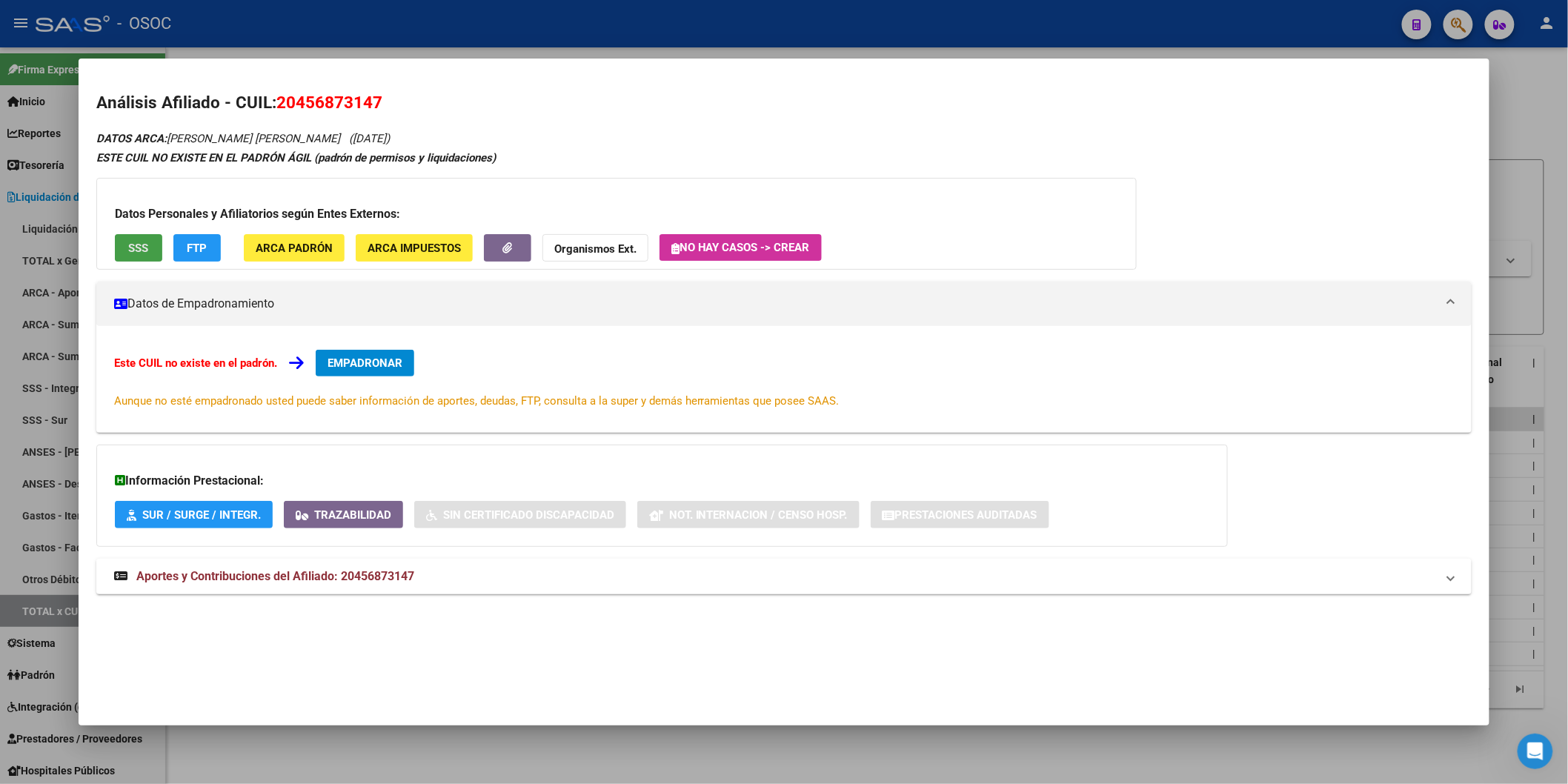
click at [115, 255] on button "SSS" at bounding box center [138, 247] width 47 height 27
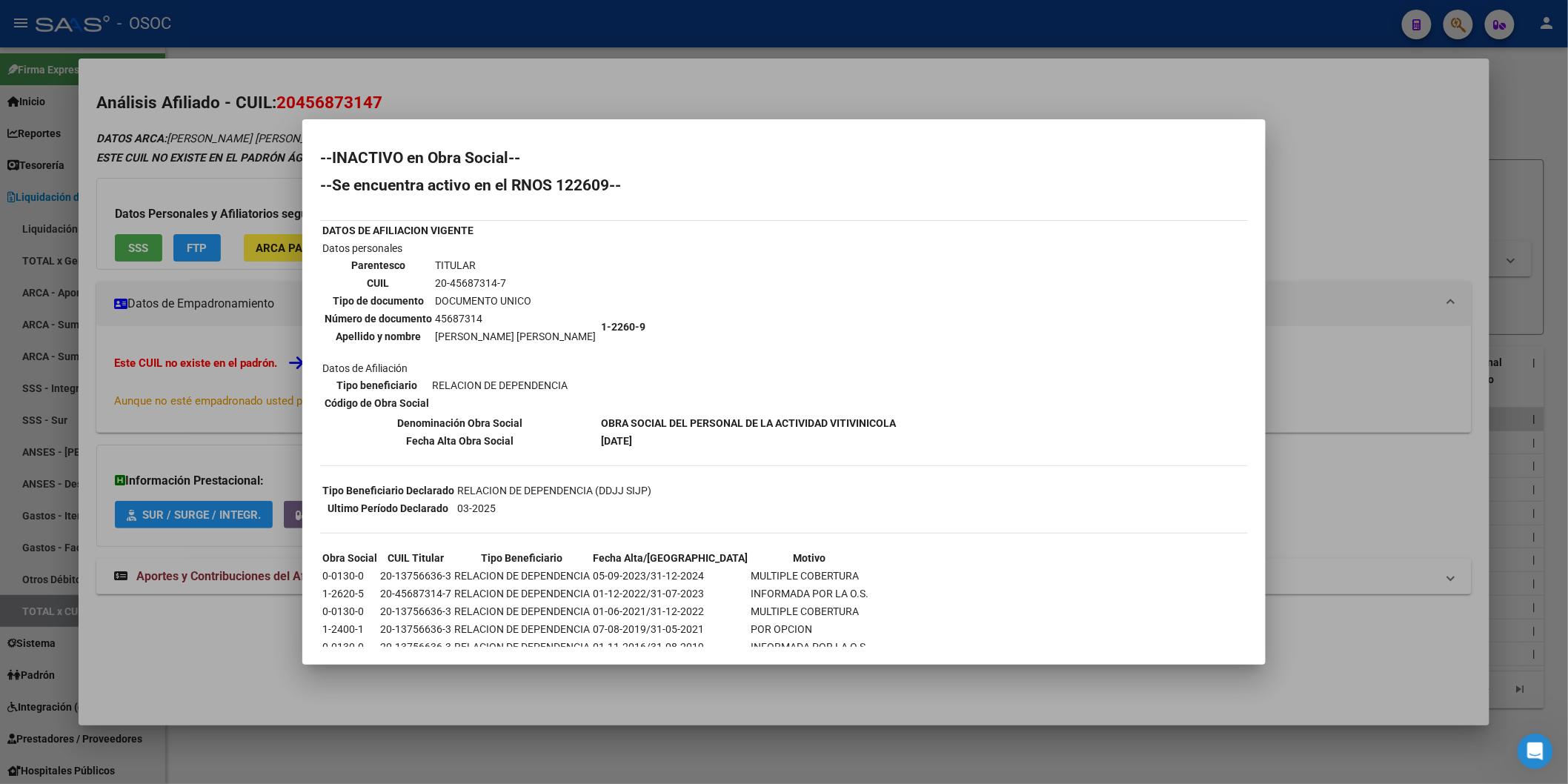
click at [357, 80] on div at bounding box center [784, 392] width 1568 height 784
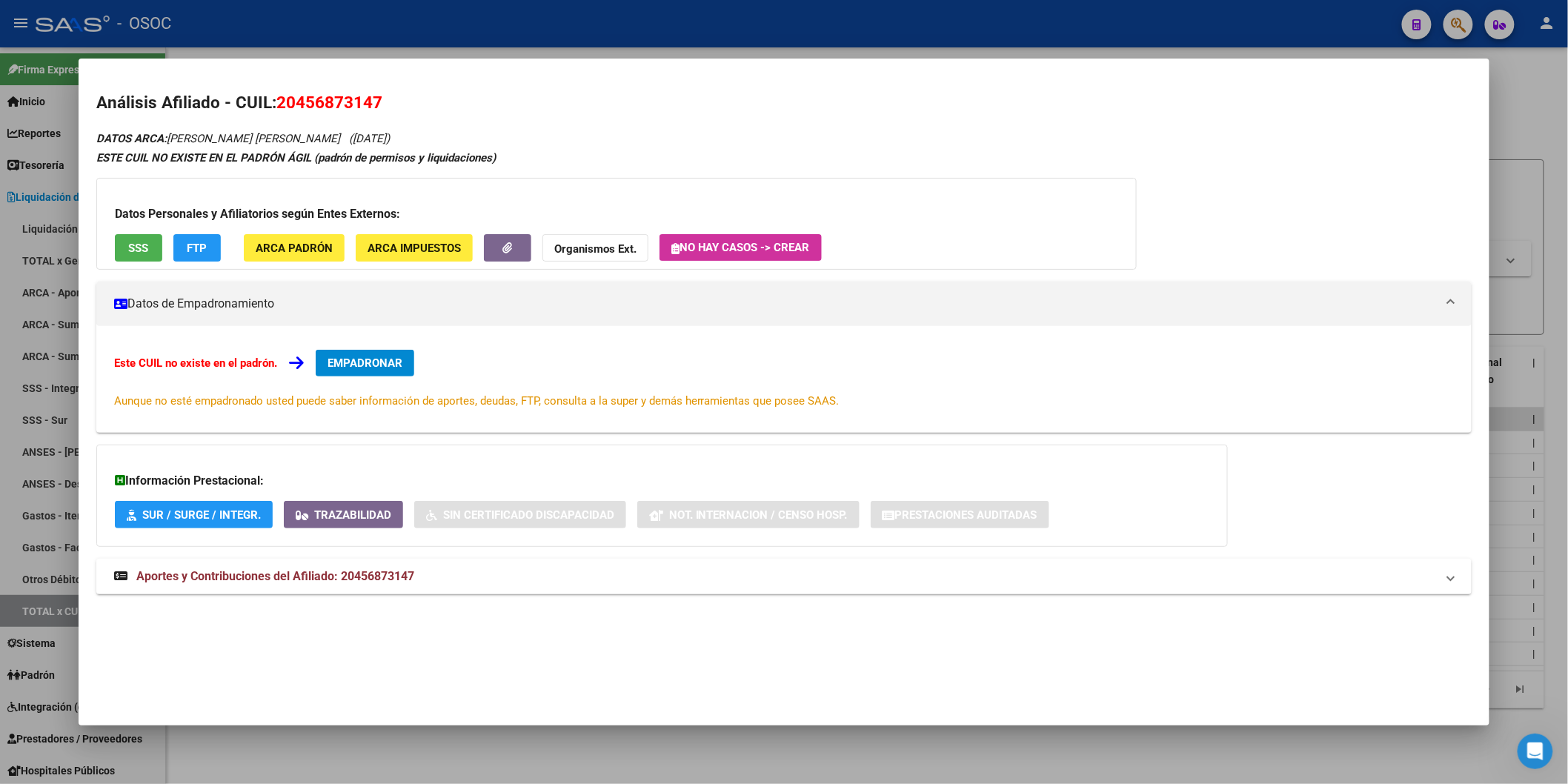
click at [115, 252] on button "SSS" at bounding box center [138, 247] width 47 height 27
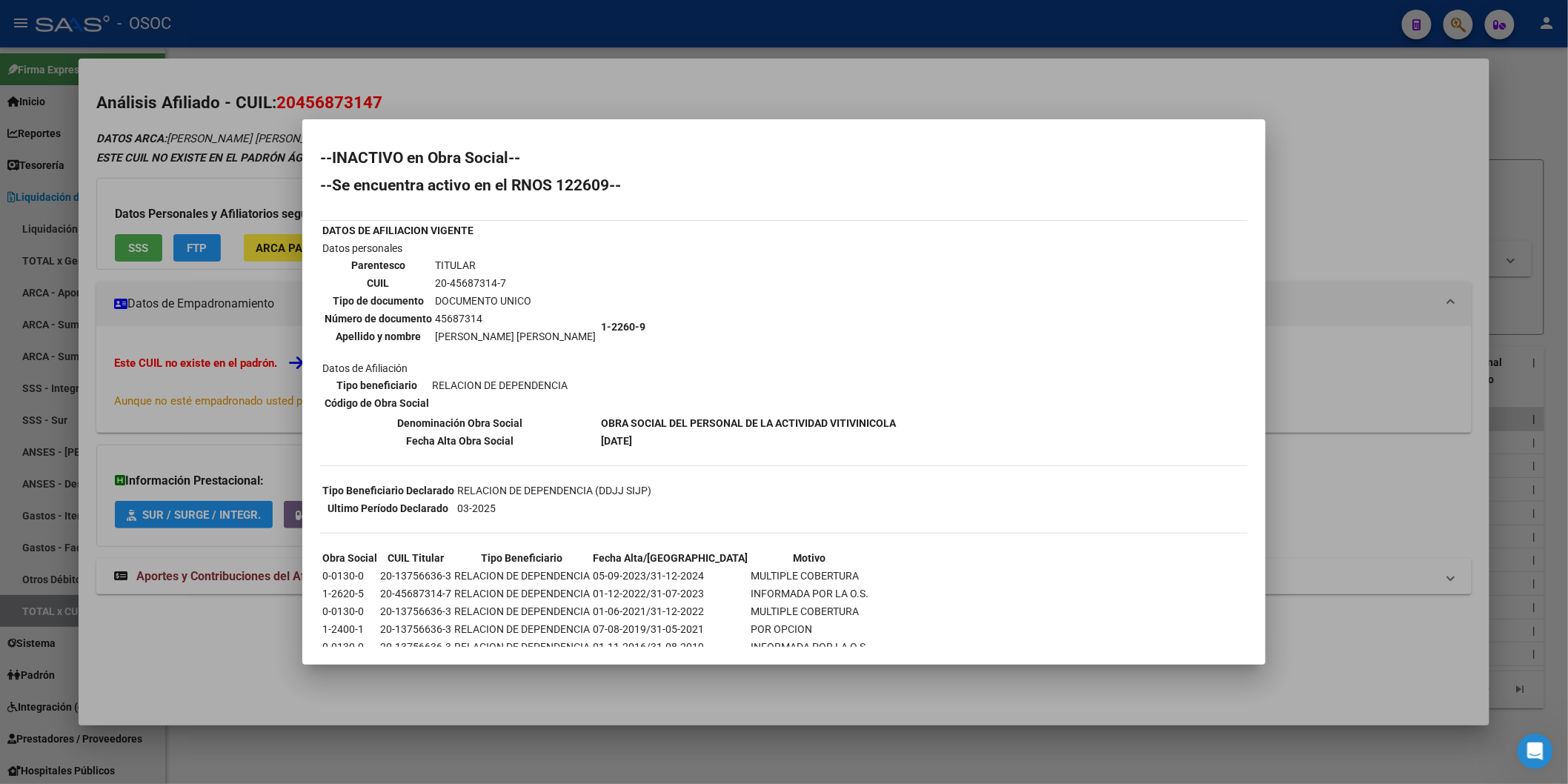
click at [600, 184] on h2 "--Se encuentra activo en el RNOS 122609--" at bounding box center [783, 185] width 927 height 15
click at [601, 435] on b "01-01-2025" at bounding box center [616, 441] width 31 height 12
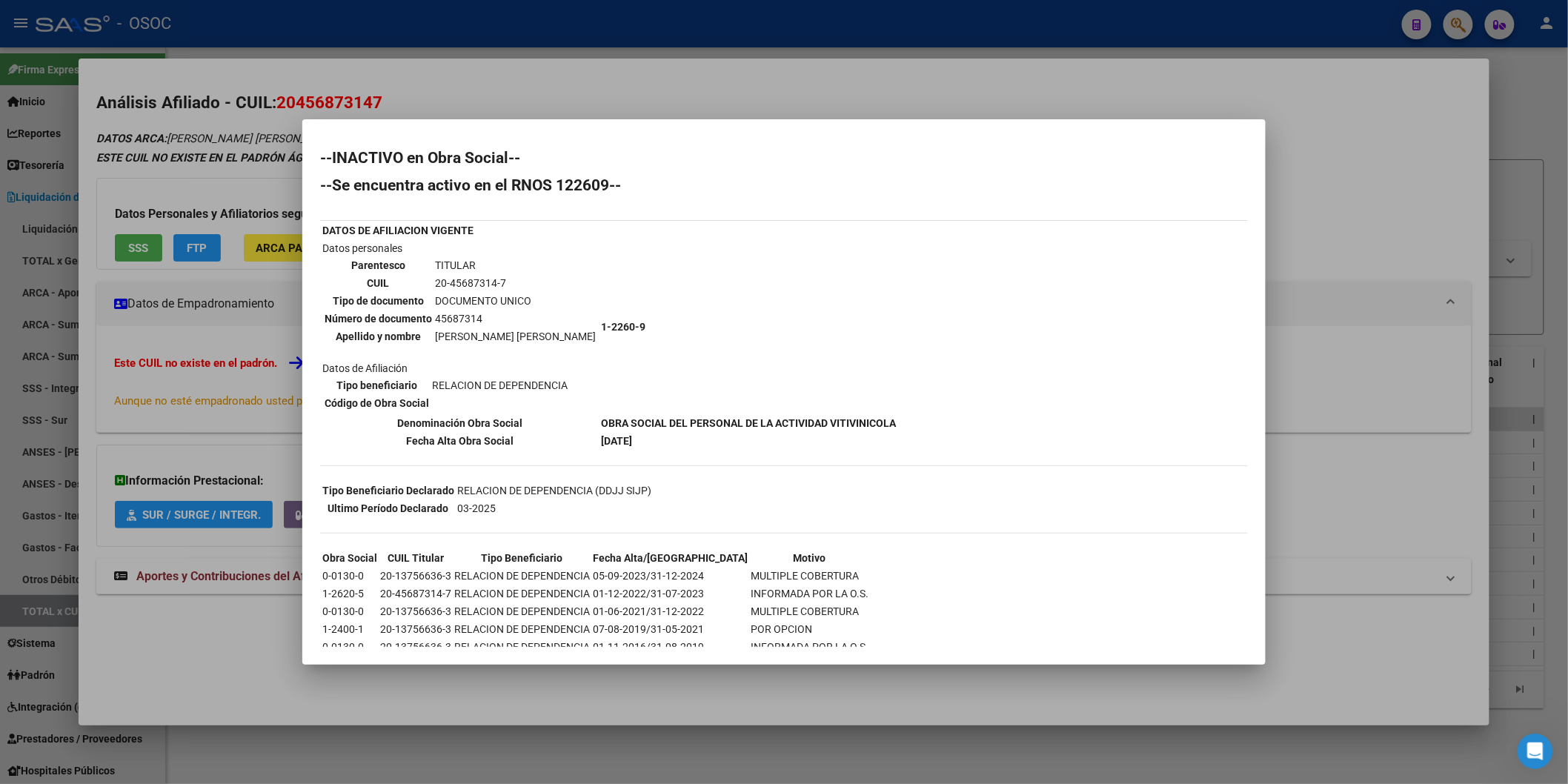
click at [601, 435] on b "01-01-2025" at bounding box center [616, 441] width 31 height 12
click at [627, 417] on b "OBRA SOCIAL DEL PERSONAL DE LA ACTIVIDAD VITIVINICOLA" at bounding box center [748, 423] width 295 height 12
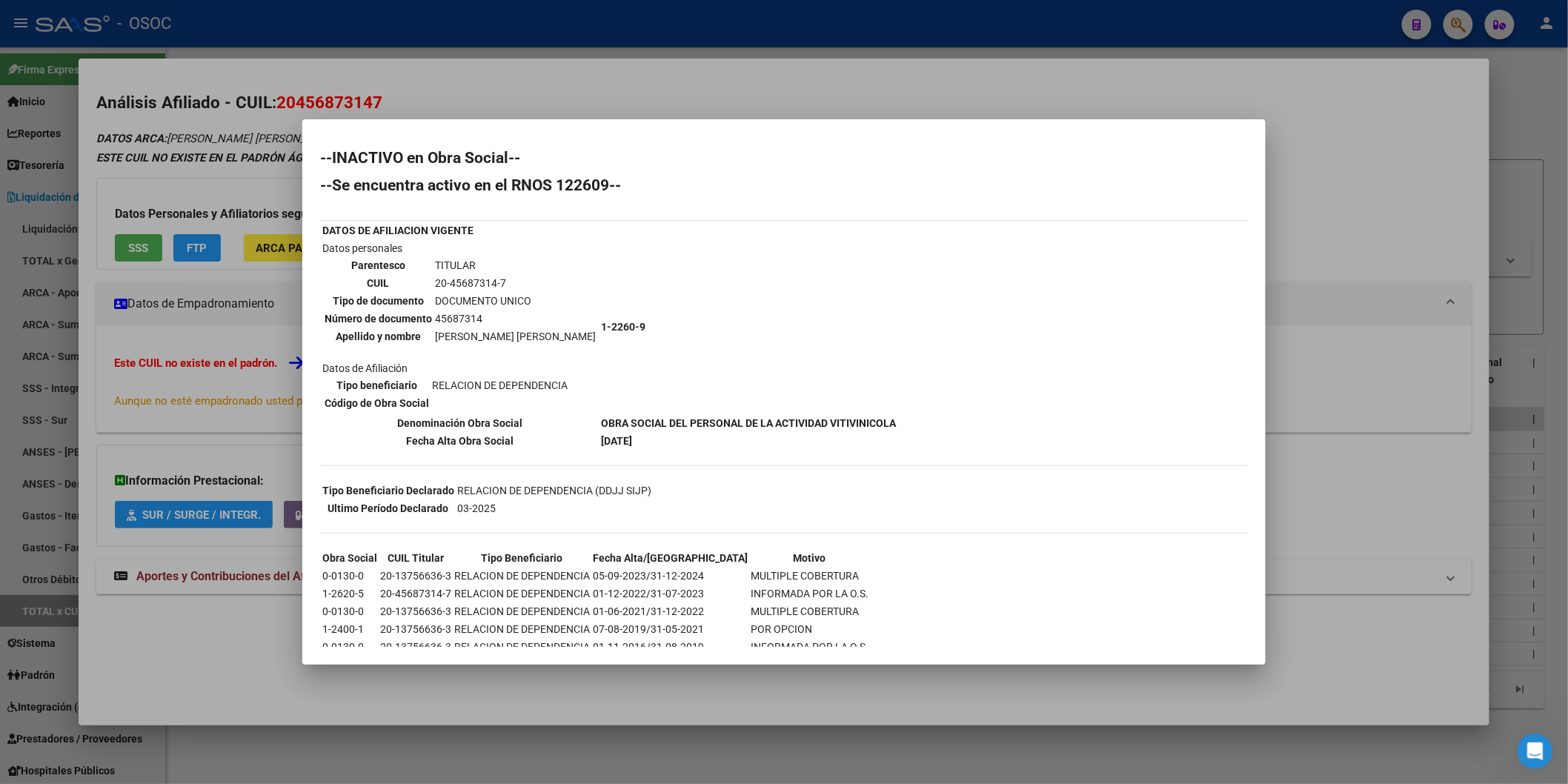
click at [627, 417] on b "OBRA SOCIAL DEL PERSONAL DE LA ACTIVIDAD VITIVINICOLA" at bounding box center [748, 423] width 295 height 12
click at [612, 435] on b "01-01-2025" at bounding box center [616, 441] width 31 height 12
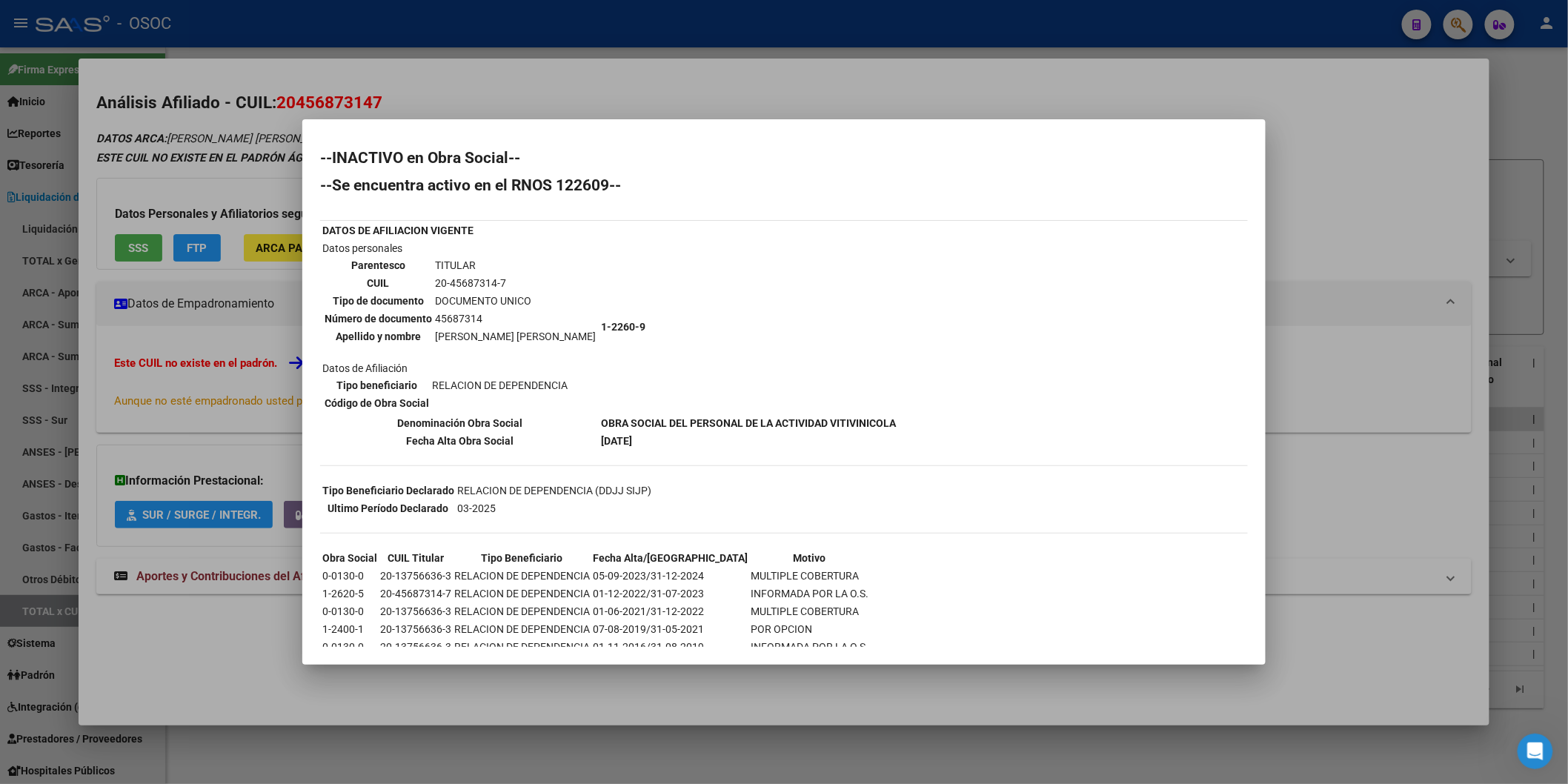
click at [737, 97] on div at bounding box center [784, 392] width 1568 height 784
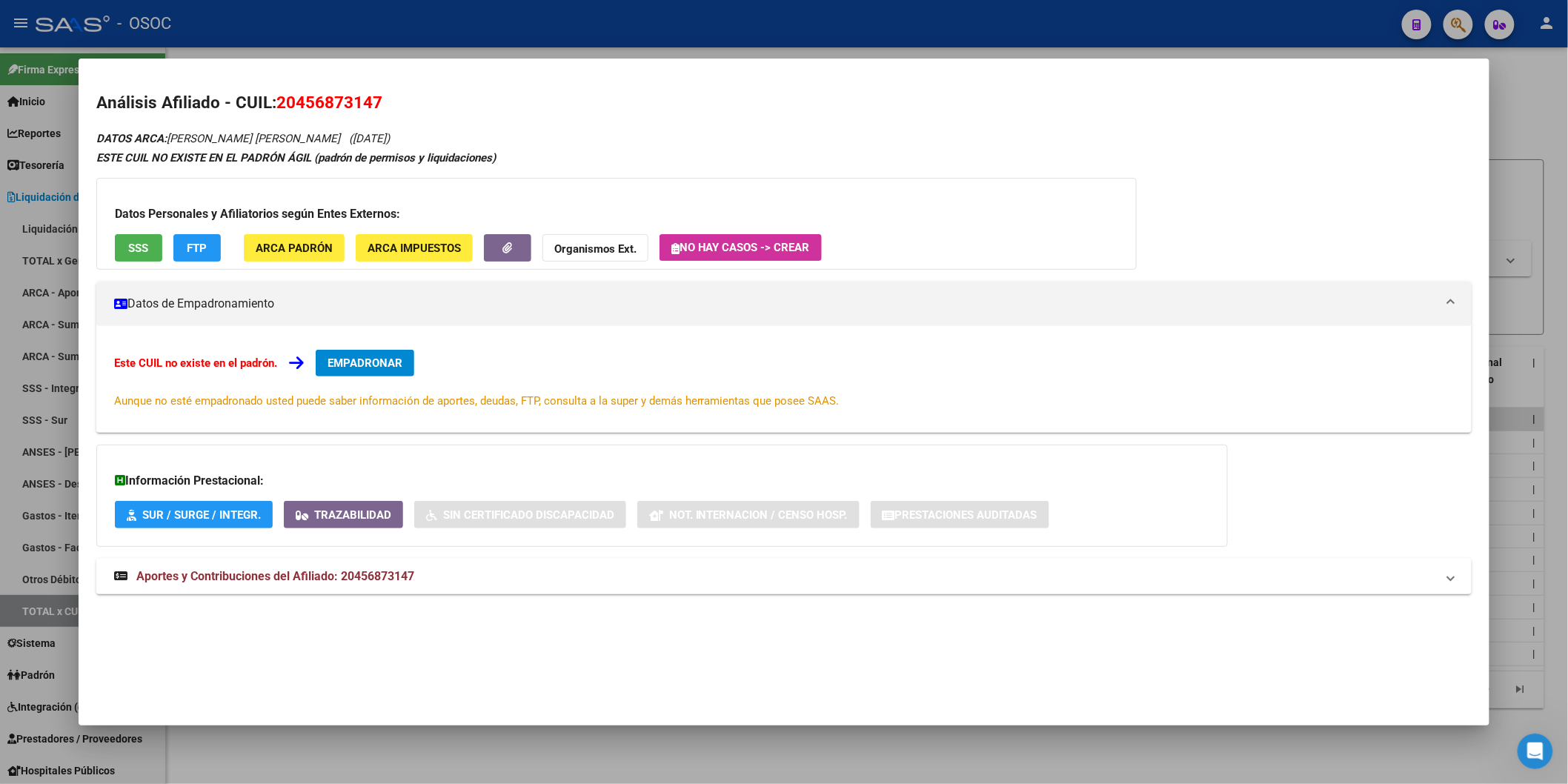
click at [307, 92] on span "20456873147" at bounding box center [329, 102] width 106 height 19
copy span "20456873147"
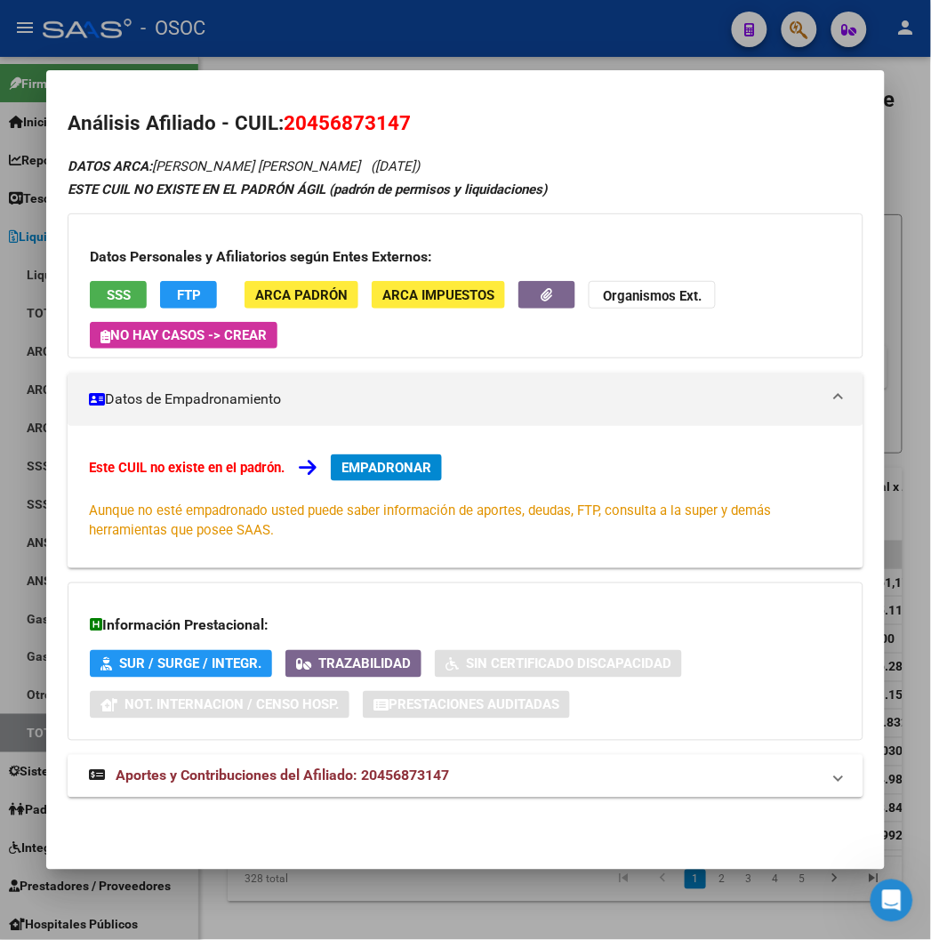
click at [107, 290] on span "SSS" at bounding box center [119, 295] width 24 height 16
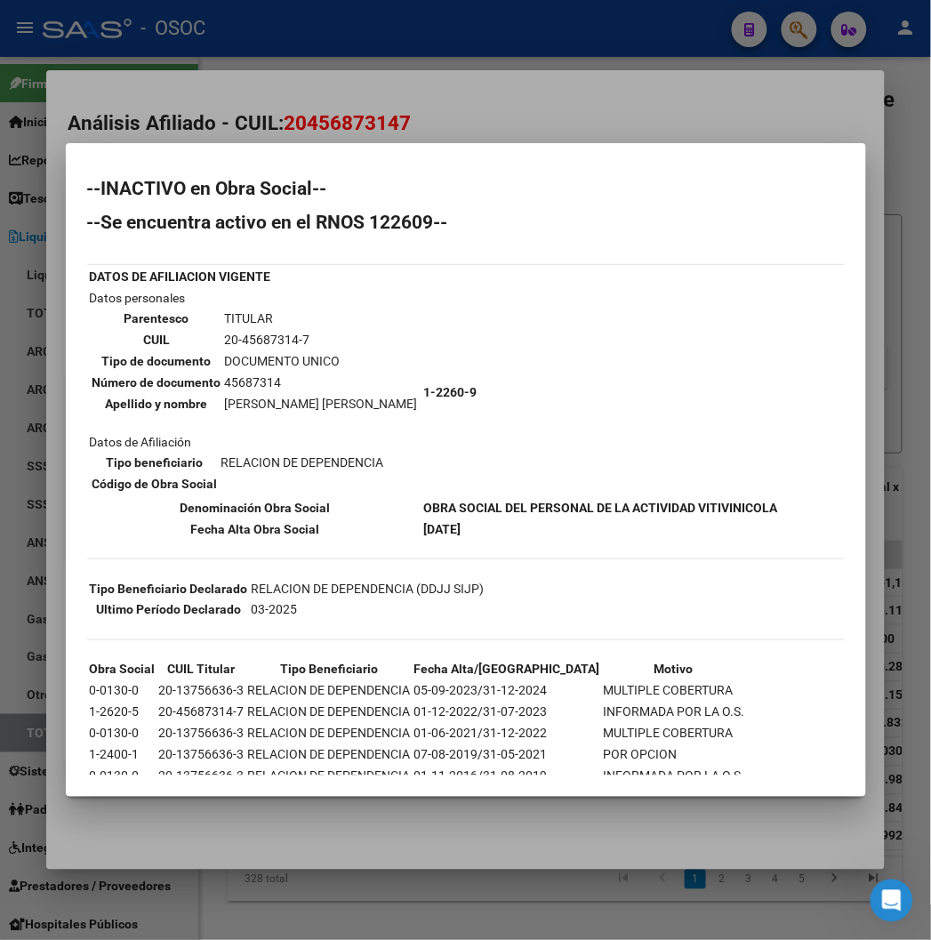
click at [361, 113] on div at bounding box center [465, 470] width 931 height 940
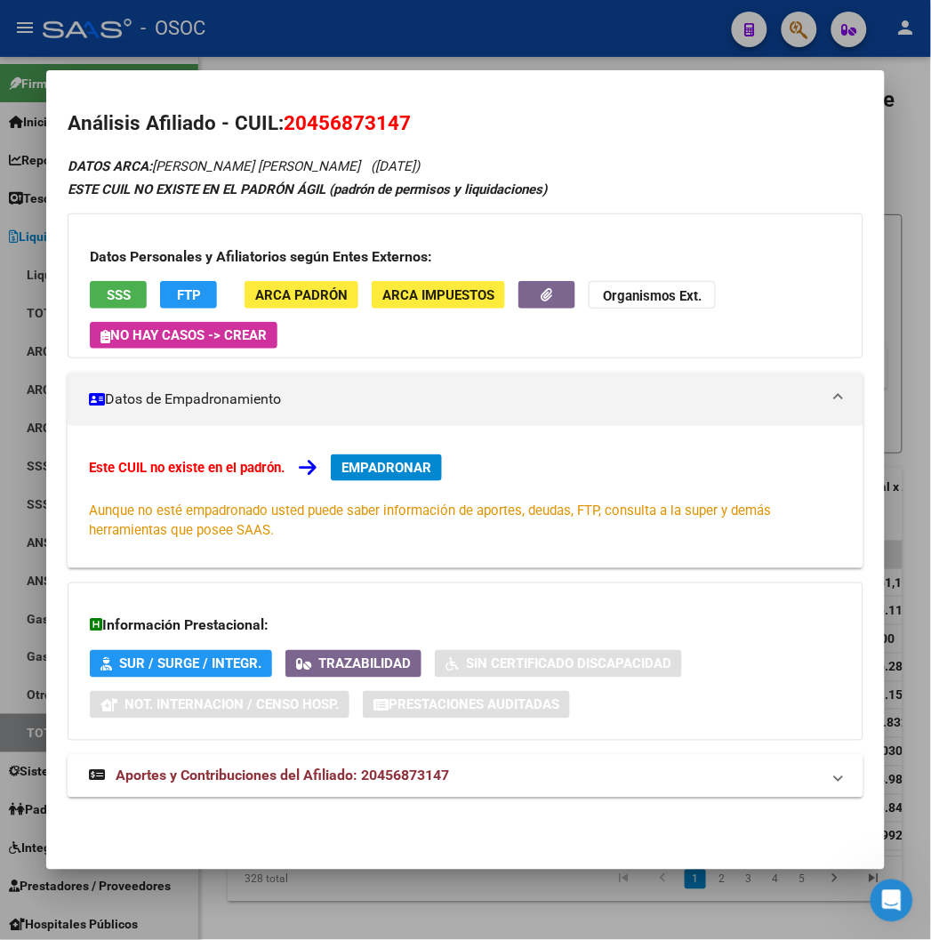
click at [350, 117] on span "20456873147" at bounding box center [347, 122] width 127 height 23
copy span "20456873147"
click at [375, 37] on div at bounding box center [465, 470] width 931 height 940
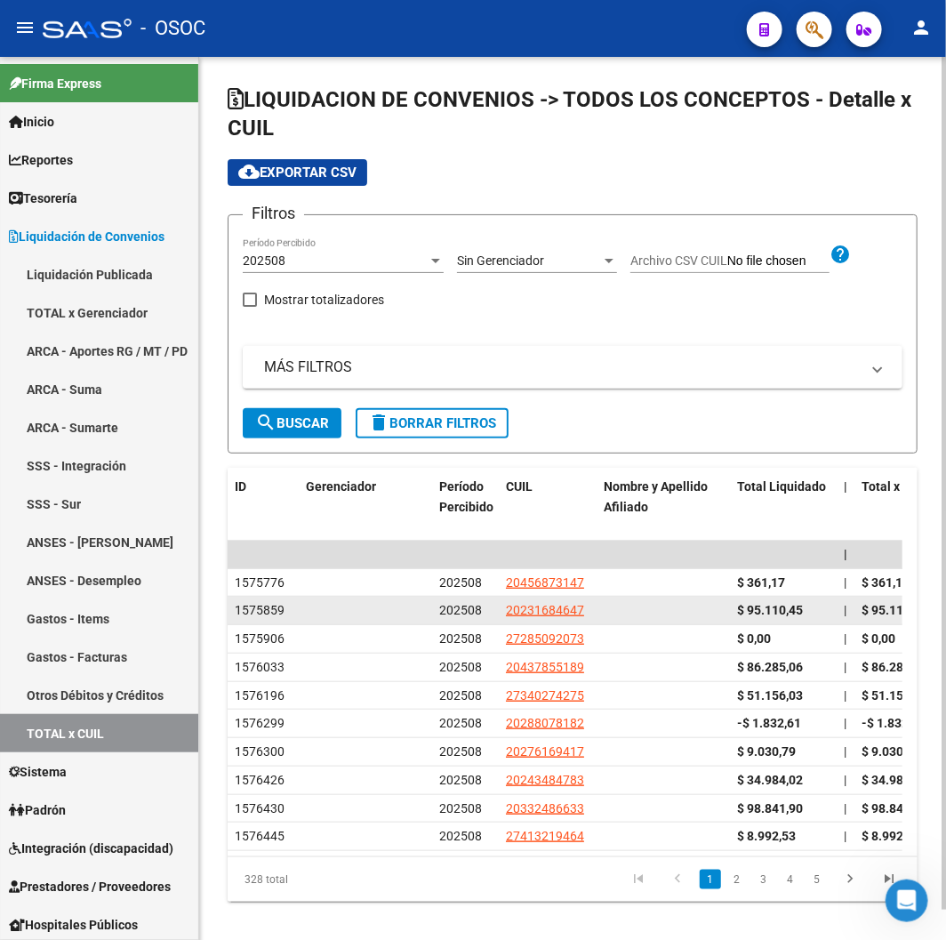
scroll to position [32, 0]
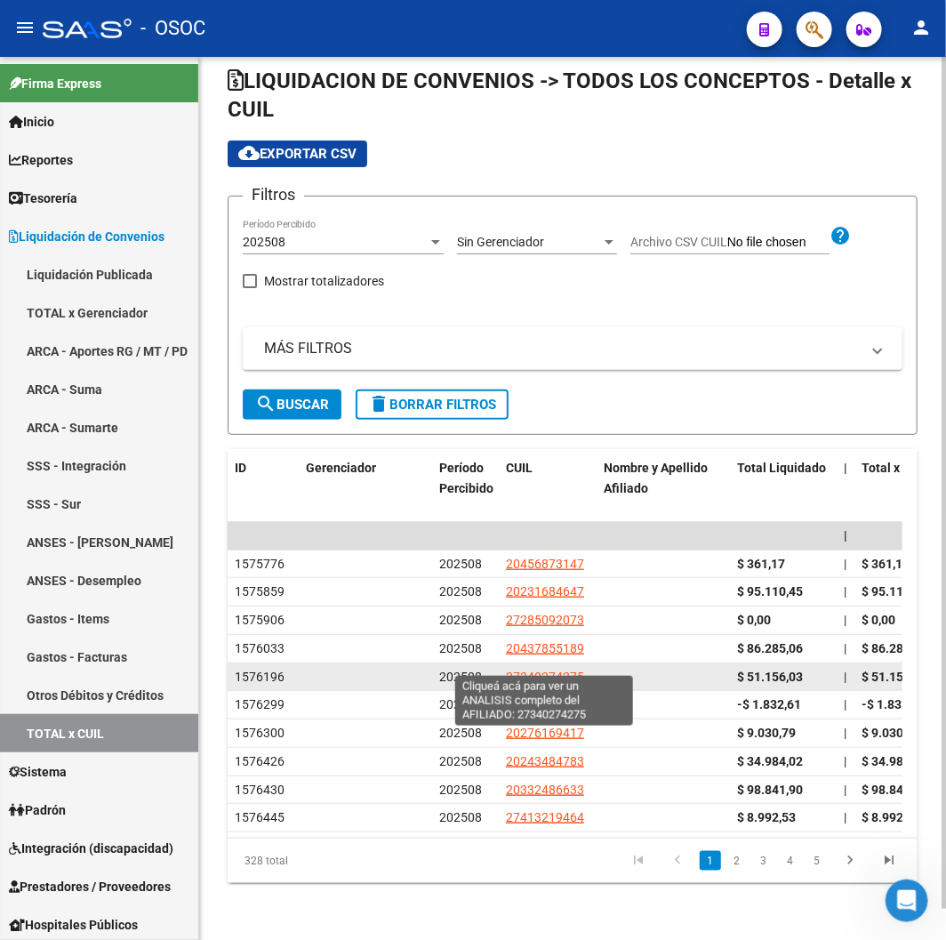
click at [547, 670] on span "27340274275" at bounding box center [545, 677] width 78 height 14
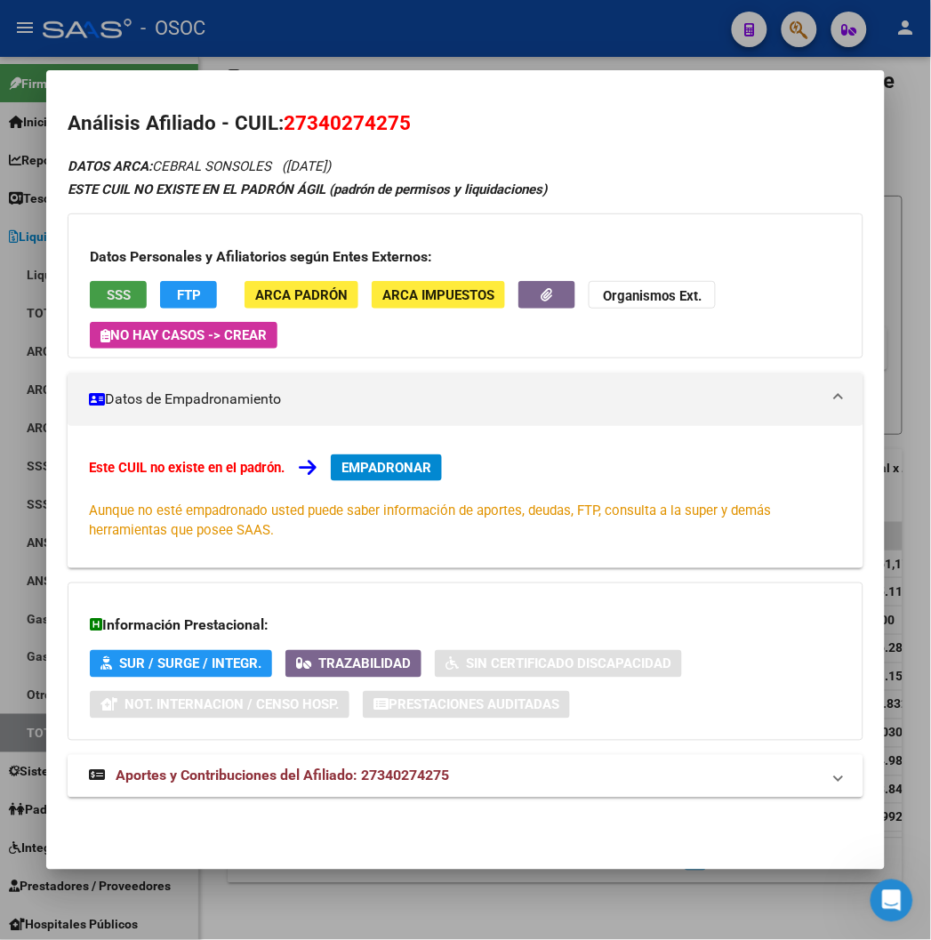
click at [100, 260] on div "Datos Personales y Afiliatorios según Entes Externos: SSS FTP ARCA Padrón ARCA …" at bounding box center [465, 285] width 795 height 145
click at [105, 301] on button "SSS" at bounding box center [118, 295] width 57 height 28
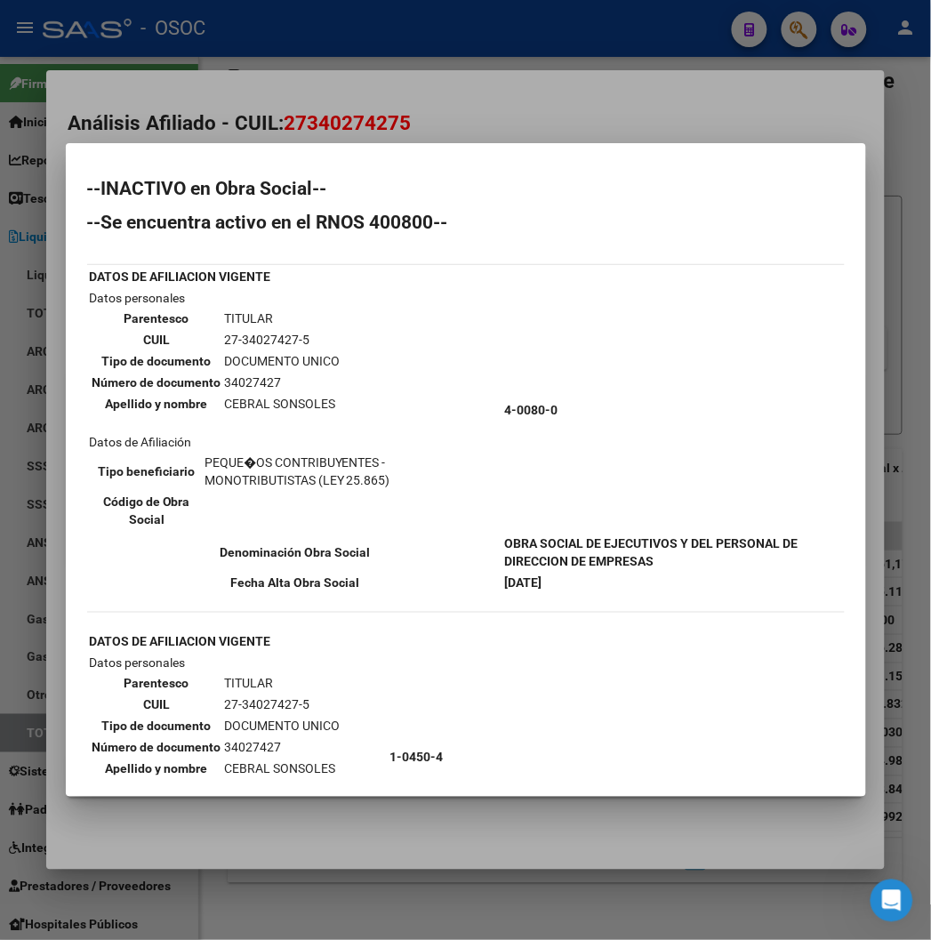
click at [447, 85] on div at bounding box center [465, 470] width 931 height 940
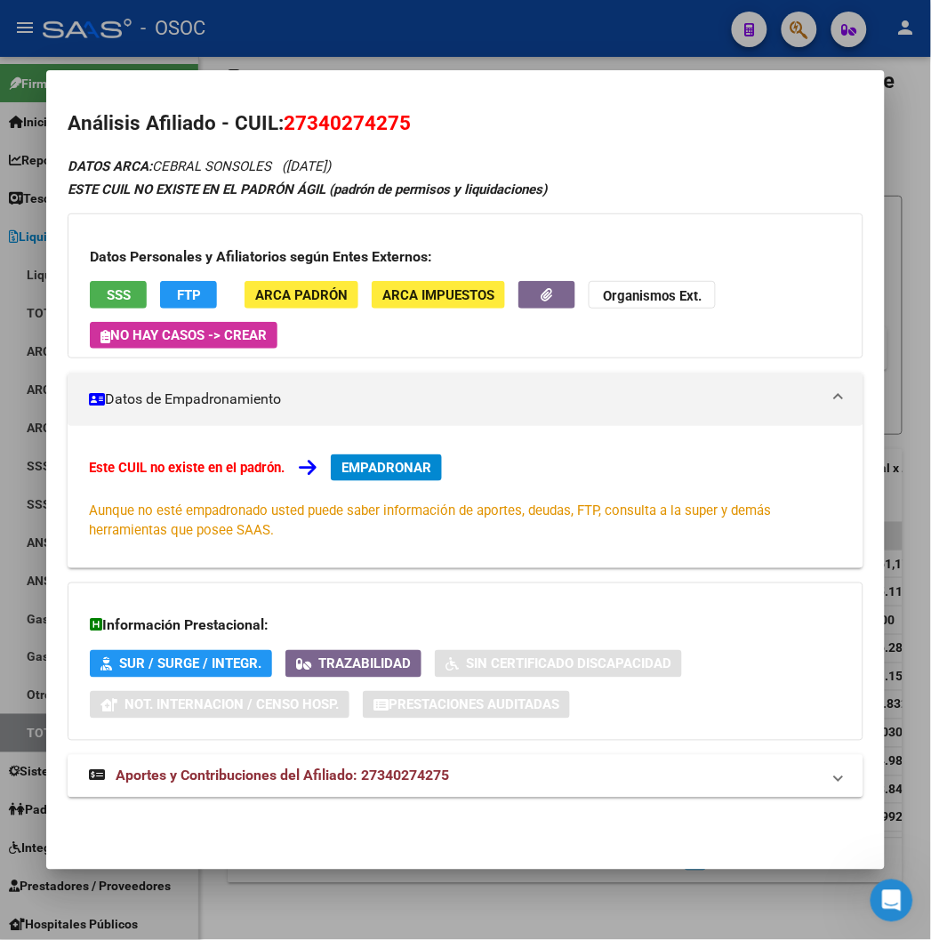
click at [466, 49] on div at bounding box center [465, 470] width 931 height 940
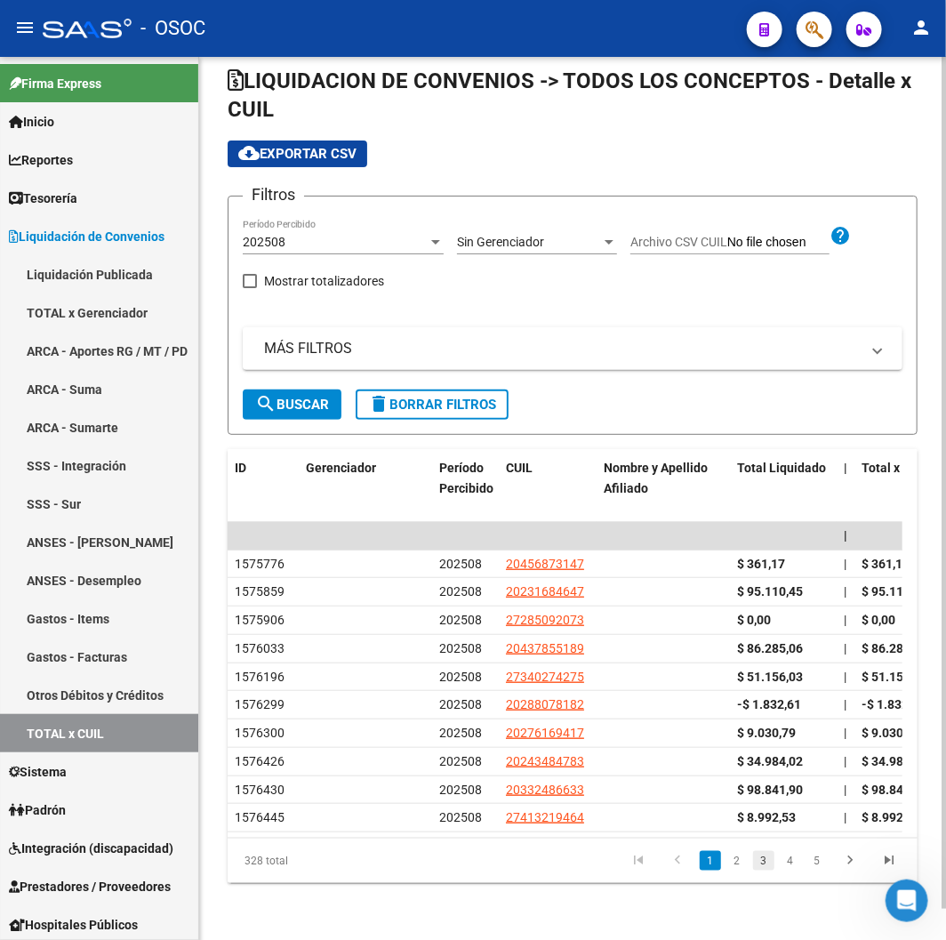
click at [775, 858] on link "3" at bounding box center [763, 861] width 21 height 20
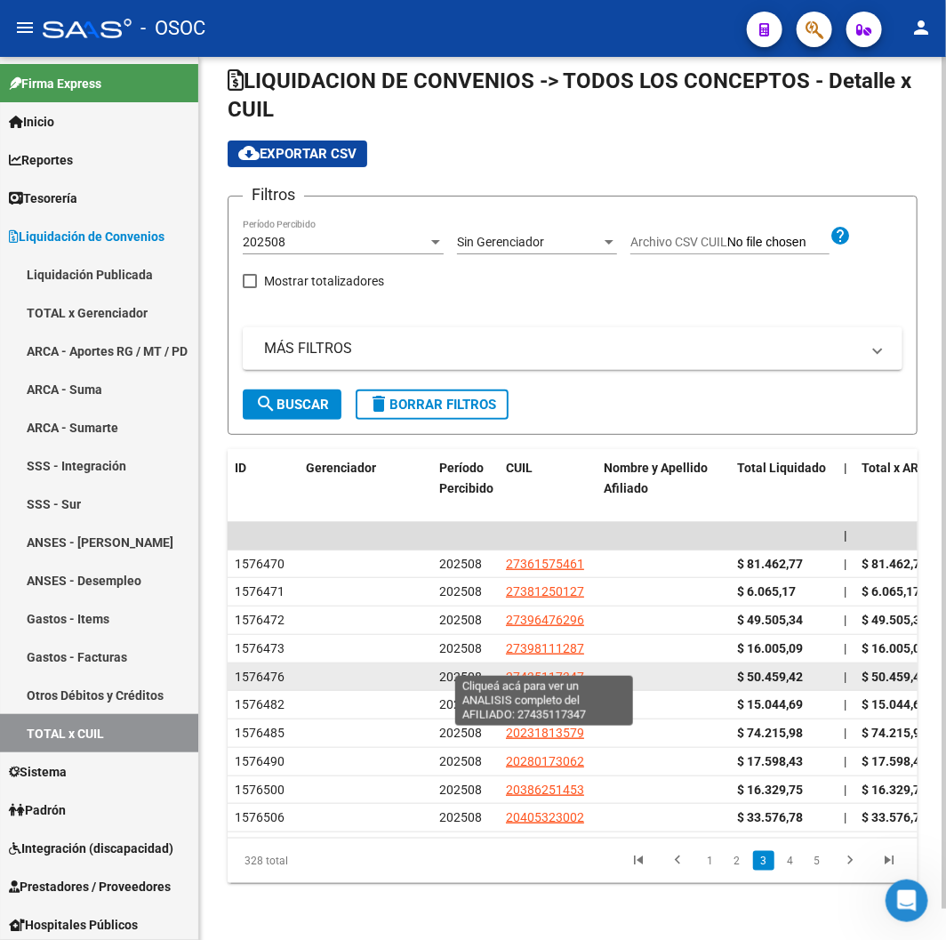
click at [556, 670] on span "27435117347" at bounding box center [545, 677] width 78 height 14
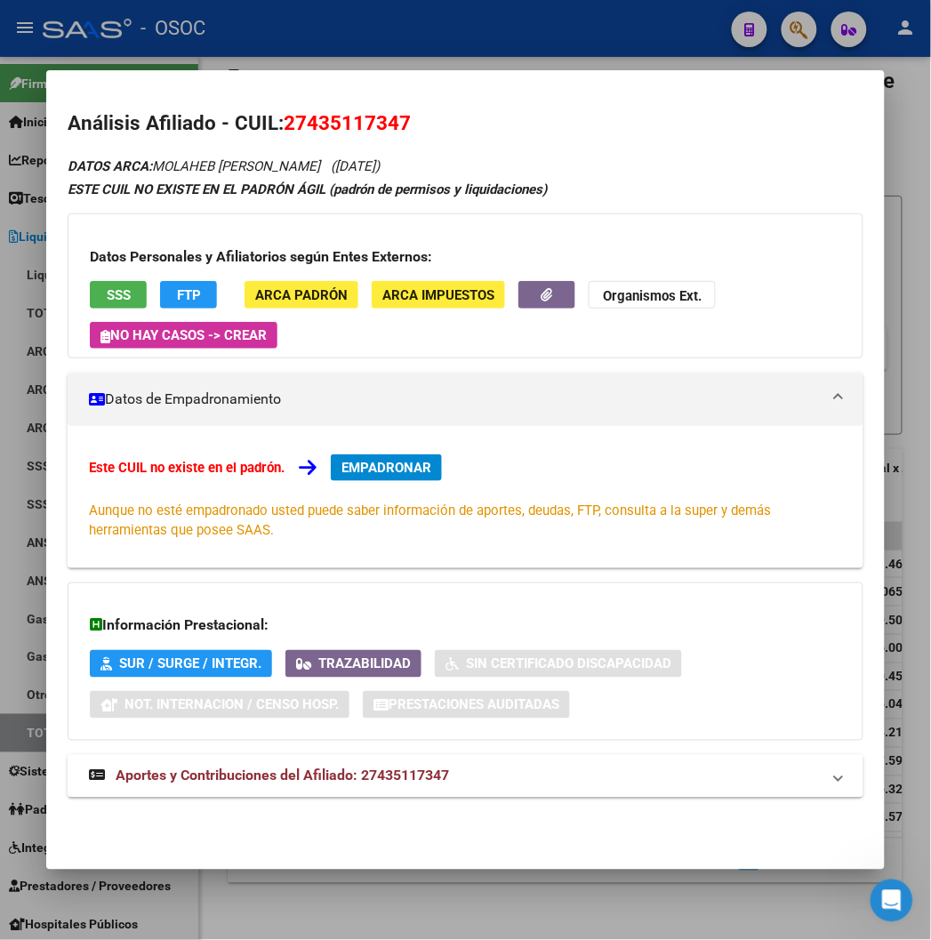
click at [117, 295] on button "SSS" at bounding box center [118, 295] width 57 height 28
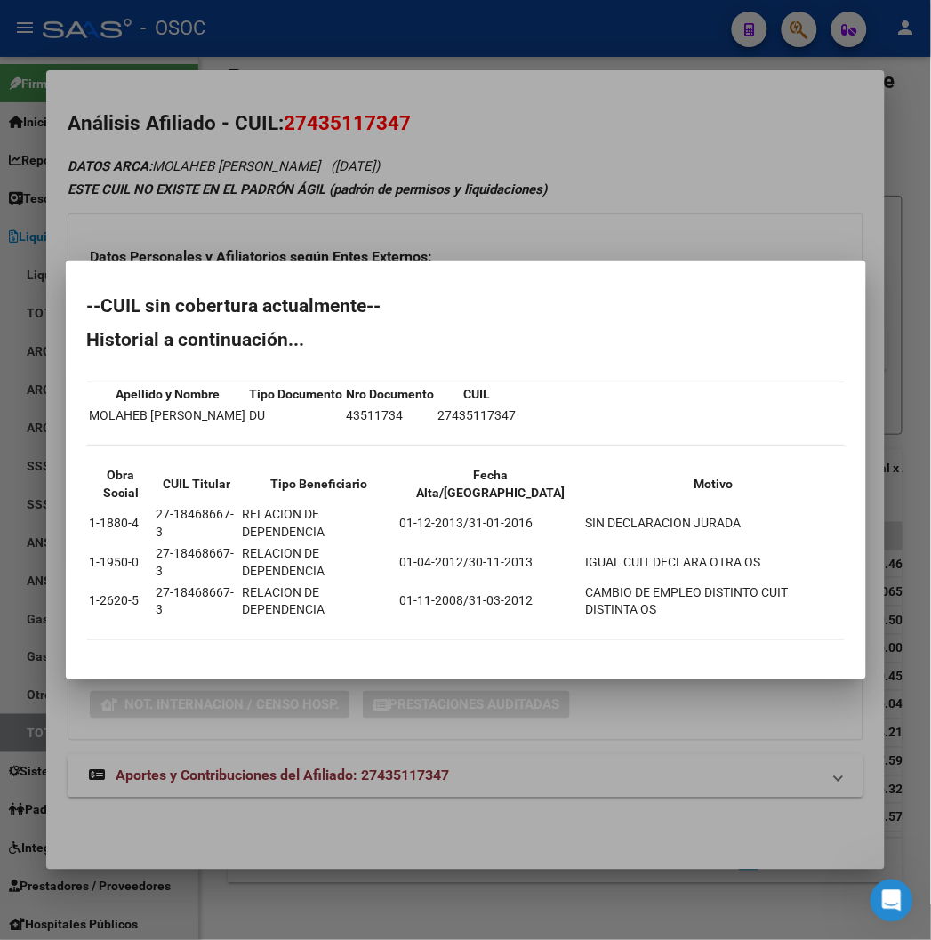
click at [452, 152] on div at bounding box center [465, 470] width 931 height 940
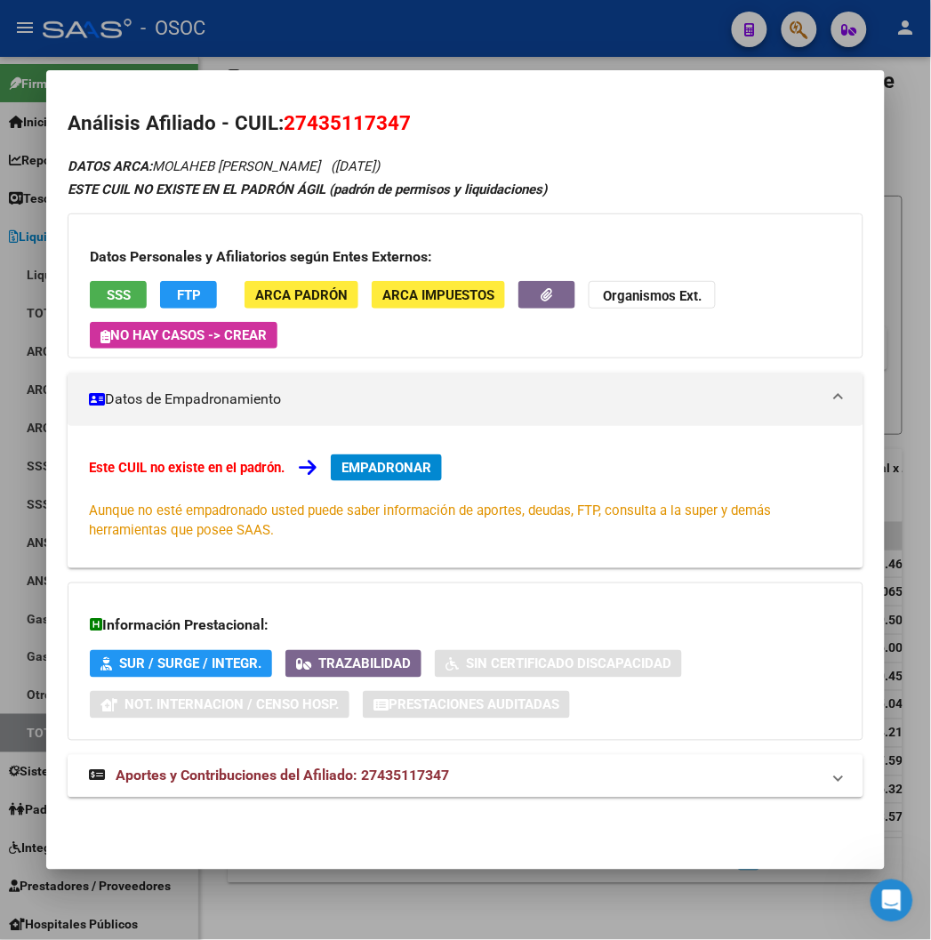
click at [374, 36] on div at bounding box center [465, 470] width 931 height 940
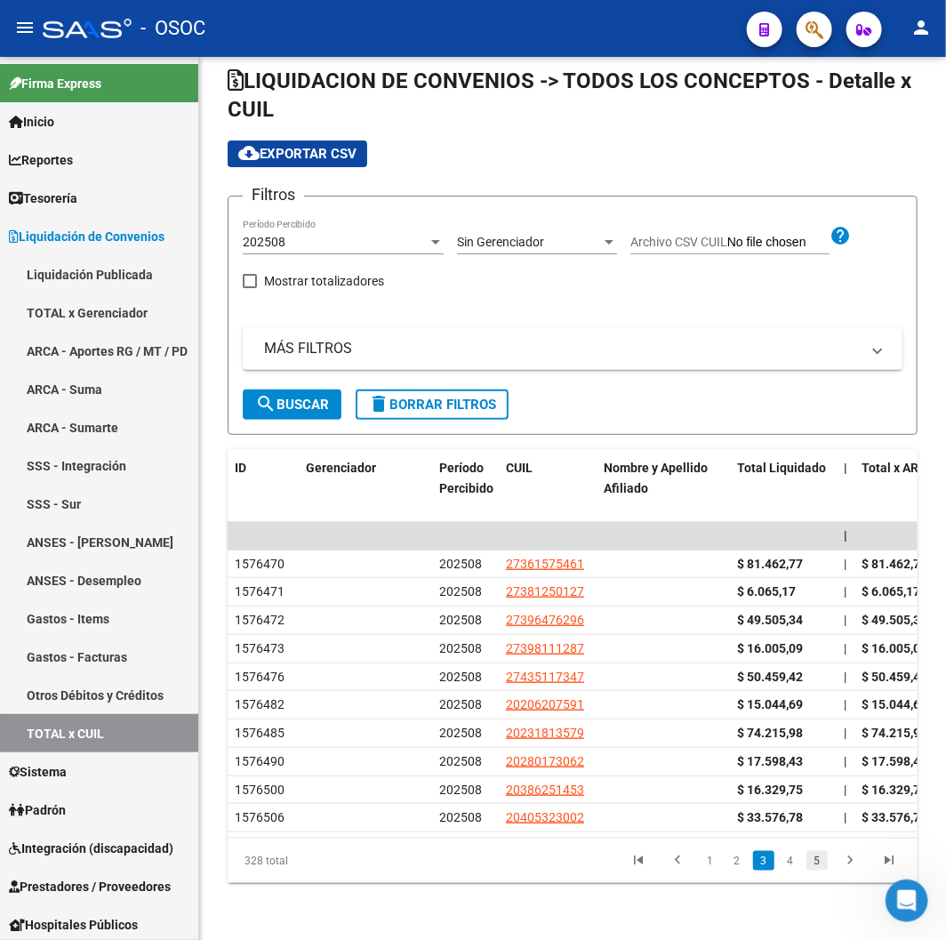
click at [812, 859] on link "5" at bounding box center [817, 861] width 21 height 20
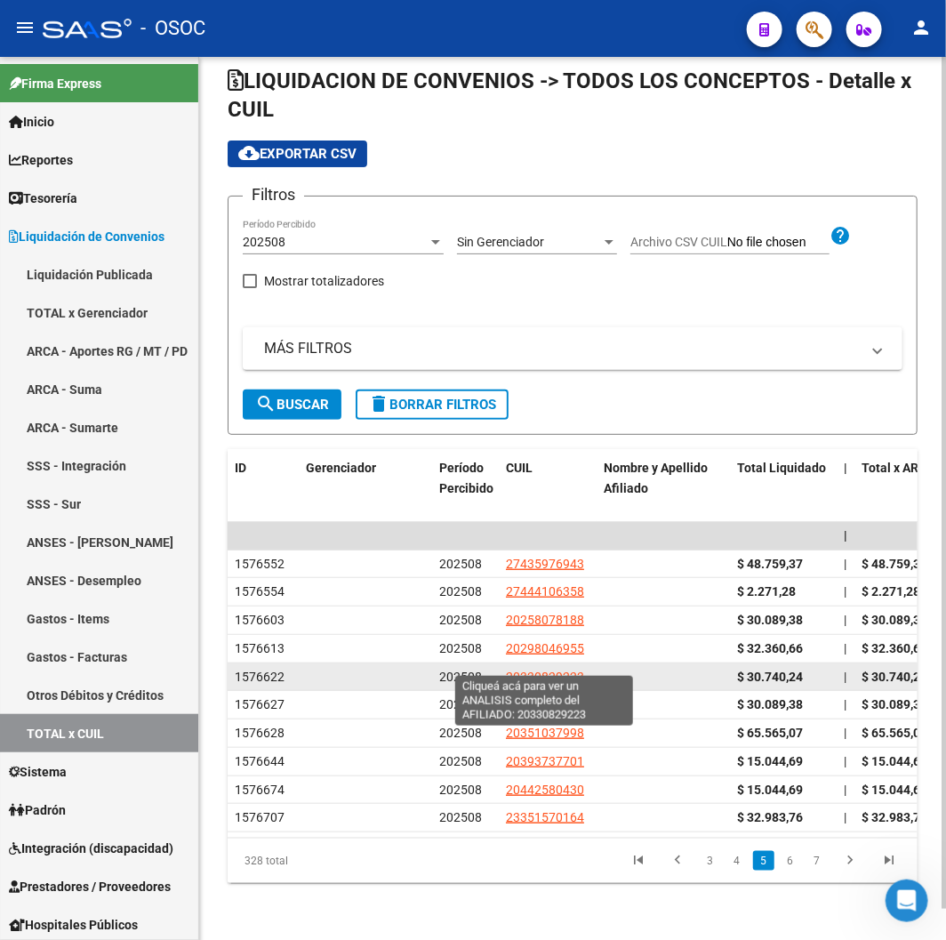
click at [565, 670] on span "20330829223" at bounding box center [545, 677] width 78 height 14
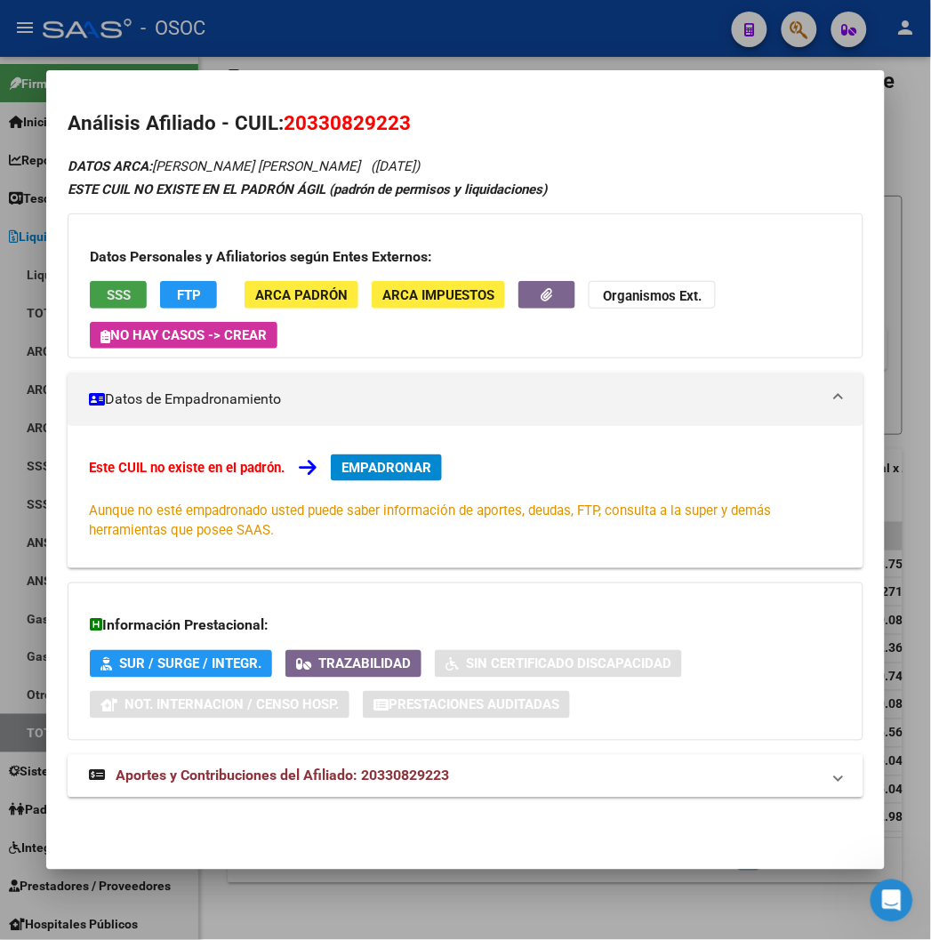
click at [90, 282] on button "SSS" at bounding box center [118, 295] width 57 height 28
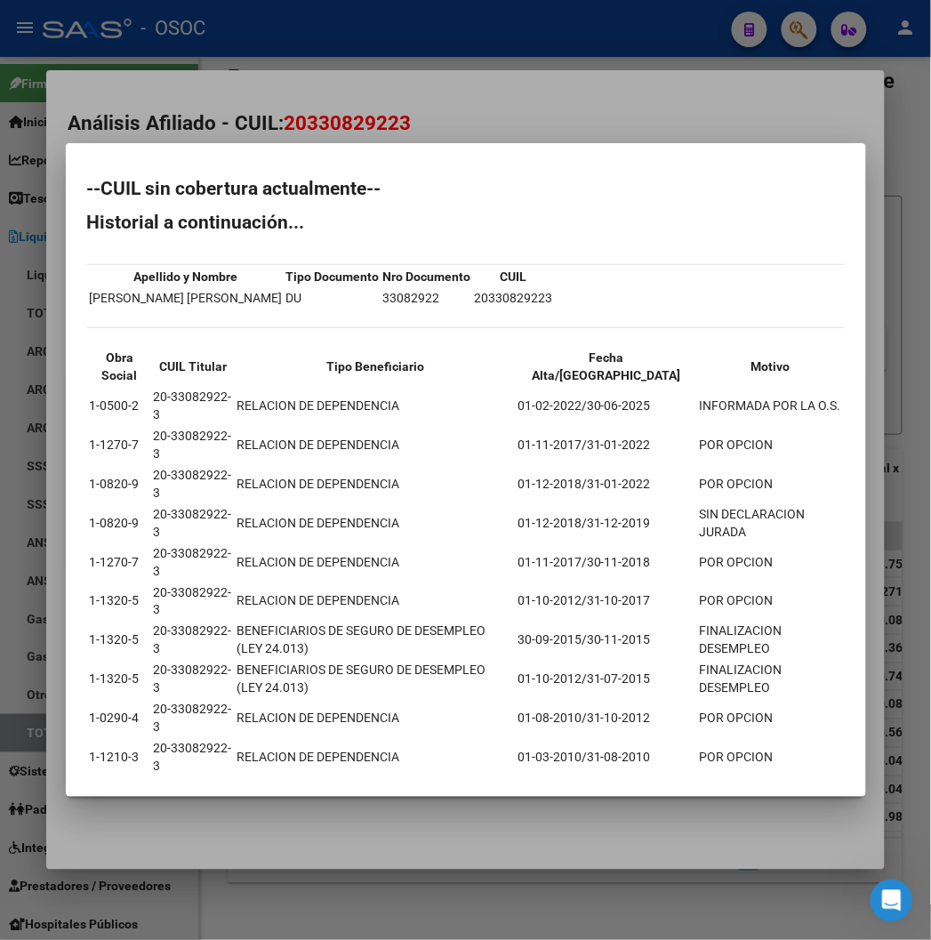
drag, startPoint x: 477, startPoint y: 127, endPoint x: 481, endPoint y: 110, distance: 17.5
click at [478, 127] on div at bounding box center [465, 470] width 931 height 940
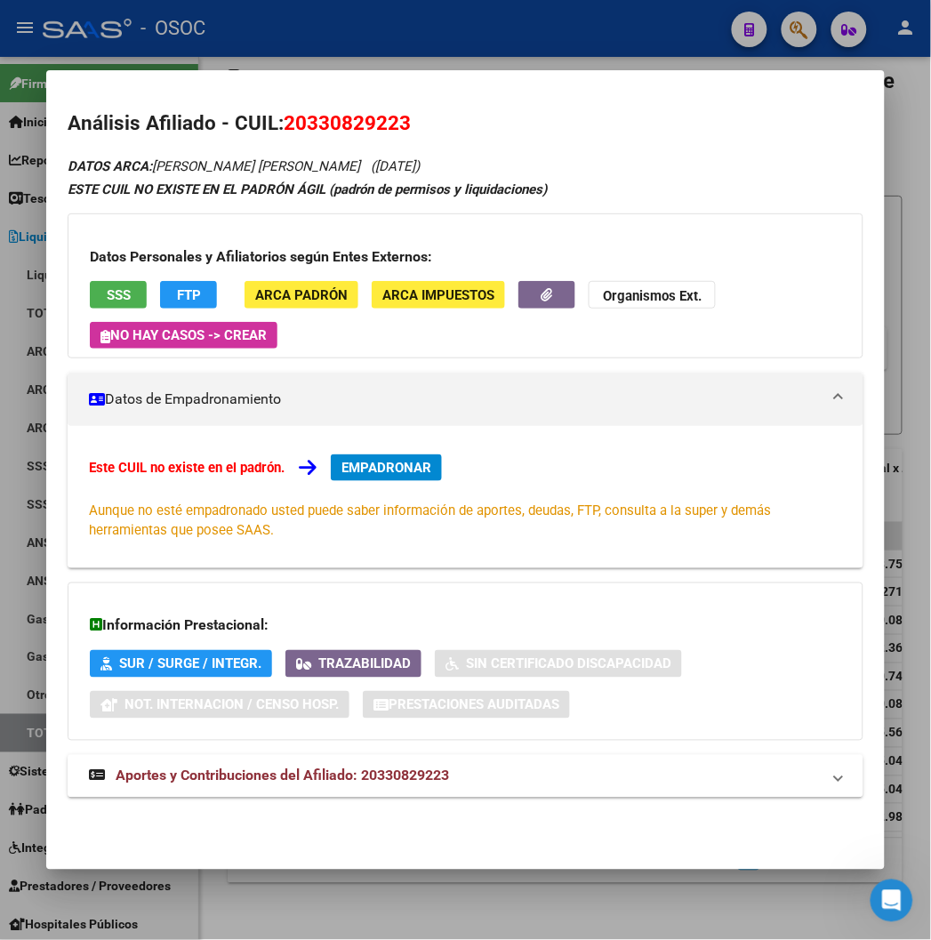
click at [476, 29] on div at bounding box center [465, 470] width 931 height 940
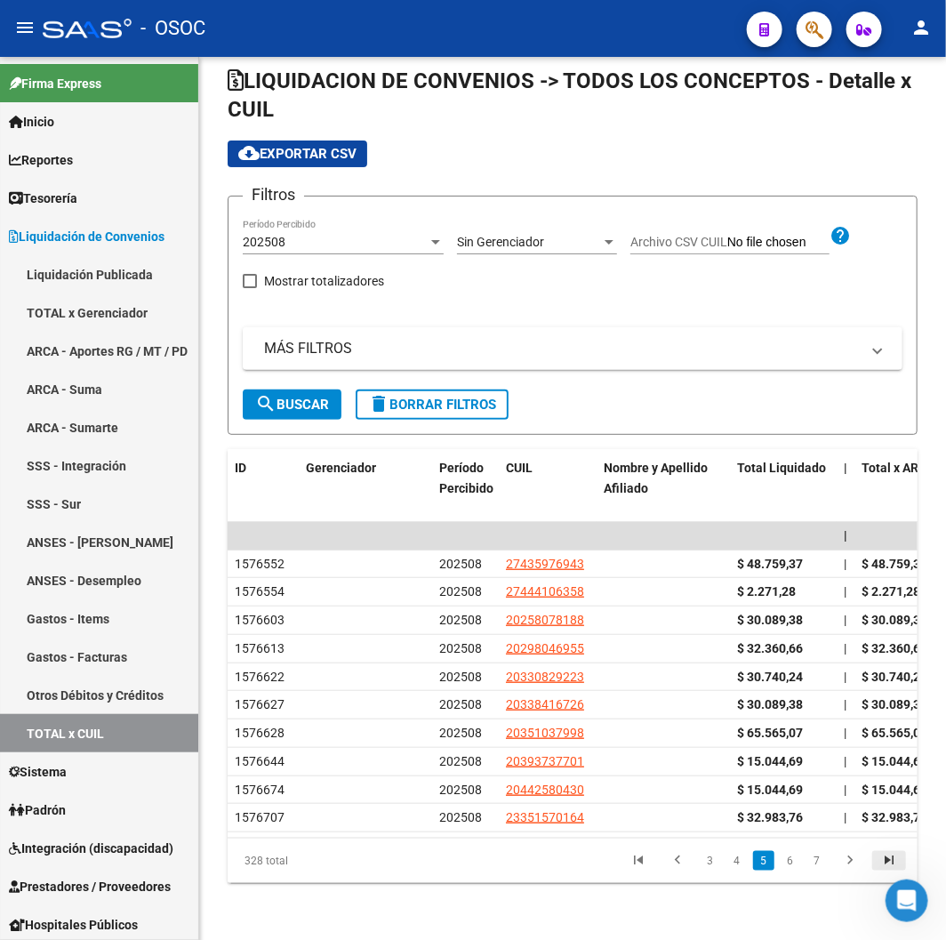
click at [887, 861] on icon "go to last page" at bounding box center [889, 862] width 23 height 21
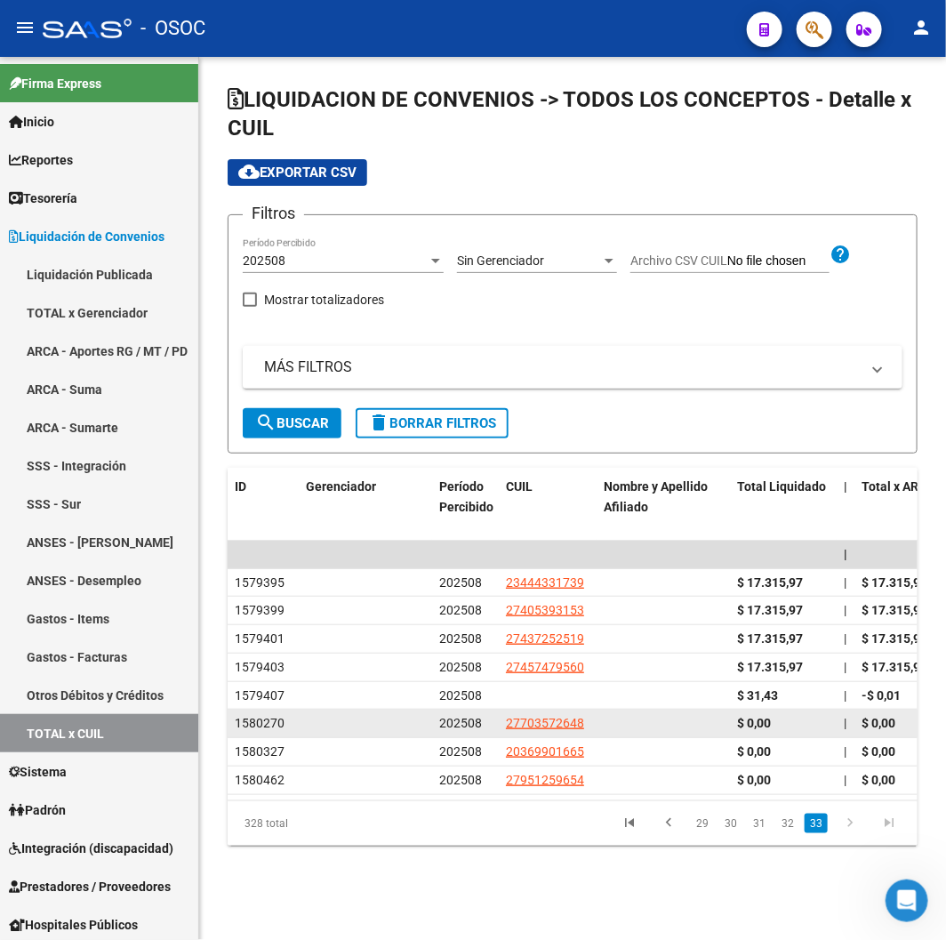
scroll to position [0, 0]
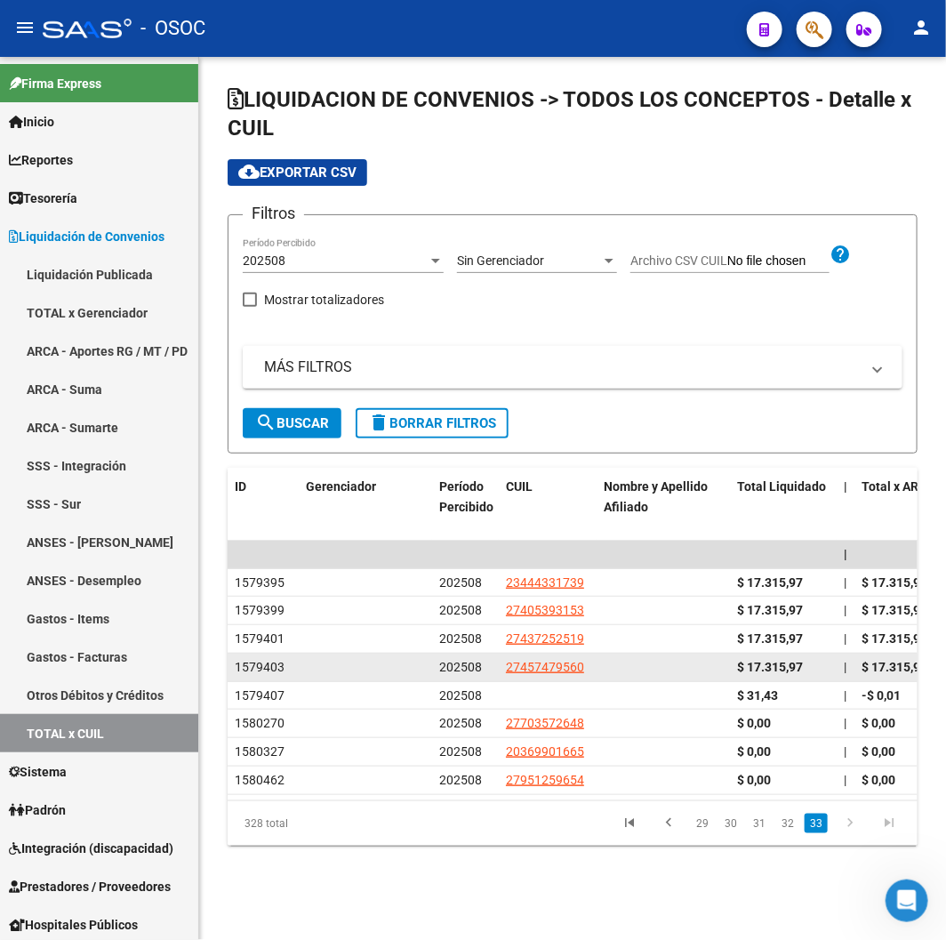
click at [555, 673] on app-link-go-to "27457479560" at bounding box center [545, 667] width 78 height 20
click at [547, 662] on span "27457479560" at bounding box center [545, 667] width 78 height 14
type textarea "27457479560"
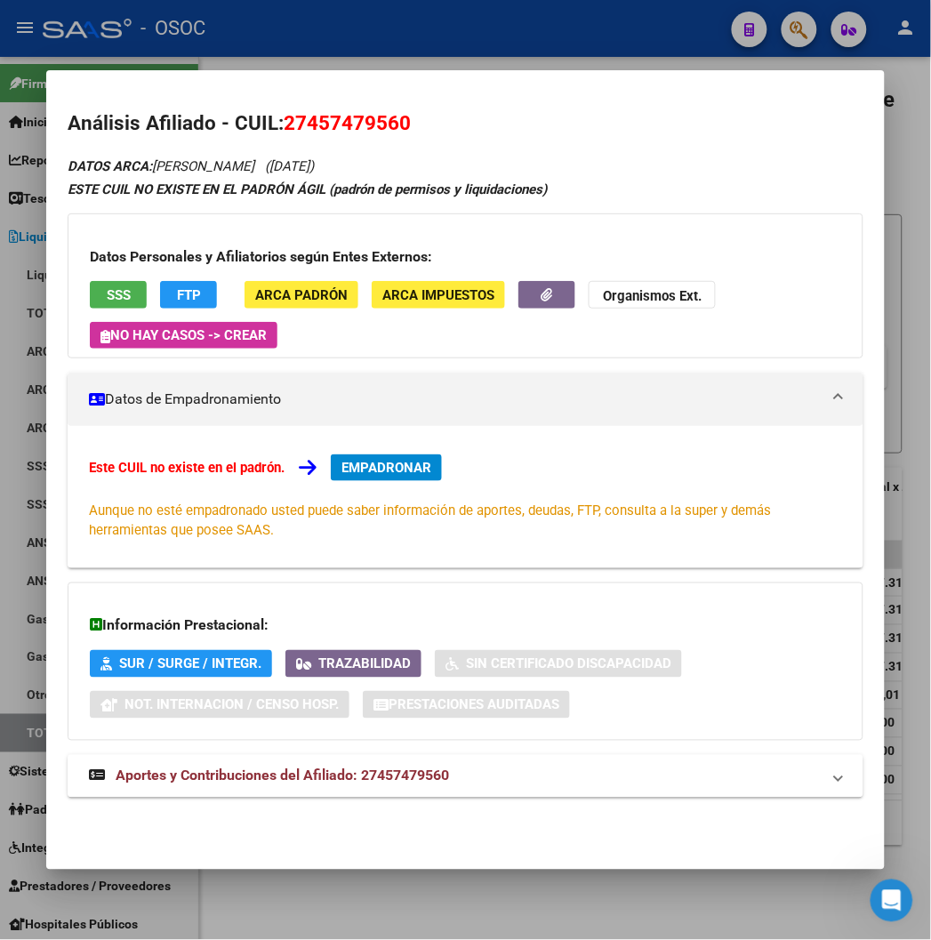
click at [109, 285] on button "SSS" at bounding box center [118, 295] width 57 height 28
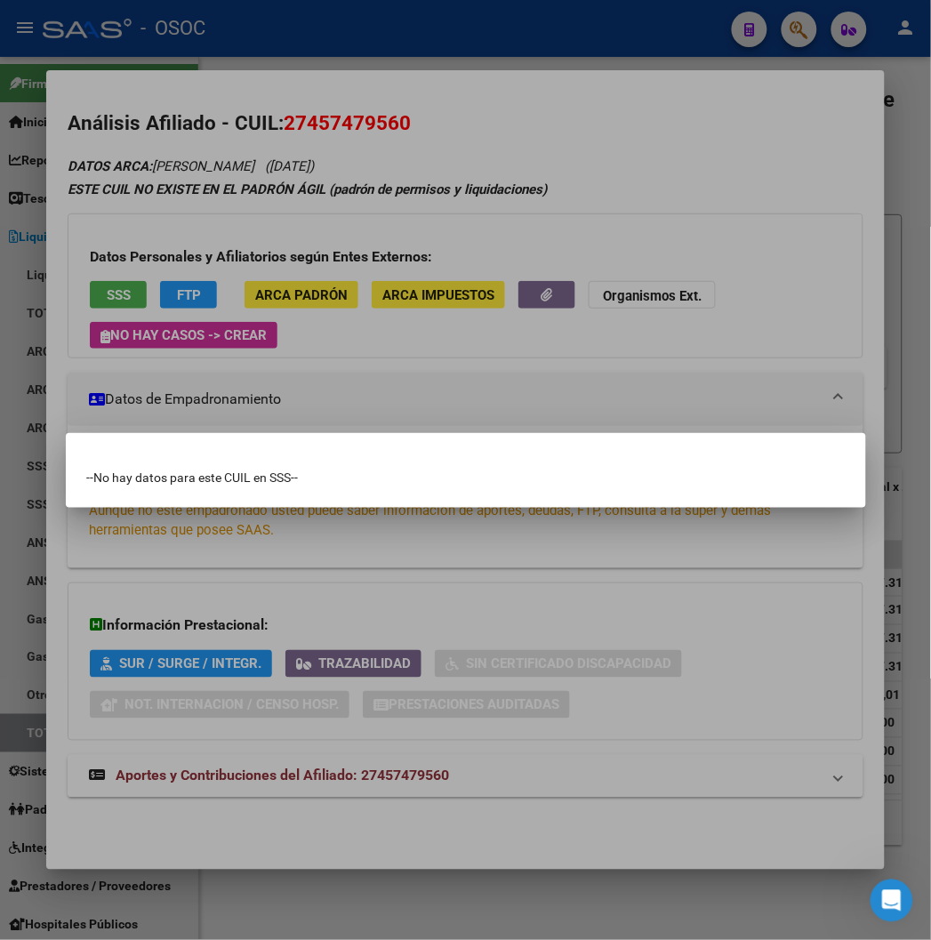
click at [395, 38] on div at bounding box center [465, 470] width 931 height 940
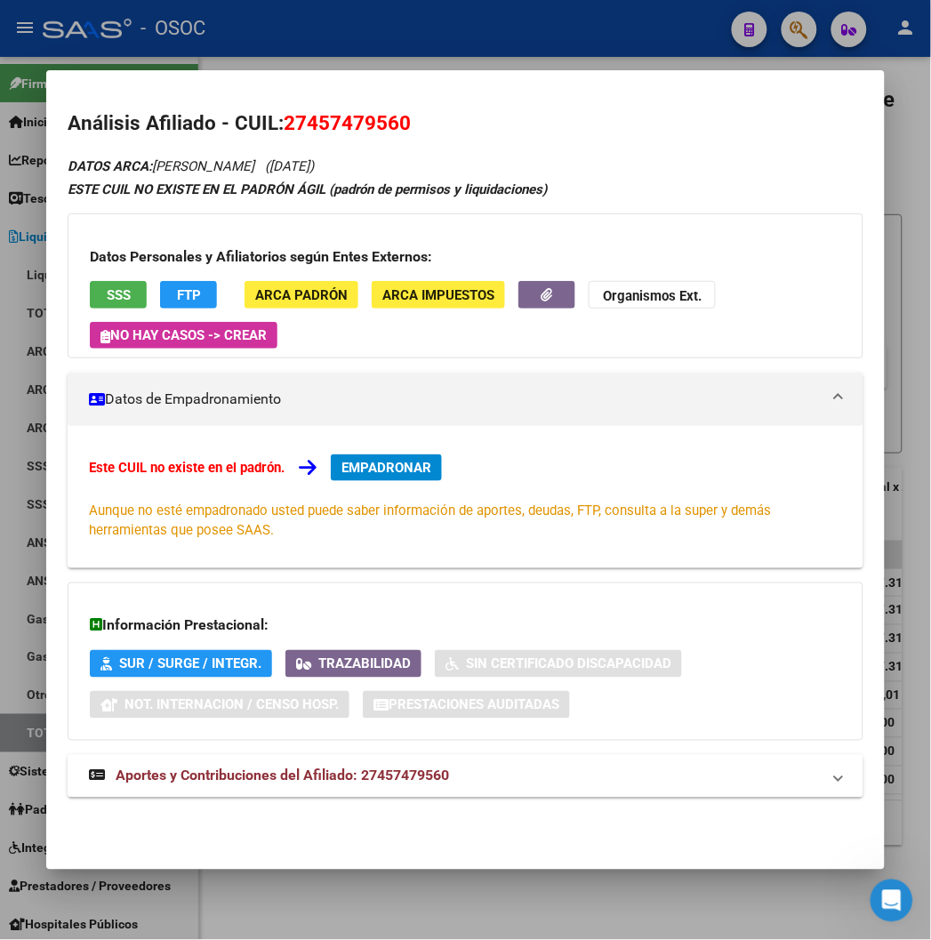
click at [395, 38] on div at bounding box center [465, 470] width 931 height 940
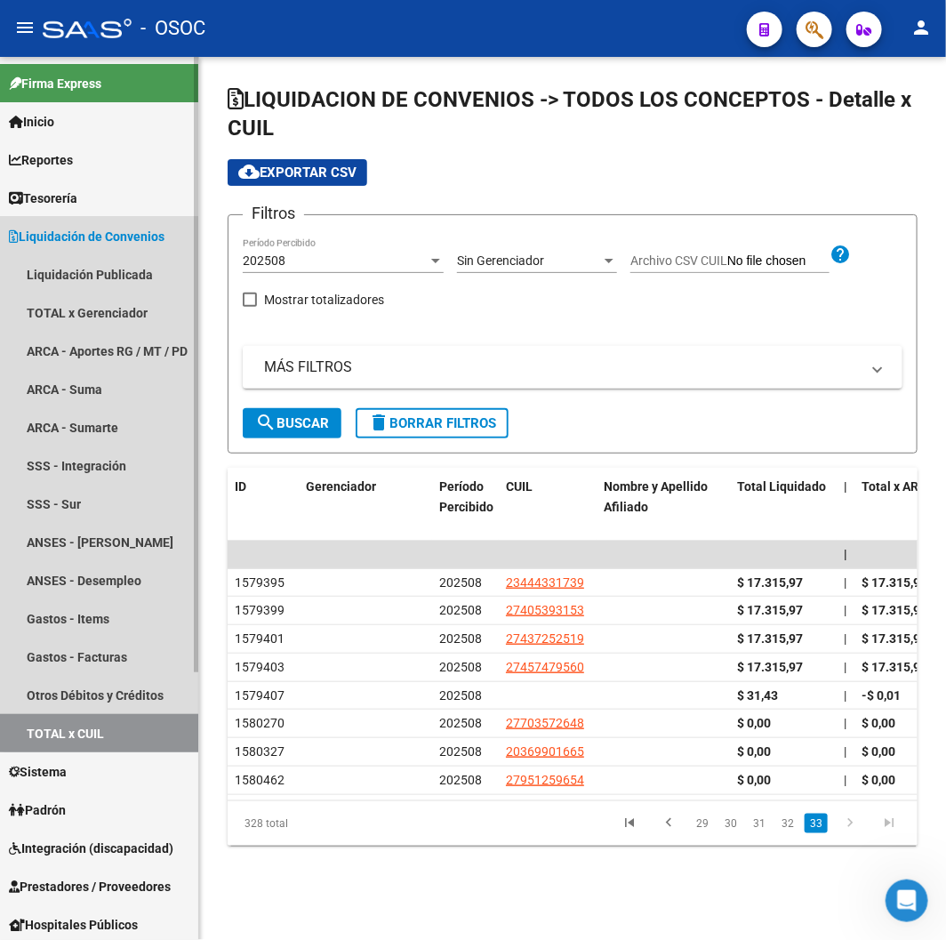
click at [104, 236] on span "Liquidación de Convenios" at bounding box center [87, 237] width 156 height 20
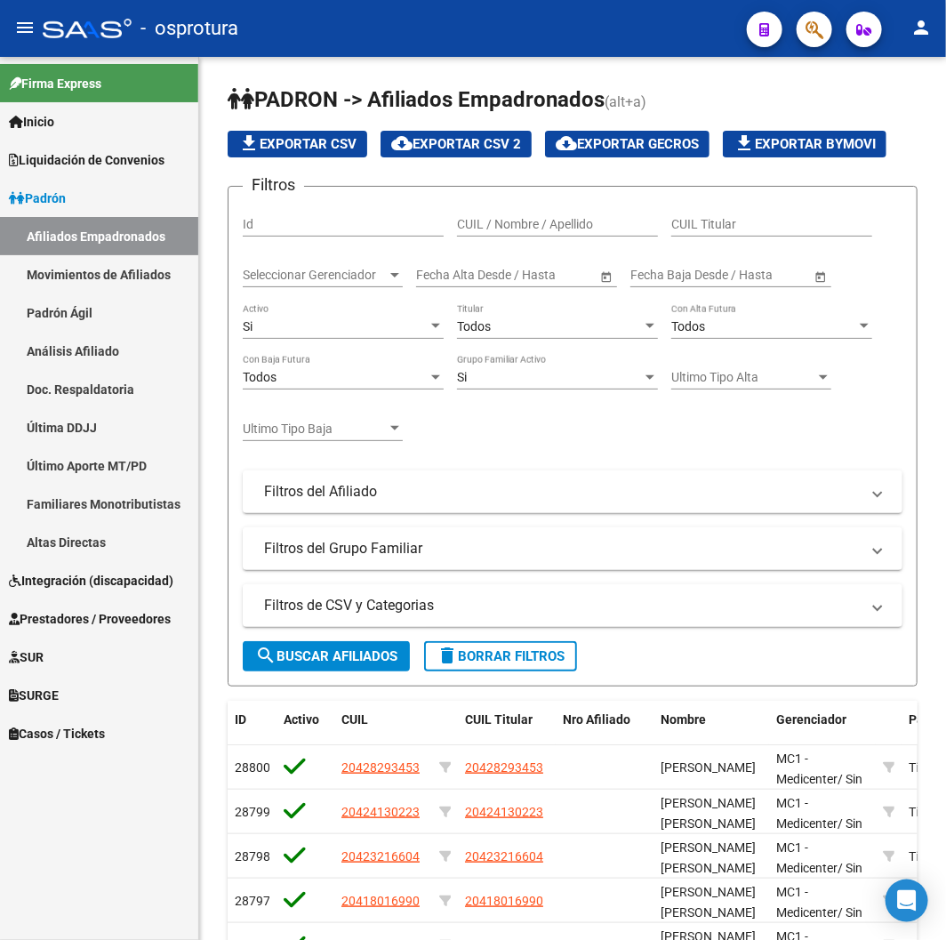
scroll to position [372, 0]
